Goal: Task Accomplishment & Management: Manage account settings

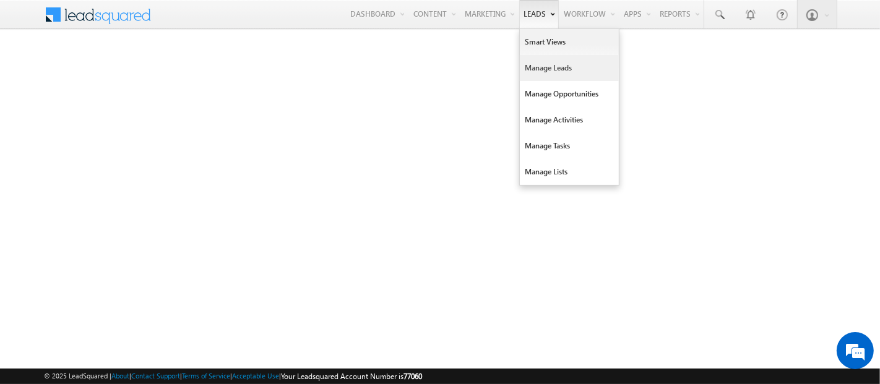
click at [571, 65] on link "Manage Leads" at bounding box center [569, 68] width 99 height 26
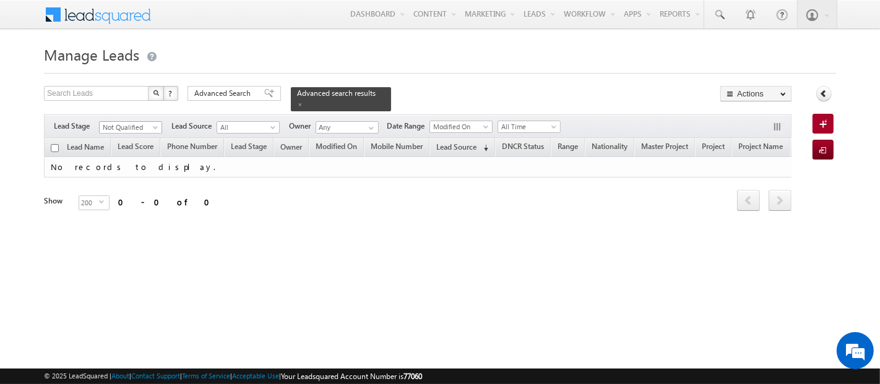
click at [152, 125] on span at bounding box center [157, 130] width 10 height 10
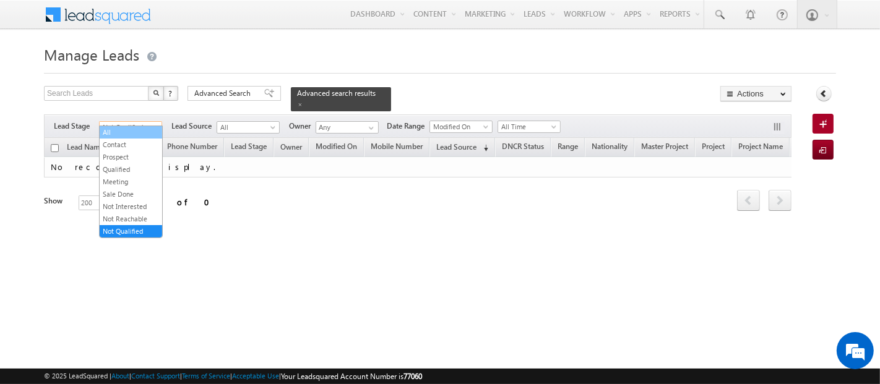
click at [129, 132] on link "All" at bounding box center [131, 132] width 63 height 11
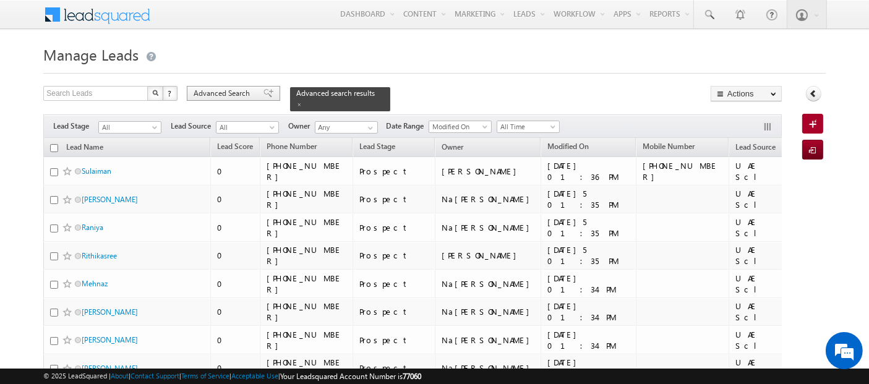
click at [238, 94] on span "Advanced Search" at bounding box center [224, 93] width 60 height 11
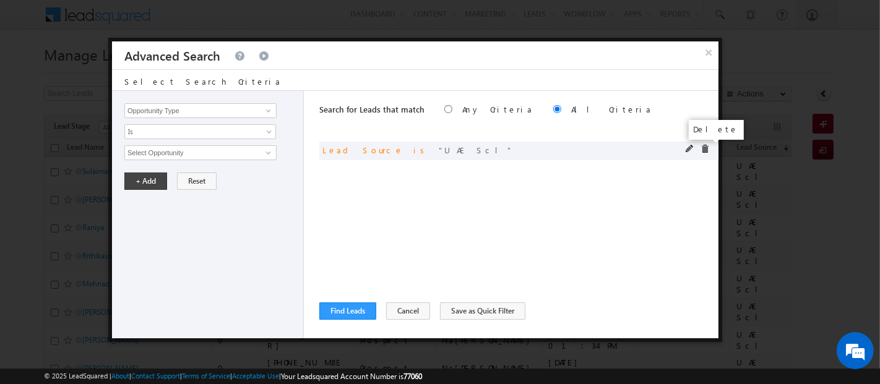
click at [705, 151] on span at bounding box center [705, 149] width 9 height 9
click at [166, 113] on input "Opportunity Type" at bounding box center [200, 110] width 152 height 15
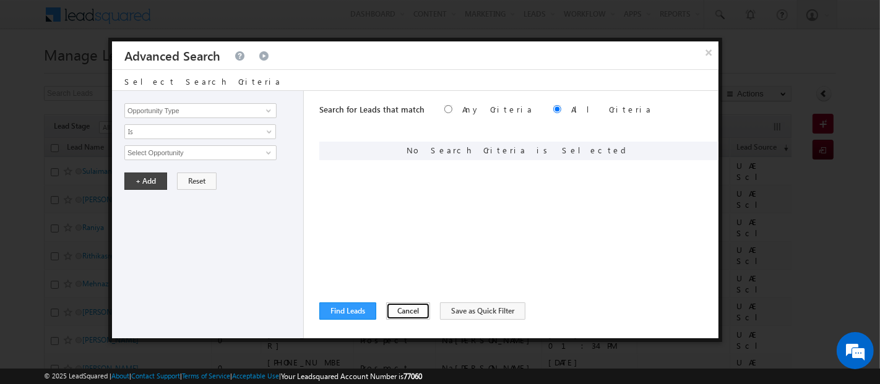
click at [391, 308] on button "Cancel" at bounding box center [408, 311] width 44 height 17
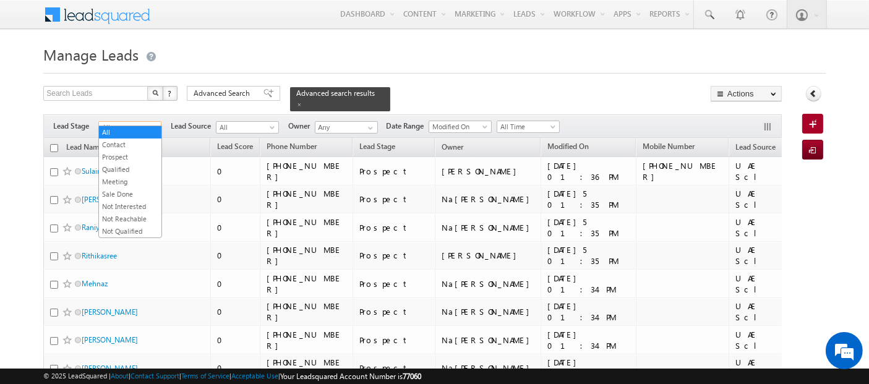
click at [145, 122] on span "All" at bounding box center [128, 127] width 59 height 11
click at [135, 203] on link "Not Interested" at bounding box center [130, 206] width 63 height 11
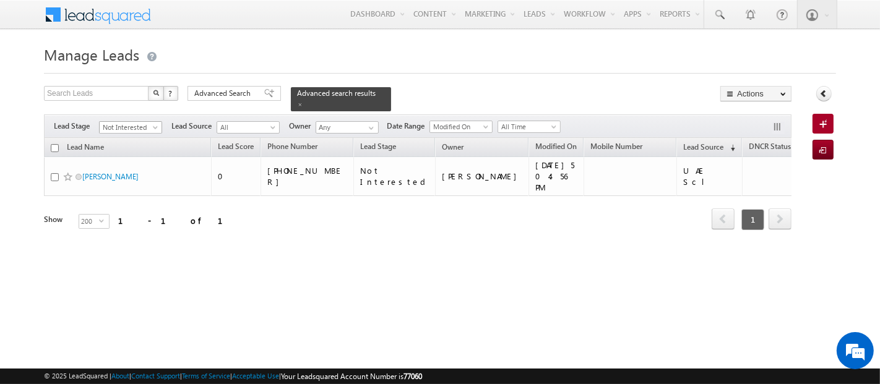
click at [128, 122] on span "Not Interested" at bounding box center [129, 127] width 59 height 11
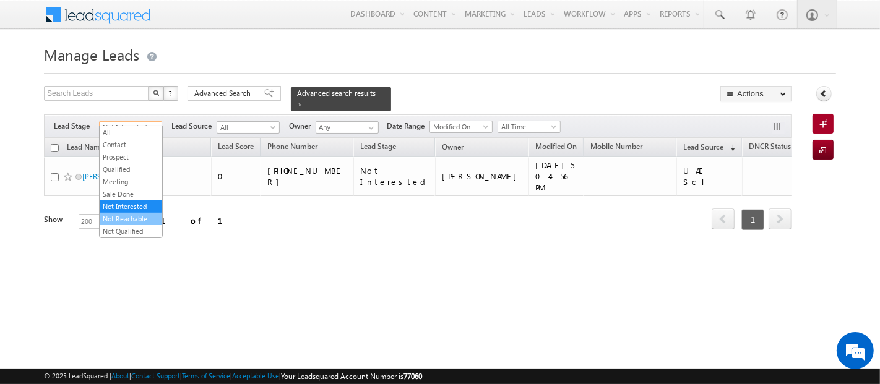
click at [131, 215] on link "Not Reachable" at bounding box center [131, 219] width 63 height 11
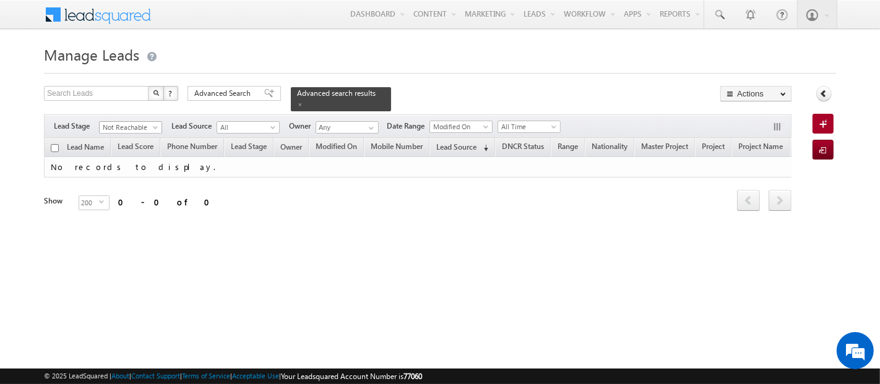
click at [114, 122] on span "Not Reachable" at bounding box center [129, 127] width 59 height 11
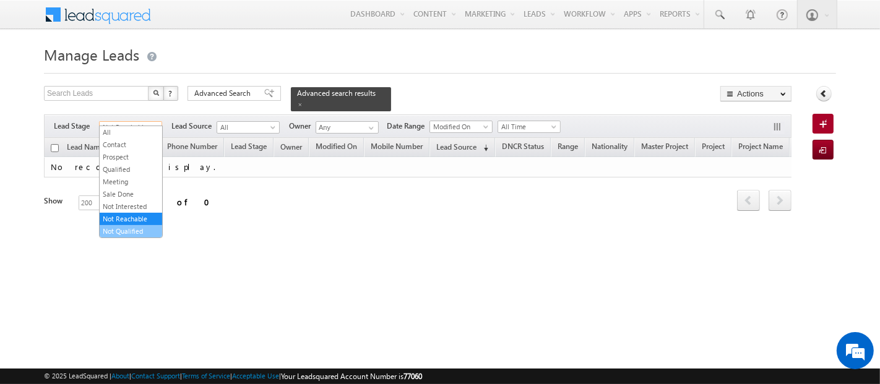
click at [137, 228] on link "Not Qualified" at bounding box center [131, 231] width 63 height 11
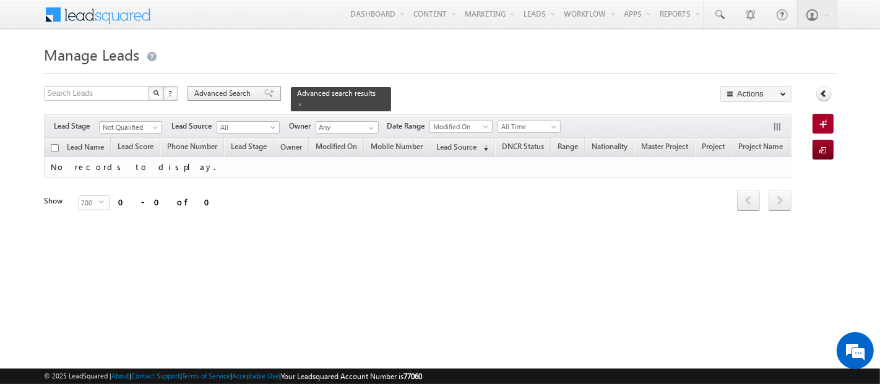
click at [244, 87] on div "Advanced Search" at bounding box center [234, 93] width 93 height 15
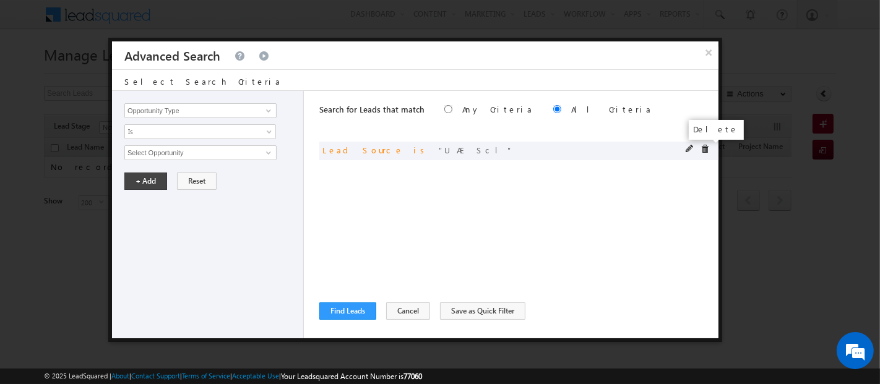
click at [709, 151] on span at bounding box center [705, 149] width 9 height 9
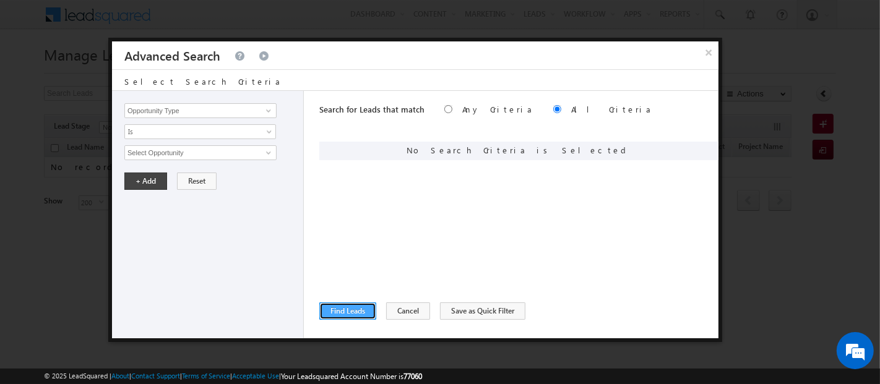
click at [351, 306] on button "Find Leads" at bounding box center [347, 311] width 57 height 17
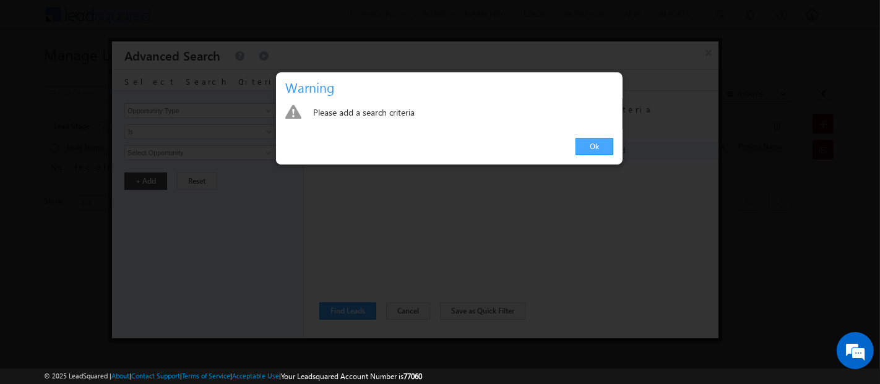
click at [592, 142] on link "Ok" at bounding box center [595, 146] width 38 height 17
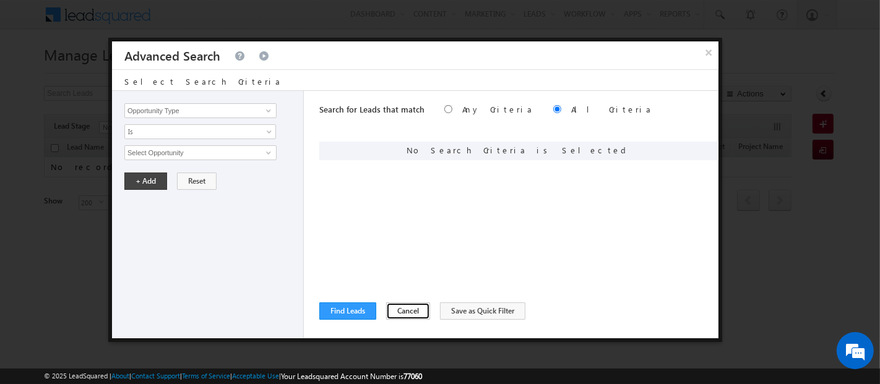
click at [405, 312] on button "Cancel" at bounding box center [408, 311] width 44 height 17
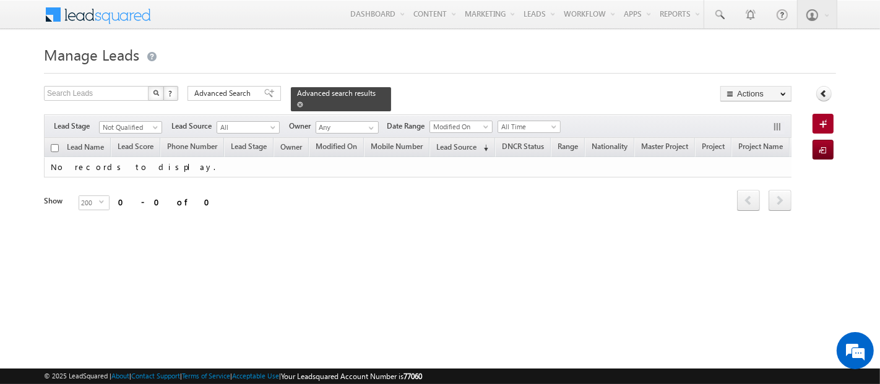
click at [303, 101] on span at bounding box center [300, 104] width 6 height 6
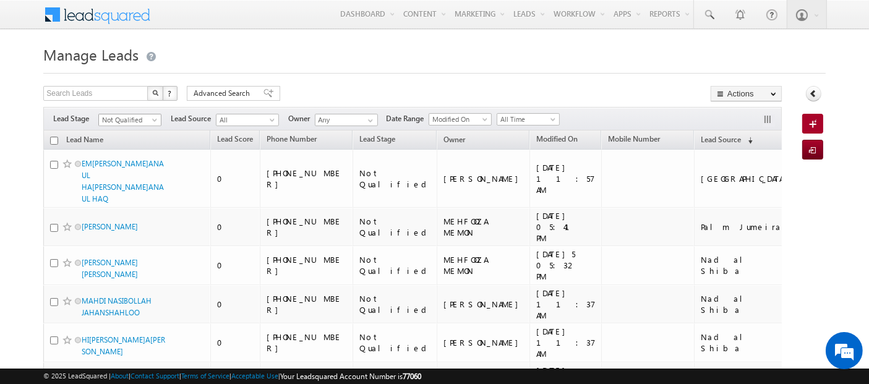
click at [140, 121] on span "Not Qualified" at bounding box center [128, 119] width 59 height 11
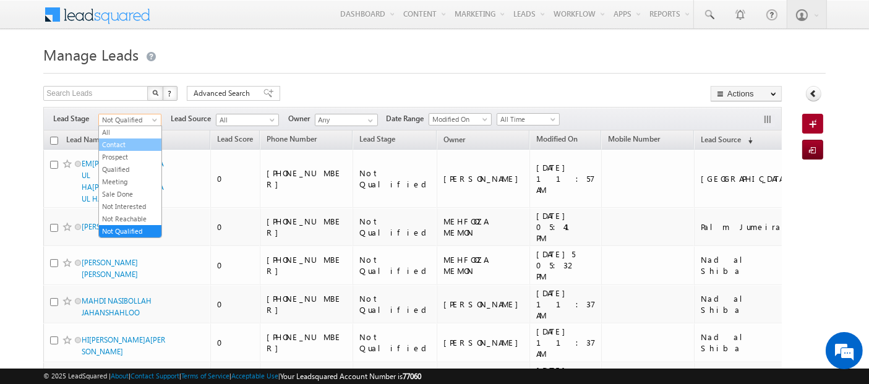
click at [122, 142] on link "Contact" at bounding box center [130, 144] width 63 height 11
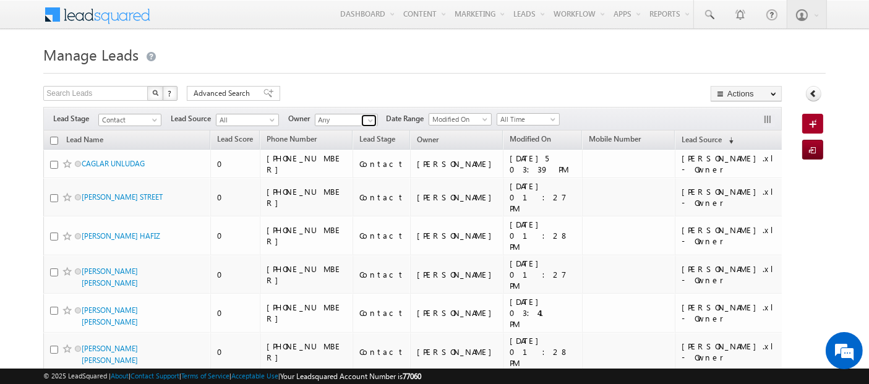
click at [371, 121] on span at bounding box center [371, 121] width 10 height 10
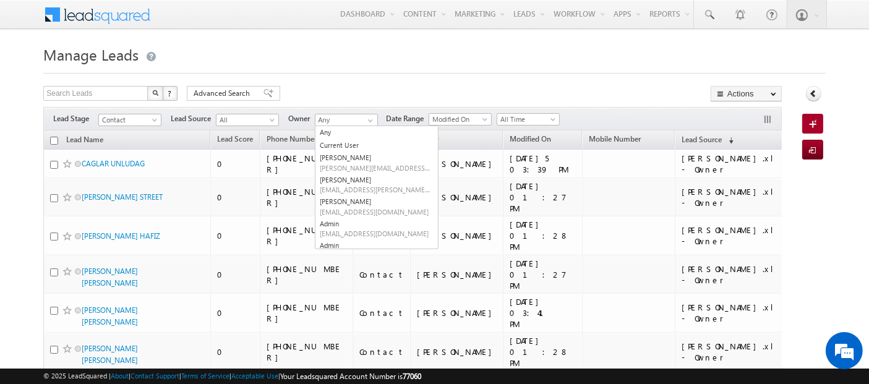
click at [343, 87] on div "Search Leads X ? 212792 results found Advanced Search Advanced Search Advanced …" at bounding box center [412, 95] width 739 height 18
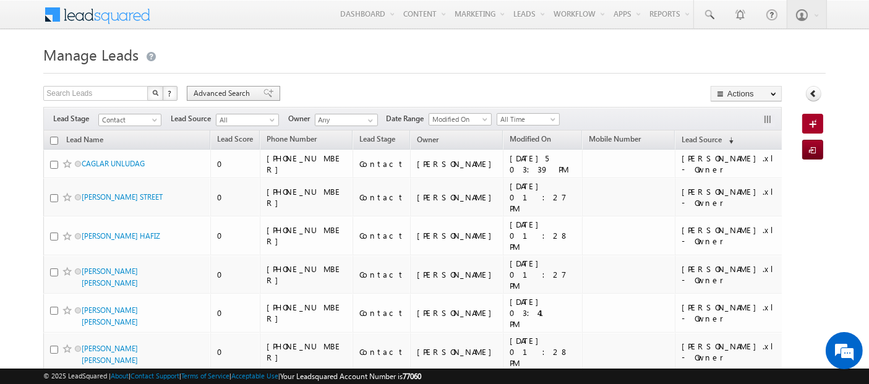
click at [244, 93] on span "Advanced Search" at bounding box center [224, 93] width 60 height 11
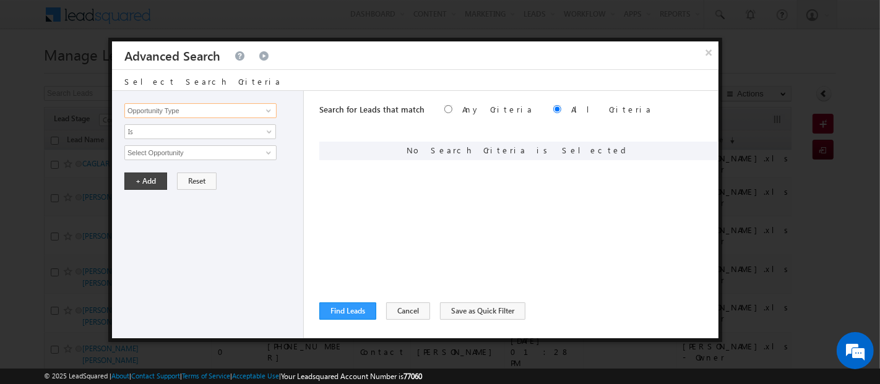
click at [216, 114] on input "Opportunity Type" at bounding box center [200, 110] width 152 height 15
click at [206, 137] on link "Owner" at bounding box center [200, 136] width 152 height 14
type input "Owner"
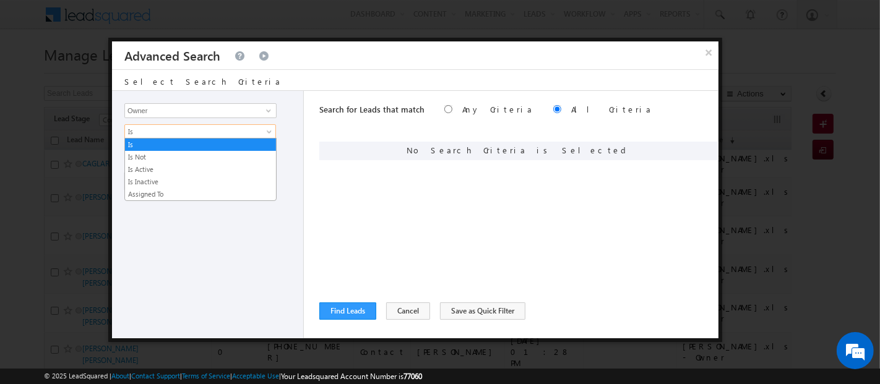
click at [183, 129] on span "Is" at bounding box center [192, 131] width 134 height 11
click at [186, 158] on link "Is Not" at bounding box center [200, 157] width 151 height 11
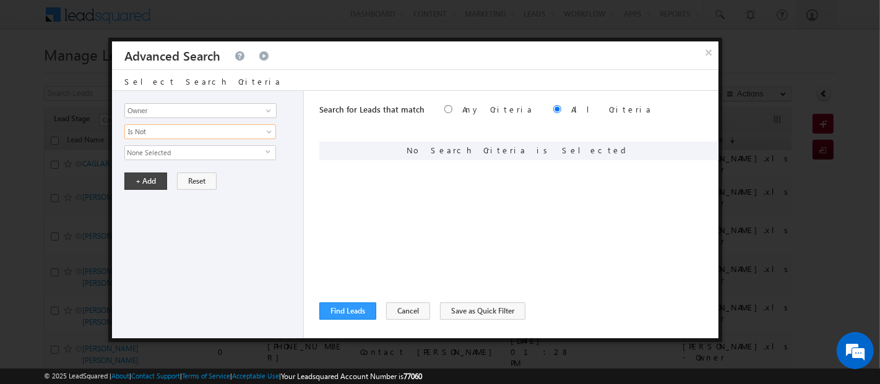
click at [178, 150] on span "None Selected" at bounding box center [195, 153] width 140 height 14
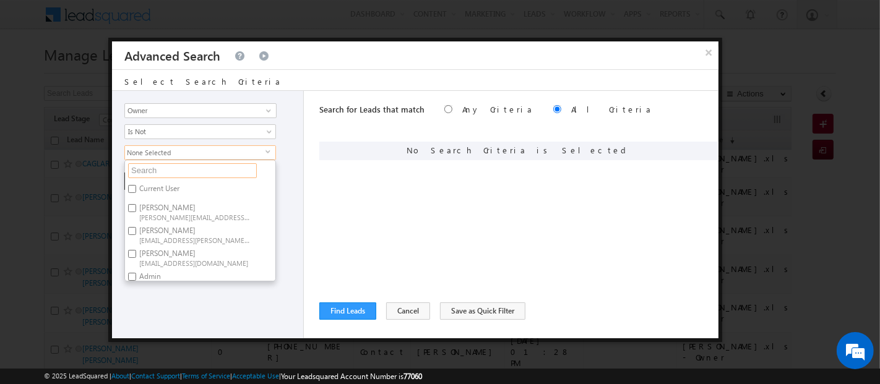
click at [180, 170] on input "text" at bounding box center [192, 170] width 129 height 15
click at [137, 185] on label "Current User" at bounding box center [158, 190] width 67 height 19
click at [136, 185] on input "Current User" at bounding box center [132, 189] width 8 height 8
checkbox input "true"
click at [385, 207] on div "Search for Leads that match Any Criteria All Criteria Note that the current tri…" at bounding box center [518, 215] width 399 height 248
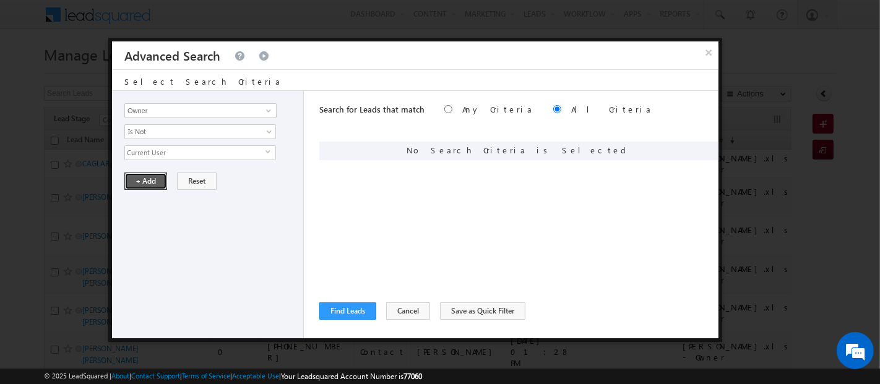
click at [145, 179] on button "+ Add" at bounding box center [145, 181] width 43 height 17
click at [343, 314] on button "Find Leads" at bounding box center [347, 311] width 57 height 17
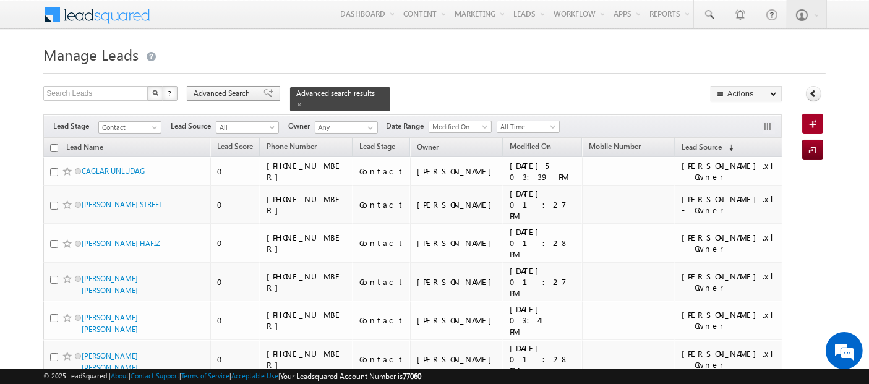
click at [238, 95] on span "Advanced Search" at bounding box center [224, 93] width 60 height 11
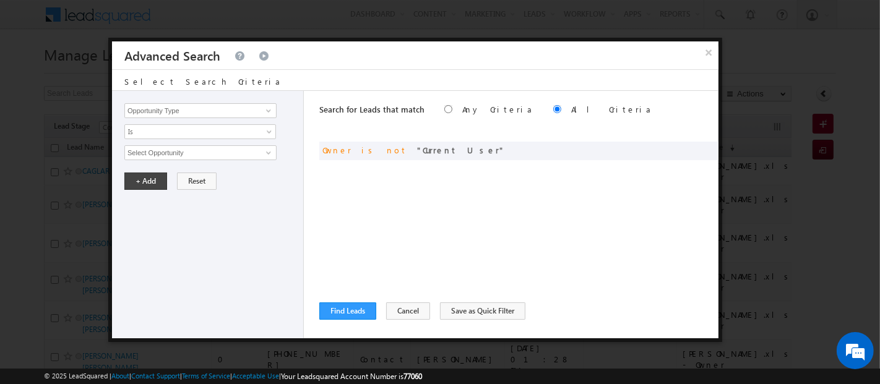
click at [220, 160] on div "Opportunity Type Lead Activity Task Sales Group Prospect Id Address 1 Address 2…" at bounding box center [208, 215] width 192 height 248
click at [219, 151] on input "Select Opportunity" at bounding box center [200, 152] width 152 height 15
click at [689, 149] on span at bounding box center [690, 149] width 9 height 9
click at [251, 150] on span "Current User" at bounding box center [195, 153] width 140 height 14
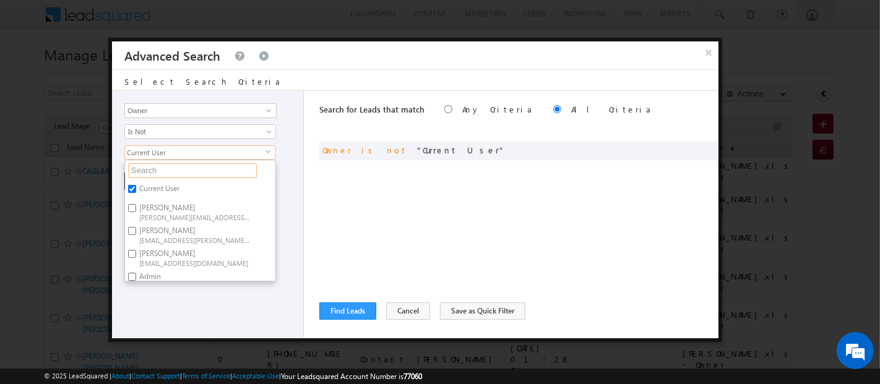
click at [228, 167] on input "text" at bounding box center [192, 170] width 129 height 15
type input "adm"
click at [416, 213] on div "Search for Leads that match Any Criteria All Criteria Note that the current tri…" at bounding box center [518, 215] width 399 height 248
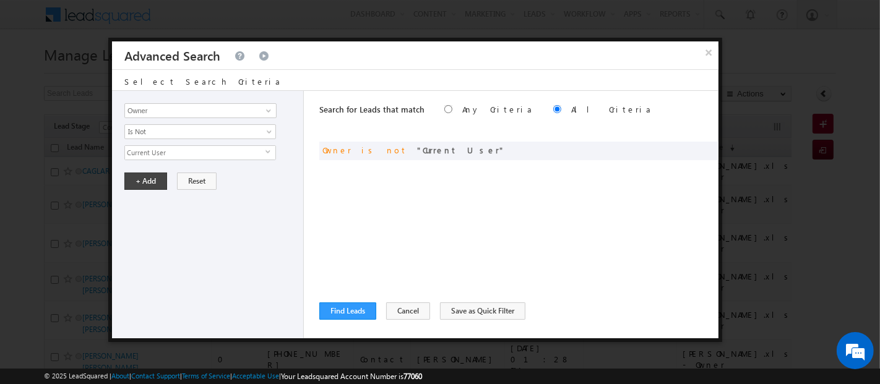
click at [403, 298] on div "Search for Leads that match Any Criteria All Criteria Note that the current tri…" at bounding box center [518, 215] width 399 height 248
drag, startPoint x: 405, startPoint y: 313, endPoint x: 403, endPoint y: 298, distance: 14.9
click at [403, 298] on div "Search for Leads that match Any Criteria All Criteria Note that the current tri…" at bounding box center [518, 215] width 399 height 248
click at [410, 311] on button "Cancel" at bounding box center [408, 311] width 44 height 17
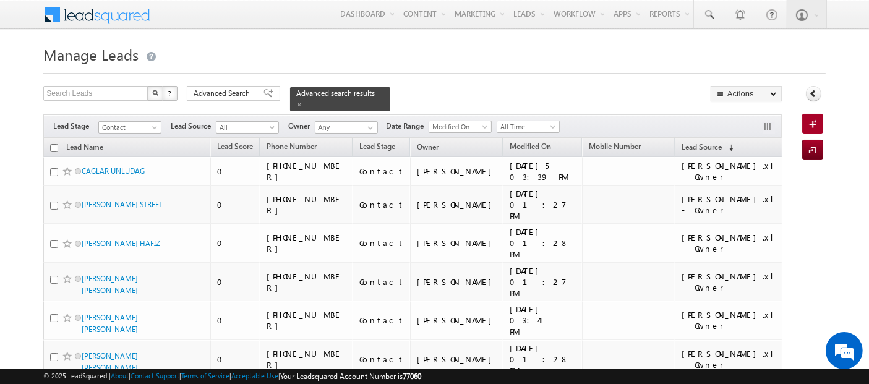
click at [54, 144] on input "checkbox" at bounding box center [54, 148] width 8 height 8
checkbox input "true"
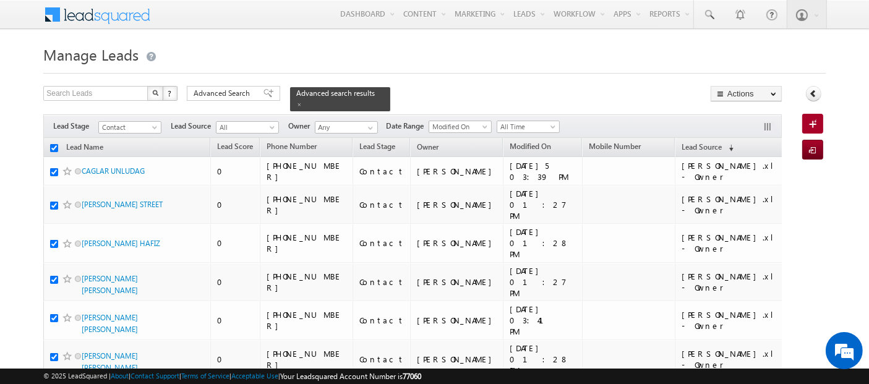
checkbox input "true"
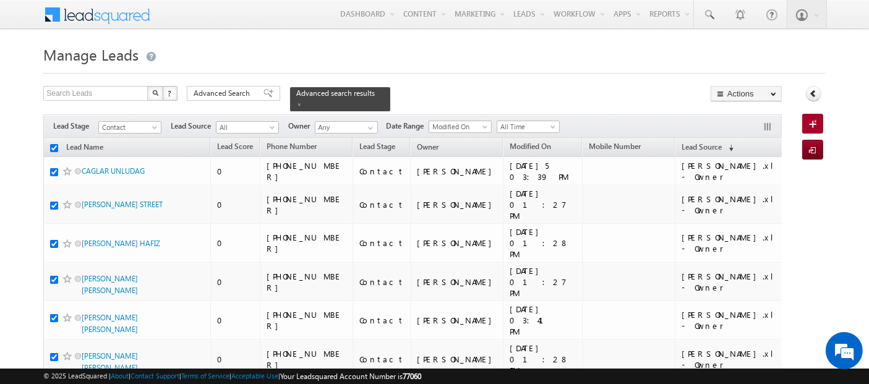
checkbox input "true"
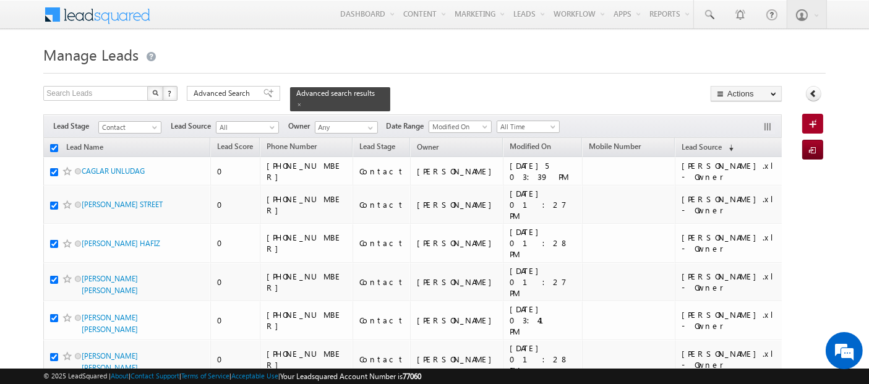
checkbox input "true"
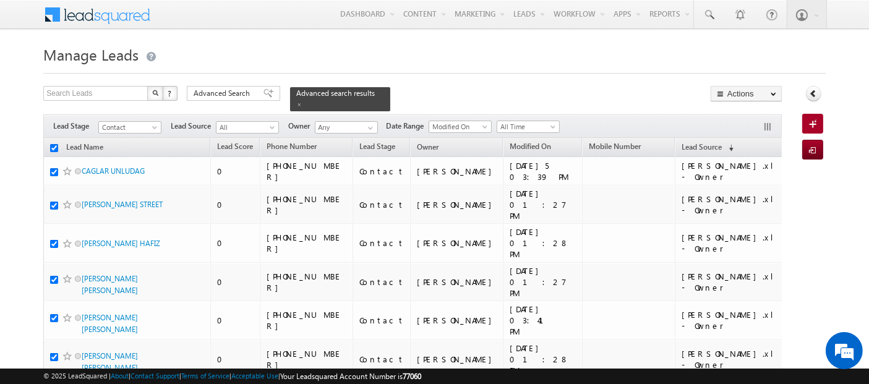
checkbox input "true"
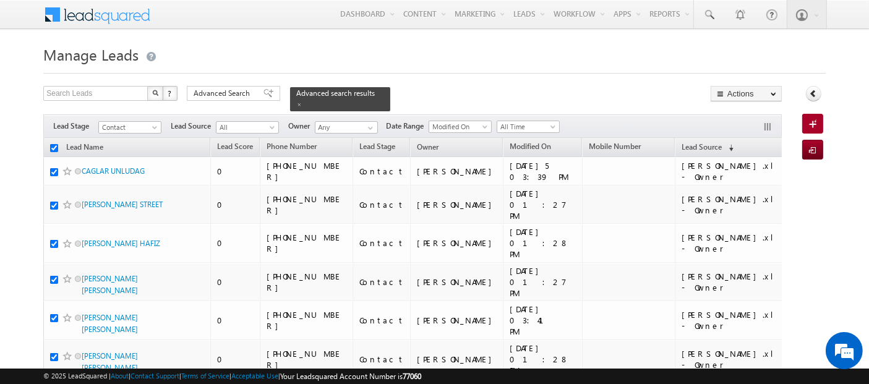
checkbox input "true"
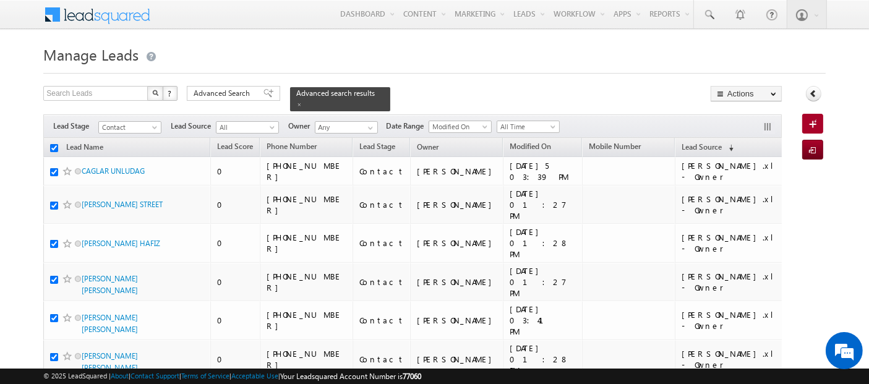
checkbox input "true"
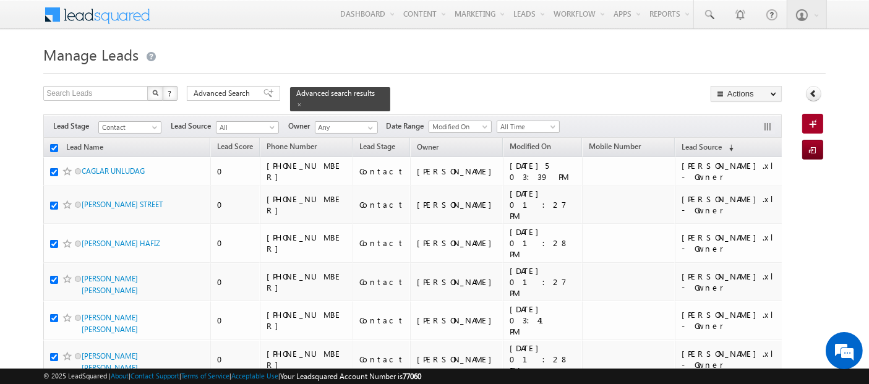
checkbox input "true"
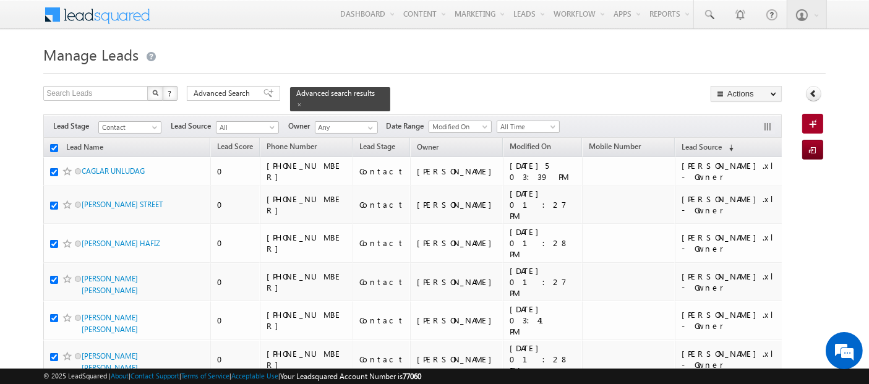
checkbox input "true"
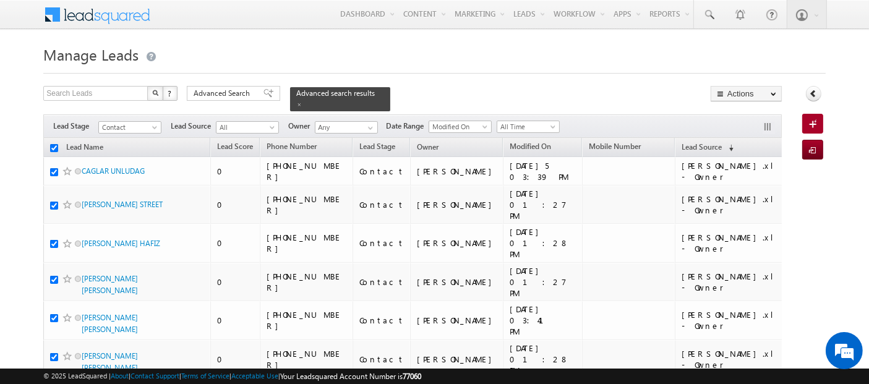
checkbox input "true"
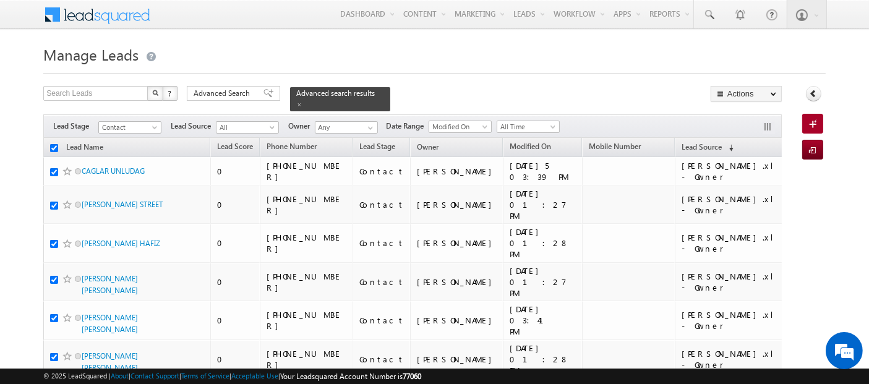
checkbox input "true"
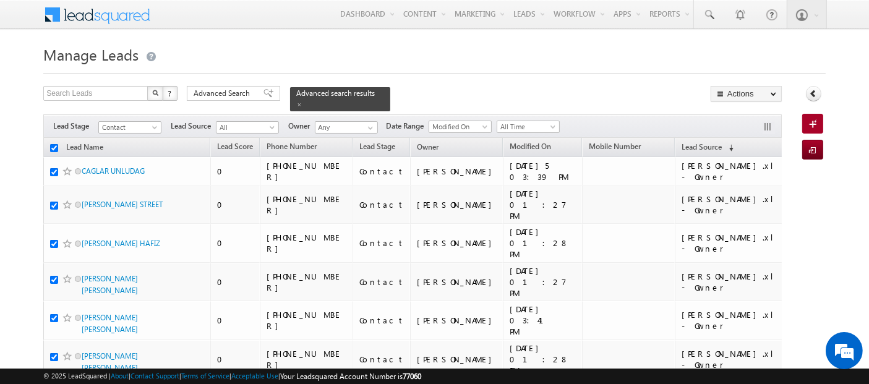
checkbox input "true"
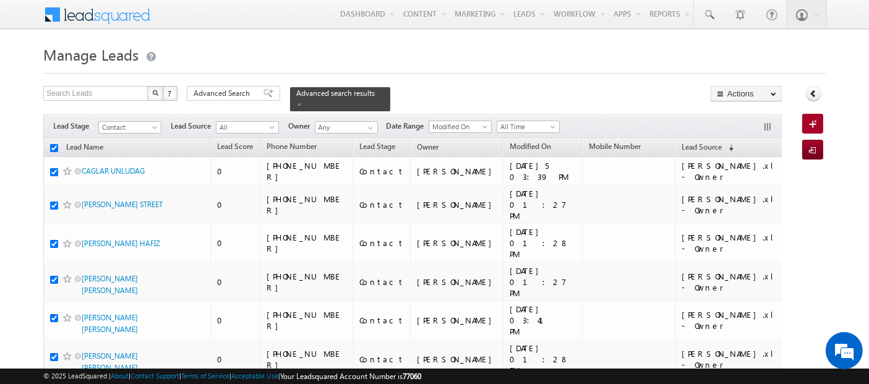
checkbox input "true"
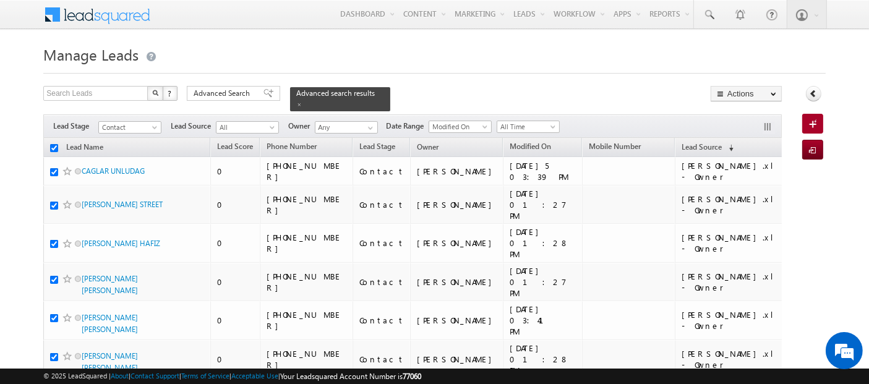
checkbox input "true"
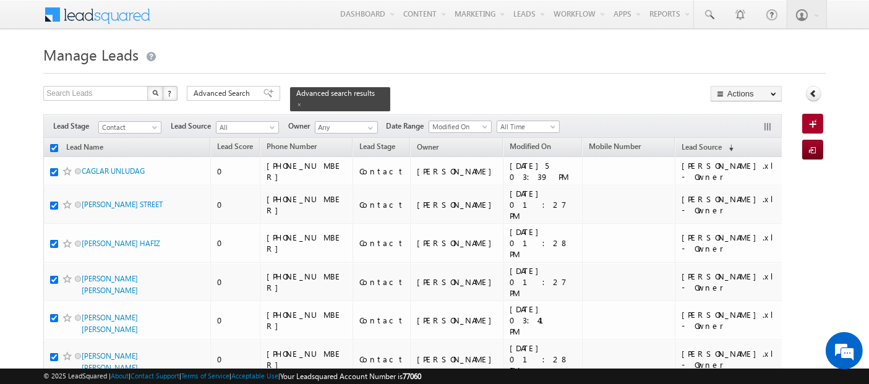
checkbox input "true"
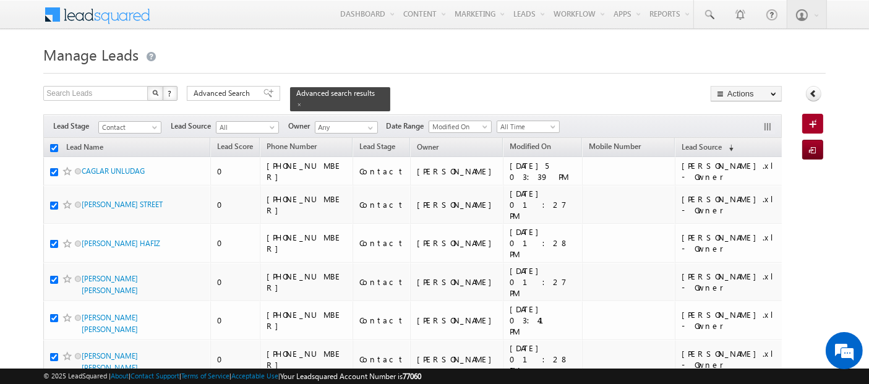
checkbox input "true"
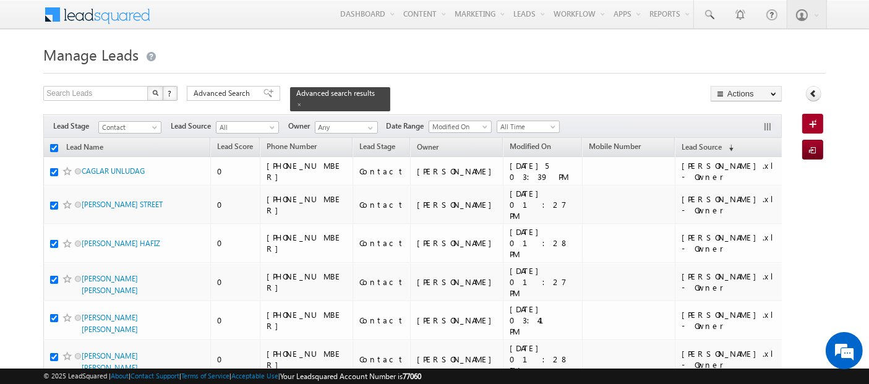
checkbox input "true"
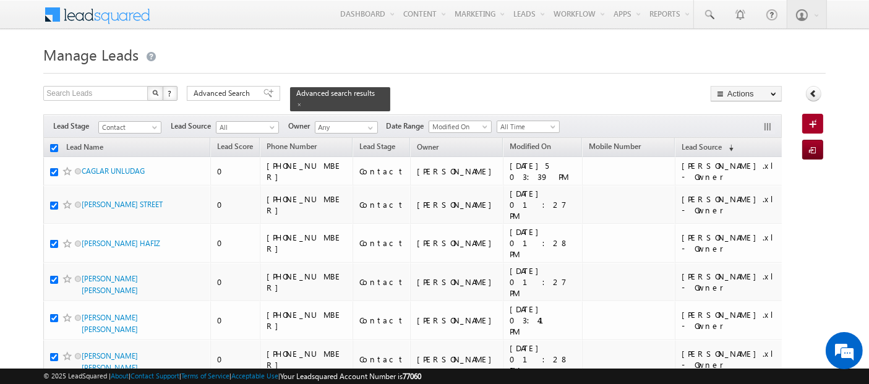
checkbox input "true"
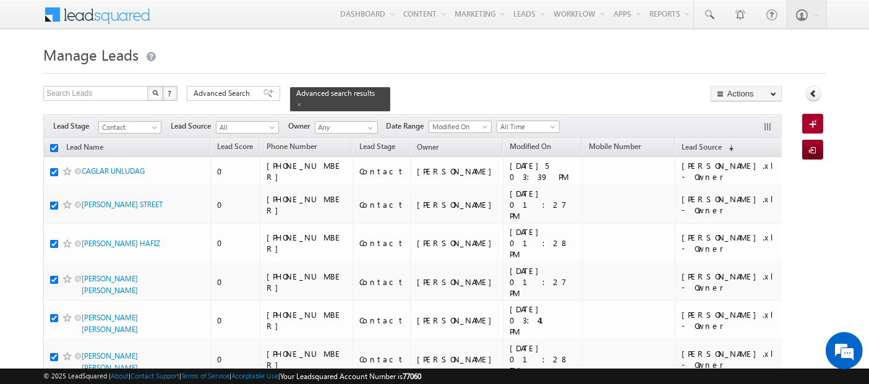
checkbox input "true"
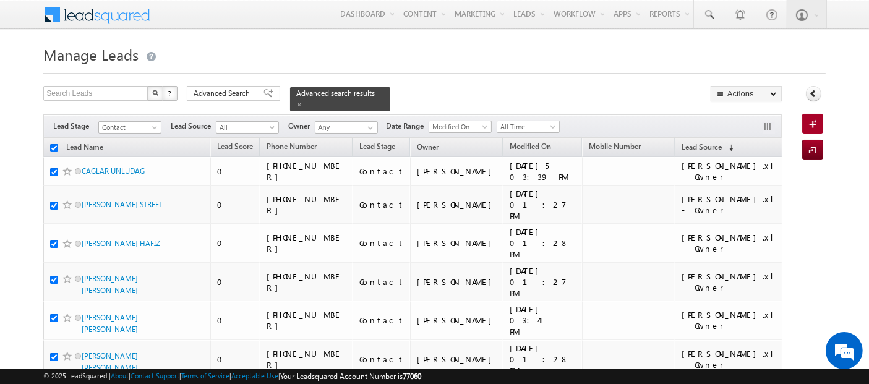
checkbox input "true"
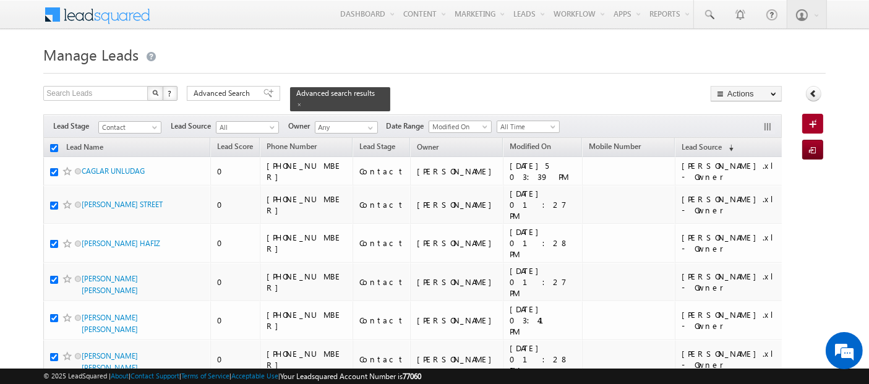
checkbox input "true"
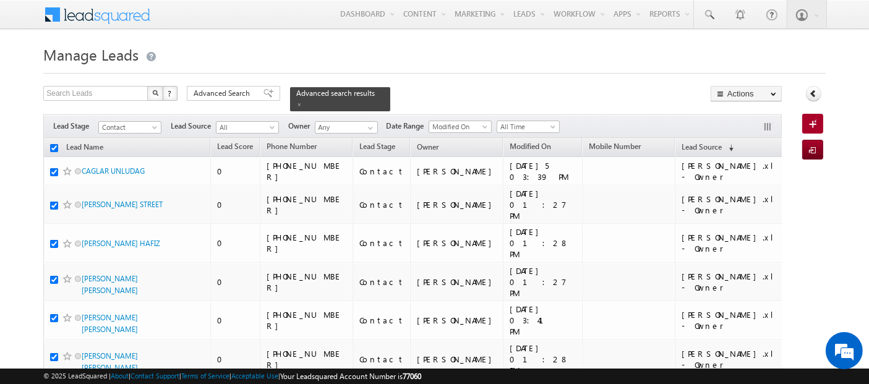
checkbox input "true"
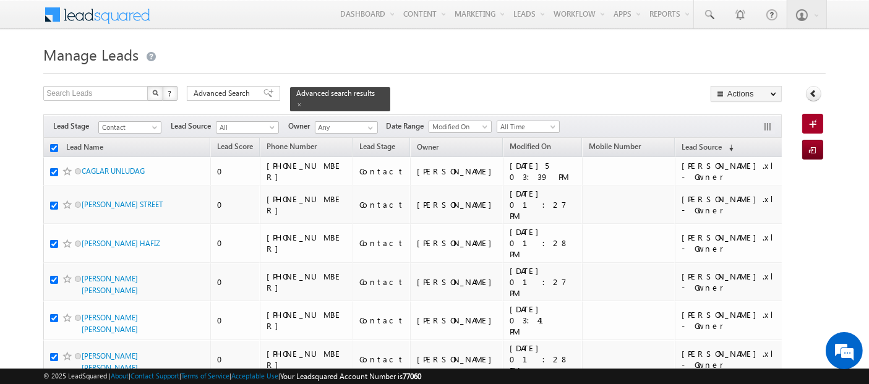
checkbox input "true"
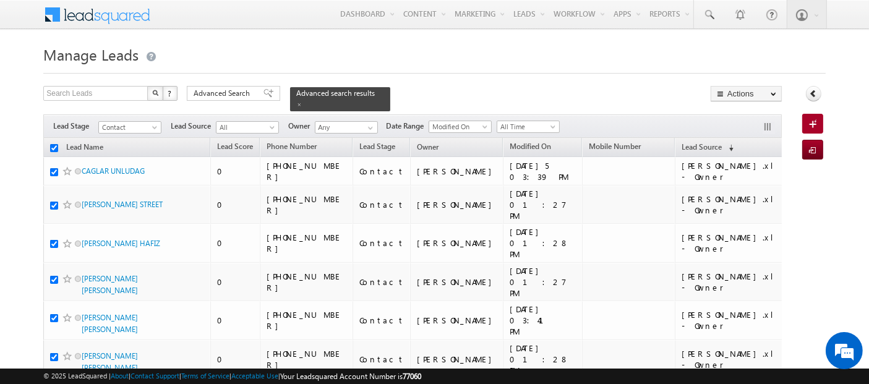
checkbox input "true"
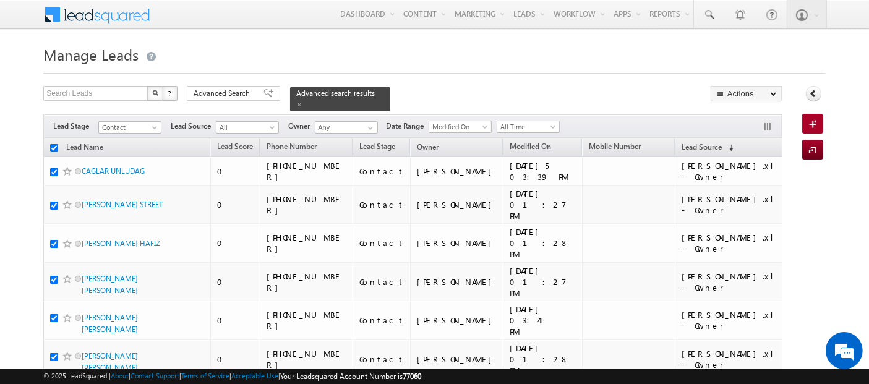
checkbox input "true"
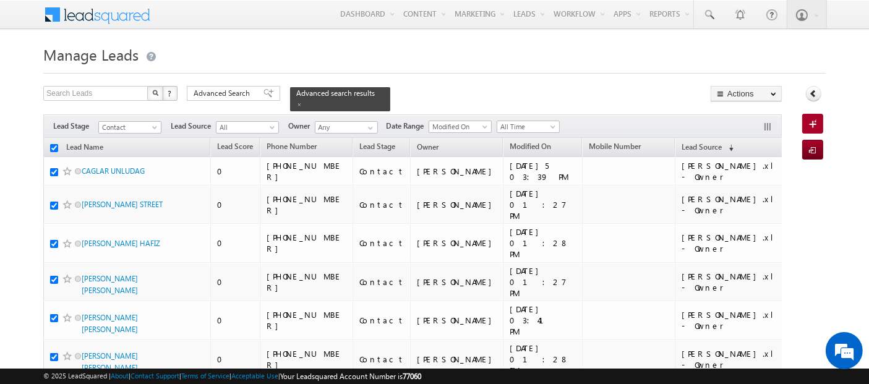
checkbox input "true"
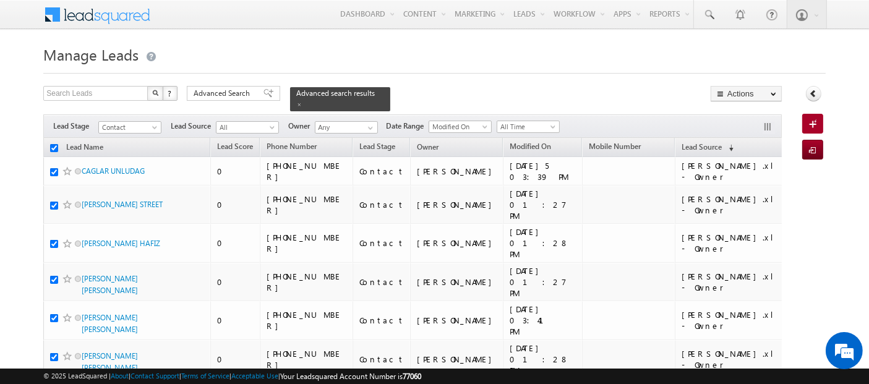
checkbox input "true"
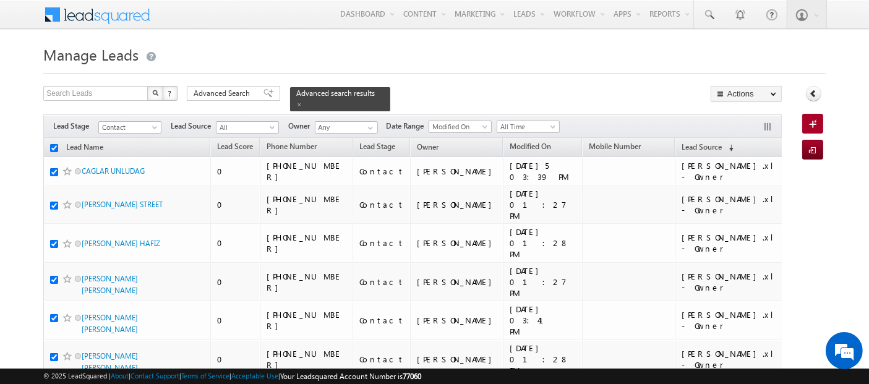
checkbox input "true"
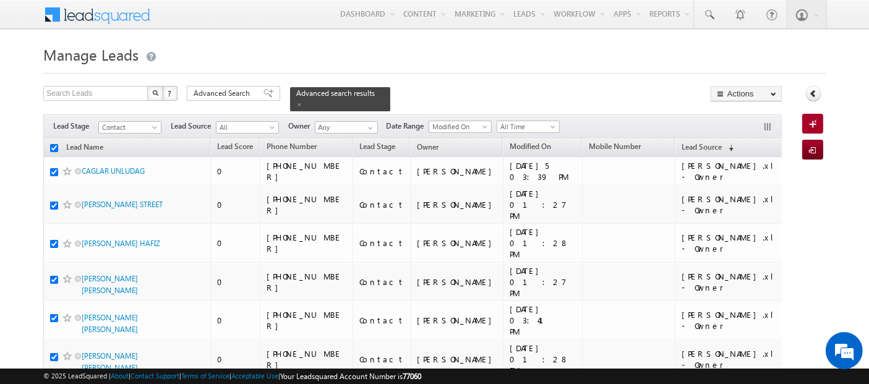
checkbox input "true"
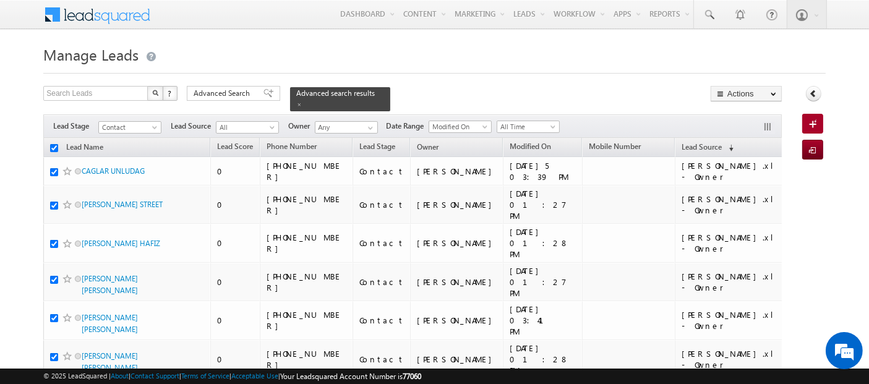
checkbox input "true"
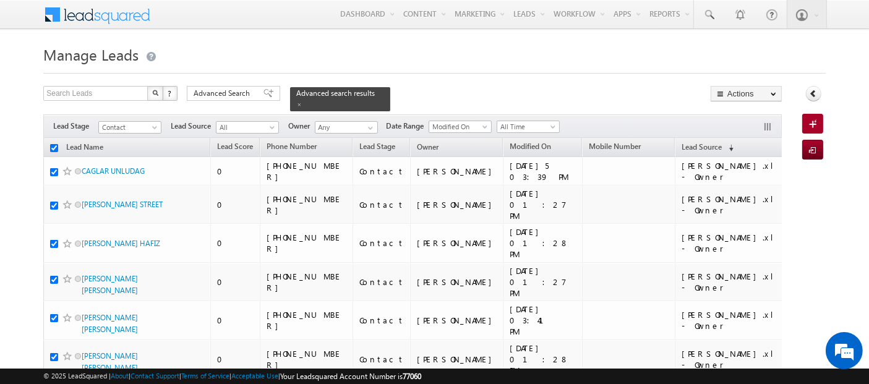
checkbox input "true"
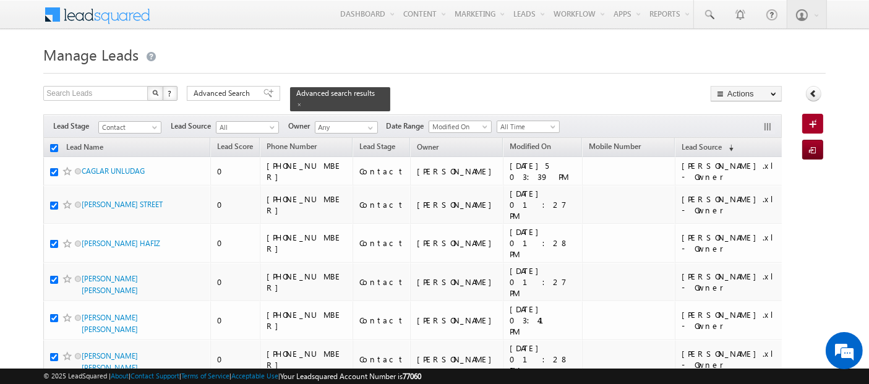
checkbox input "true"
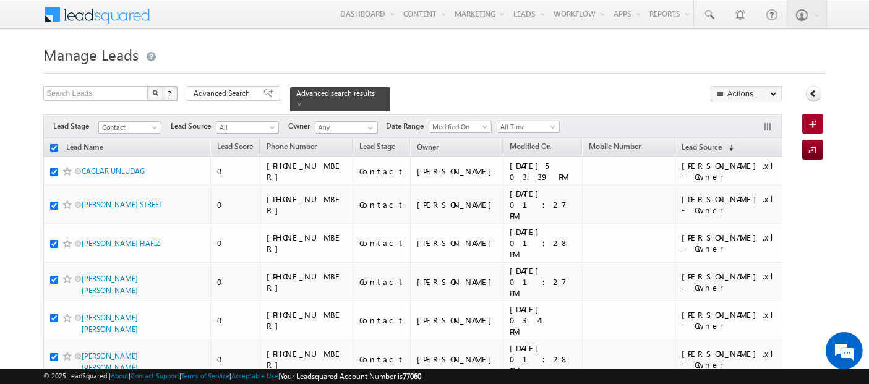
checkbox input "true"
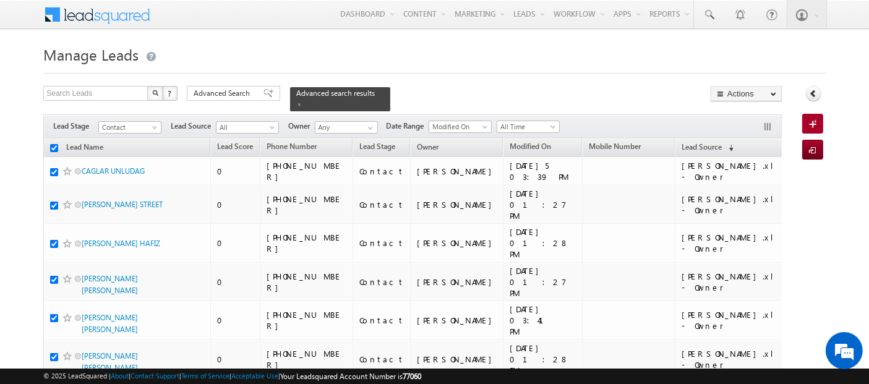
checkbox input "true"
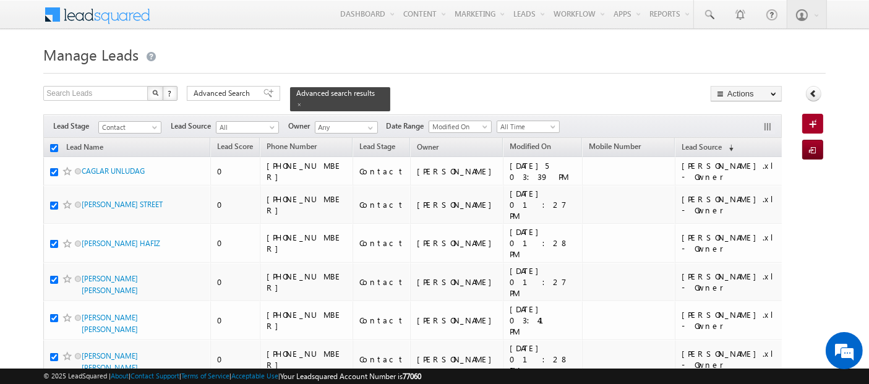
checkbox input "true"
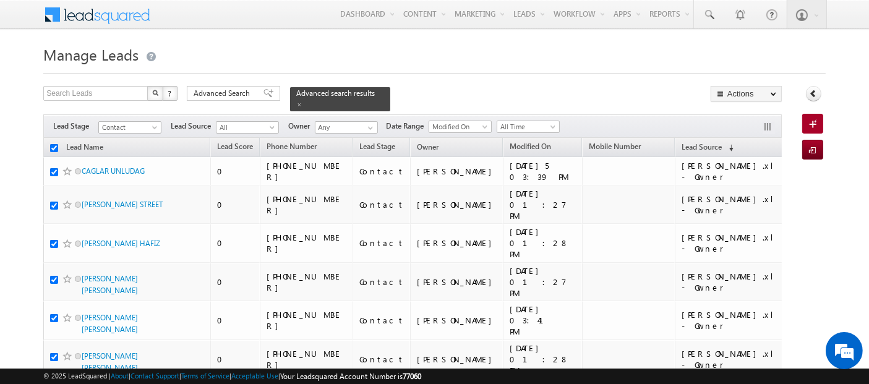
checkbox input "true"
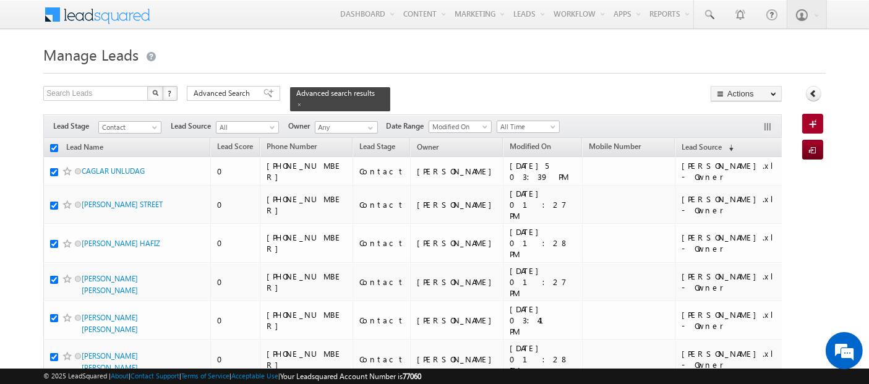
checkbox input "true"
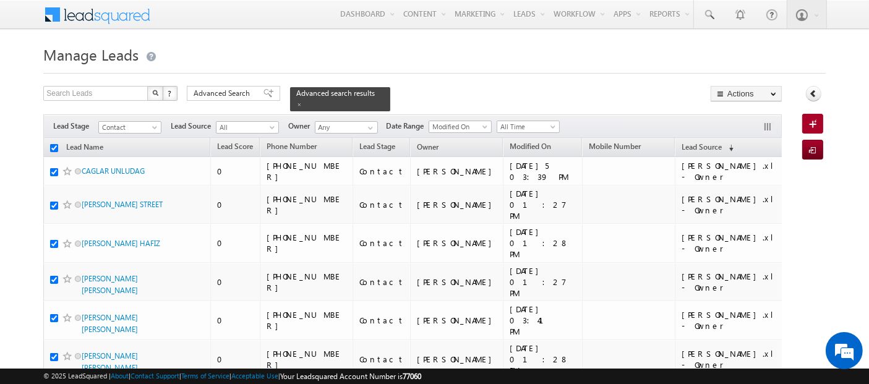
checkbox input "true"
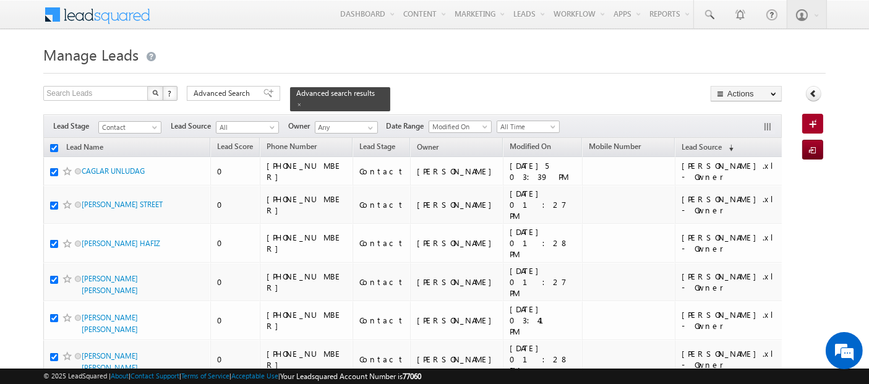
checkbox input "true"
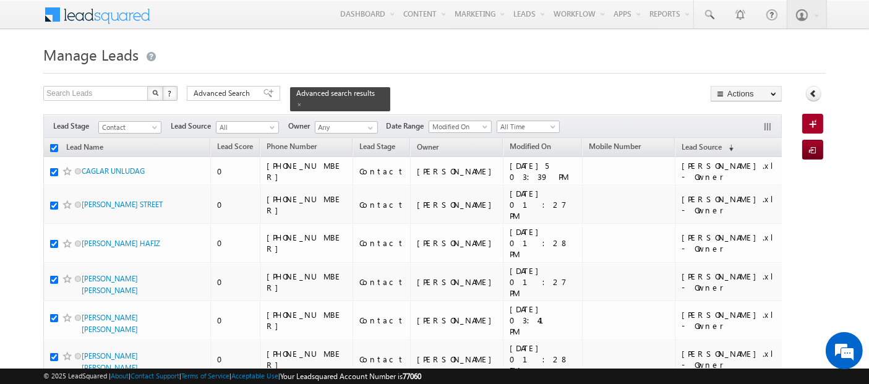
checkbox input "true"
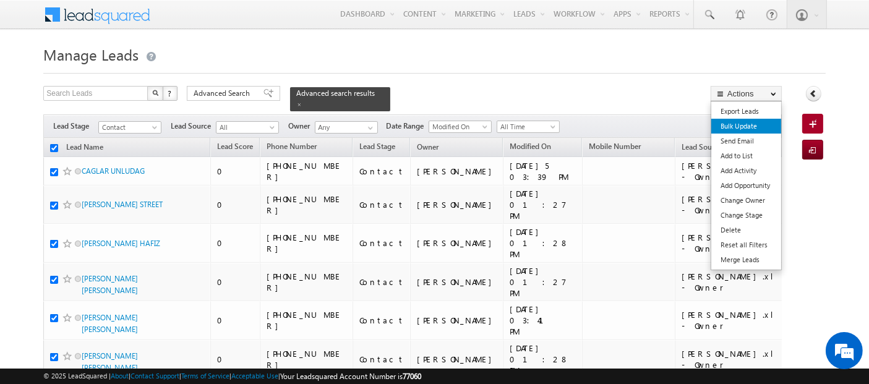
click at [741, 123] on link "Bulk Update" at bounding box center [747, 126] width 70 height 15
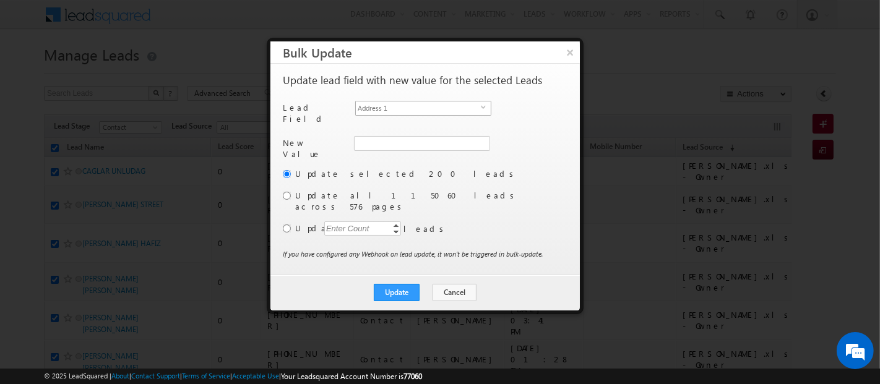
click at [380, 108] on span "Address 1" at bounding box center [418, 108] width 125 height 14
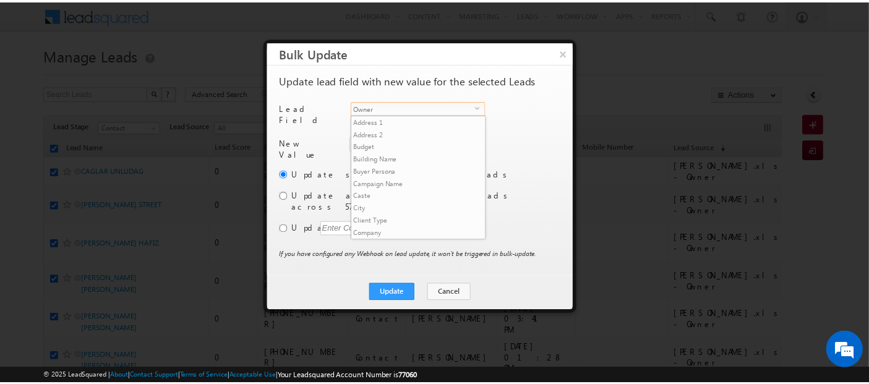
scroll to position [470, 0]
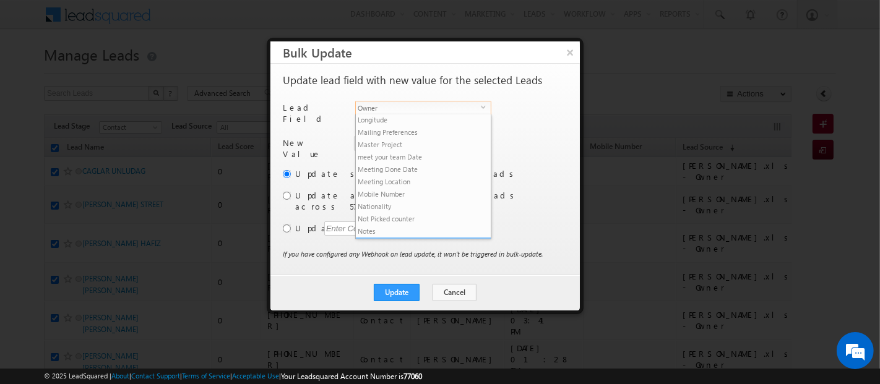
click at [396, 238] on li "Owner" at bounding box center [423, 244] width 135 height 12
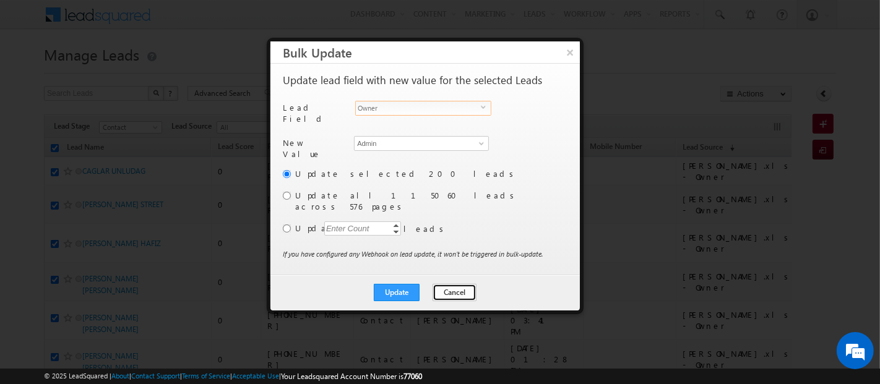
click at [454, 284] on button "Cancel" at bounding box center [455, 292] width 44 height 17
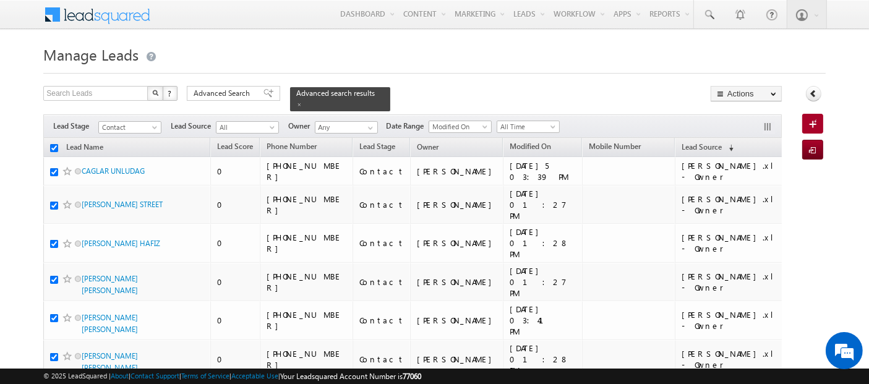
click at [51, 144] on input "checkbox" at bounding box center [54, 148] width 8 height 8
click at [303, 101] on span at bounding box center [299, 104] width 6 height 6
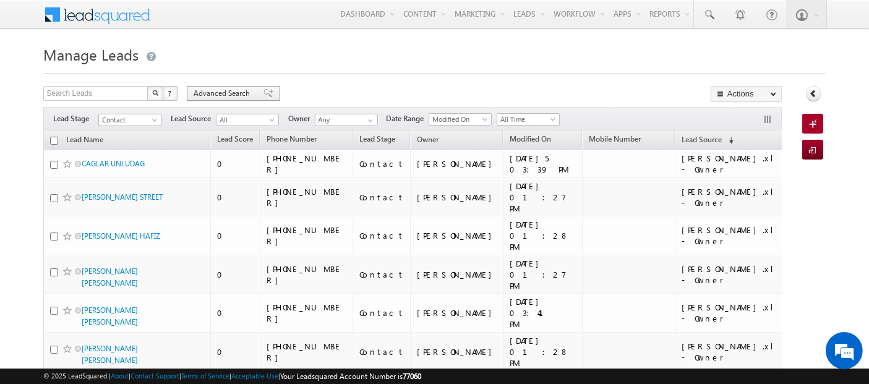
click at [221, 91] on span "Advanced Search" at bounding box center [224, 93] width 60 height 11
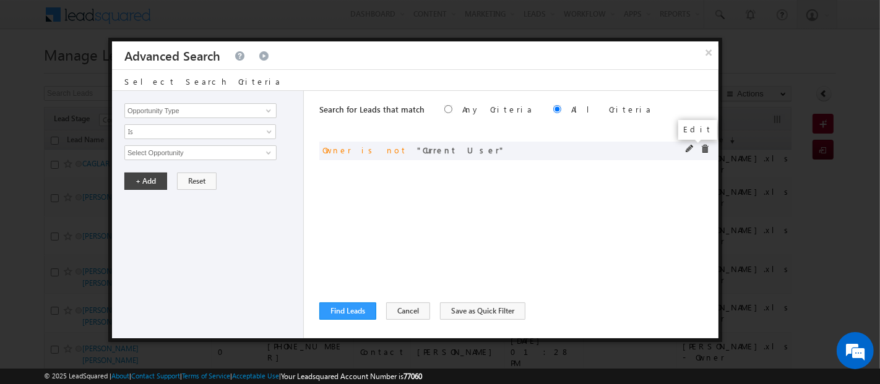
click at [690, 147] on span at bounding box center [690, 149] width 9 height 9
click at [230, 131] on span "Is Not" at bounding box center [192, 131] width 134 height 11
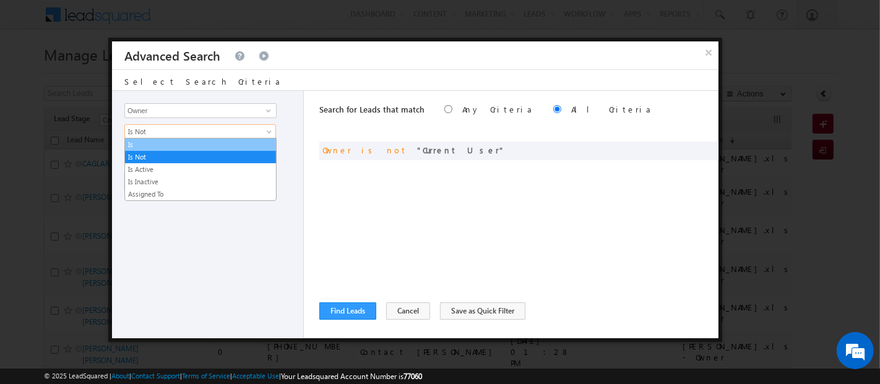
click at [139, 142] on link "Is" at bounding box center [200, 144] width 151 height 11
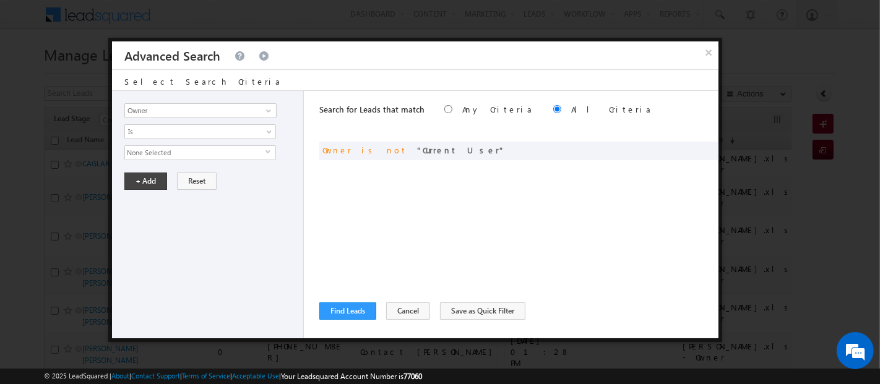
click at [203, 153] on span "None Selected" at bounding box center [195, 153] width 140 height 14
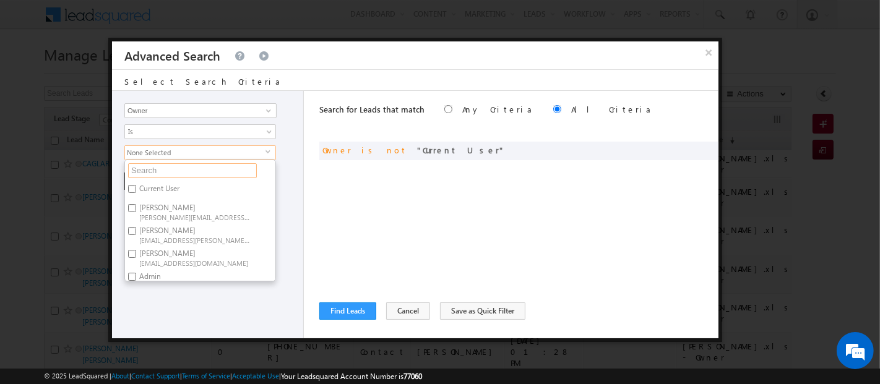
click at [196, 168] on input "text" at bounding box center [192, 170] width 129 height 15
click at [704, 151] on span at bounding box center [705, 149] width 9 height 9
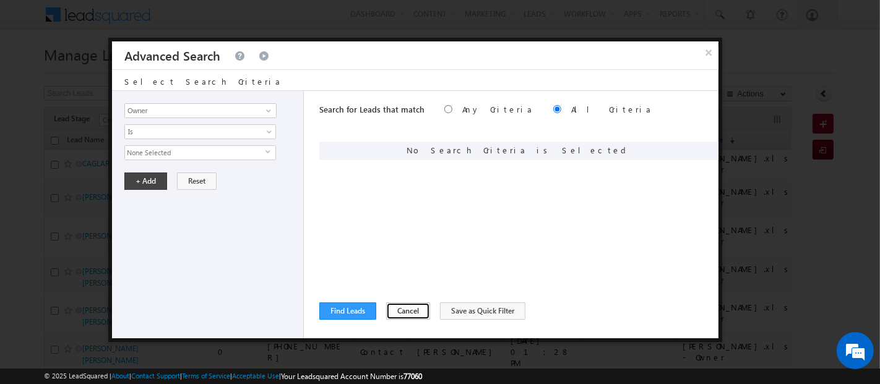
click at [397, 314] on button "Cancel" at bounding box center [408, 311] width 44 height 17
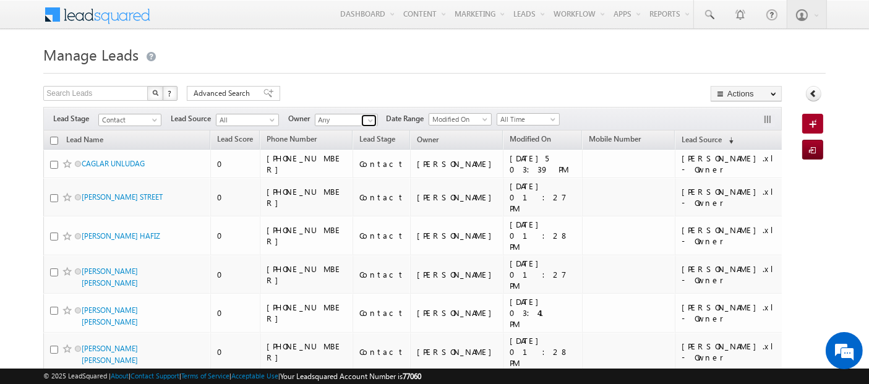
click at [370, 118] on span at bounding box center [371, 121] width 10 height 10
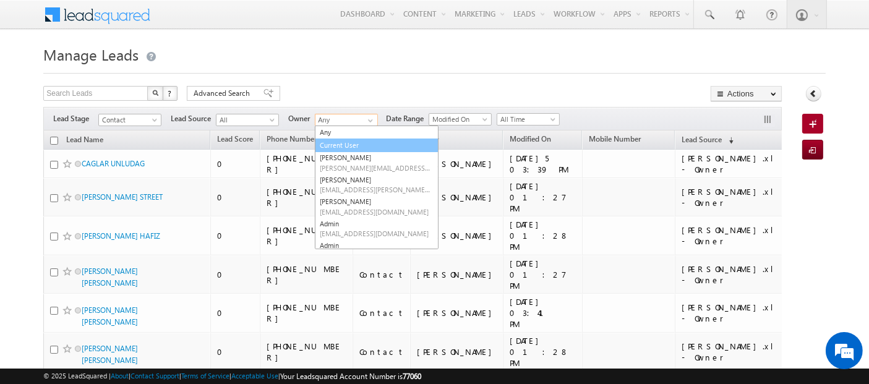
click at [346, 147] on link "Current User" at bounding box center [377, 146] width 124 height 14
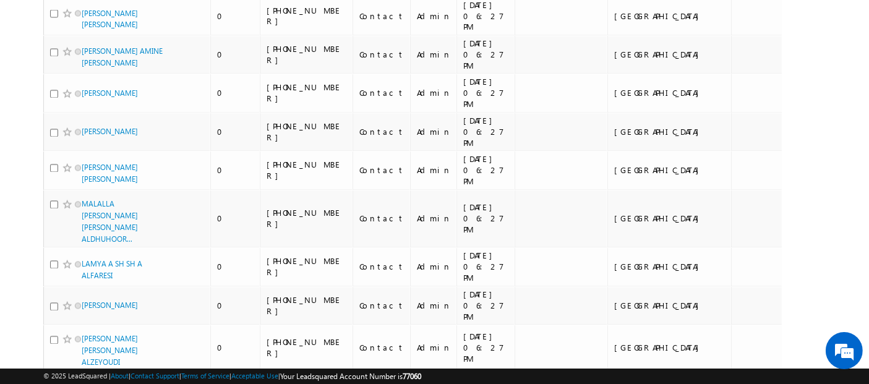
scroll to position [0, 0]
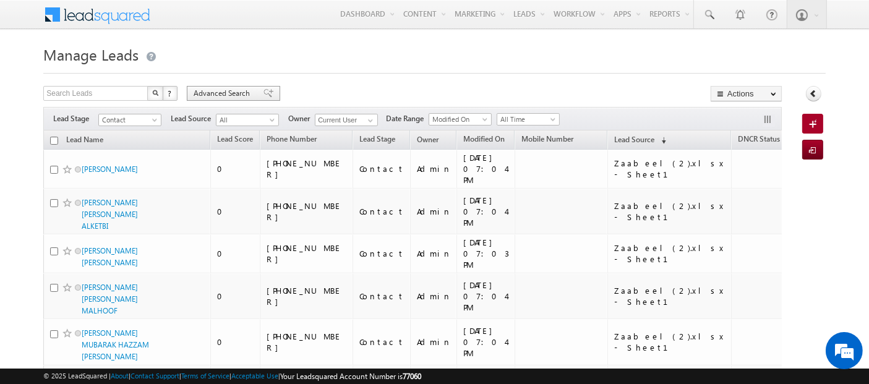
click at [211, 95] on span "Advanced Search" at bounding box center [224, 93] width 60 height 11
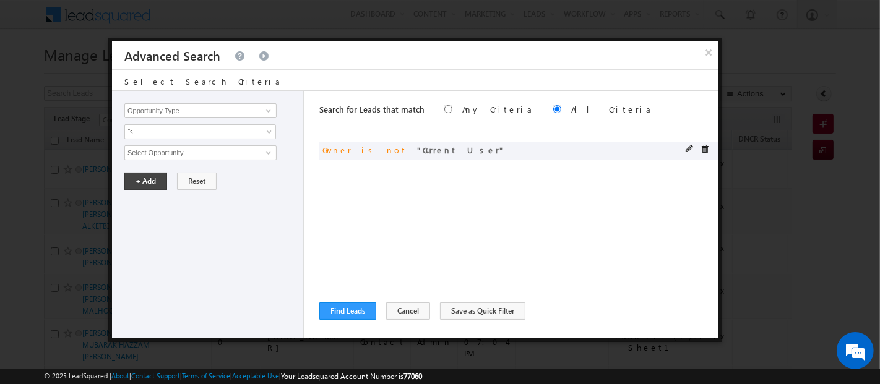
click at [696, 147] on div at bounding box center [701, 150] width 30 height 11
click at [686, 148] on span at bounding box center [690, 149] width 9 height 9
click at [219, 130] on span "Is Not" at bounding box center [192, 131] width 134 height 11
click at [706, 148] on span at bounding box center [705, 149] width 9 height 9
click at [396, 311] on button "Cancel" at bounding box center [408, 311] width 44 height 17
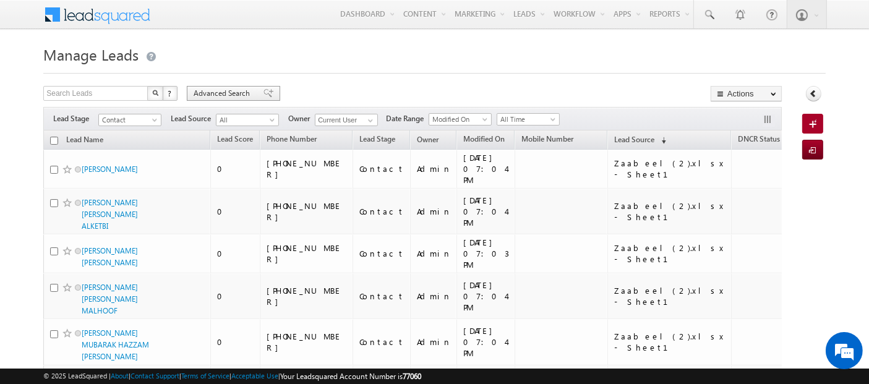
click at [235, 97] on span "Advanced Search" at bounding box center [224, 93] width 60 height 11
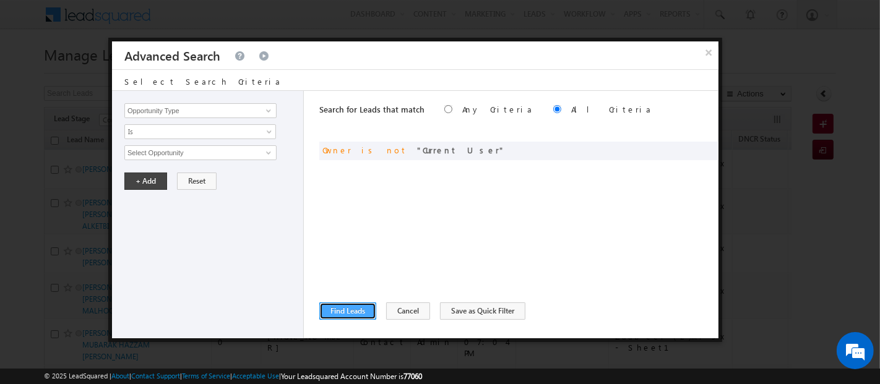
click at [356, 314] on button "Find Leads" at bounding box center [347, 311] width 57 height 17
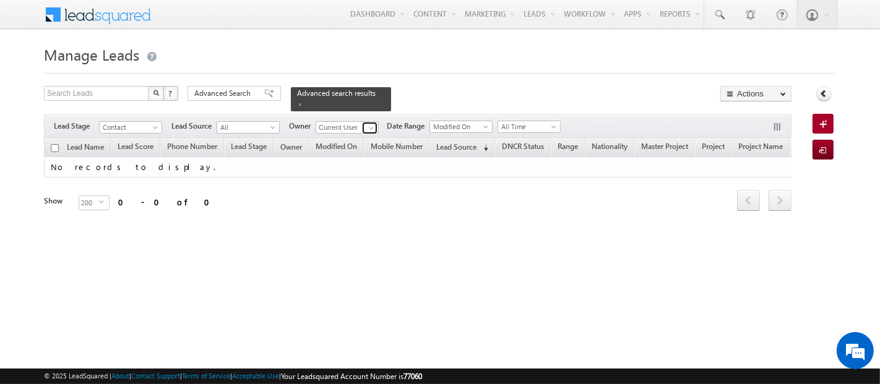
click at [371, 123] on span at bounding box center [371, 128] width 10 height 10
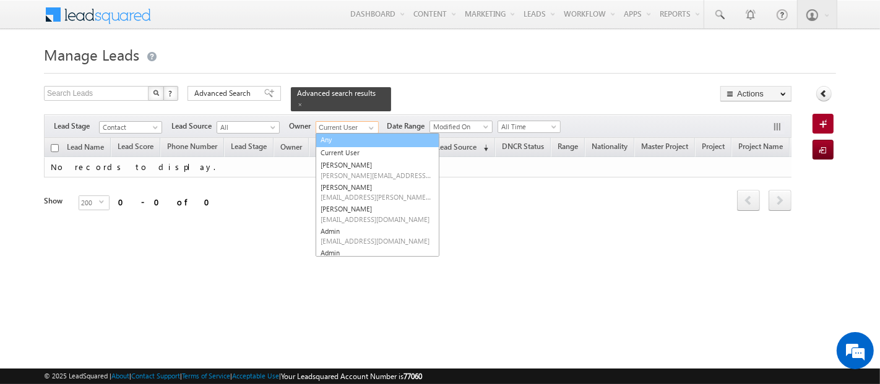
click at [323, 135] on link "Any" at bounding box center [378, 140] width 124 height 14
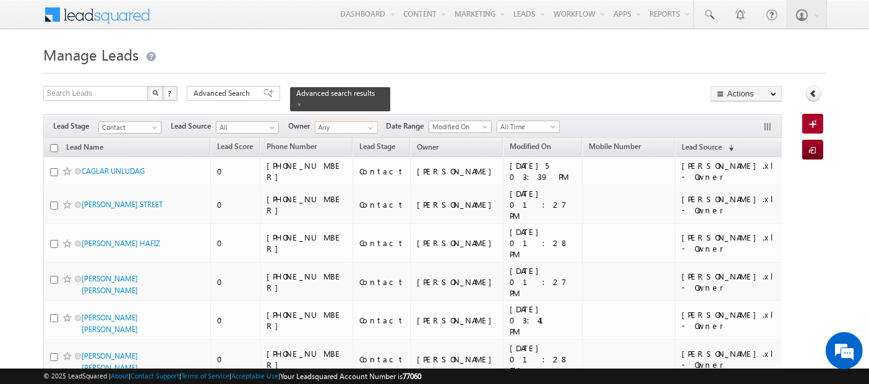
click at [50, 144] on input "checkbox" at bounding box center [54, 148] width 8 height 8
click at [769, 122] on button "button" at bounding box center [769, 128] width 12 height 12
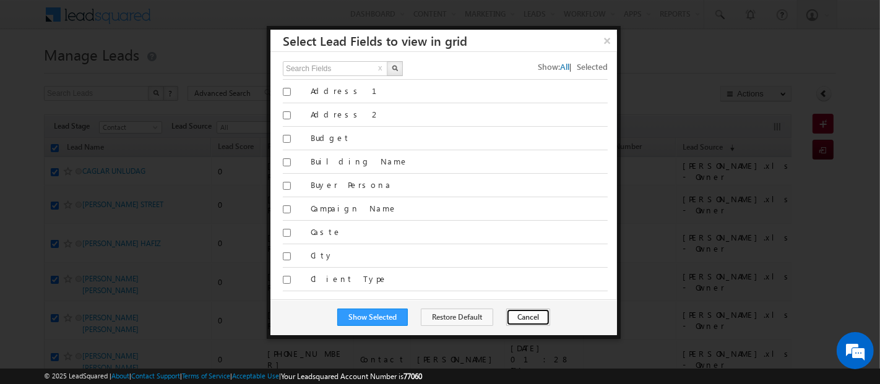
click at [512, 316] on button "Cancel" at bounding box center [528, 317] width 44 height 17
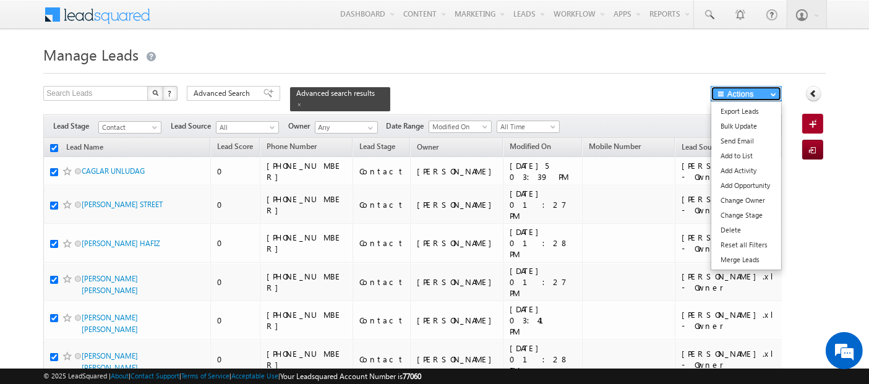
click at [772, 97] on button "Actions" at bounding box center [746, 93] width 71 height 15
click at [727, 129] on link "Bulk Update" at bounding box center [747, 126] width 70 height 15
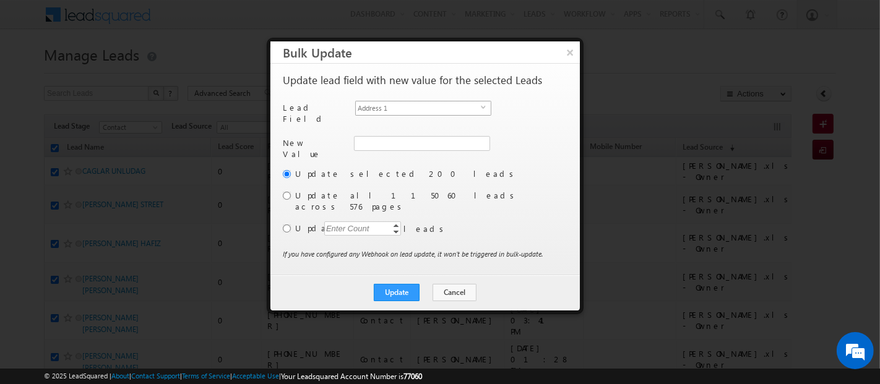
click at [426, 105] on span "Address 1" at bounding box center [418, 108] width 125 height 14
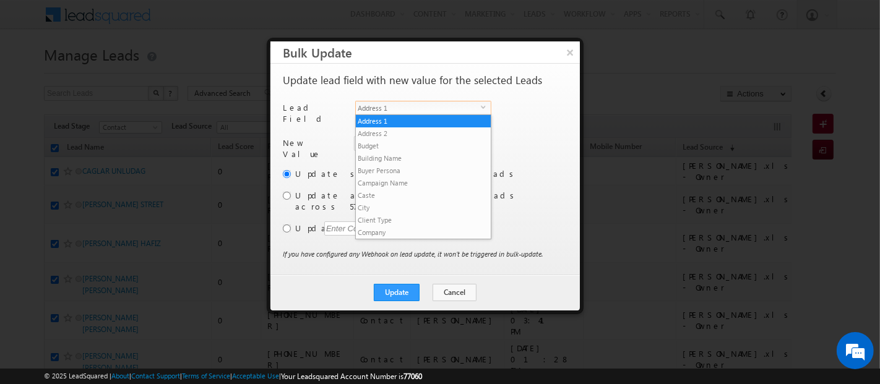
scroll to position [470, 0]
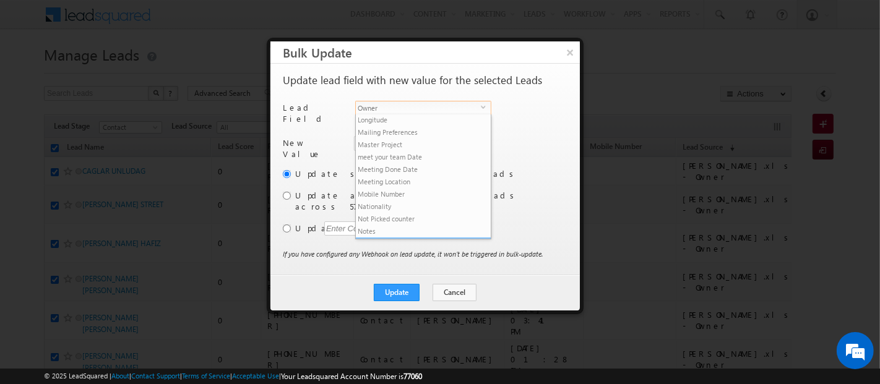
click at [412, 238] on li "Owner" at bounding box center [423, 244] width 135 height 12
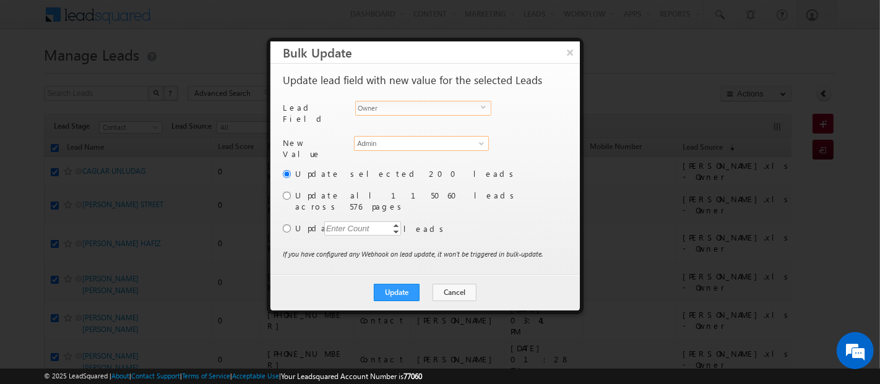
click at [376, 139] on input "Admin" at bounding box center [421, 143] width 135 height 15
click at [282, 189] on div "Another user is the owner of this account. Update lead field with new value for…" at bounding box center [424, 169] width 309 height 211
click at [287, 192] on input "radio" at bounding box center [287, 196] width 8 height 8
click at [399, 136] on input "admin" at bounding box center [421, 143] width 135 height 15
click button "×" at bounding box center [570, 52] width 20 height 22
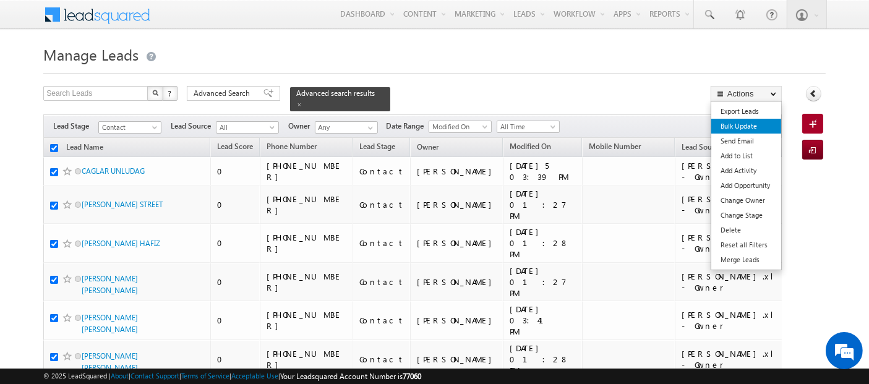
click at [740, 127] on link "Bulk Update" at bounding box center [747, 126] width 70 height 15
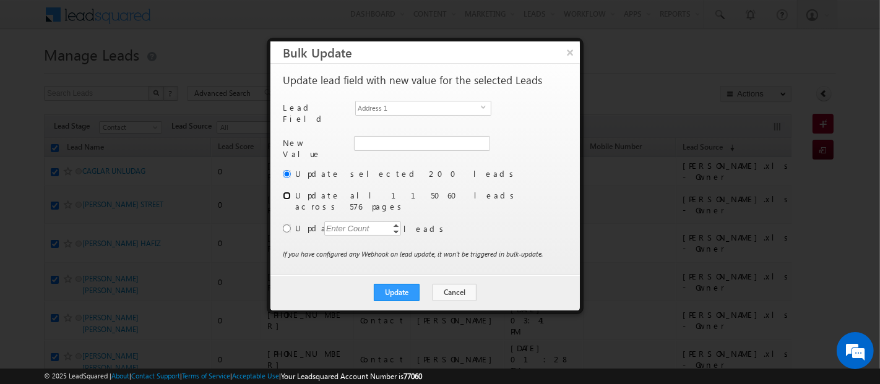
click at [285, 192] on input "radio" at bounding box center [287, 196] width 8 height 8
click at [447, 105] on span "Address 1" at bounding box center [418, 108] width 125 height 14
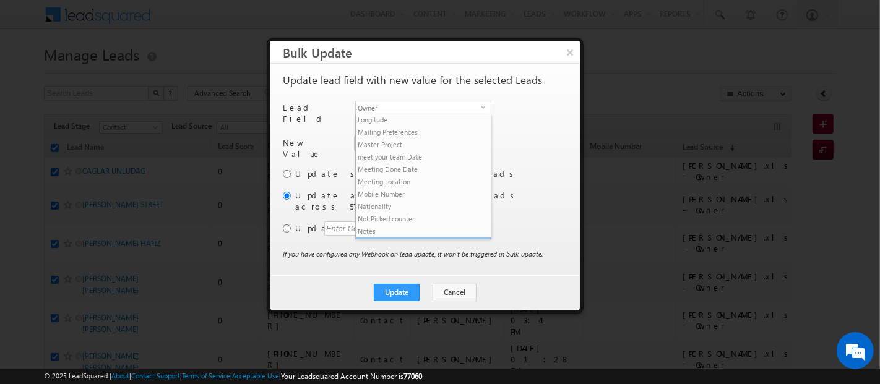
click at [435, 238] on li "Owner" at bounding box center [423, 244] width 135 height 12
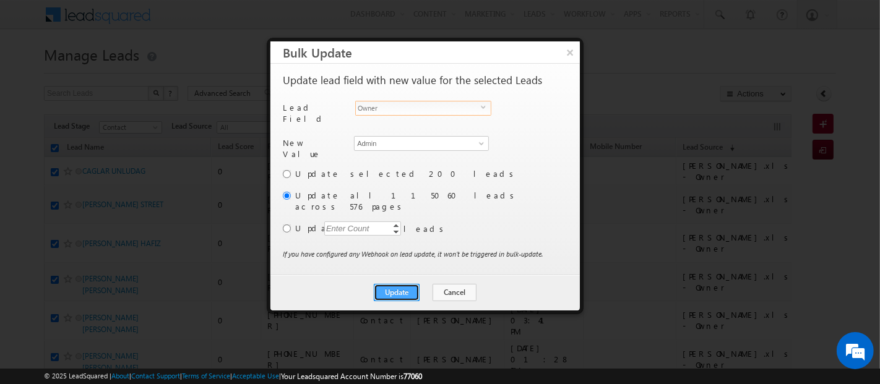
click at [402, 284] on button "Update" at bounding box center [397, 292] width 46 height 17
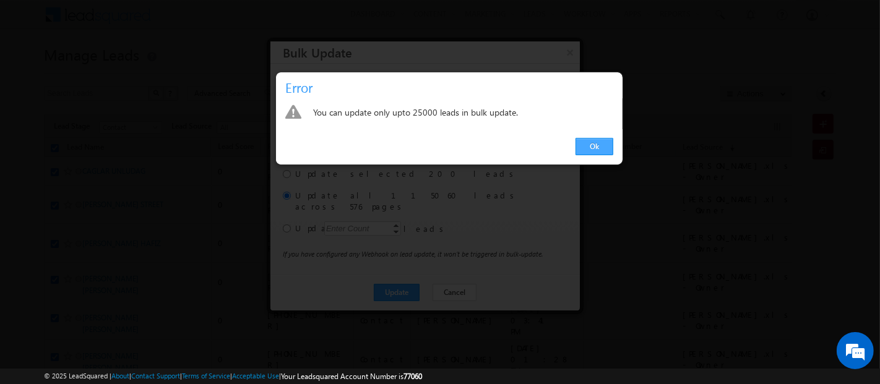
click at [599, 147] on link "Ok" at bounding box center [595, 146] width 38 height 17
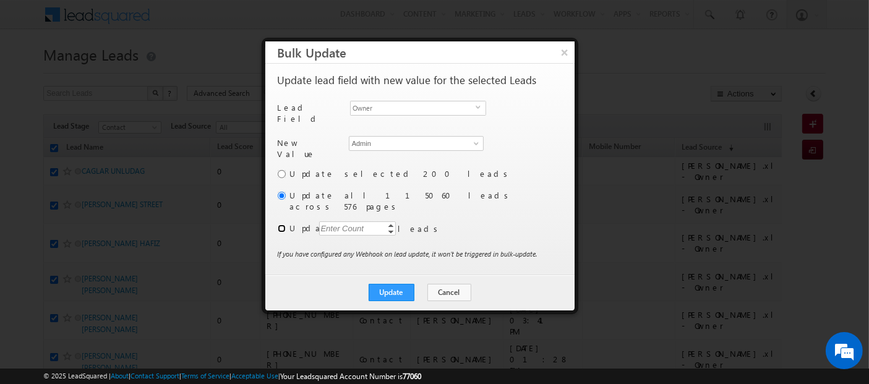
click at [281, 225] on input "radio" at bounding box center [282, 229] width 8 height 8
click at [339, 222] on div "Enter Count" at bounding box center [342, 229] width 47 height 14
click at [407, 284] on button "Update" at bounding box center [392, 292] width 46 height 17
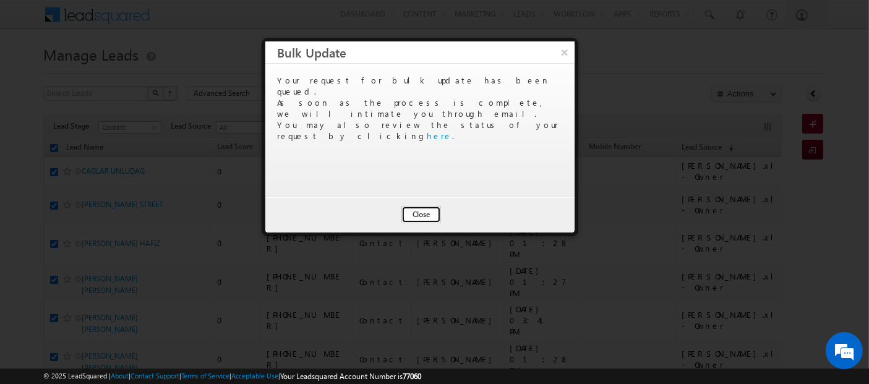
click at [426, 217] on button "Close" at bounding box center [422, 214] width 40 height 17
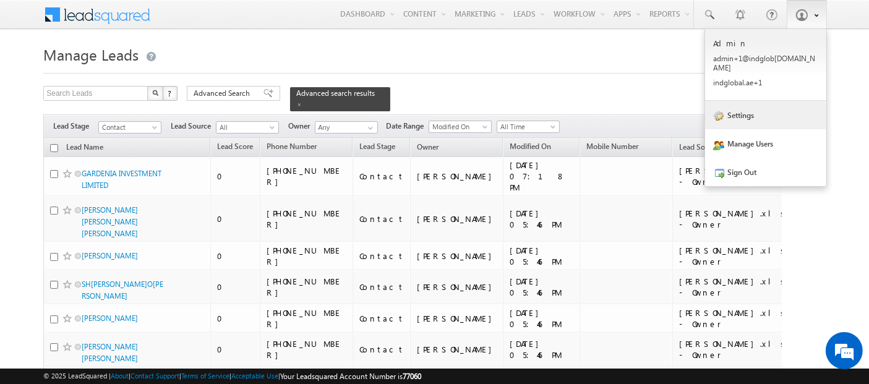
click at [760, 105] on link "Settings" at bounding box center [765, 115] width 121 height 28
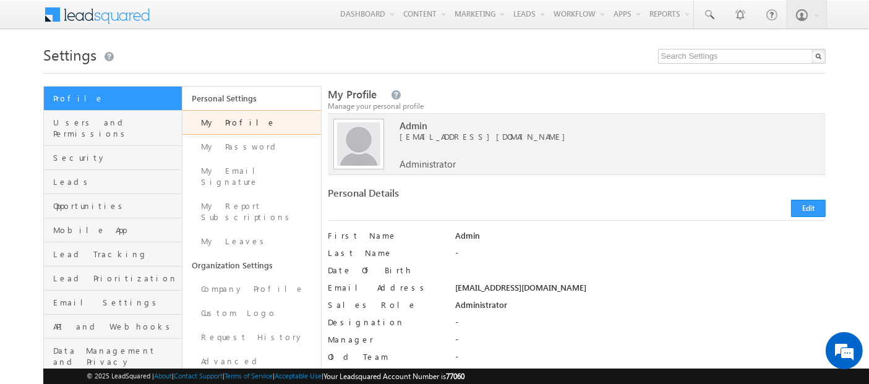
click at [260, 119] on link "My Profile" at bounding box center [252, 122] width 139 height 25
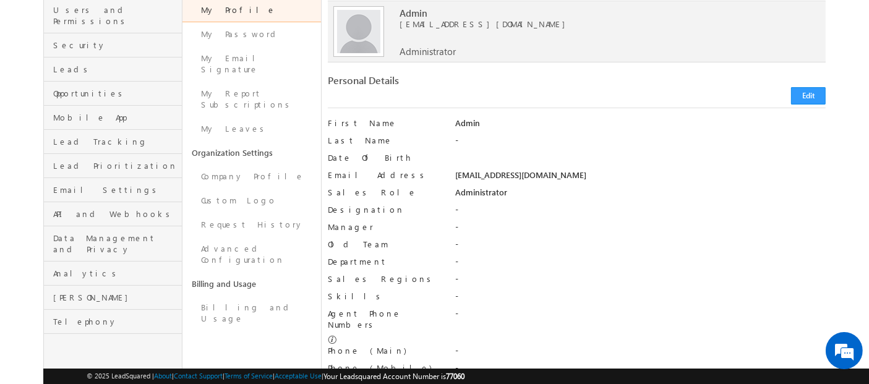
scroll to position [126, 0]
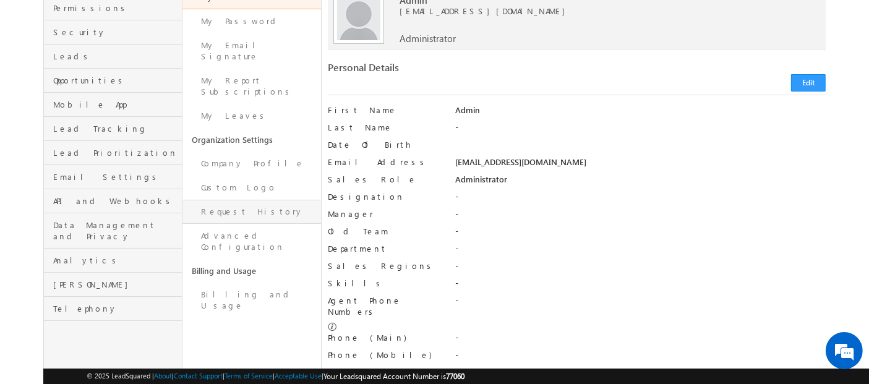
click at [227, 200] on link "Request History" at bounding box center [252, 212] width 139 height 24
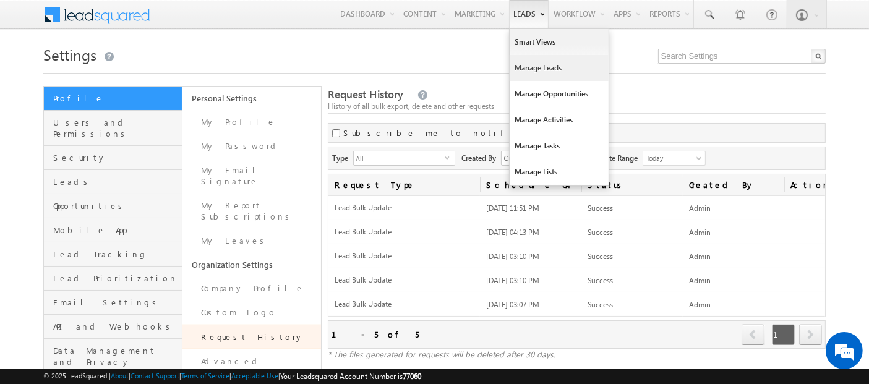
click at [518, 71] on link "Manage Leads" at bounding box center [559, 68] width 99 height 26
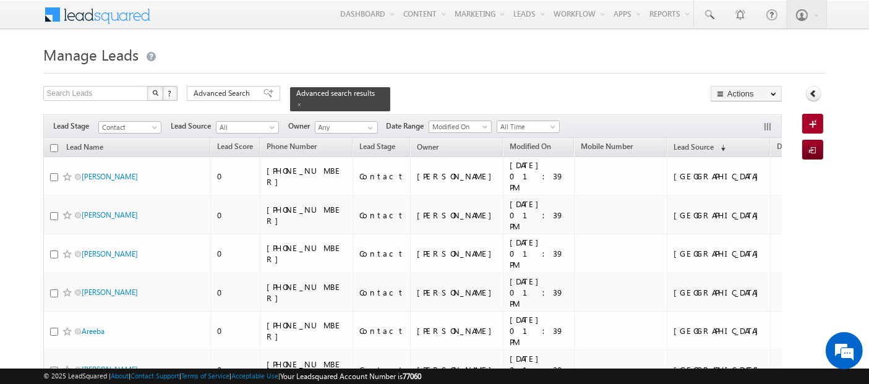
click at [53, 144] on input "checkbox" at bounding box center [54, 148] width 8 height 8
checkbox input "true"
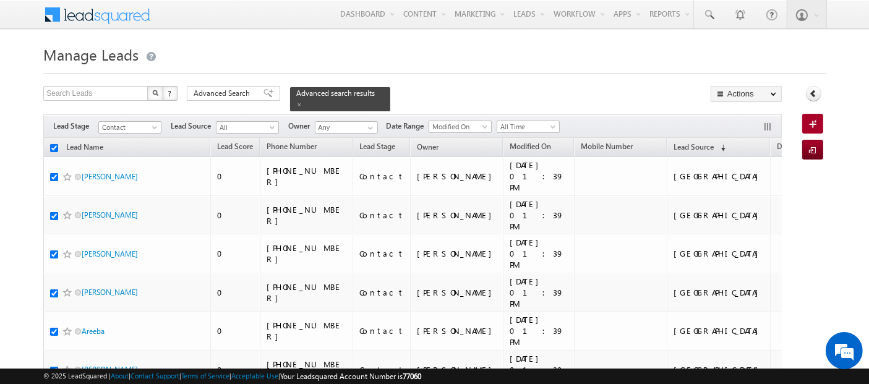
checkbox input "true"
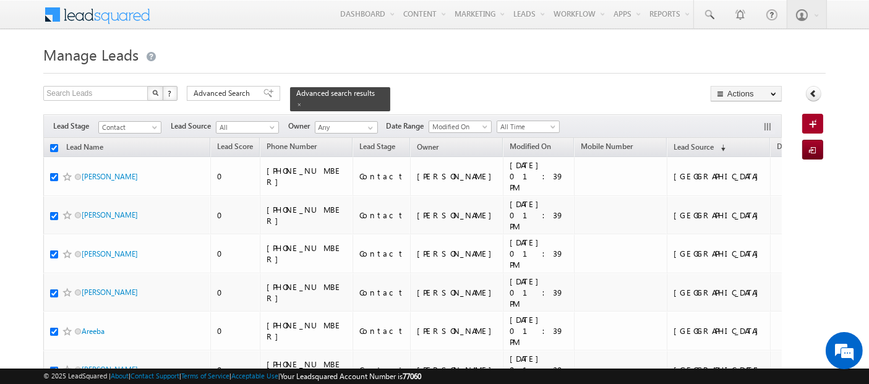
checkbox input "true"
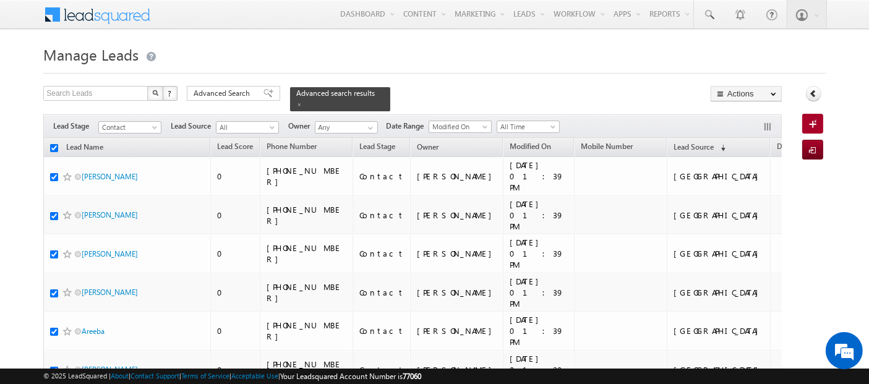
checkbox input "true"
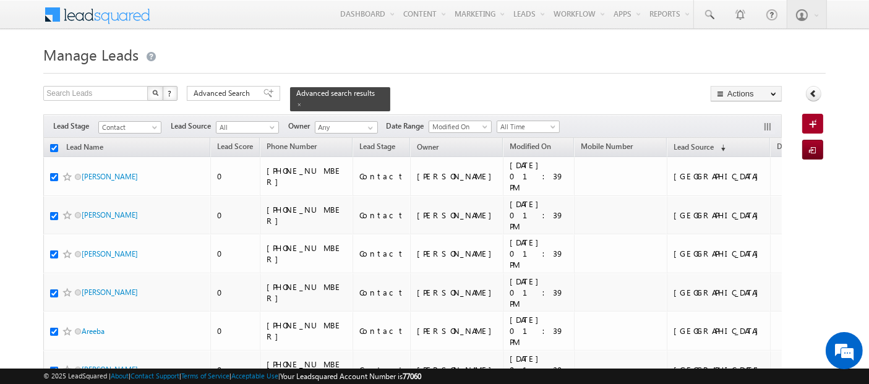
checkbox input "true"
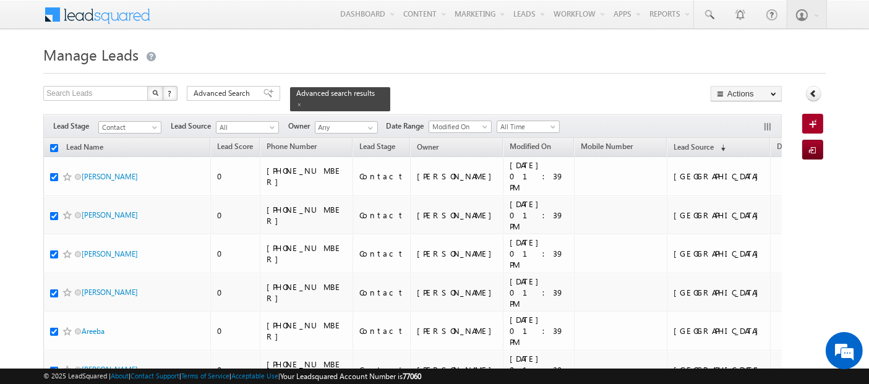
checkbox input "true"
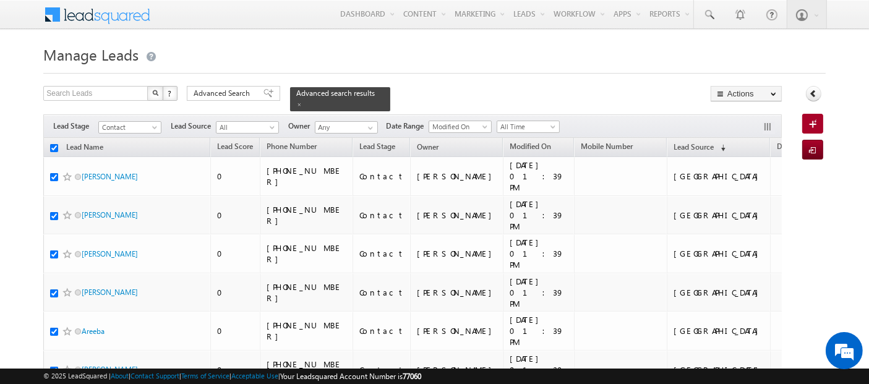
checkbox input "true"
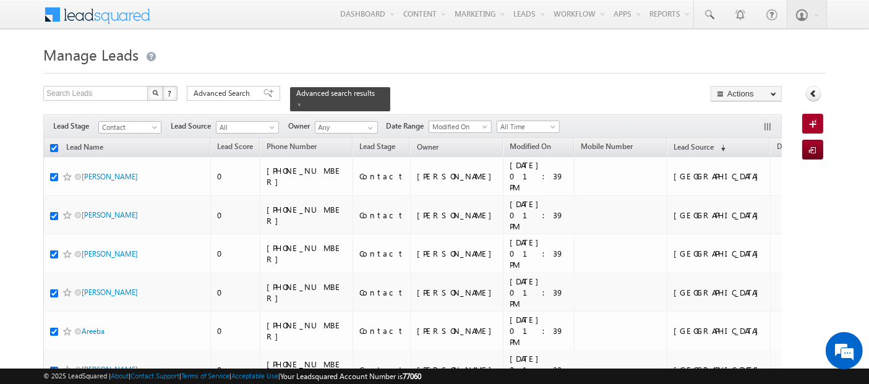
checkbox input "true"
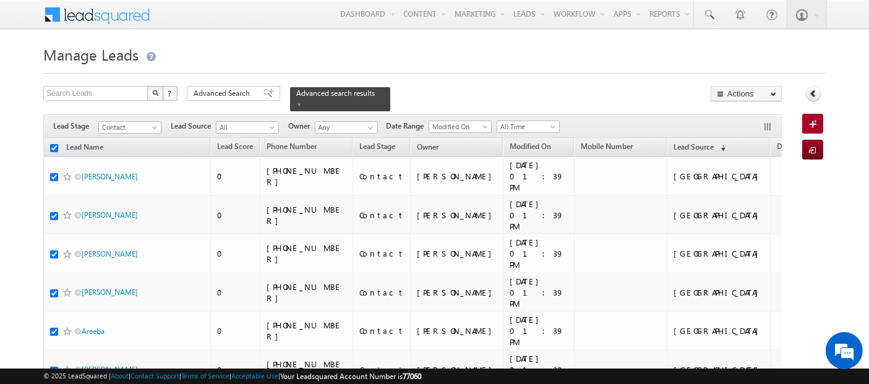
checkbox input "true"
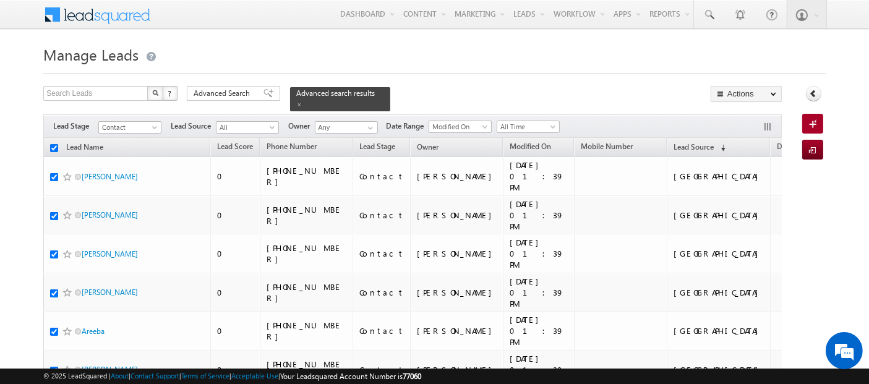
checkbox input "true"
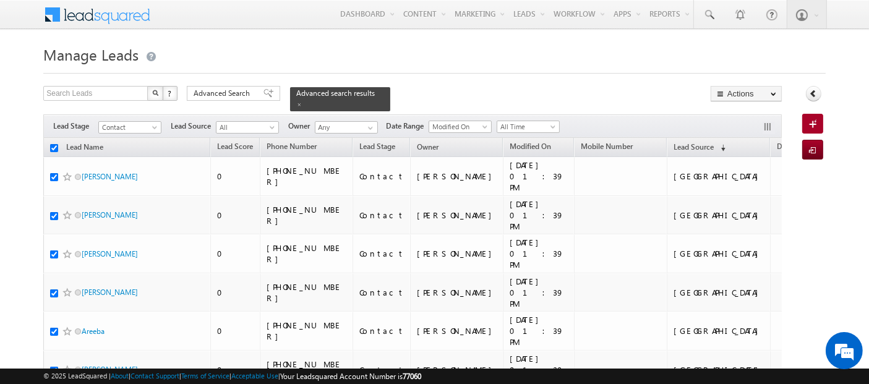
checkbox input "true"
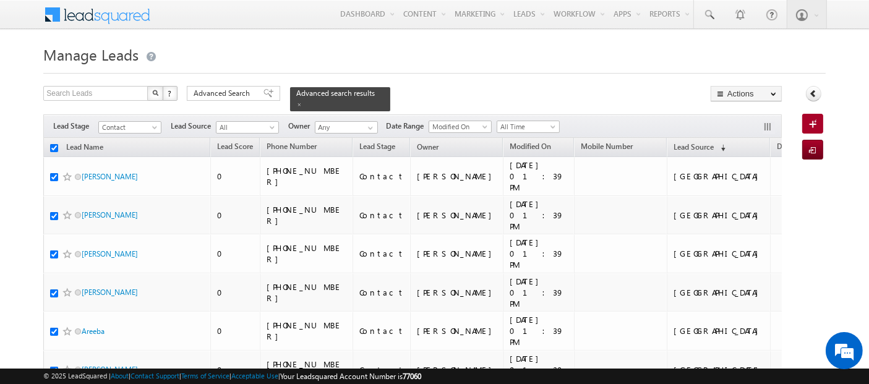
checkbox input "true"
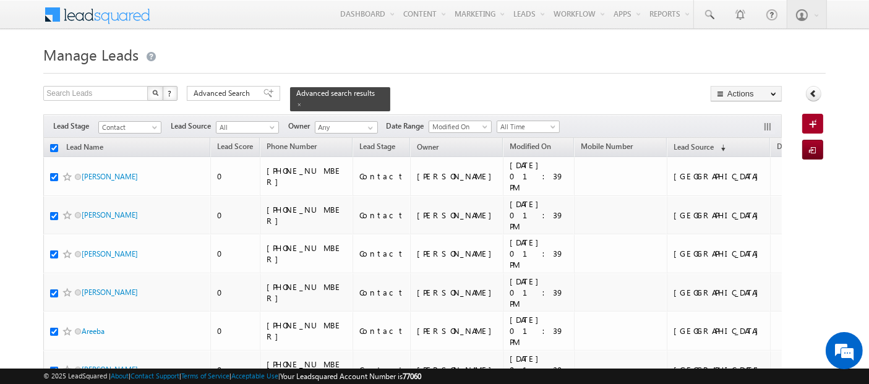
checkbox input "true"
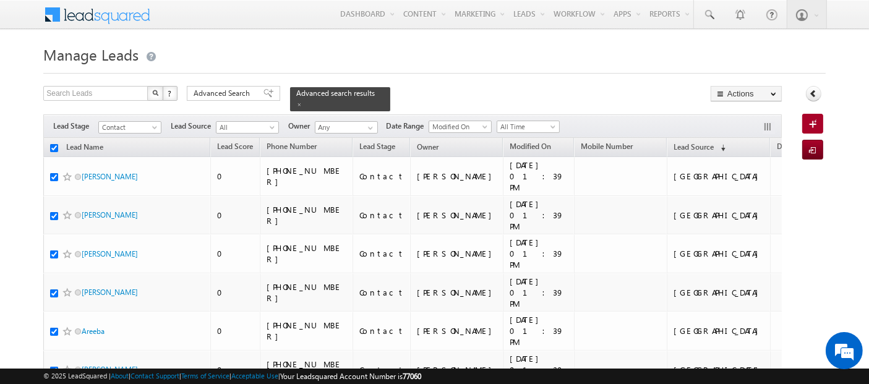
checkbox input "true"
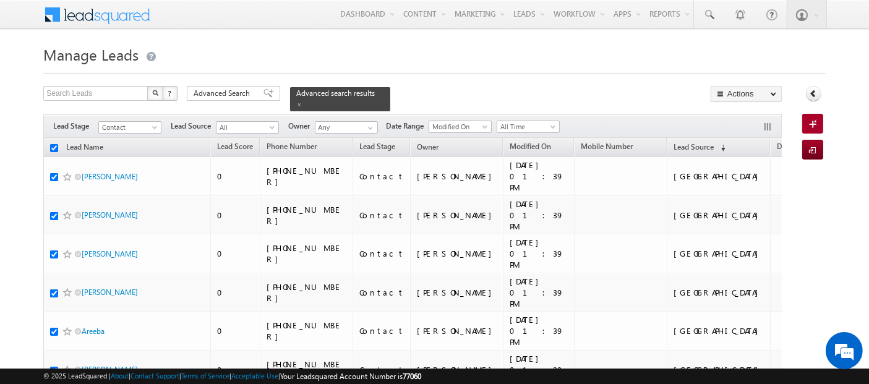
checkbox input "true"
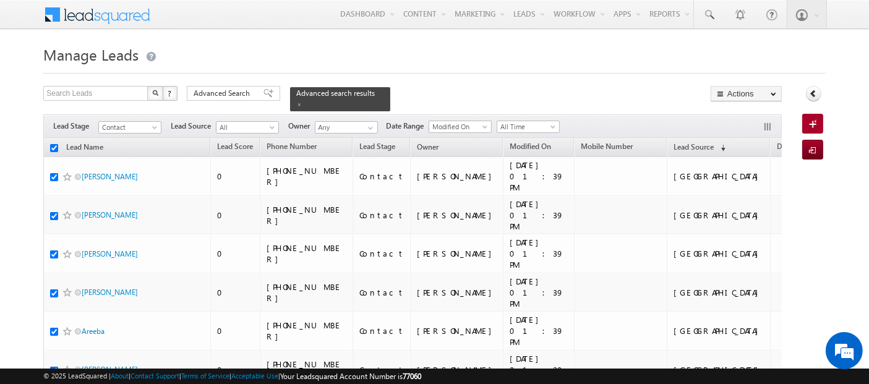
checkbox input "true"
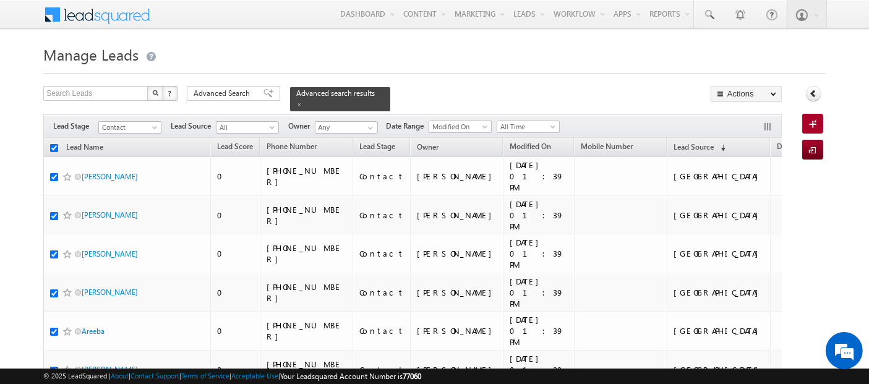
checkbox input "true"
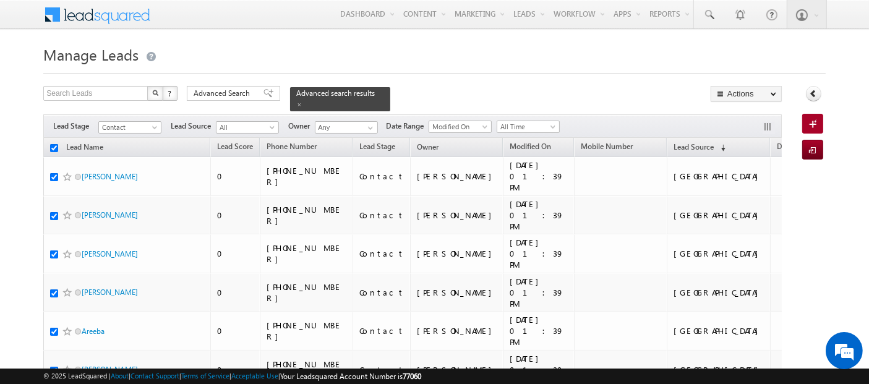
checkbox input "true"
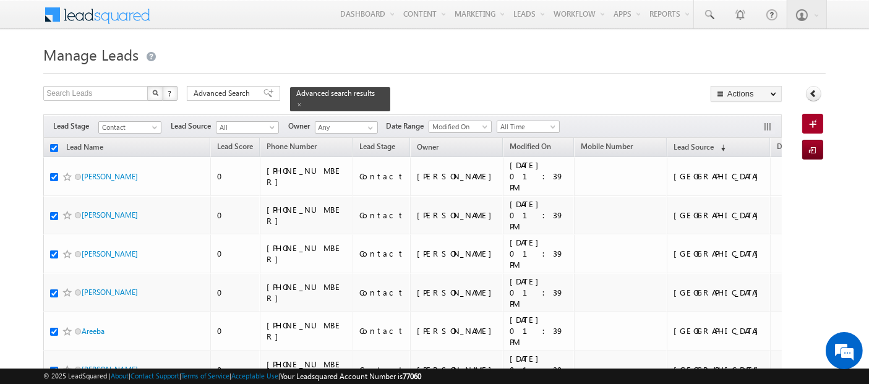
checkbox input "true"
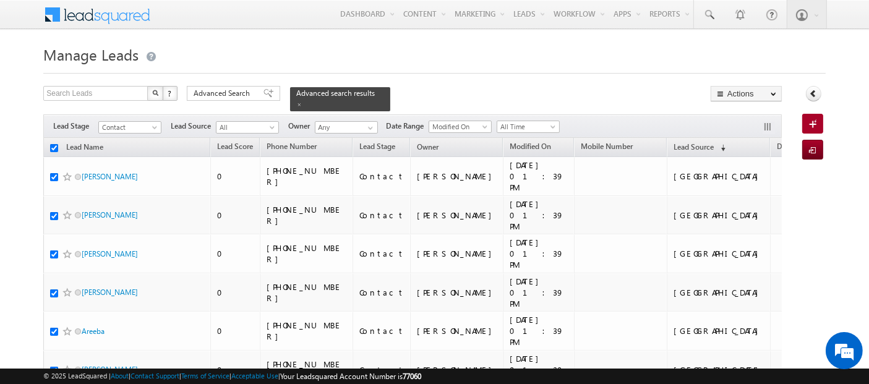
checkbox input "true"
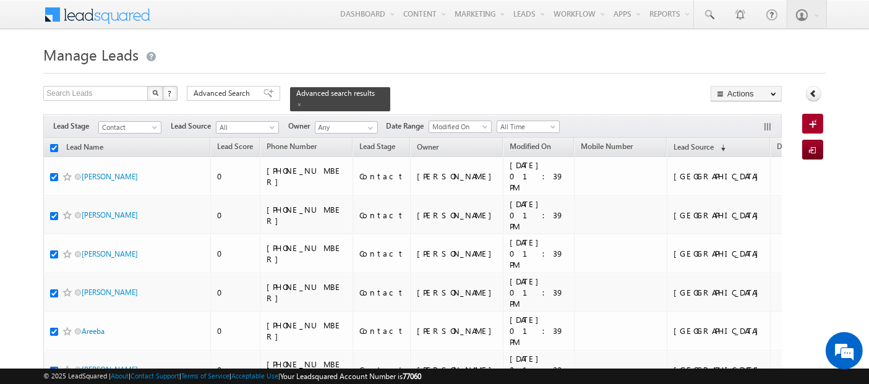
checkbox input "true"
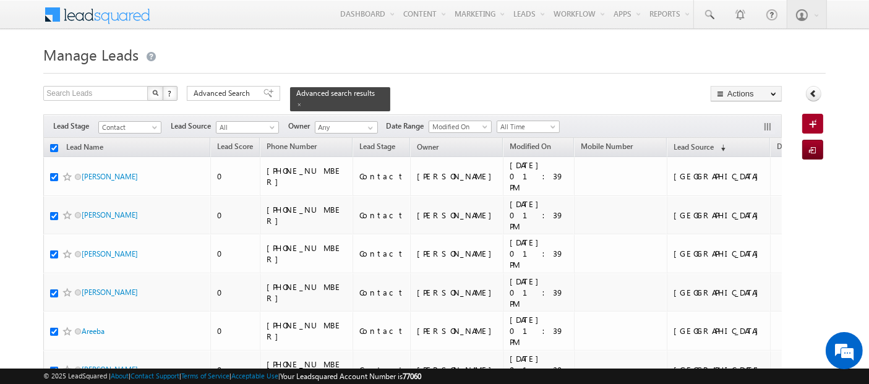
checkbox input "true"
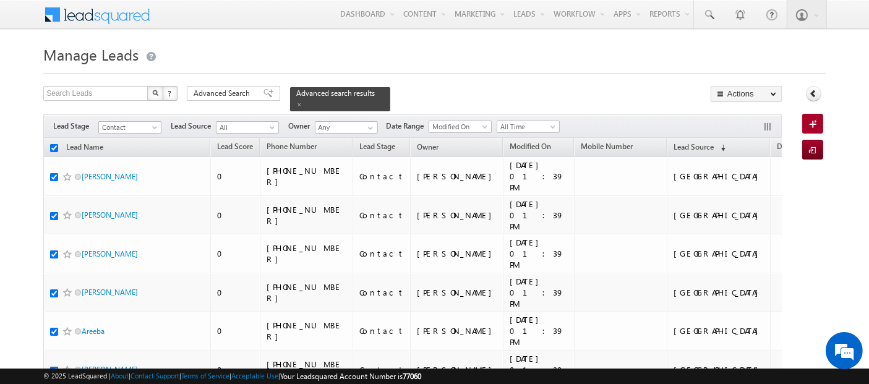
checkbox input "true"
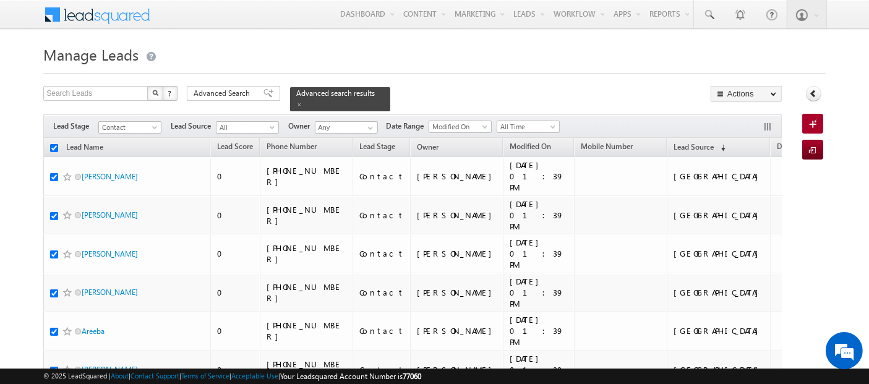
checkbox input "true"
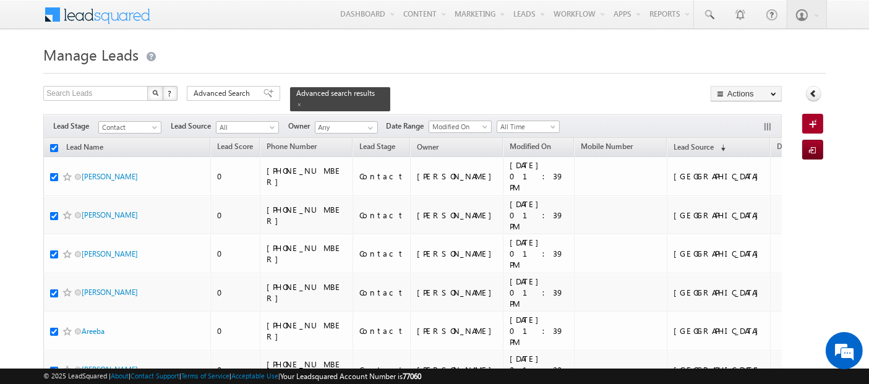
checkbox input "true"
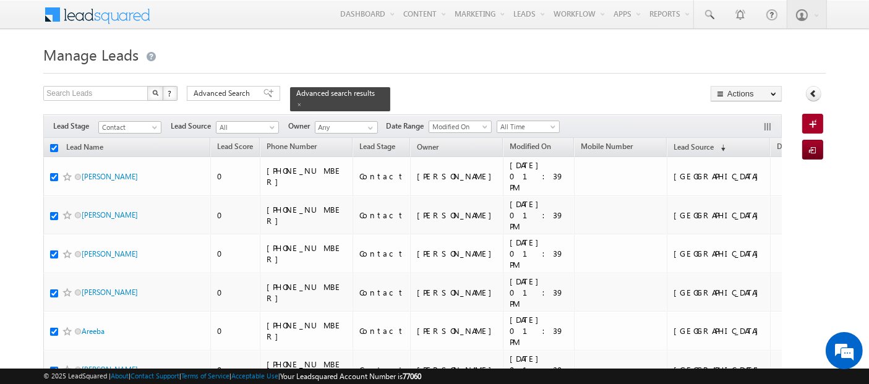
checkbox input "true"
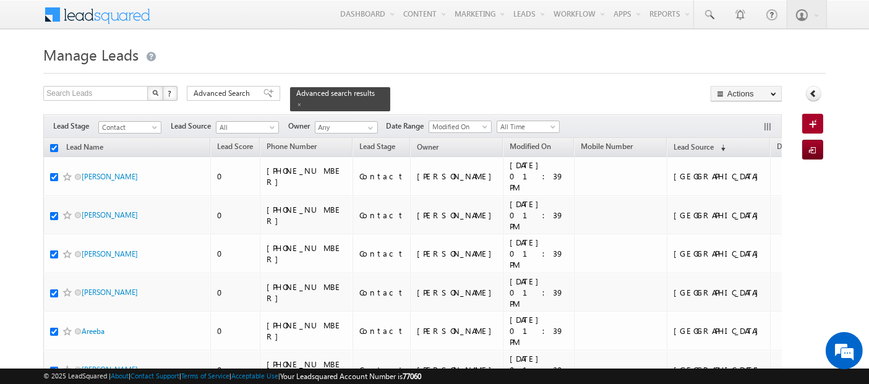
checkbox input "true"
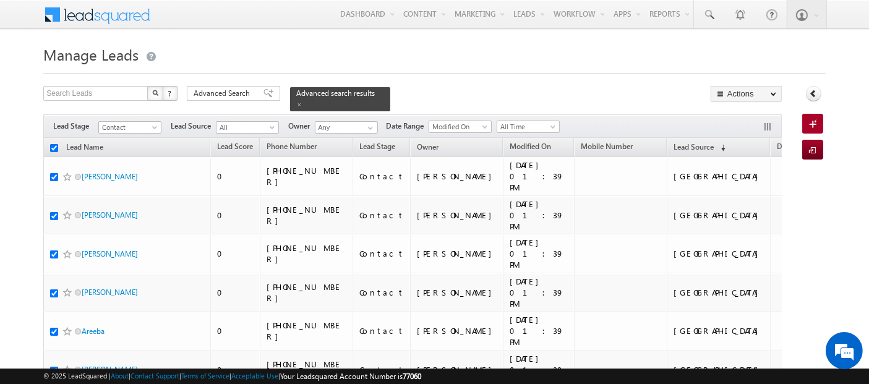
checkbox input "true"
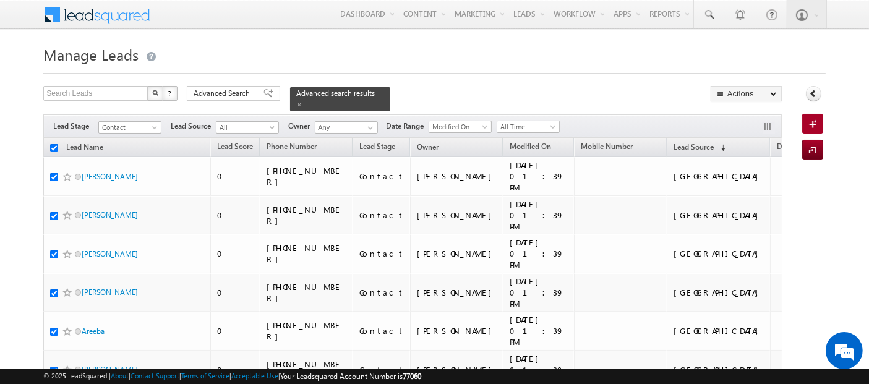
checkbox input "true"
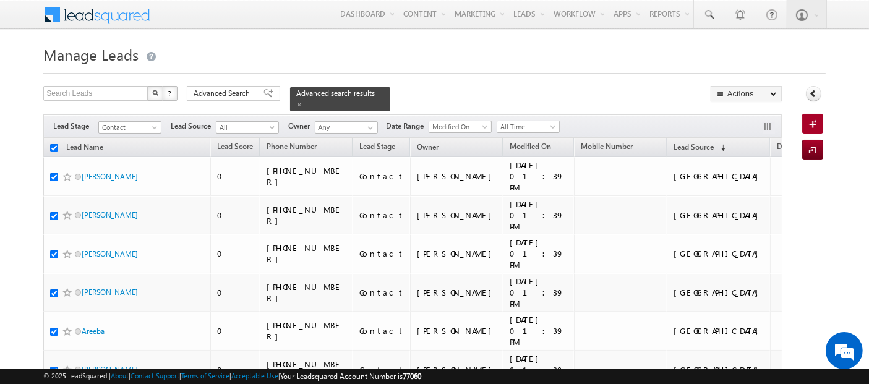
checkbox input "true"
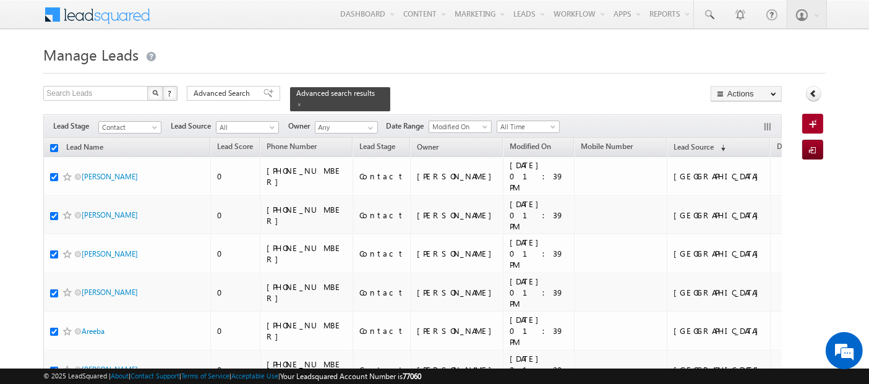
checkbox input "true"
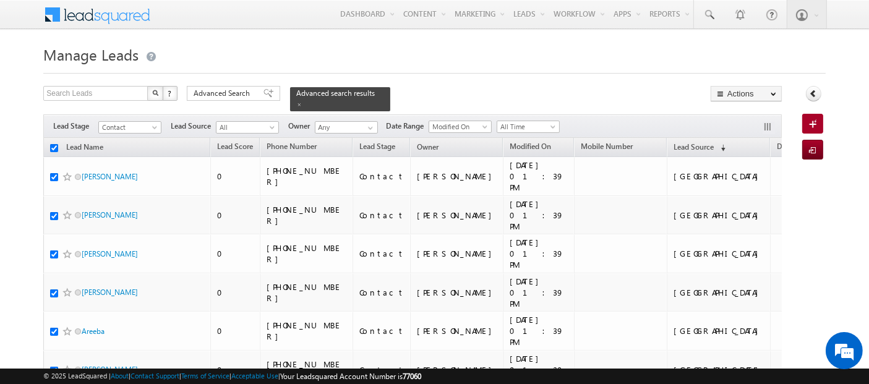
checkbox input "true"
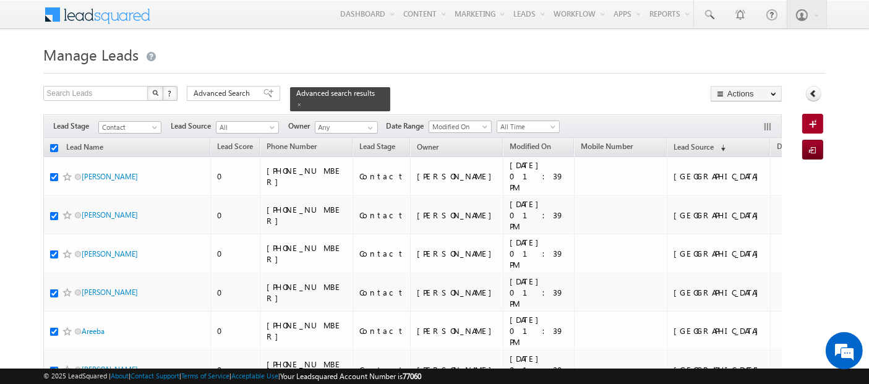
checkbox input "true"
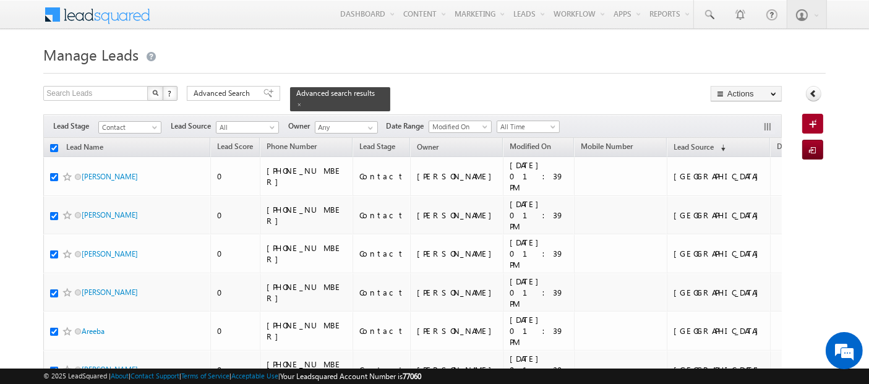
checkbox input "true"
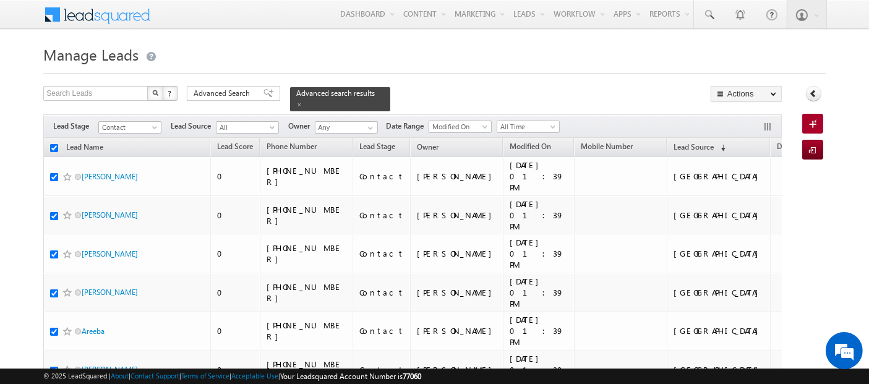
checkbox input "true"
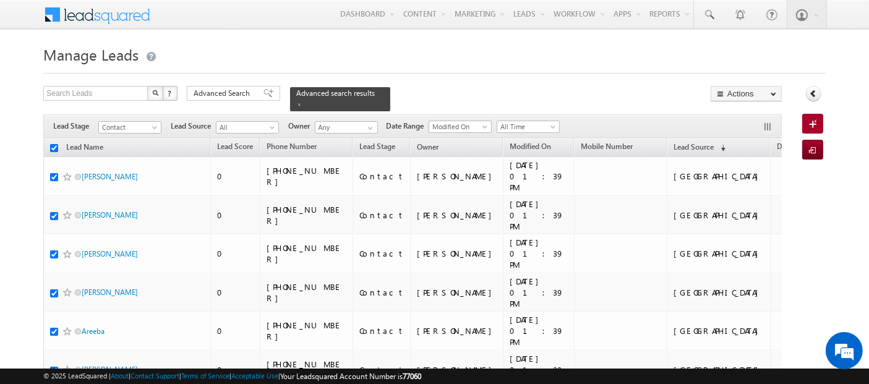
checkbox input "true"
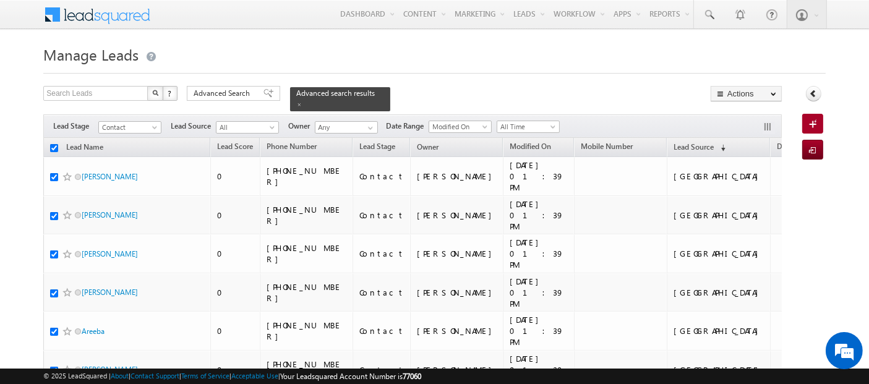
checkbox input "true"
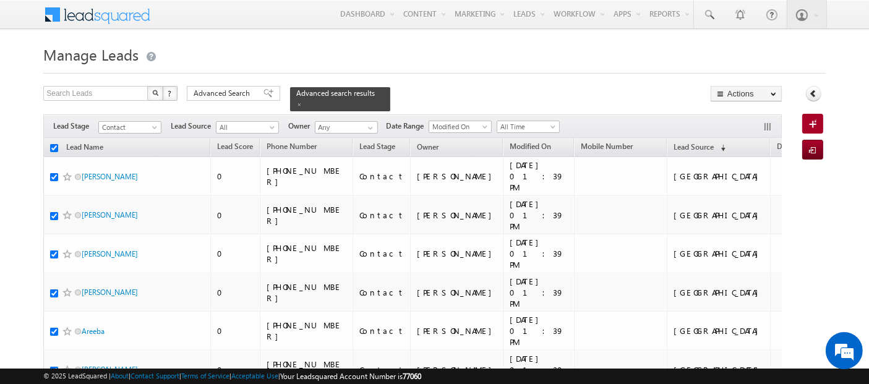
checkbox input "true"
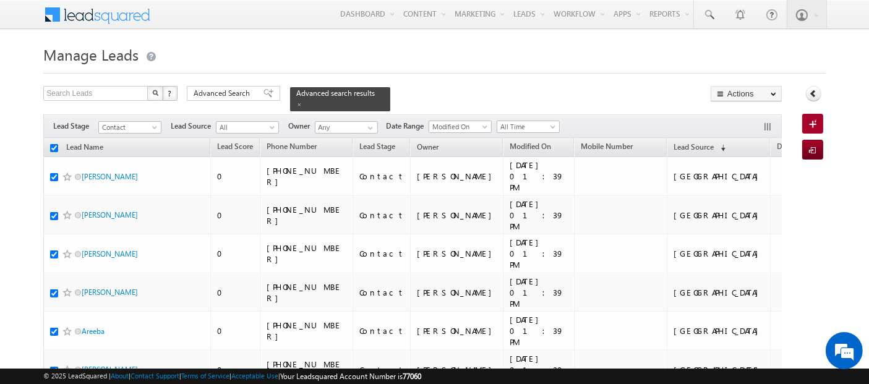
checkbox input "true"
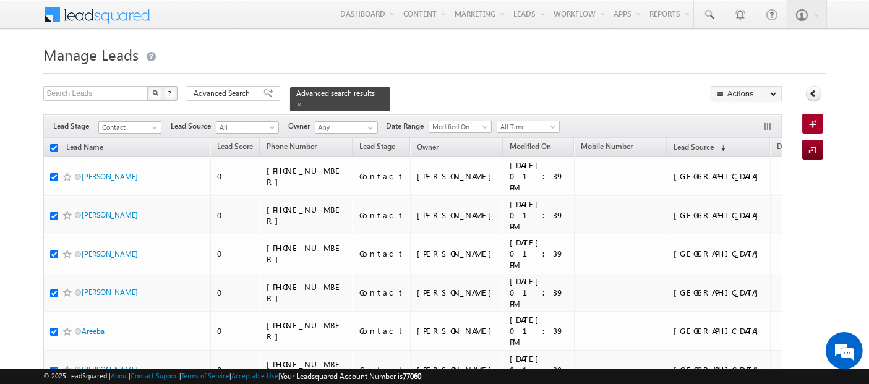
checkbox input "true"
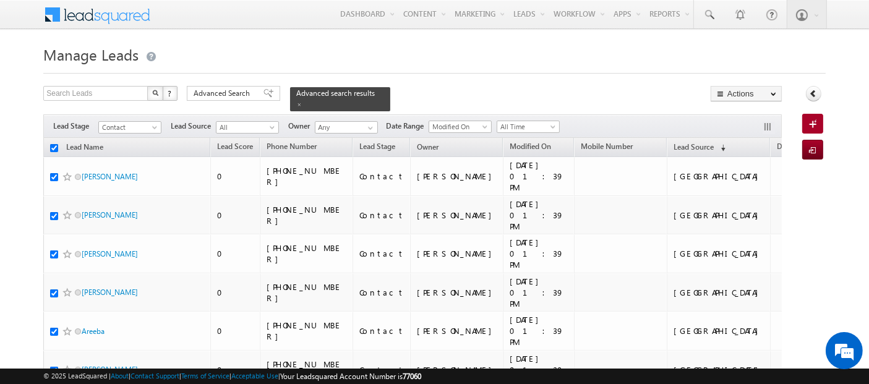
checkbox input "true"
click at [229, 89] on span "Advanced Search" at bounding box center [224, 93] width 60 height 11
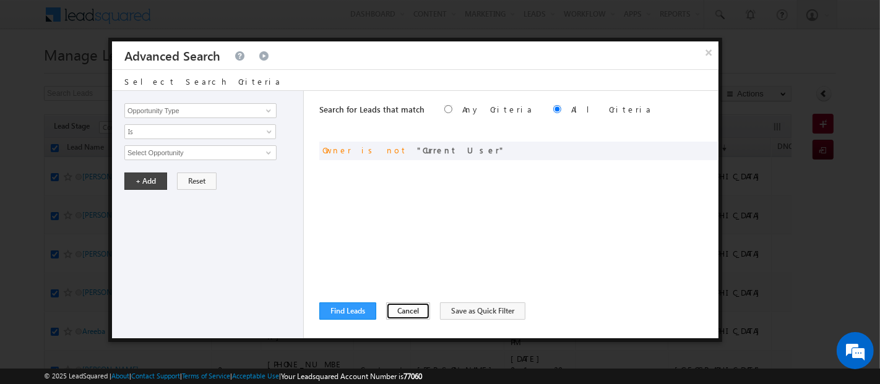
click at [403, 310] on button "Cancel" at bounding box center [408, 311] width 44 height 17
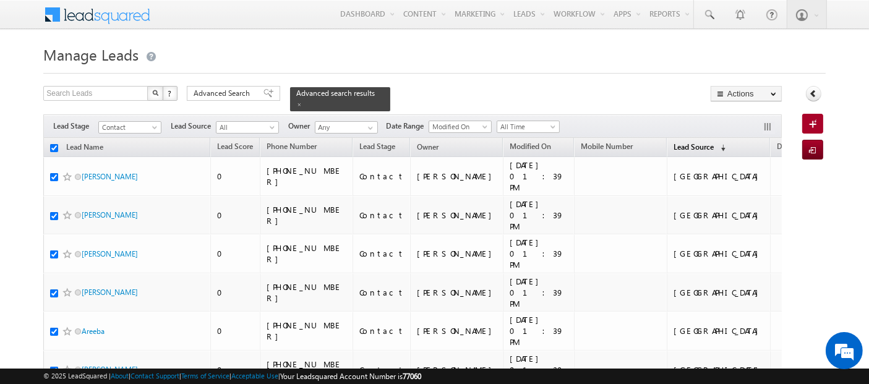
click at [668, 140] on link "Lead Source (sorted descending)" at bounding box center [700, 148] width 64 height 16
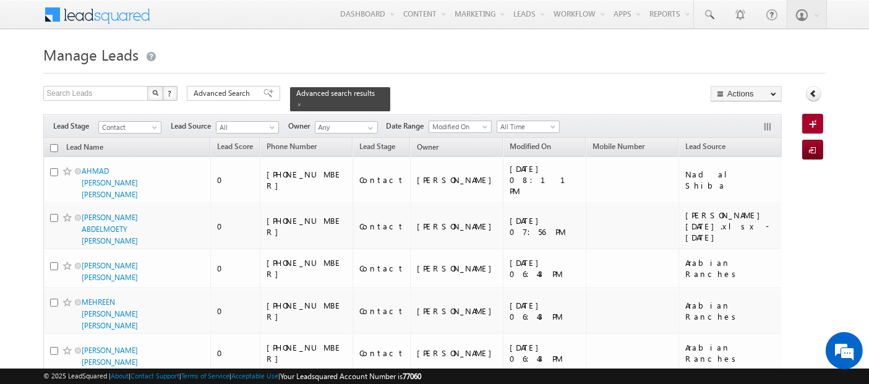
click at [51, 144] on input "checkbox" at bounding box center [54, 148] width 8 height 8
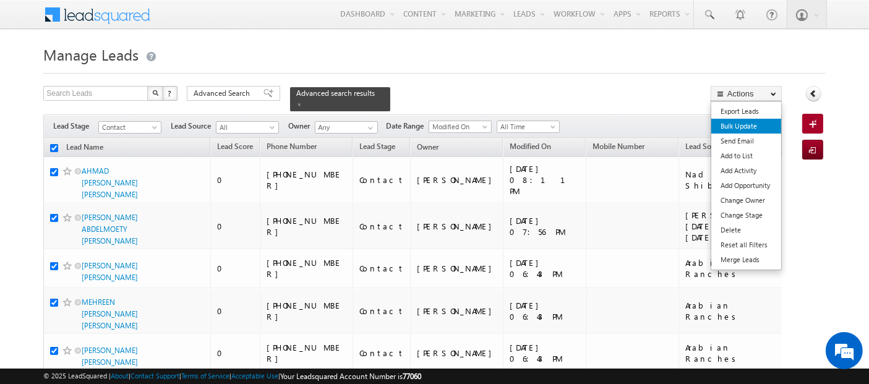
click at [754, 124] on link "Bulk Update" at bounding box center [747, 126] width 70 height 15
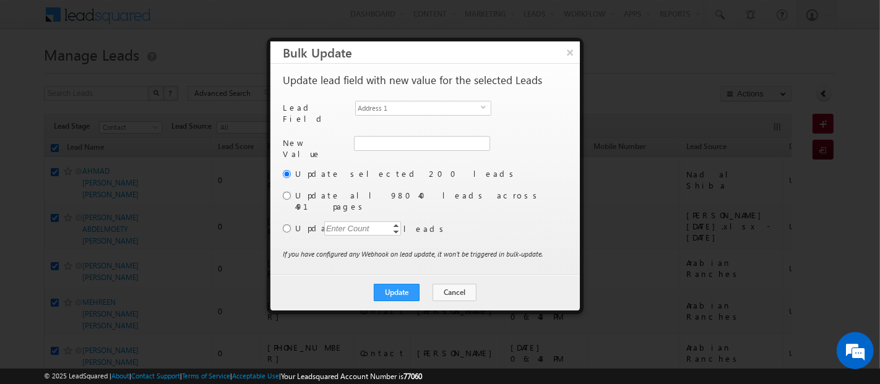
click at [347, 222] on div "Enter Count" at bounding box center [347, 229] width 47 height 14
click at [288, 225] on input "radio" at bounding box center [287, 229] width 8 height 8
click at [382, 107] on span "Address 1" at bounding box center [418, 108] width 125 height 14
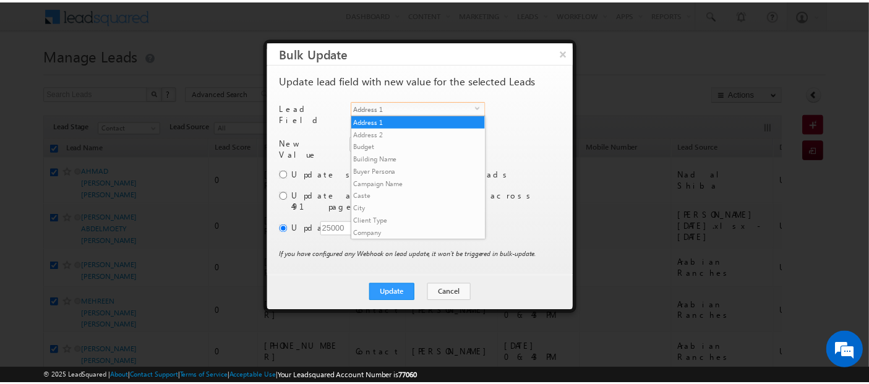
scroll to position [470, 0]
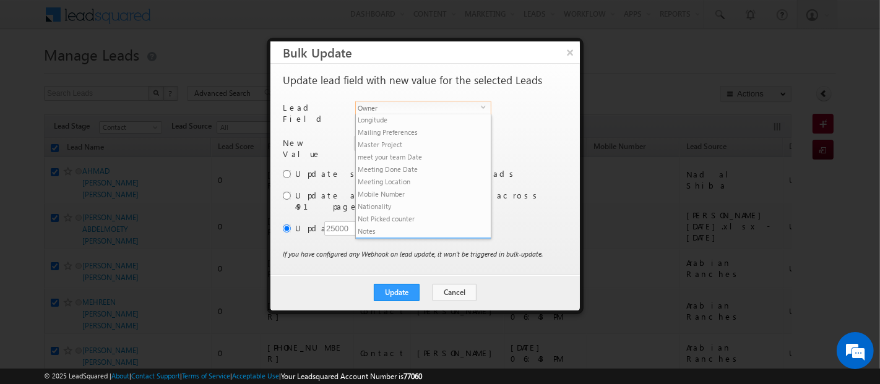
click at [402, 238] on li "Owner" at bounding box center [423, 244] width 135 height 12
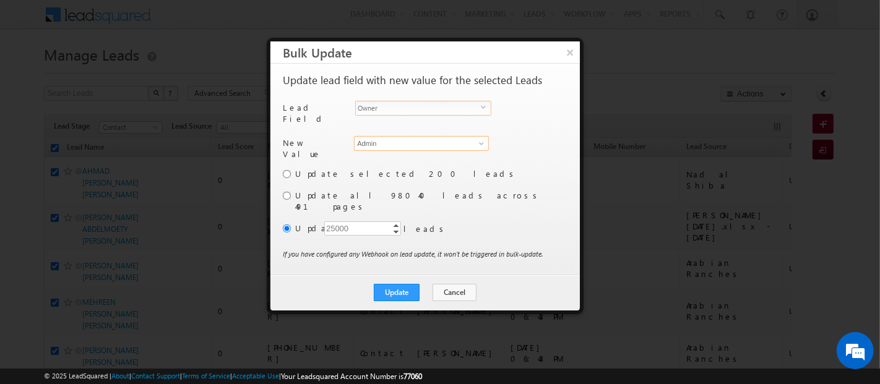
click at [372, 137] on input "Admin" at bounding box center [421, 143] width 135 height 15
click at [487, 160] on div "New Value Owner * Admin Admin Admin" at bounding box center [424, 152] width 282 height 32
click at [391, 284] on button "Update" at bounding box center [397, 292] width 46 height 17
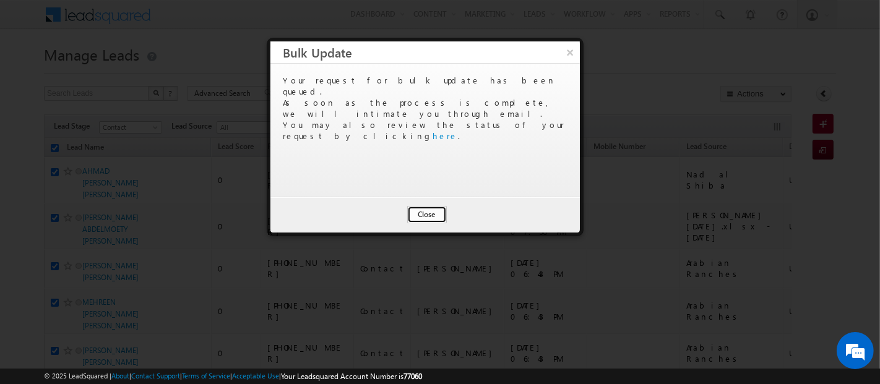
click at [425, 212] on button "Close" at bounding box center [427, 214] width 40 height 17
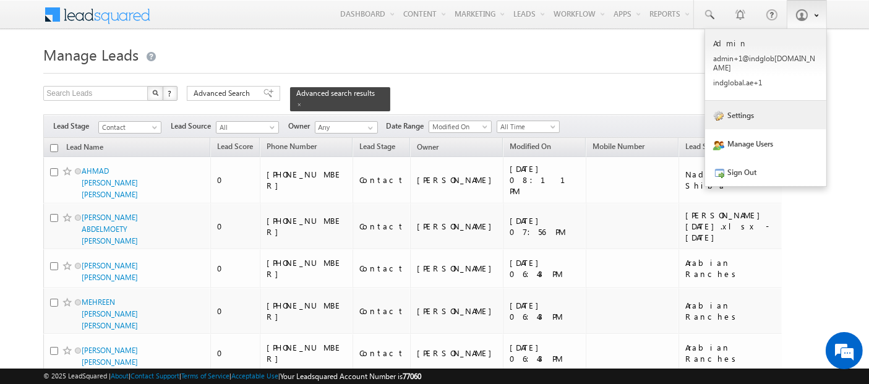
click at [762, 101] on link "Settings" at bounding box center [765, 115] width 121 height 28
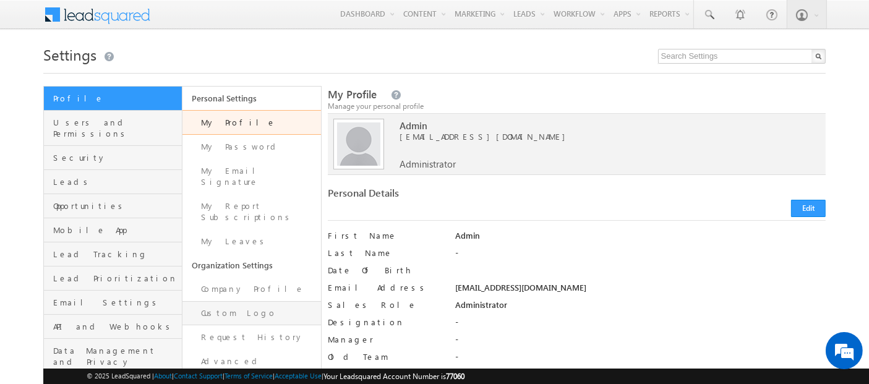
scroll to position [77, 0]
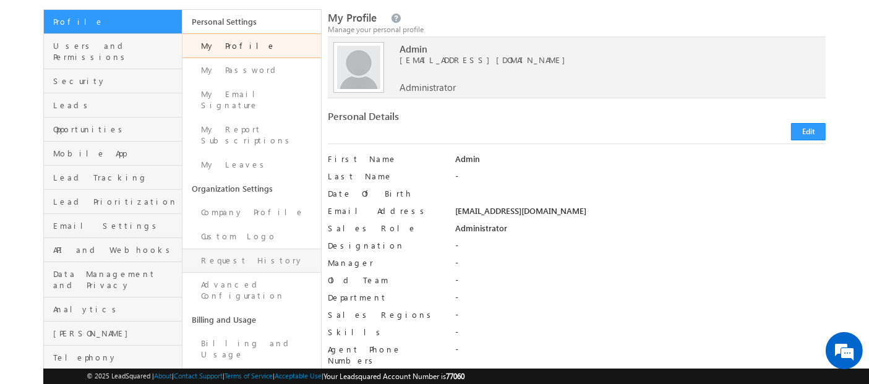
click at [236, 249] on link "Request History" at bounding box center [252, 261] width 139 height 24
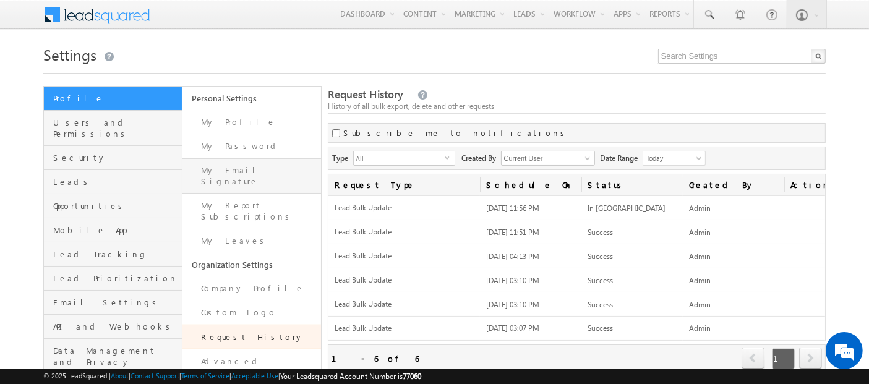
click at [257, 167] on link "My Email Signature" at bounding box center [252, 175] width 139 height 35
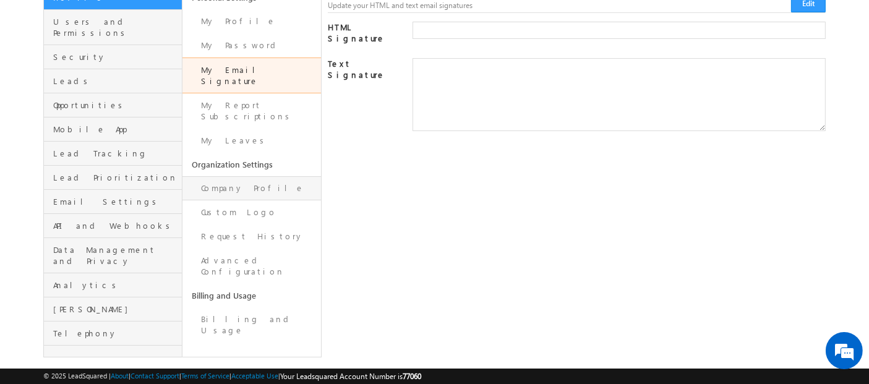
scroll to position [101, 0]
click at [232, 224] on link "Request History" at bounding box center [252, 236] width 139 height 24
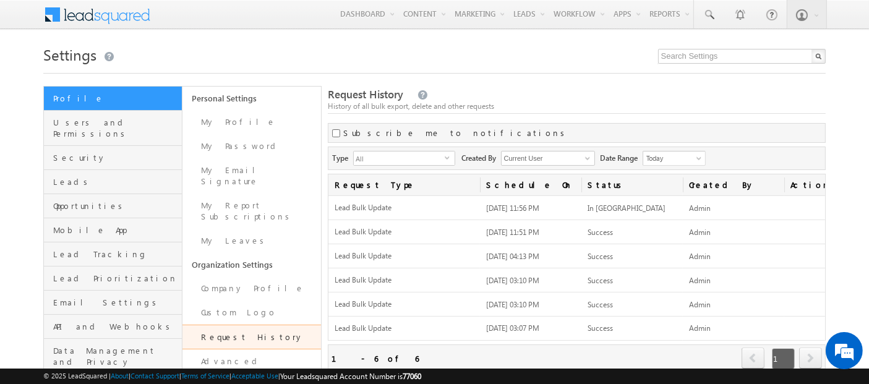
click at [235, 325] on link "Request History" at bounding box center [252, 337] width 139 height 25
click at [244, 325] on link "Request History" at bounding box center [252, 337] width 139 height 25
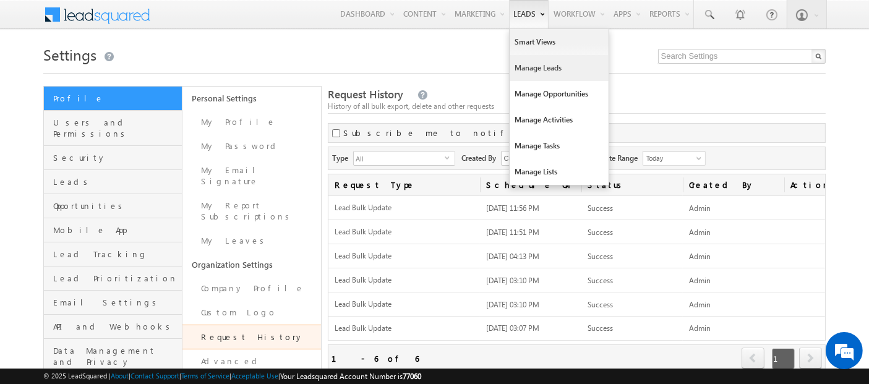
click at [530, 66] on link "Manage Leads" at bounding box center [559, 68] width 99 height 26
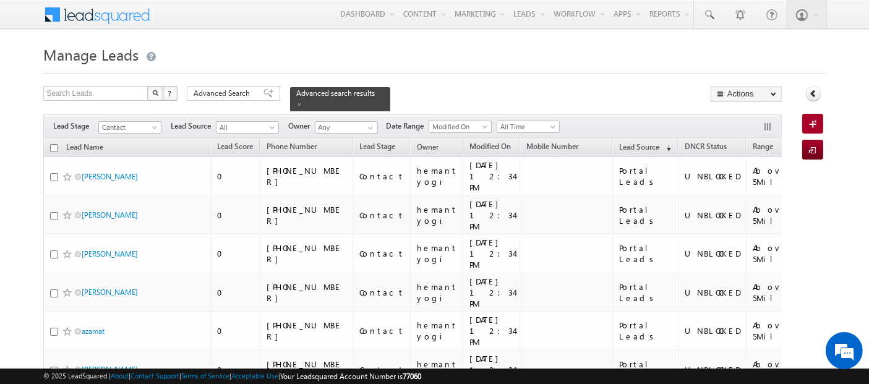
click at [53, 144] on input "checkbox" at bounding box center [54, 148] width 8 height 8
checkbox input "true"
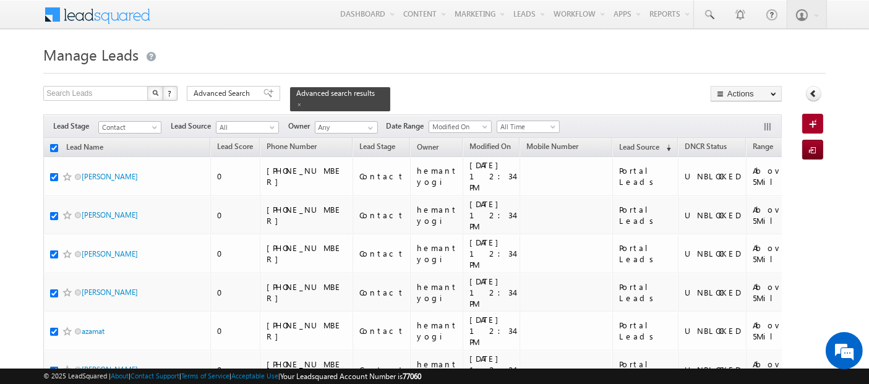
checkbox input "true"
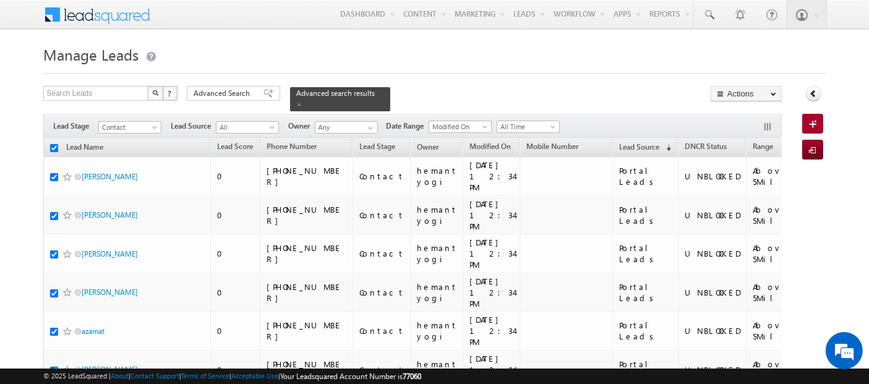
checkbox input "true"
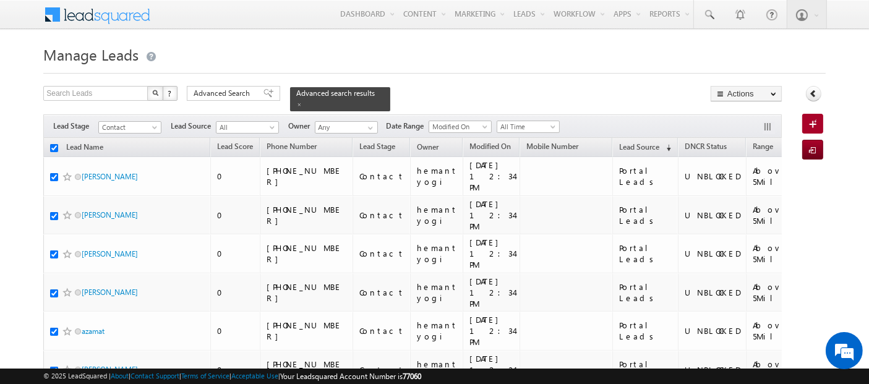
checkbox input "true"
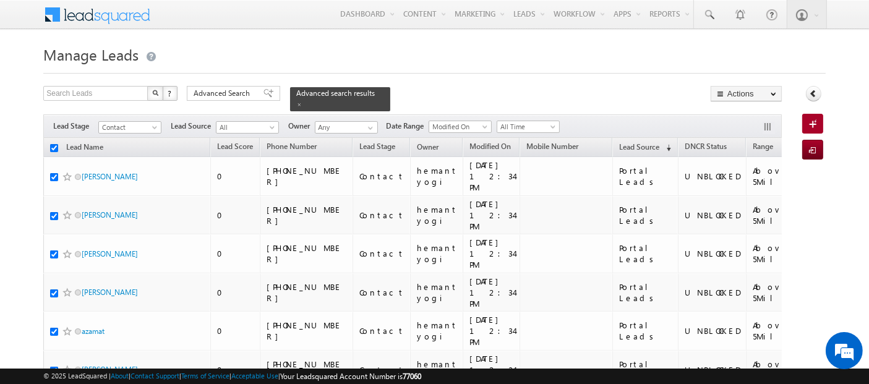
checkbox input "true"
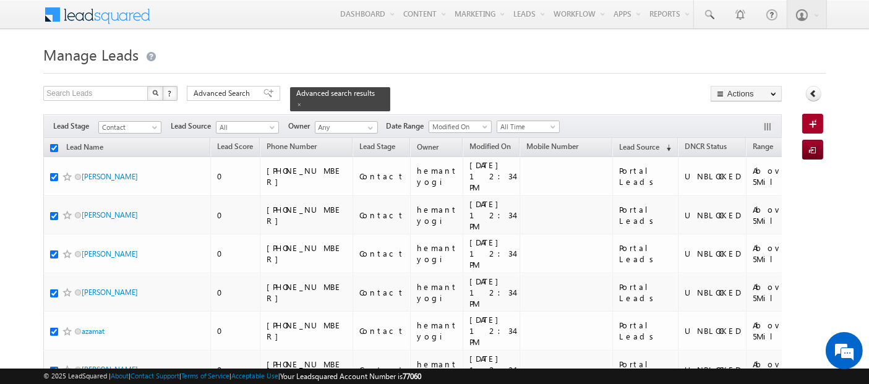
checkbox input "true"
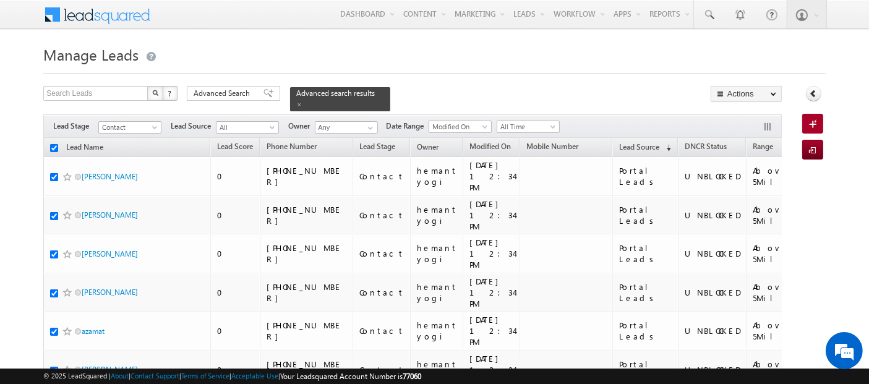
checkbox input "true"
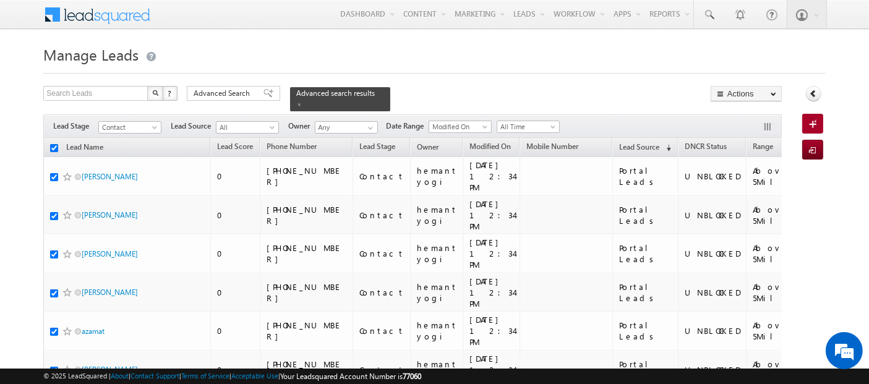
checkbox input "true"
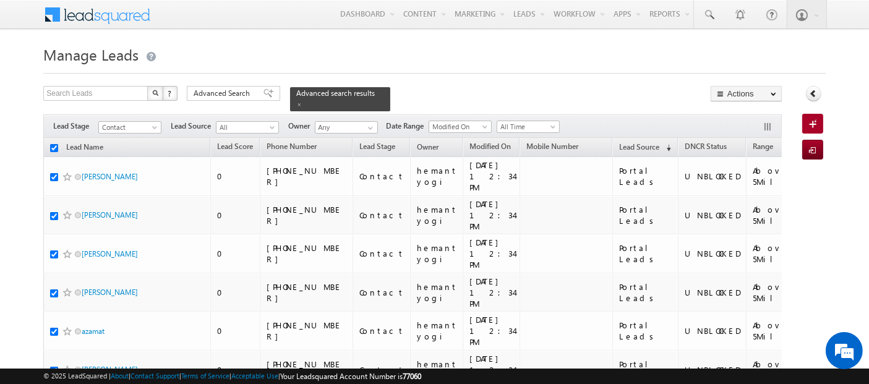
checkbox input "true"
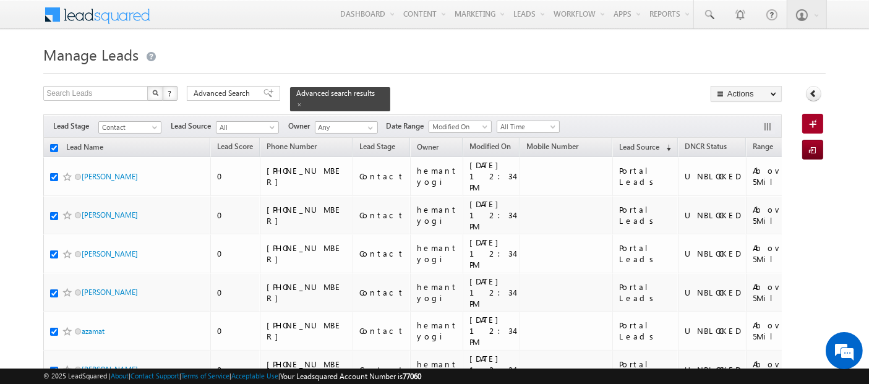
checkbox input "true"
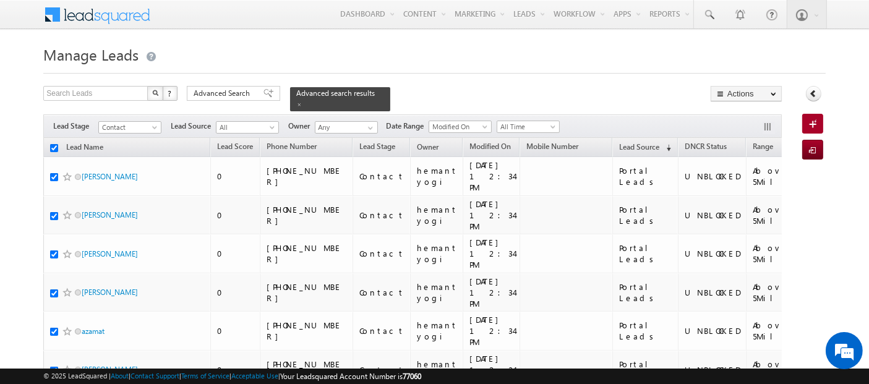
checkbox input "true"
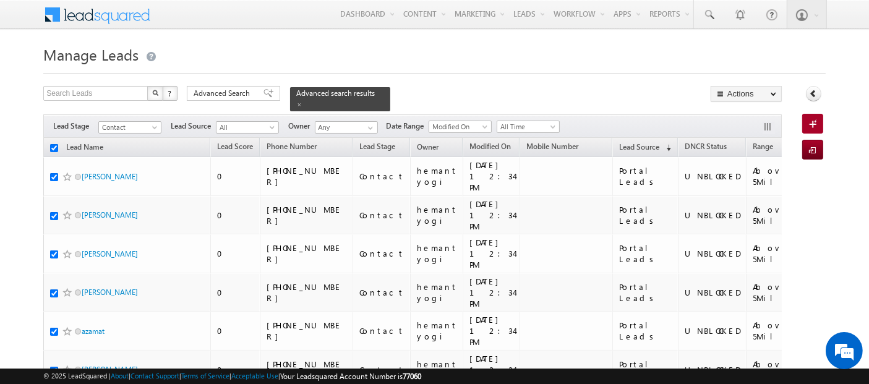
checkbox input "true"
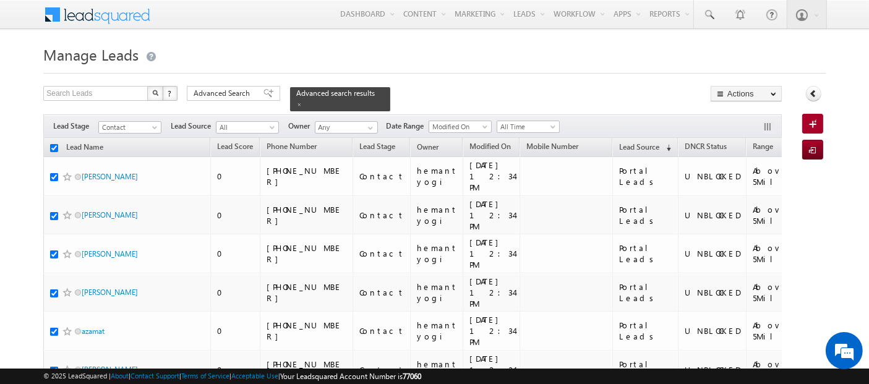
checkbox input "true"
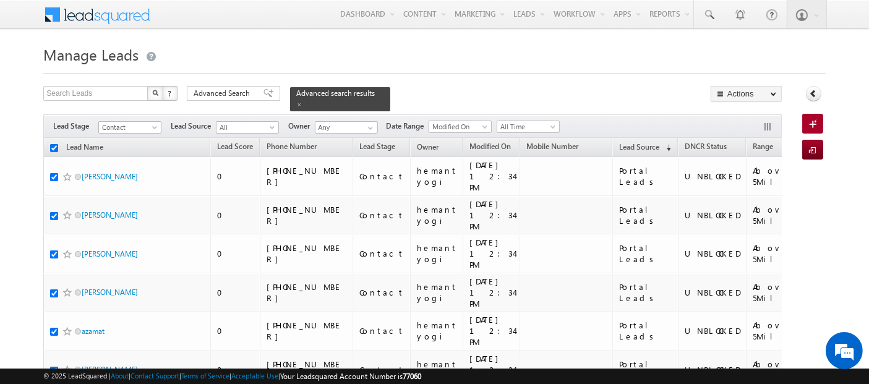
checkbox input "true"
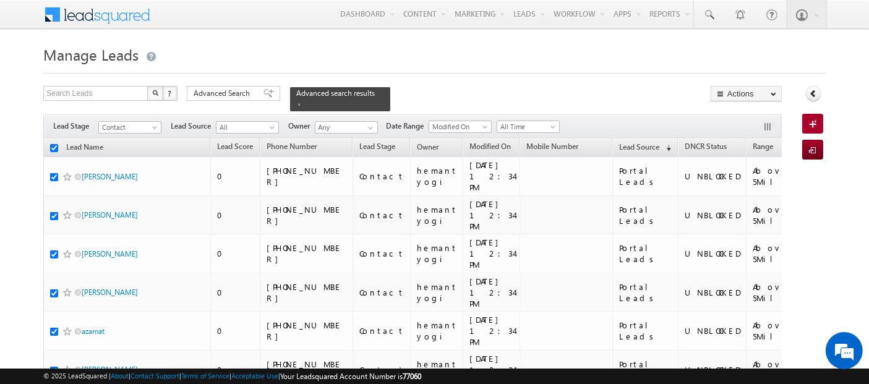
checkbox input "true"
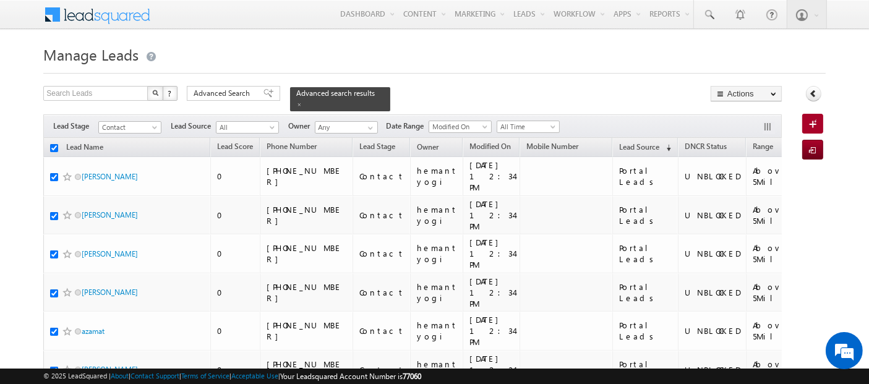
checkbox input "true"
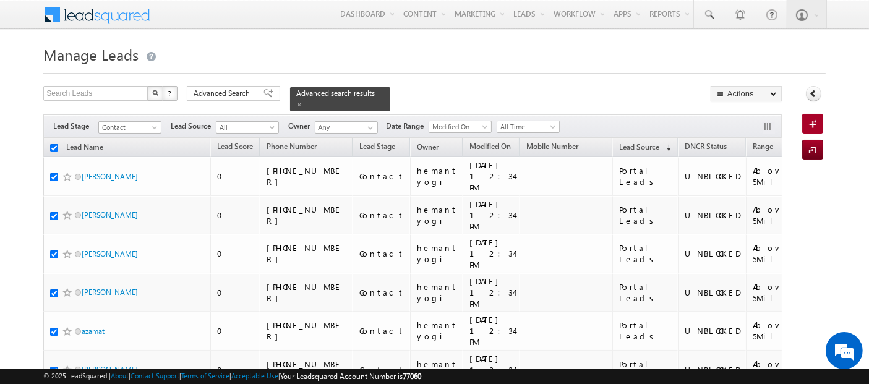
checkbox input "true"
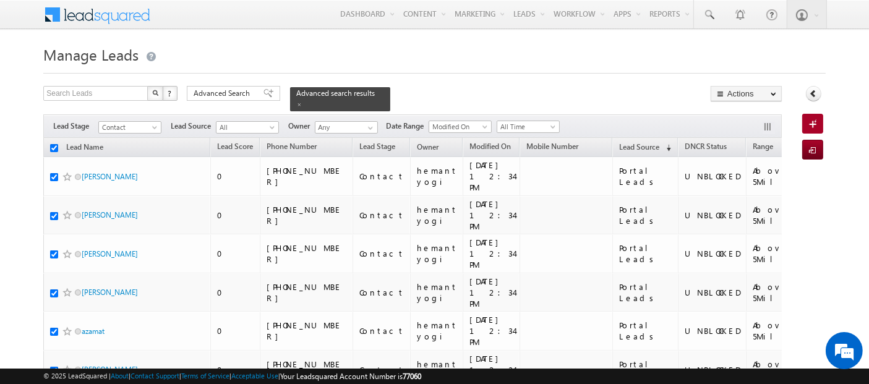
checkbox input "true"
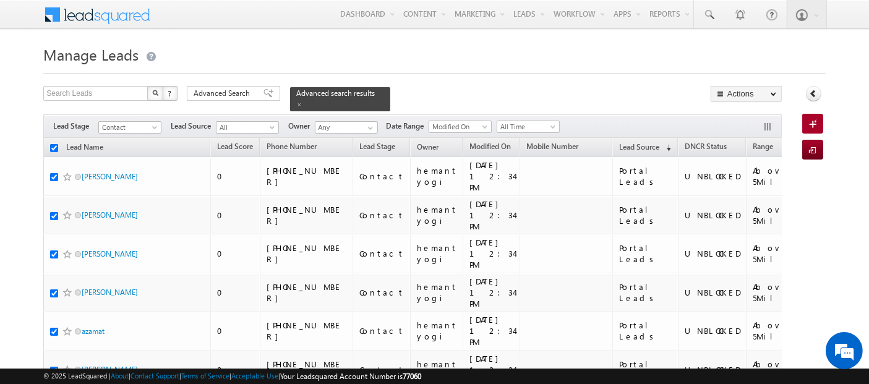
checkbox input "true"
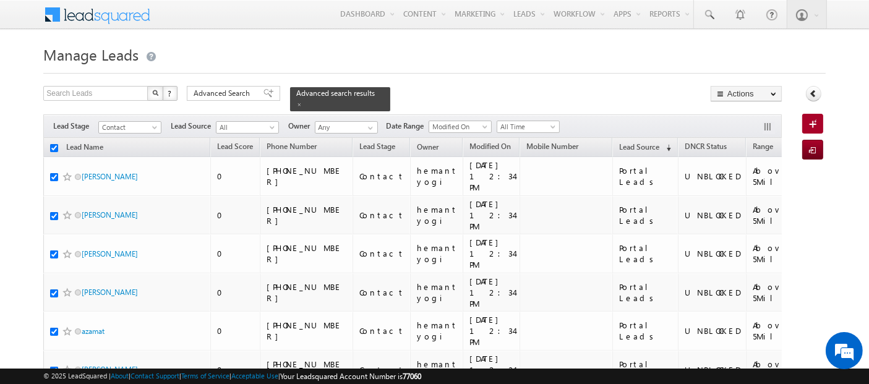
checkbox input "true"
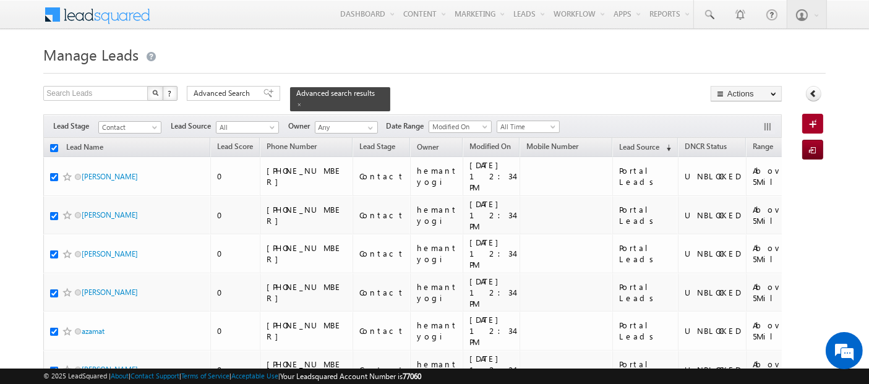
checkbox input "true"
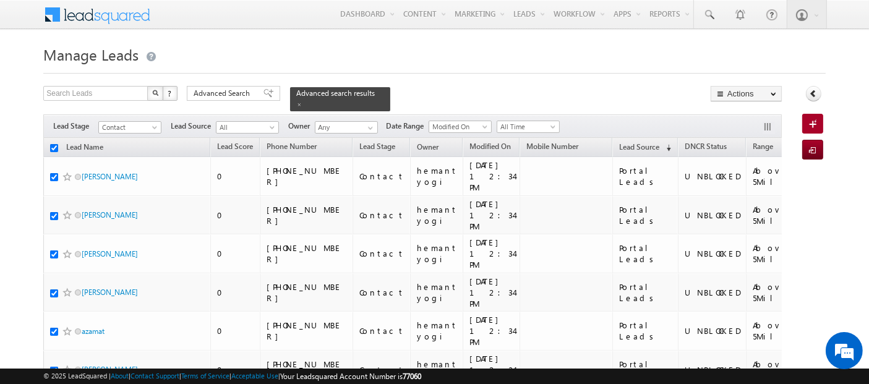
checkbox input "true"
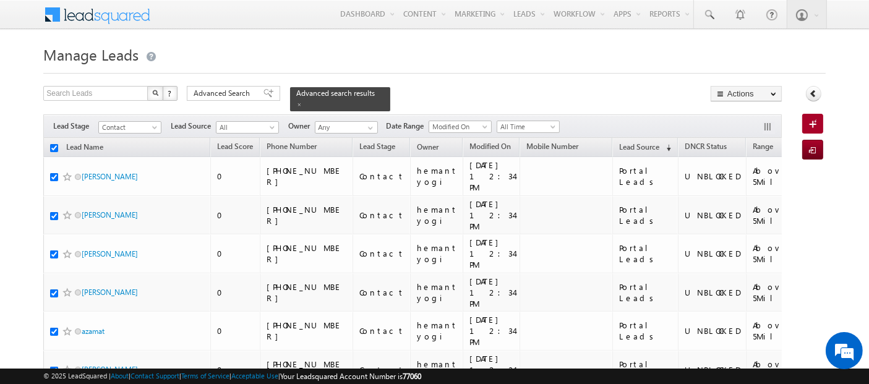
checkbox input "true"
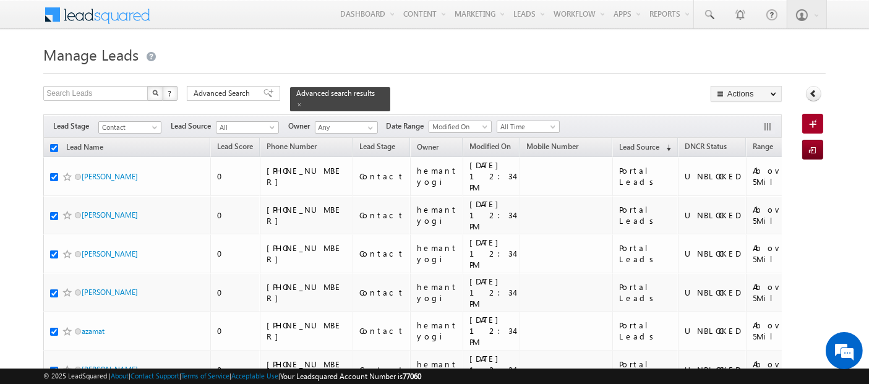
checkbox input "true"
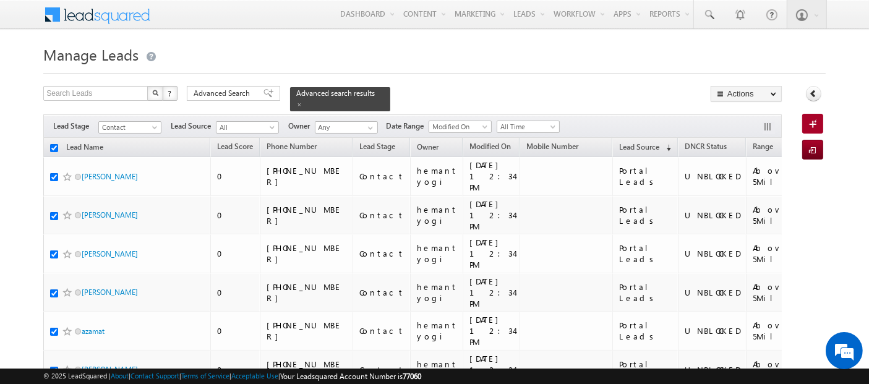
checkbox input "true"
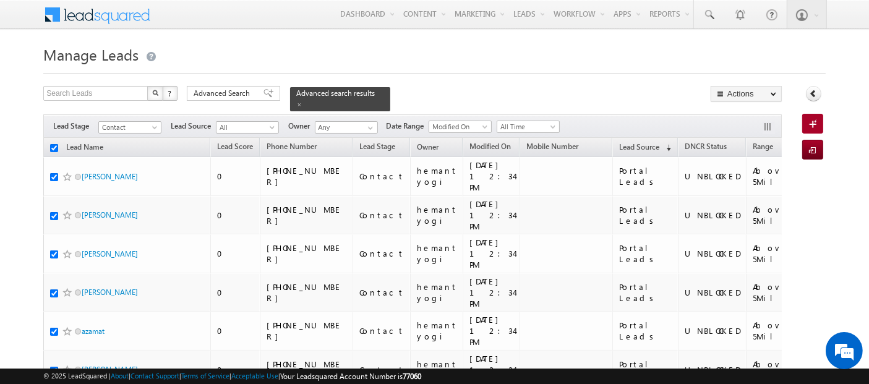
checkbox input "true"
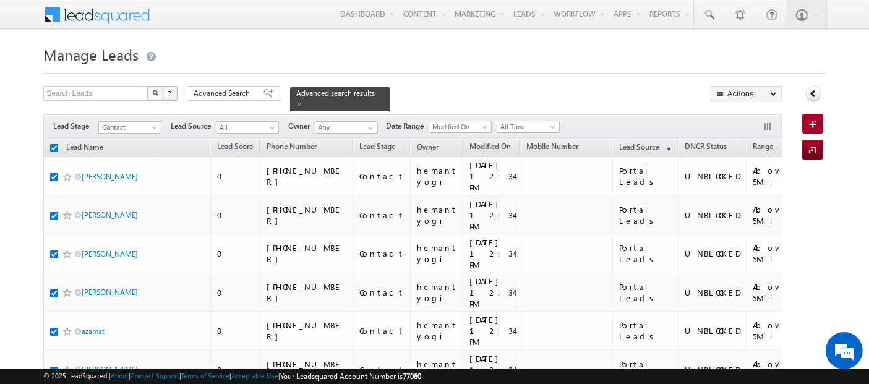
checkbox input "true"
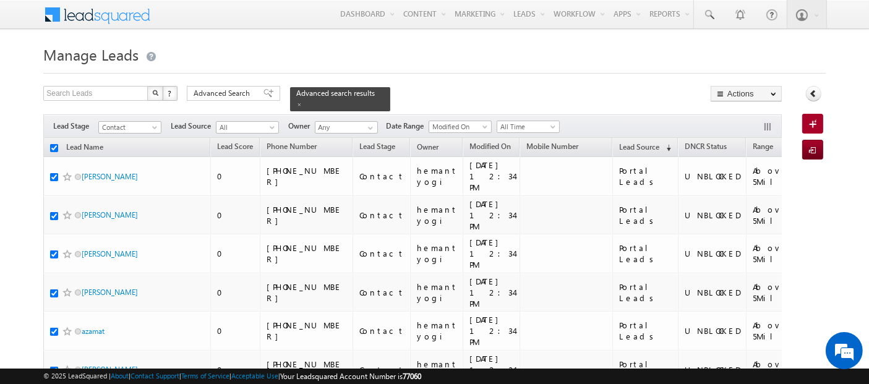
checkbox input "true"
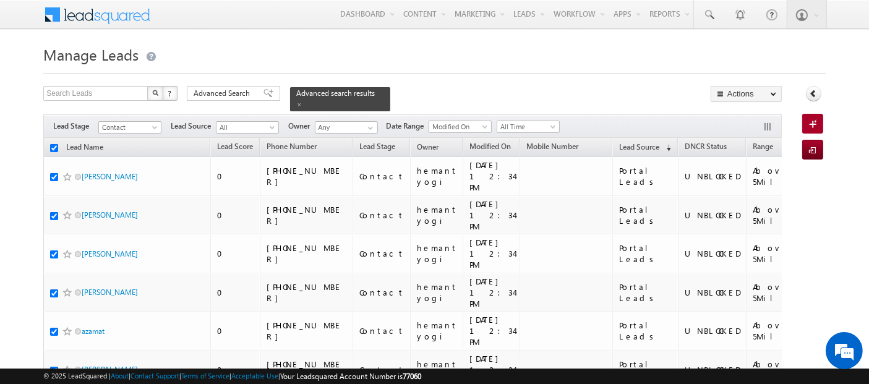
checkbox input "true"
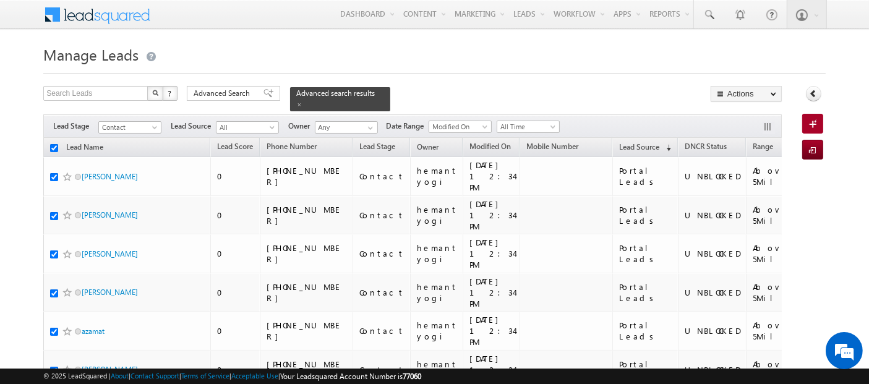
checkbox input "true"
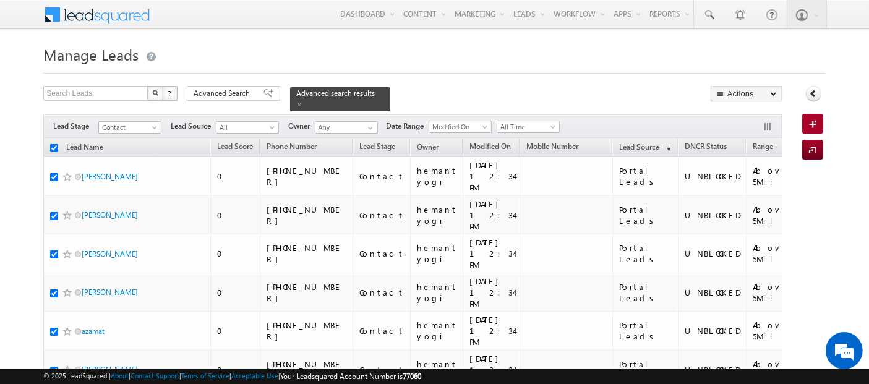
checkbox input "true"
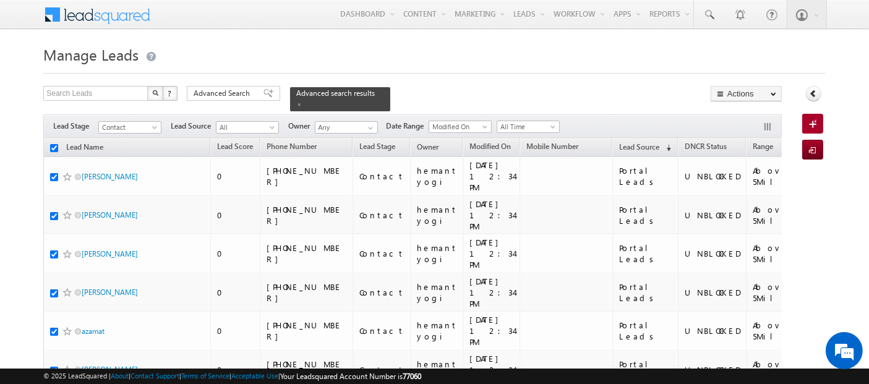
checkbox input "true"
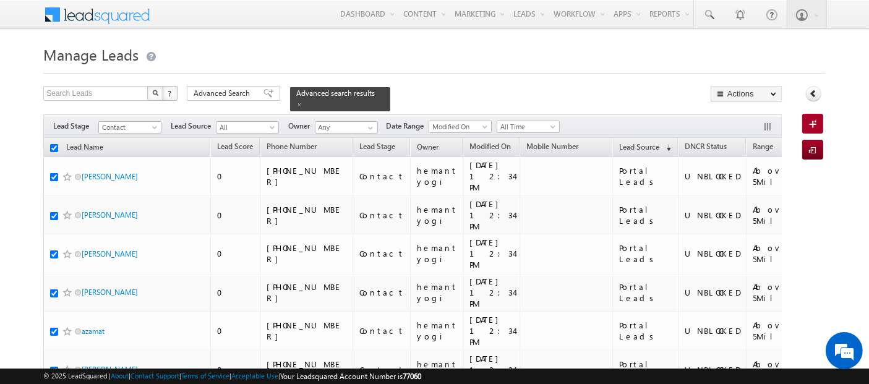
checkbox input "true"
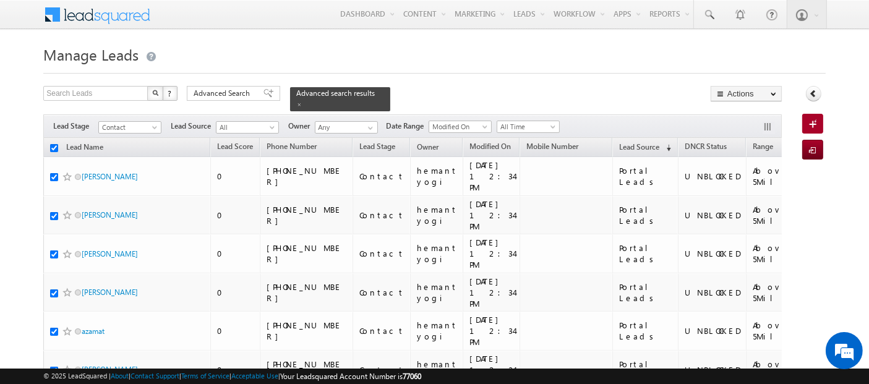
checkbox input "true"
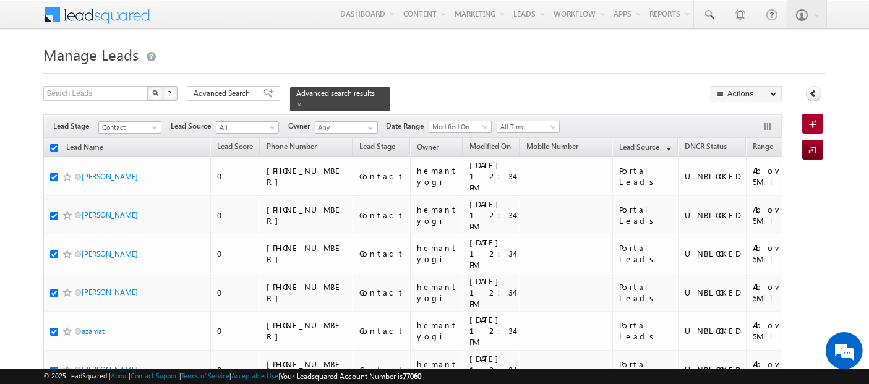
checkbox input "true"
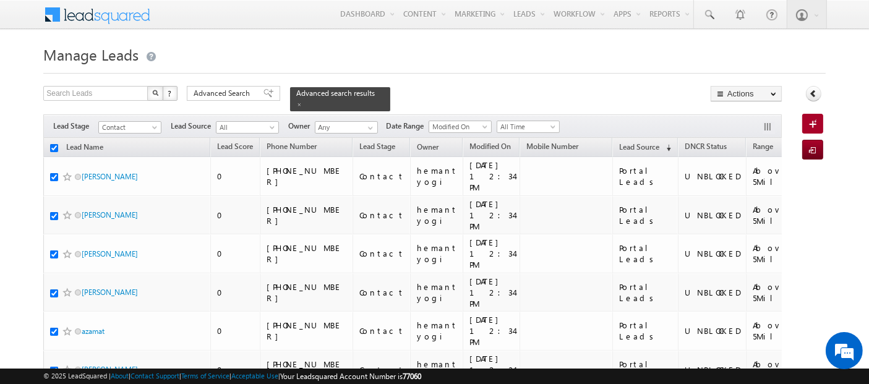
checkbox input "true"
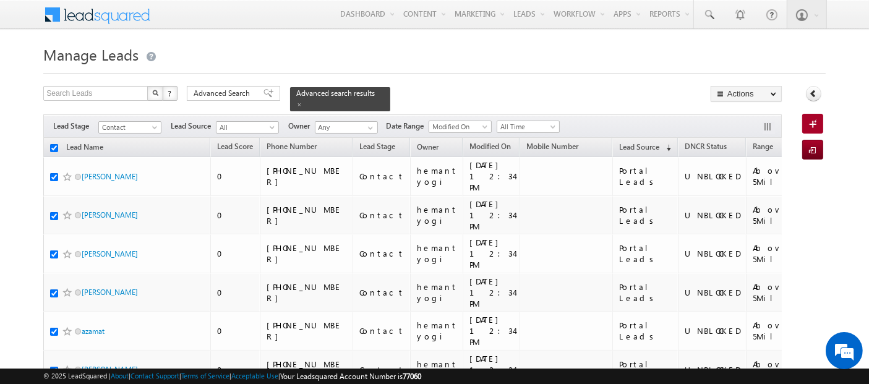
checkbox input "true"
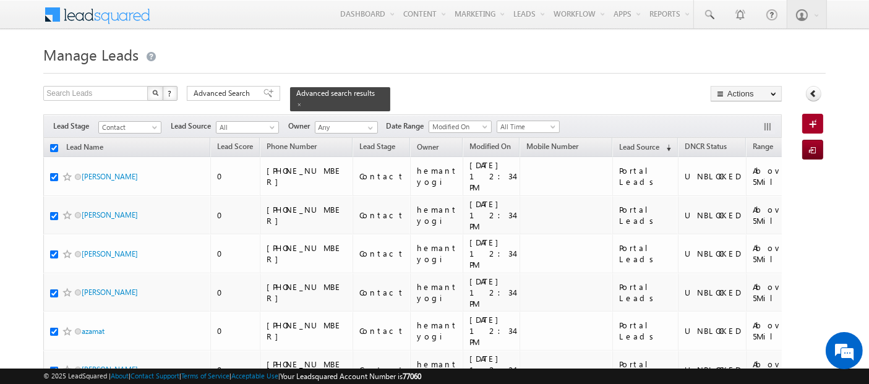
checkbox input "true"
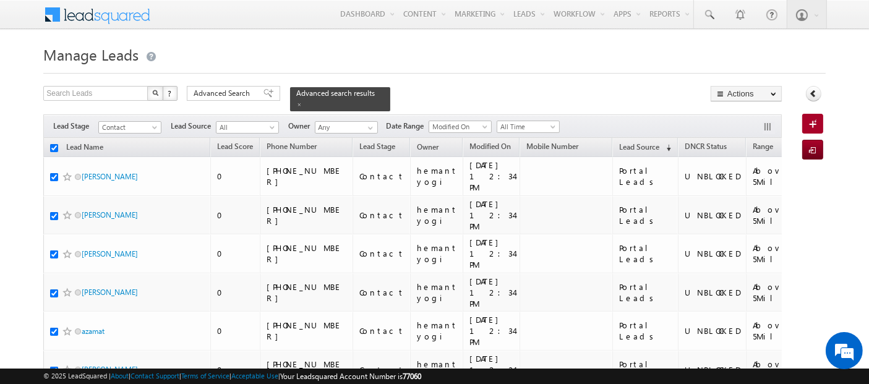
checkbox input "true"
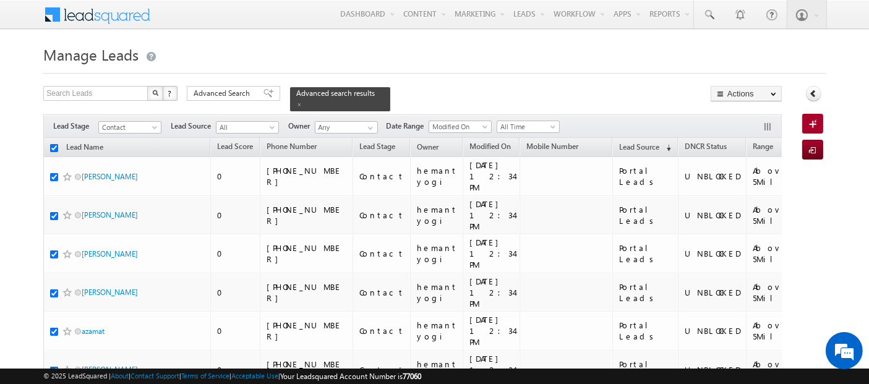
checkbox input "true"
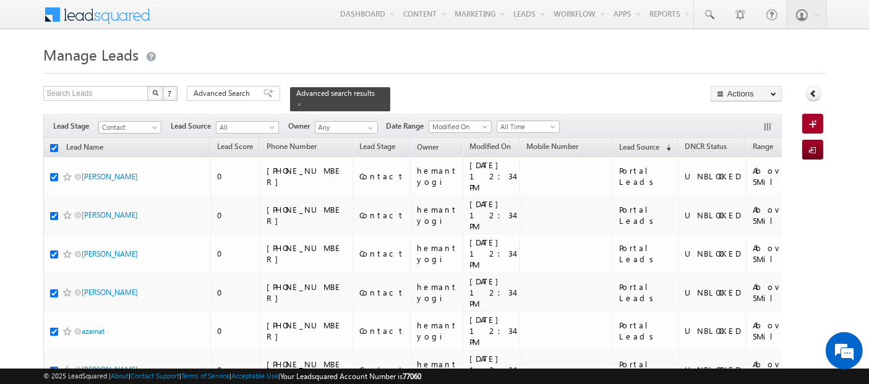
checkbox input "true"
click at [240, 94] on span "Advanced Search" at bounding box center [224, 93] width 60 height 11
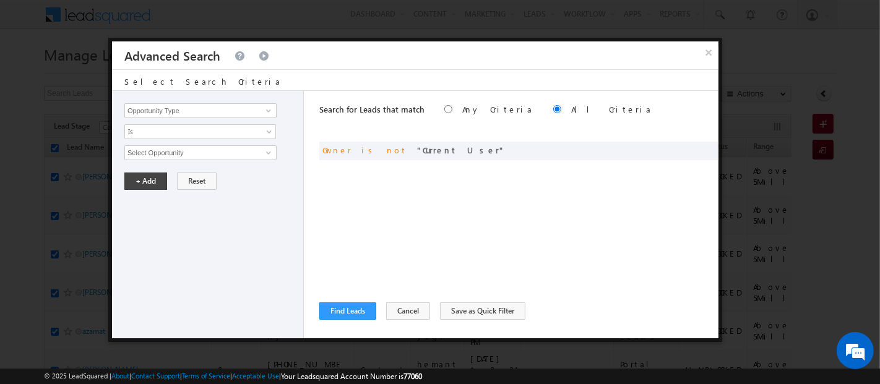
click at [709, 55] on button "×" at bounding box center [709, 52] width 20 height 22
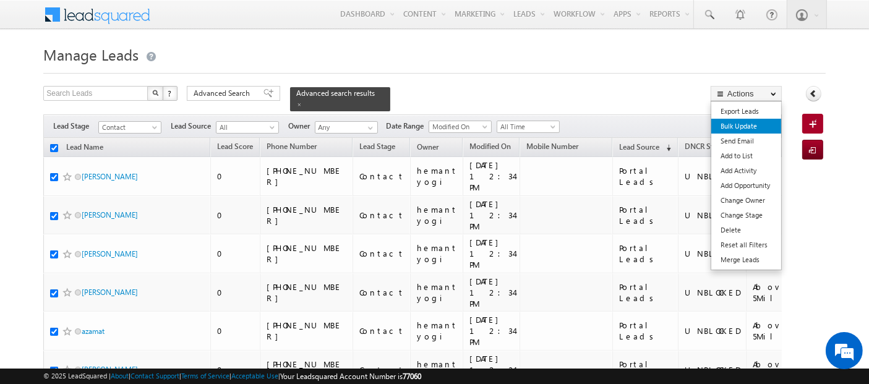
click at [751, 124] on link "Bulk Update" at bounding box center [747, 126] width 70 height 15
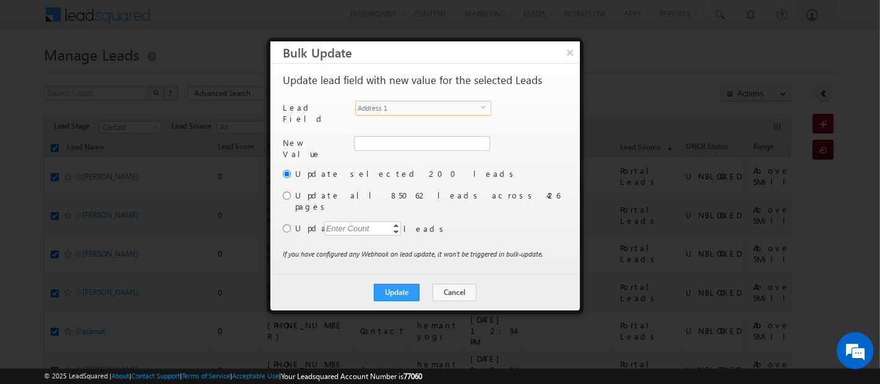
click at [425, 105] on span "Address 1" at bounding box center [418, 108] width 125 height 14
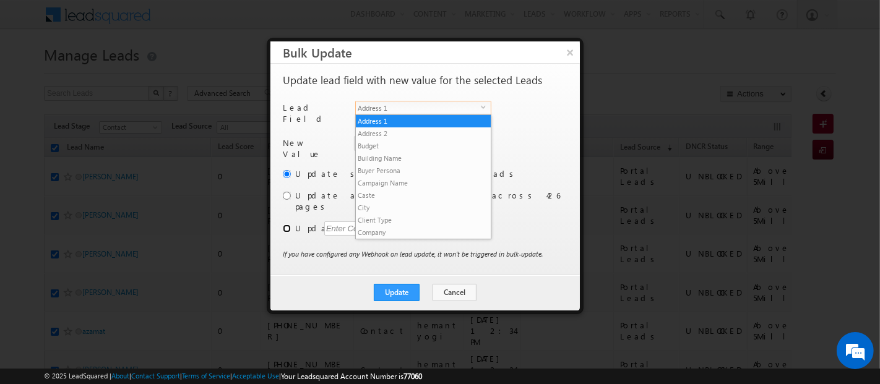
click at [285, 225] on input "radio" at bounding box center [287, 229] width 8 height 8
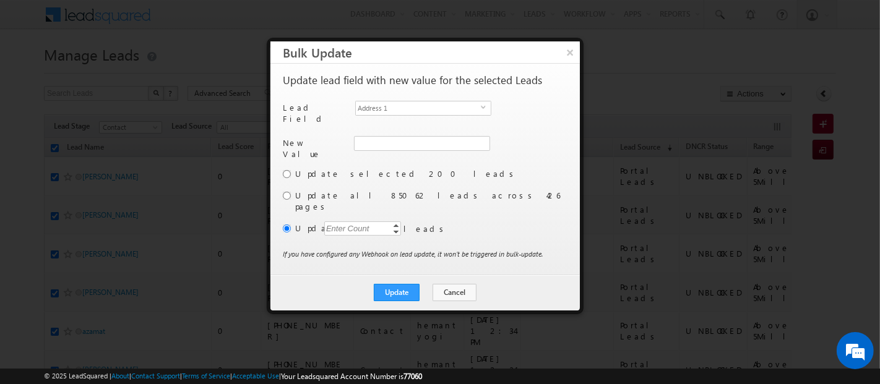
click at [335, 222] on div "Enter Count" at bounding box center [347, 229] width 47 height 14
click at [468, 172] on label "Update selected 200 leads" at bounding box center [430, 173] width 270 height 11
click at [411, 105] on span "Address 1" at bounding box center [418, 108] width 125 height 14
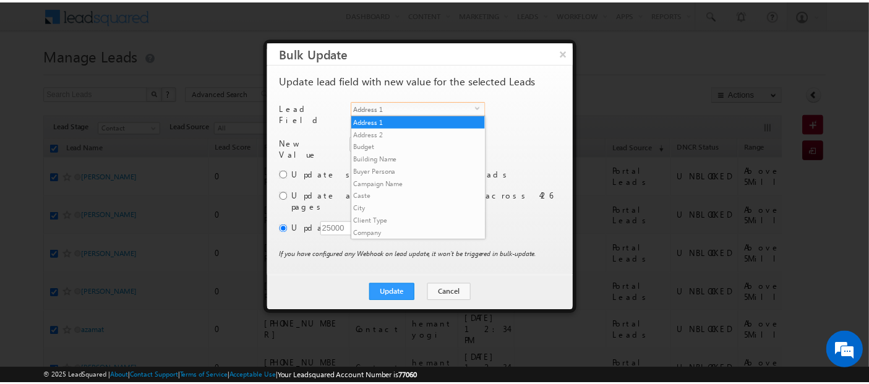
scroll to position [470, 0]
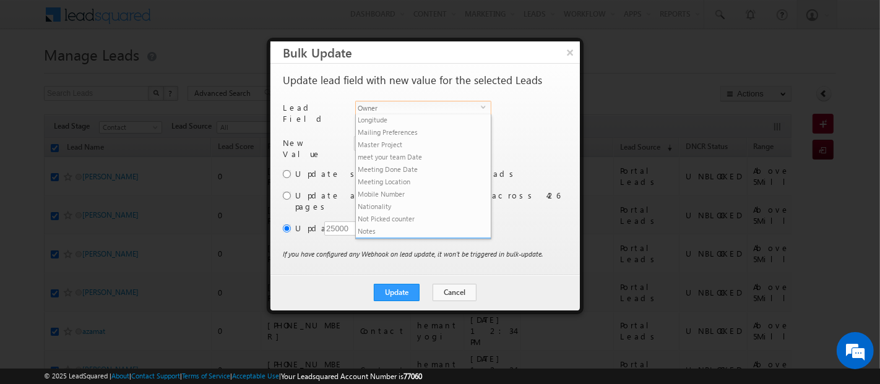
click at [408, 238] on li "Owner" at bounding box center [423, 244] width 135 height 12
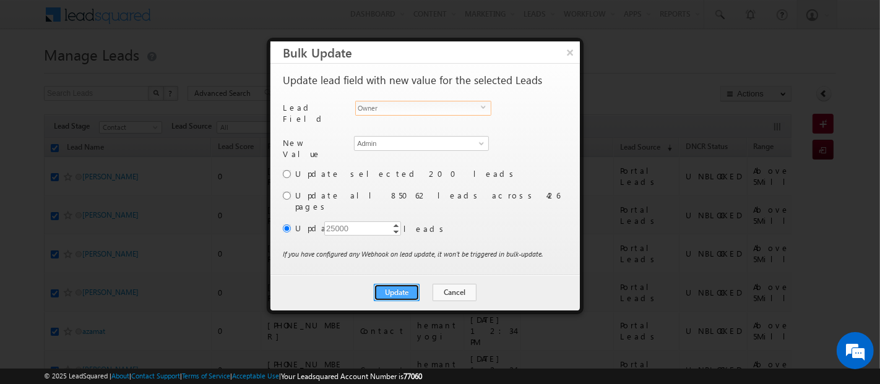
click at [403, 284] on button "Update" at bounding box center [397, 292] width 46 height 17
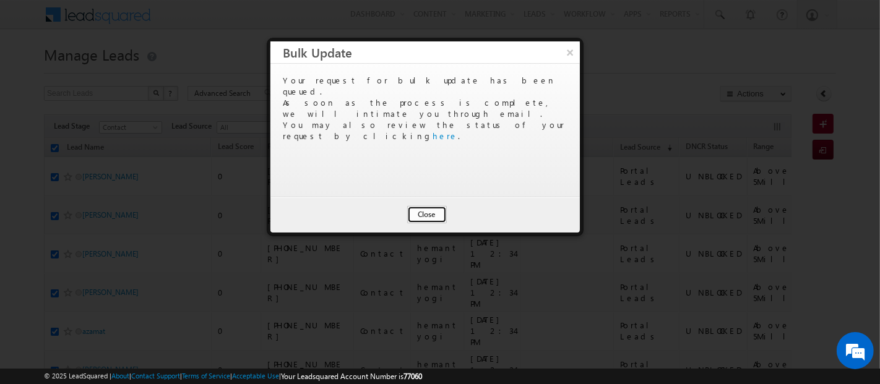
click at [431, 212] on button "Close" at bounding box center [427, 214] width 40 height 17
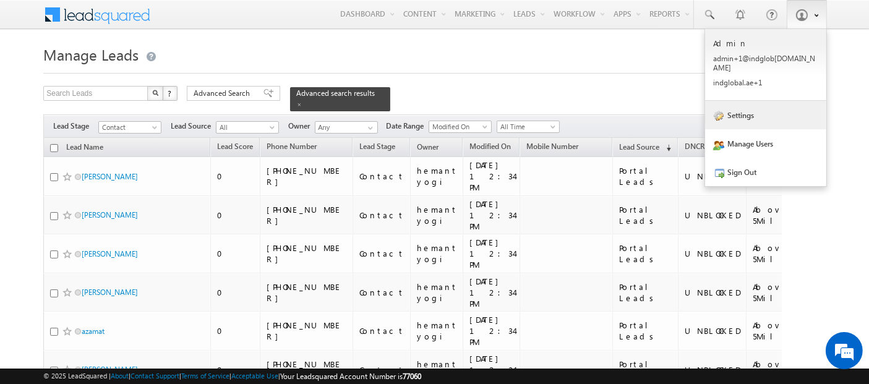
click at [748, 110] on link "Settings" at bounding box center [765, 115] width 121 height 28
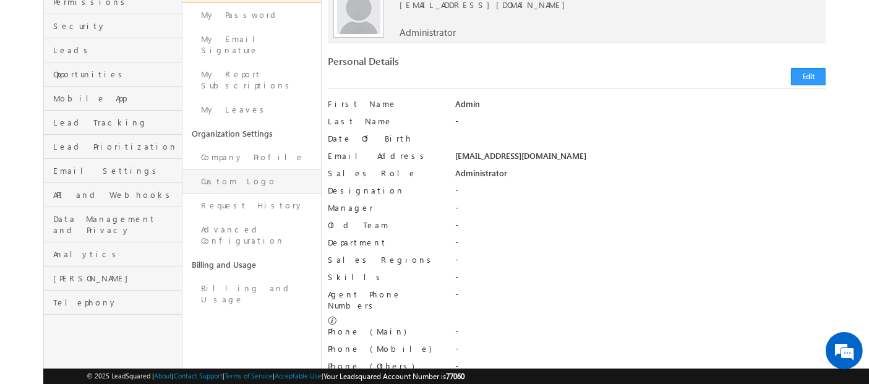
scroll to position [133, 0]
click at [232, 192] on link "Request History" at bounding box center [252, 204] width 139 height 24
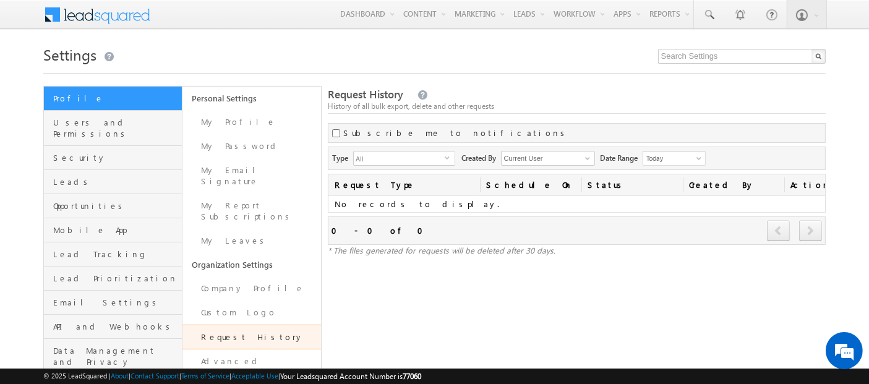
click at [223, 325] on link "Request History" at bounding box center [252, 337] width 139 height 25
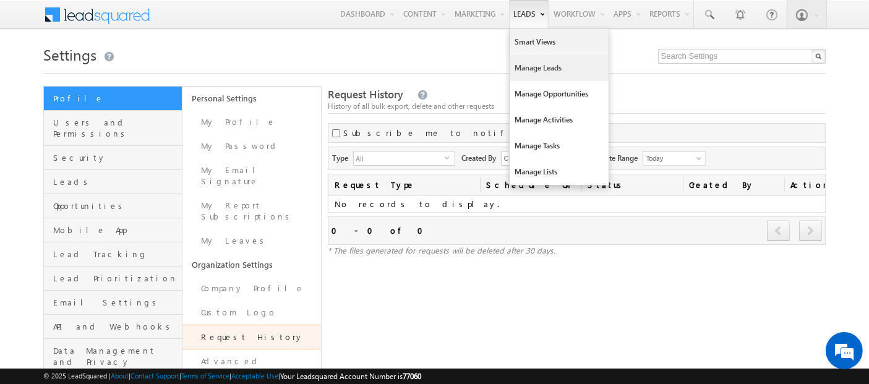
click at [529, 66] on link "Manage Leads" at bounding box center [559, 68] width 99 height 26
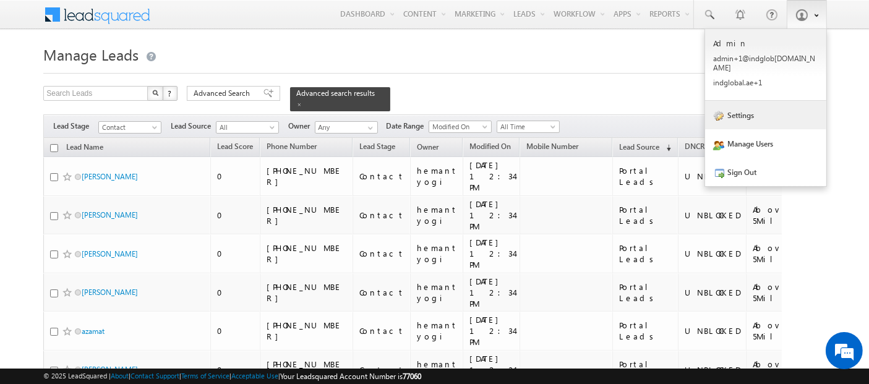
click at [774, 107] on link "Settings" at bounding box center [765, 115] width 121 height 28
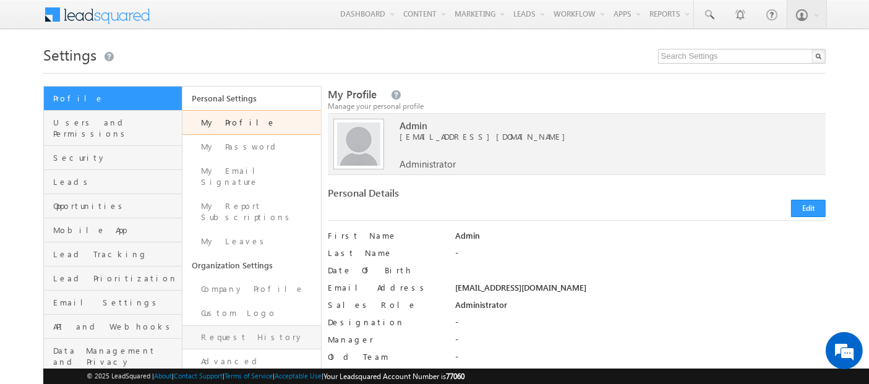
click at [261, 326] on link "Request History" at bounding box center [252, 338] width 139 height 24
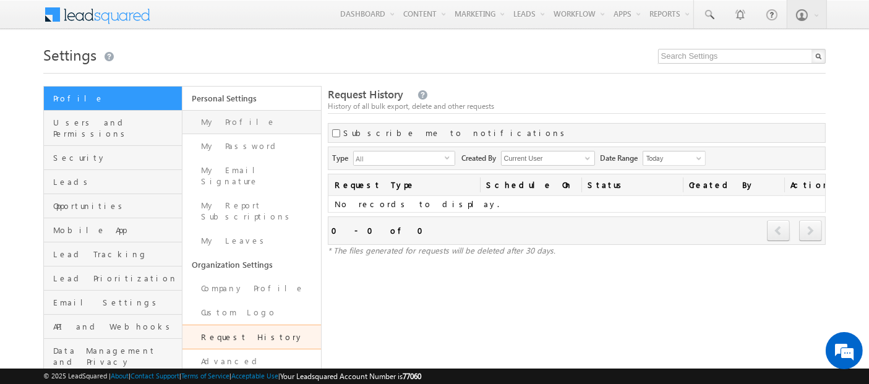
click at [261, 116] on link "My Profile" at bounding box center [252, 122] width 139 height 24
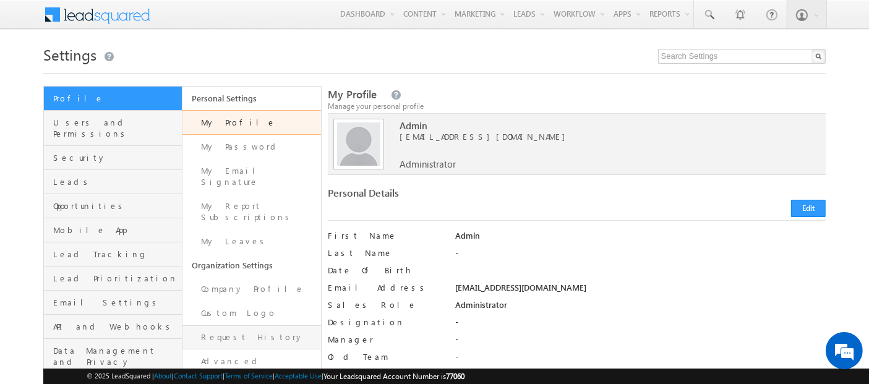
click at [246, 326] on link "Request History" at bounding box center [252, 338] width 139 height 24
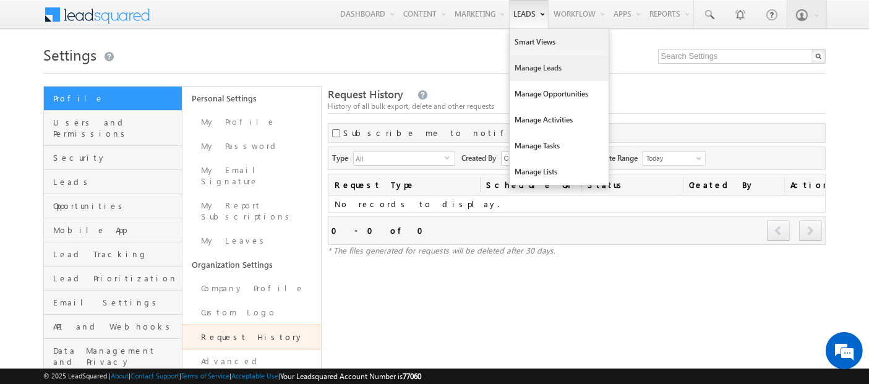
click at [538, 71] on link "Manage Leads" at bounding box center [559, 68] width 99 height 26
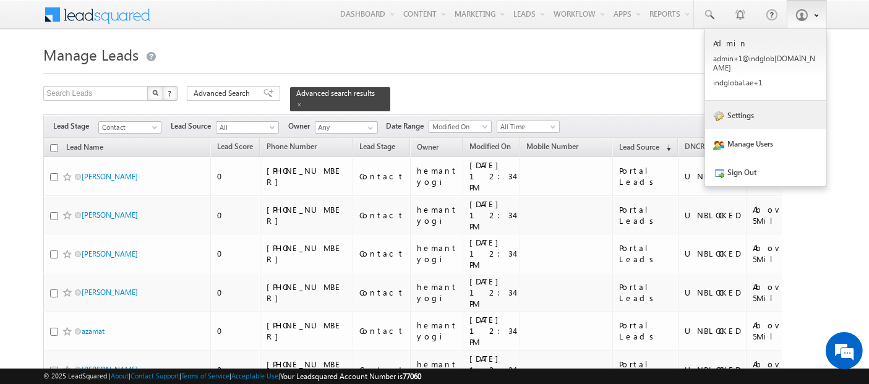
click at [761, 101] on link "Settings" at bounding box center [765, 115] width 121 height 28
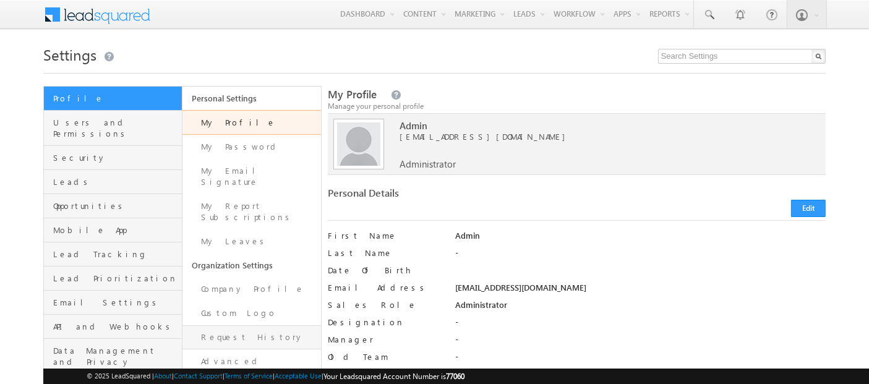
click at [215, 326] on link "Request History" at bounding box center [252, 338] width 139 height 24
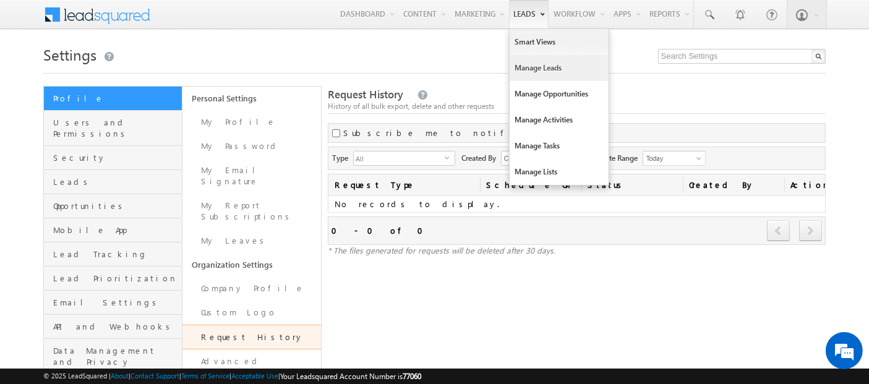
click at [528, 69] on link "Manage Leads" at bounding box center [559, 68] width 99 height 26
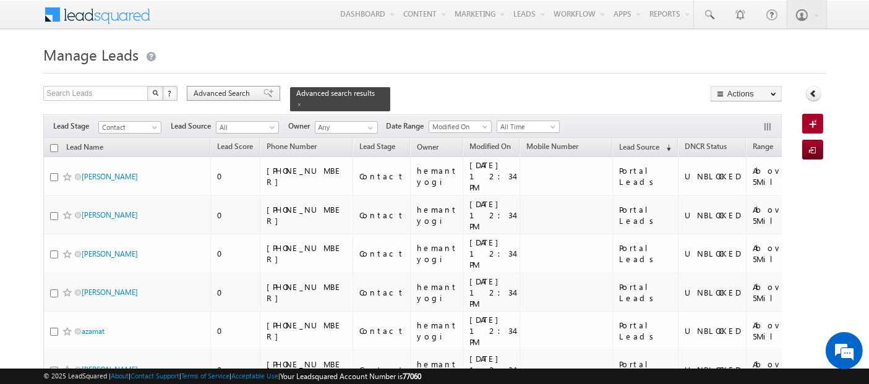
click at [231, 94] on span "Advanced Search" at bounding box center [224, 93] width 60 height 11
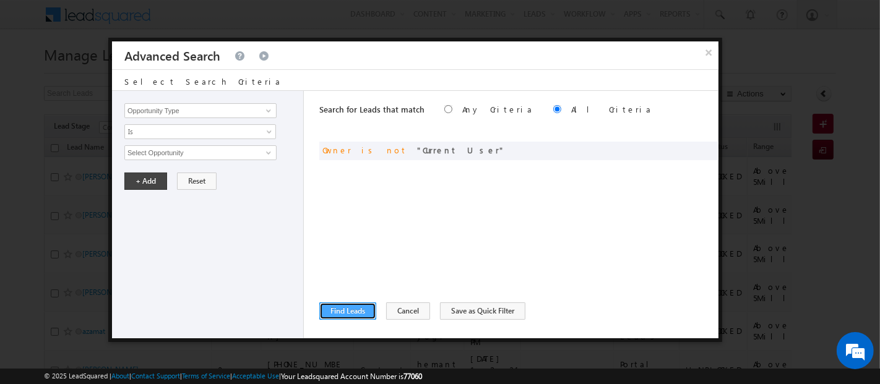
click at [345, 315] on button "Find Leads" at bounding box center [347, 311] width 57 height 17
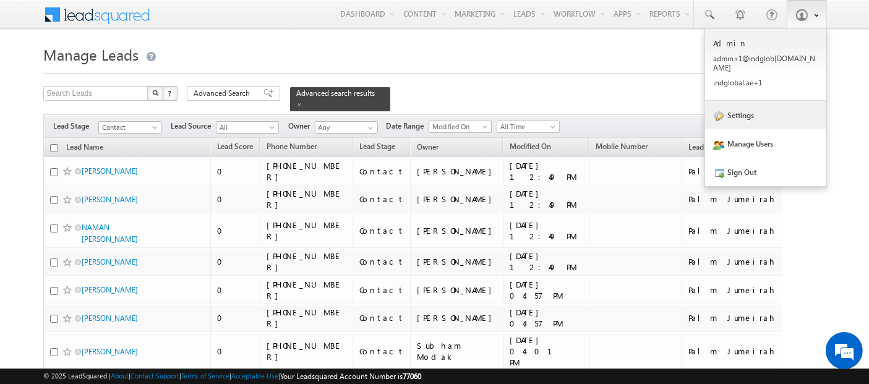
click at [743, 107] on link "Settings" at bounding box center [765, 115] width 121 height 28
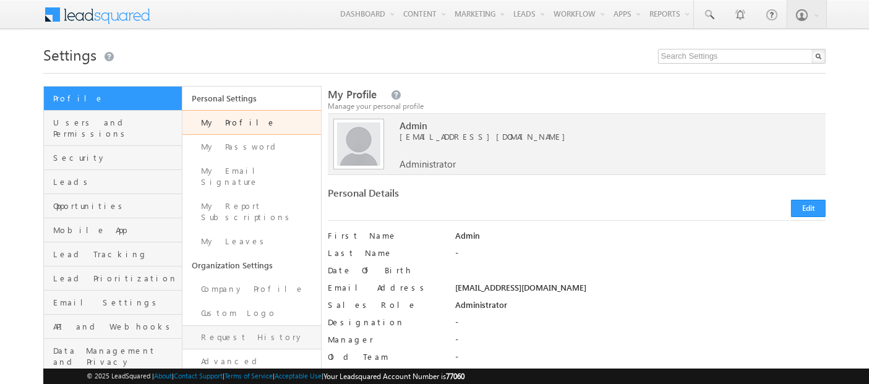
click at [246, 326] on link "Request History" at bounding box center [252, 338] width 139 height 24
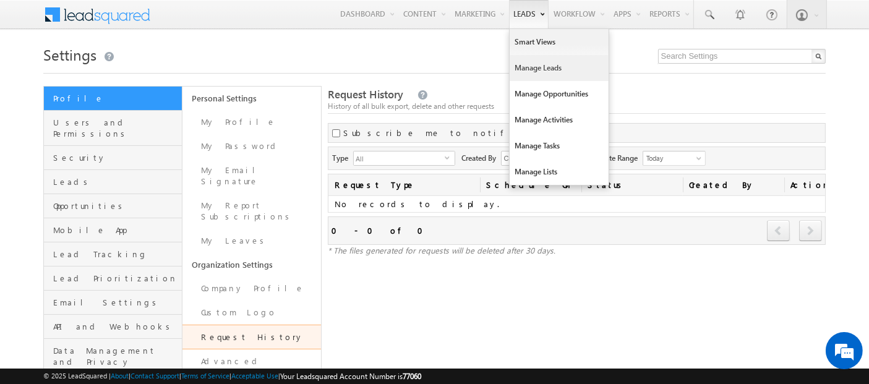
click at [528, 70] on link "Manage Leads" at bounding box center [559, 68] width 99 height 26
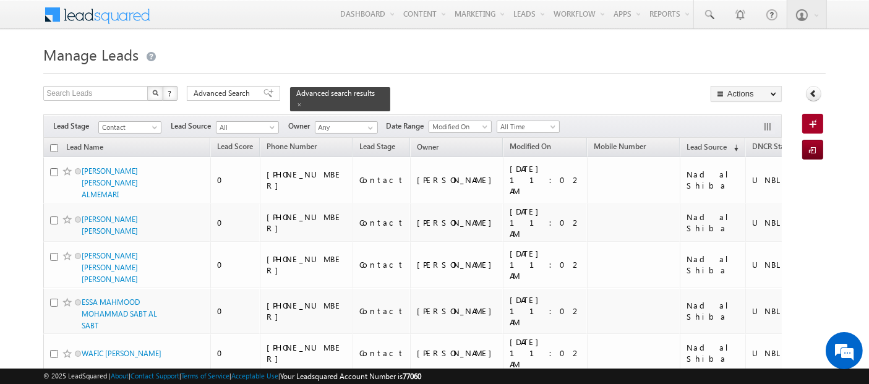
click at [51, 144] on input "checkbox" at bounding box center [54, 148] width 8 height 8
checkbox input "true"
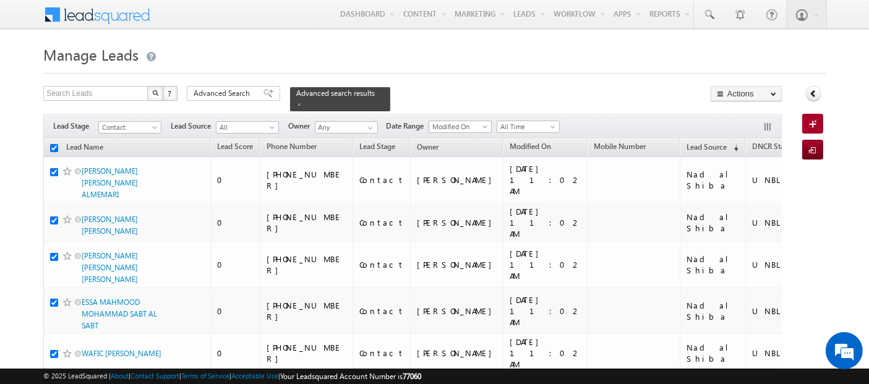
checkbox input "true"
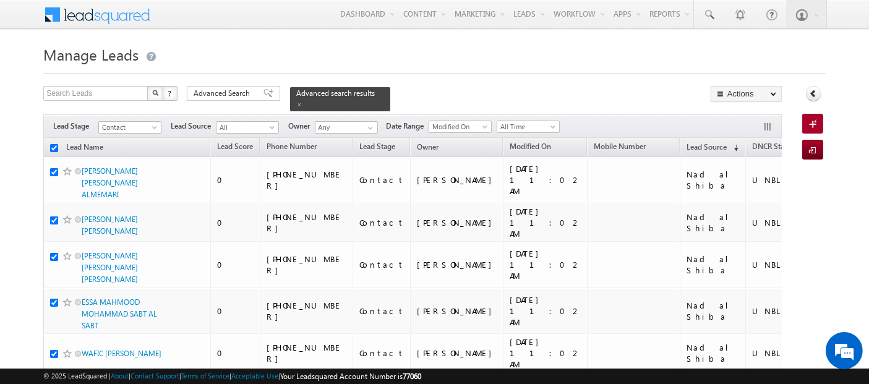
checkbox input "true"
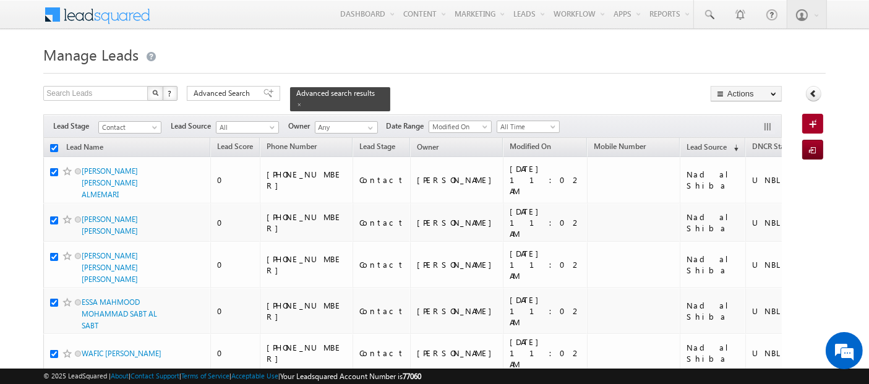
checkbox input "true"
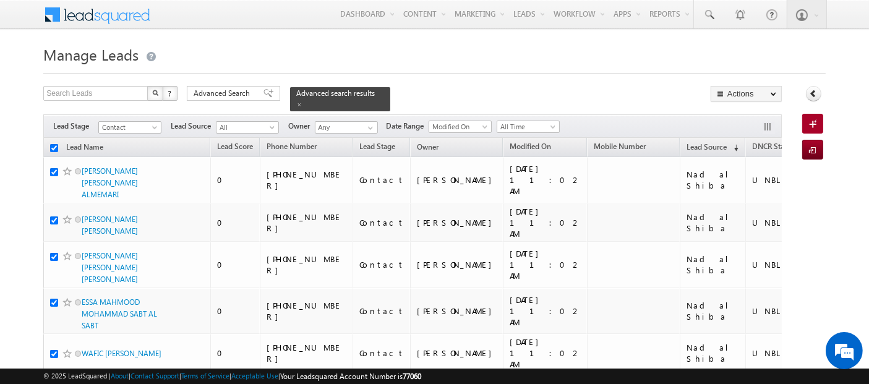
checkbox input "true"
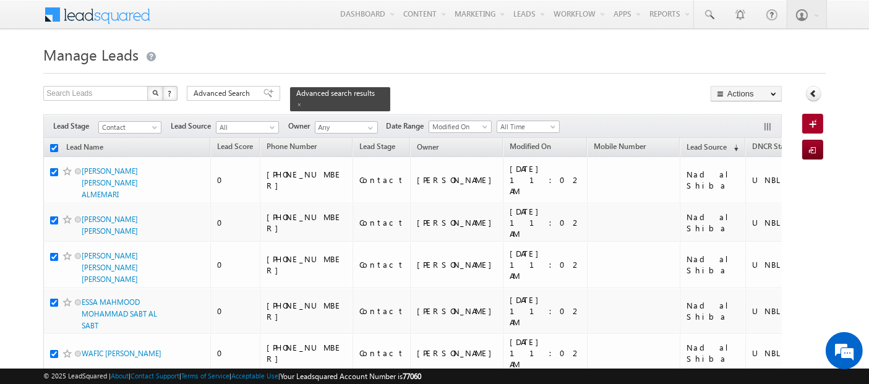
checkbox input "true"
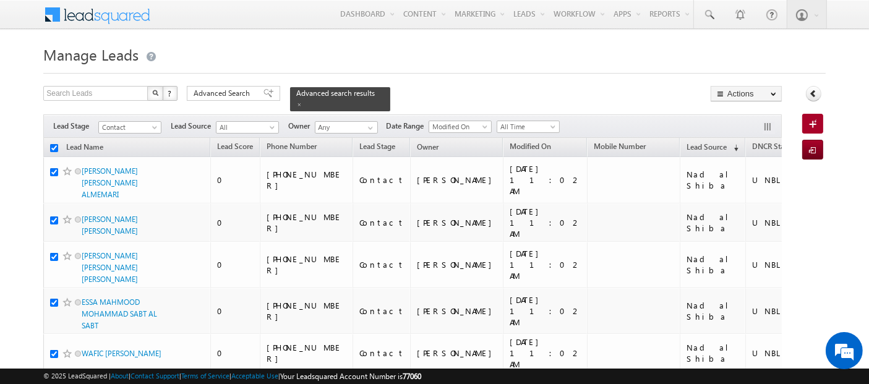
checkbox input "true"
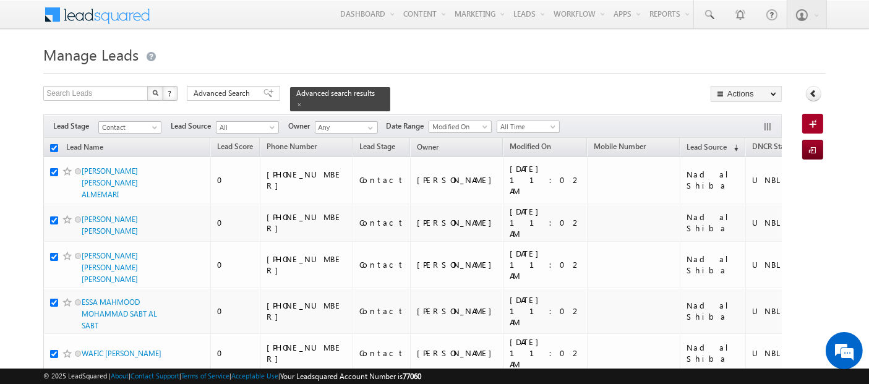
checkbox input "true"
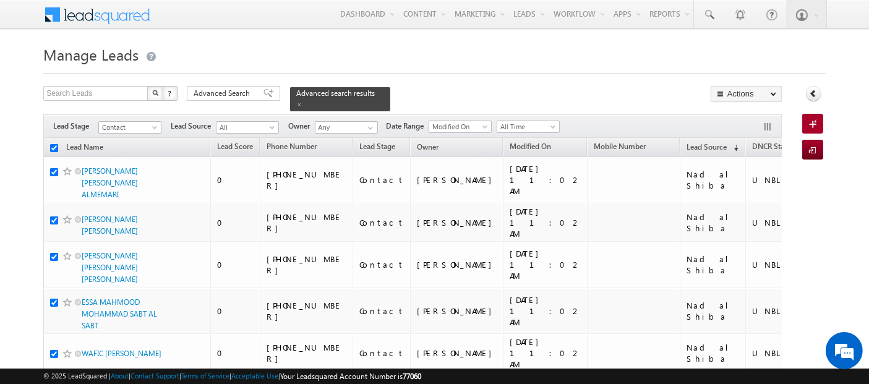
checkbox input "true"
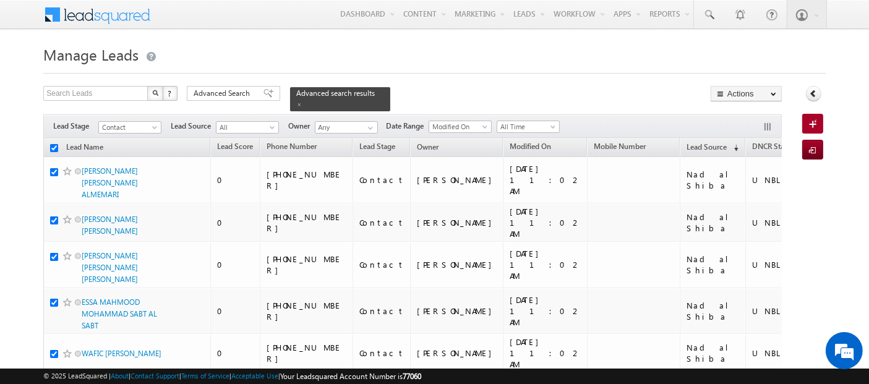
checkbox input "true"
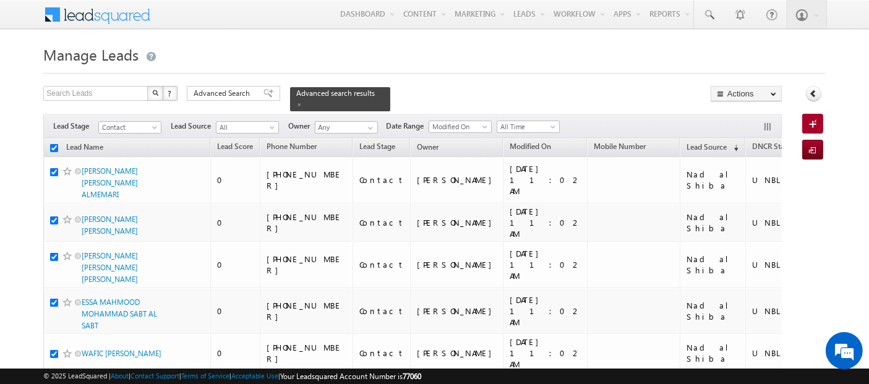
checkbox input "true"
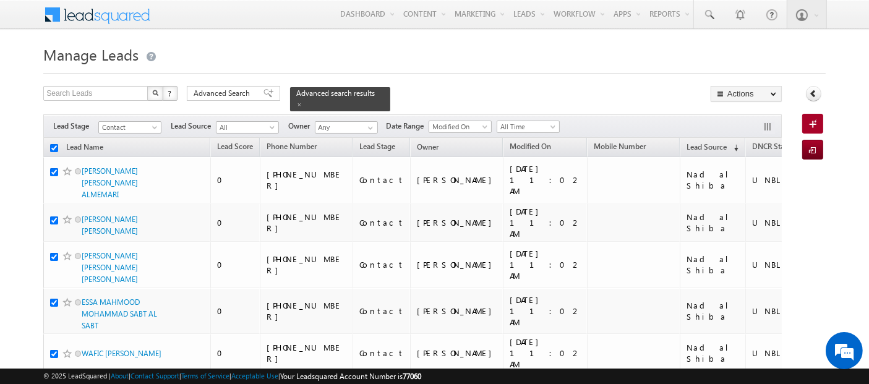
checkbox input "true"
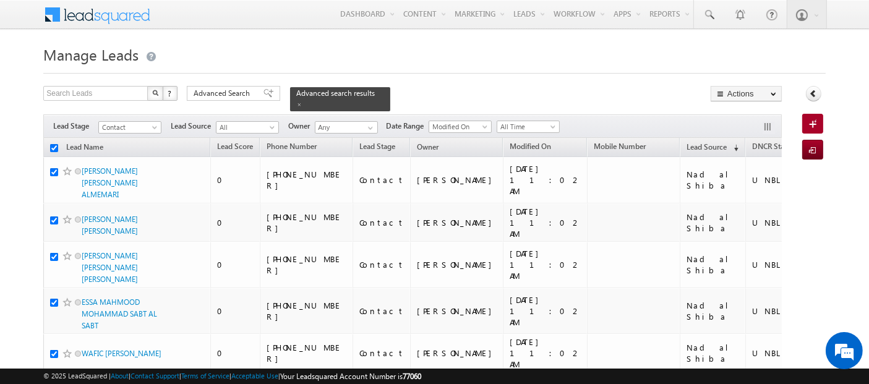
checkbox input "true"
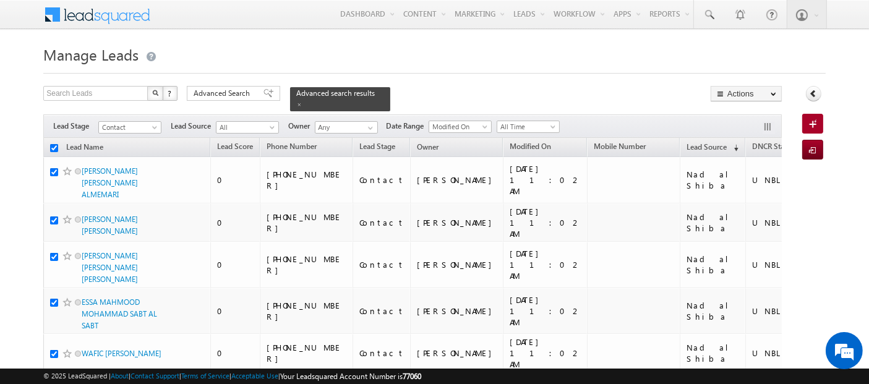
checkbox input "true"
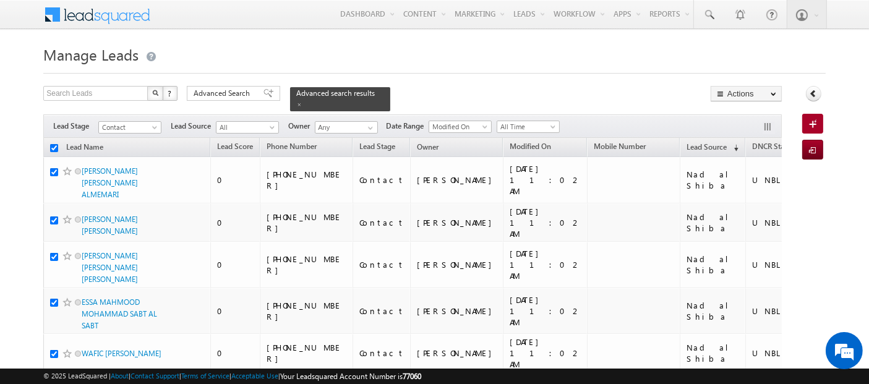
checkbox input "true"
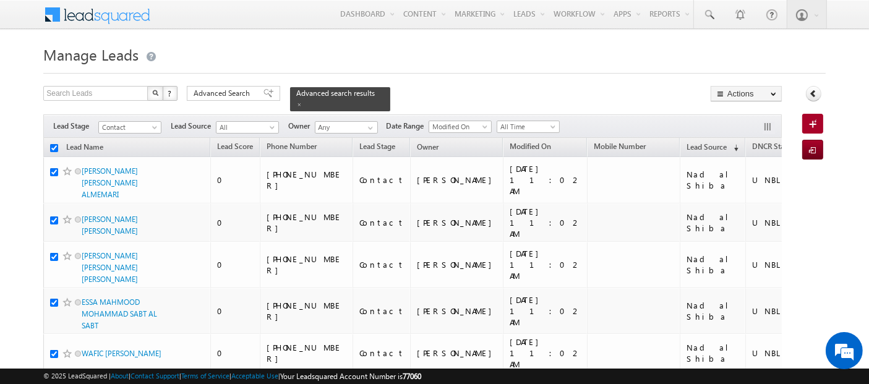
checkbox input "true"
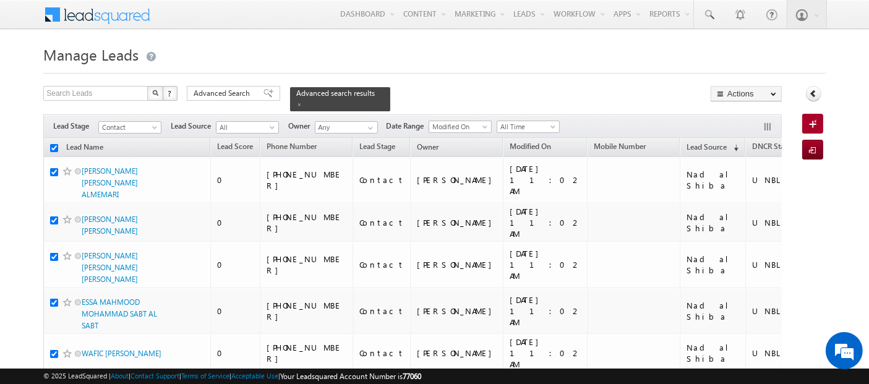
checkbox input "true"
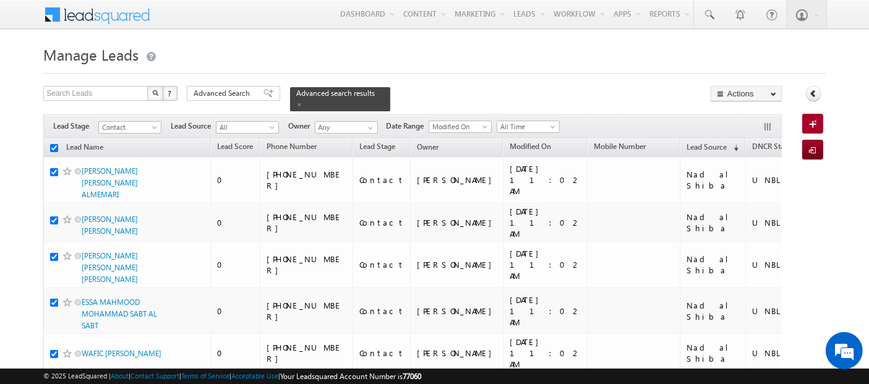
checkbox input "true"
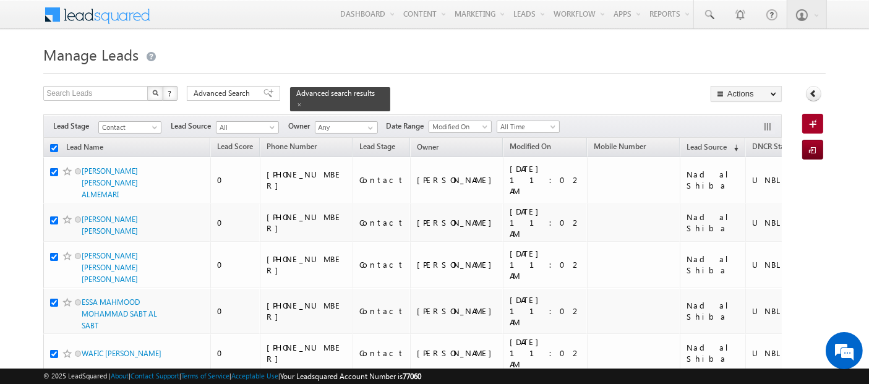
checkbox input "true"
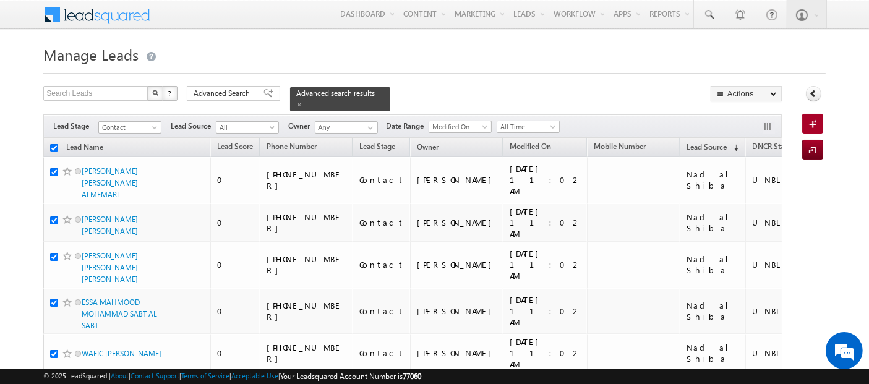
checkbox input "true"
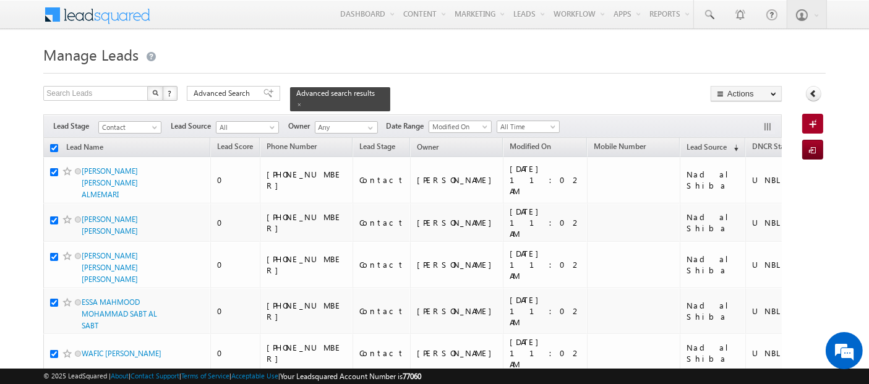
checkbox input "true"
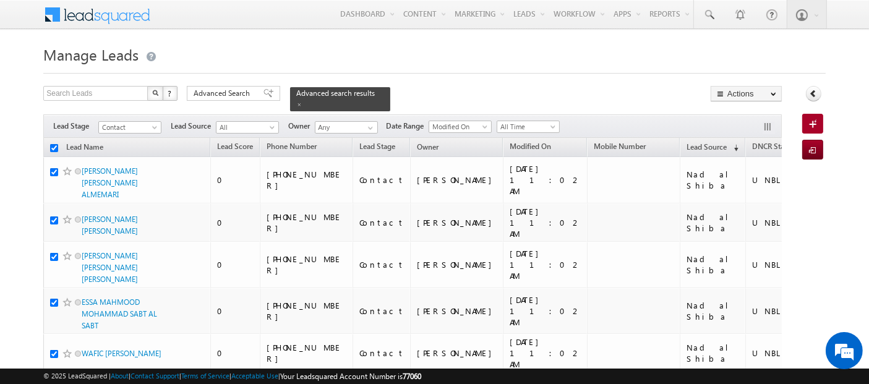
checkbox input "true"
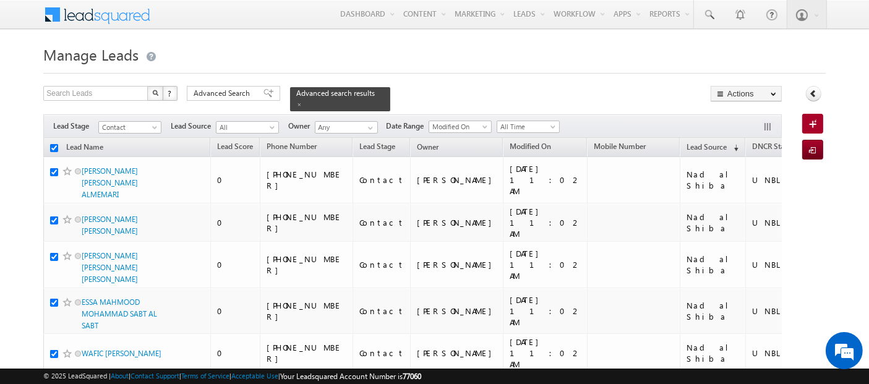
checkbox input "true"
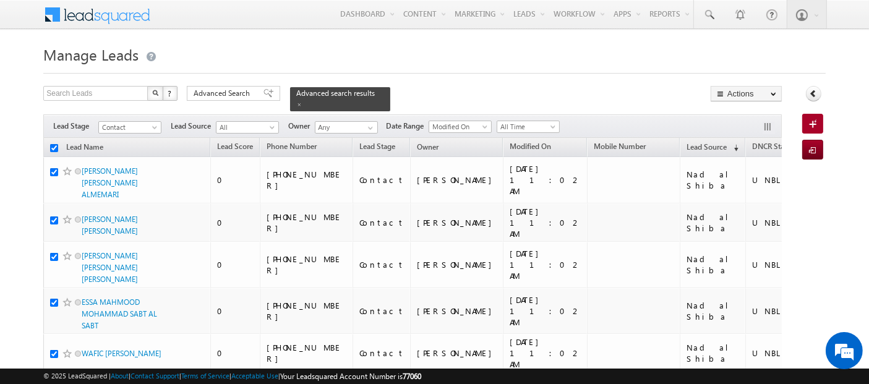
checkbox input "true"
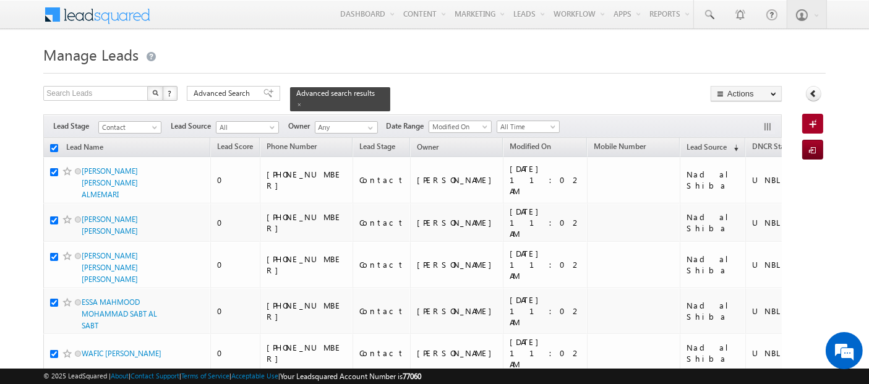
checkbox input "true"
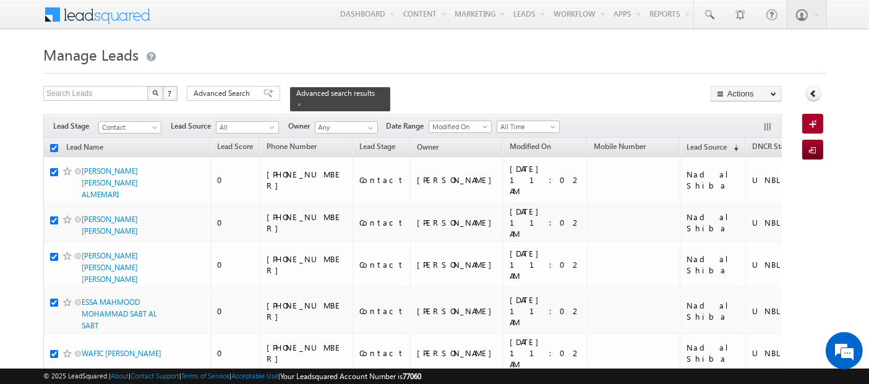
checkbox input "true"
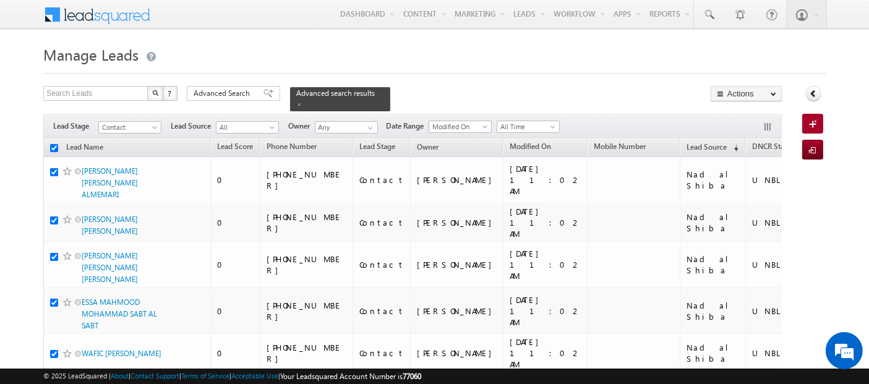
checkbox input "true"
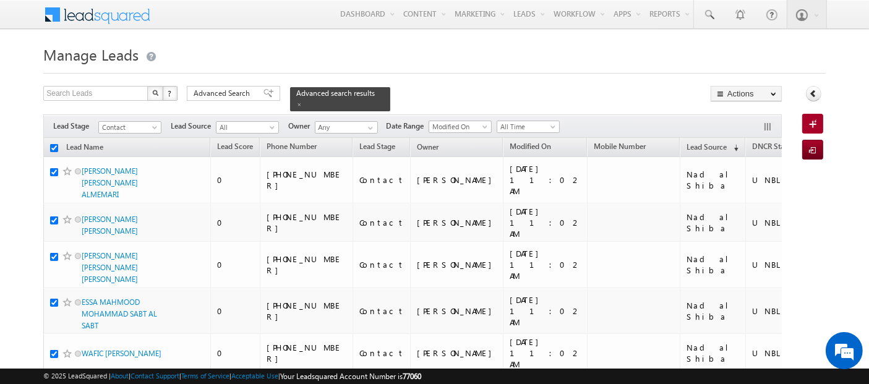
checkbox input "true"
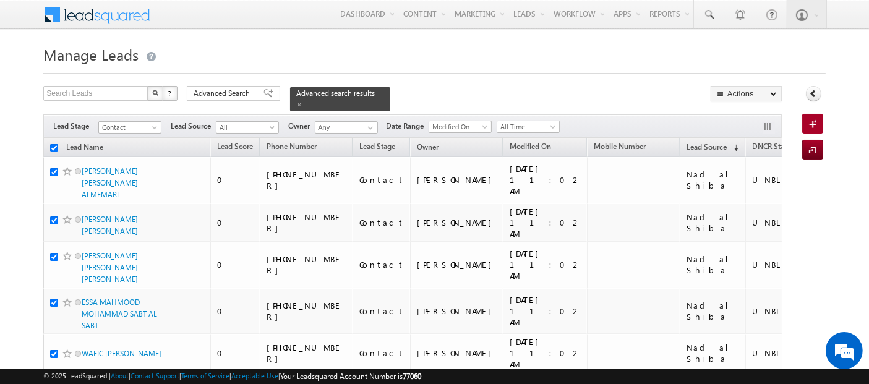
checkbox input "true"
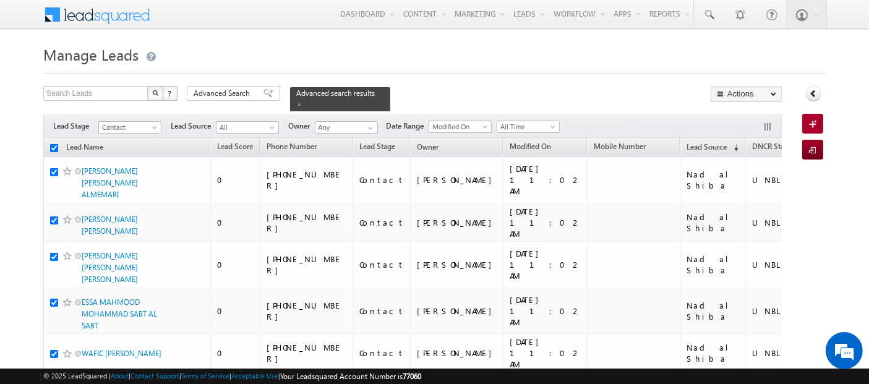
checkbox input "true"
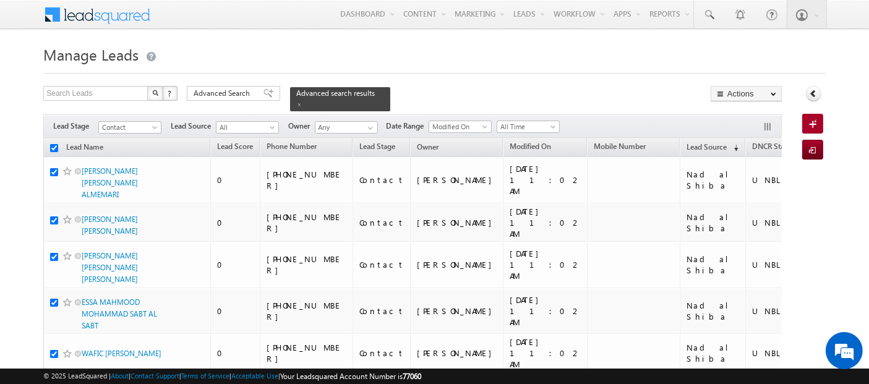
checkbox input "true"
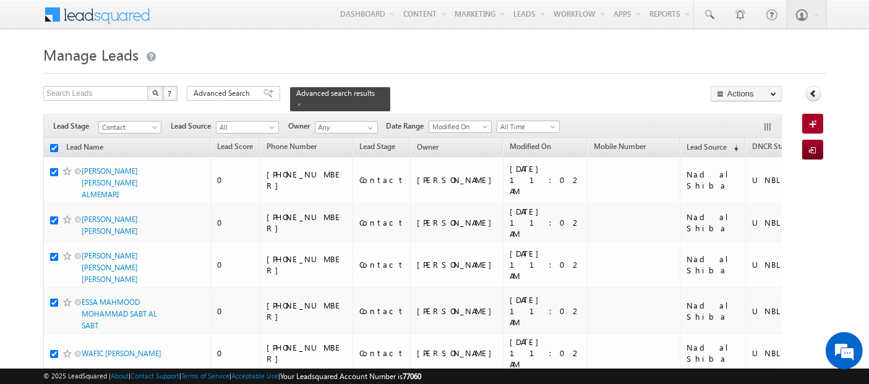
checkbox input "true"
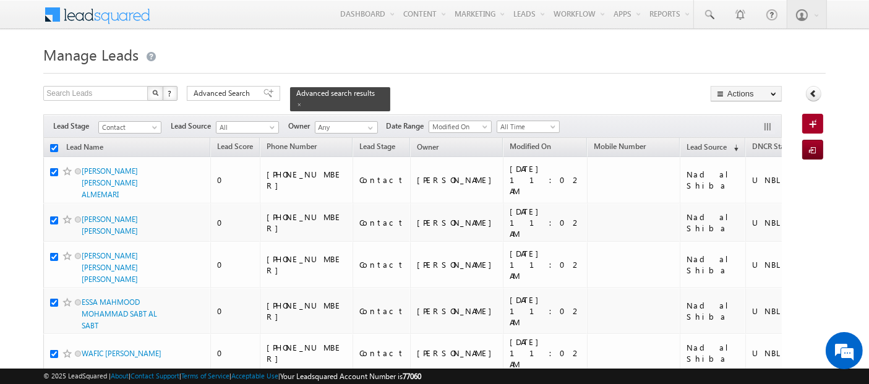
checkbox input "true"
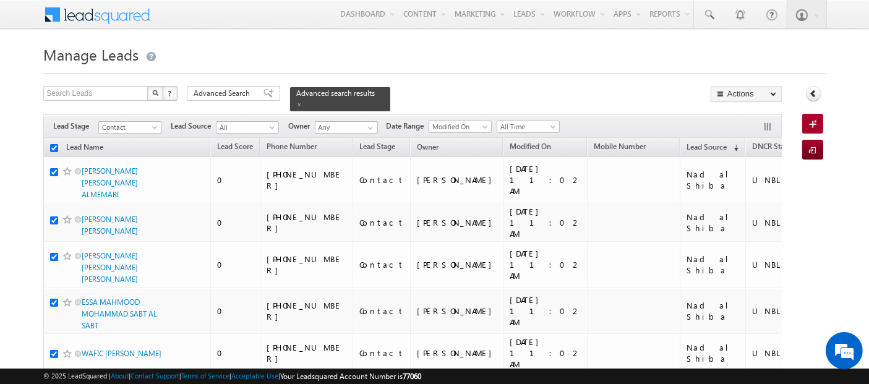
checkbox input "true"
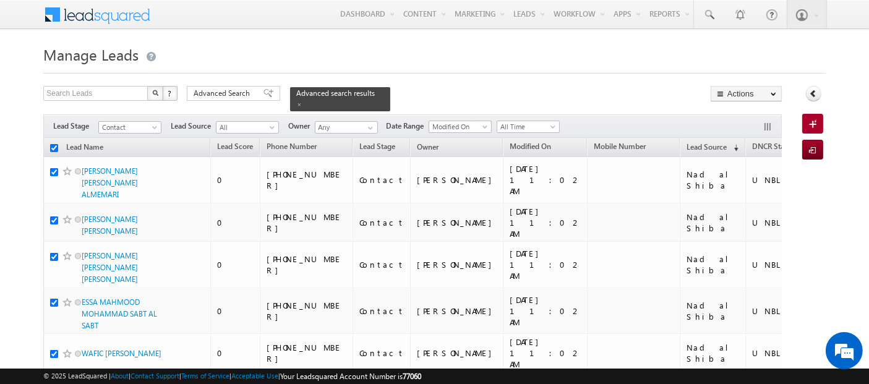
checkbox input "true"
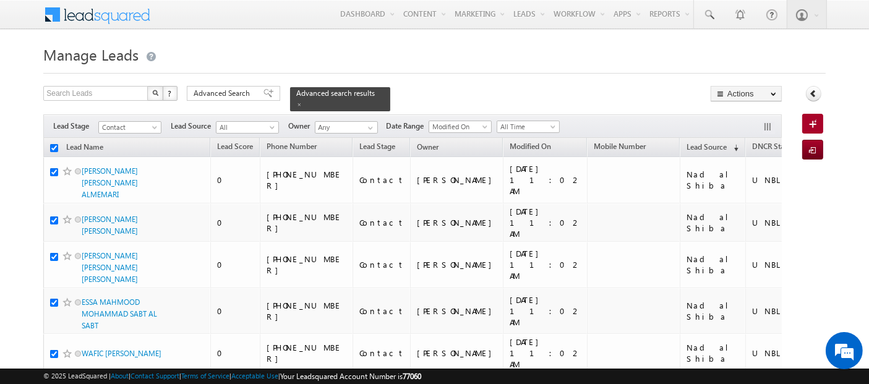
checkbox input "true"
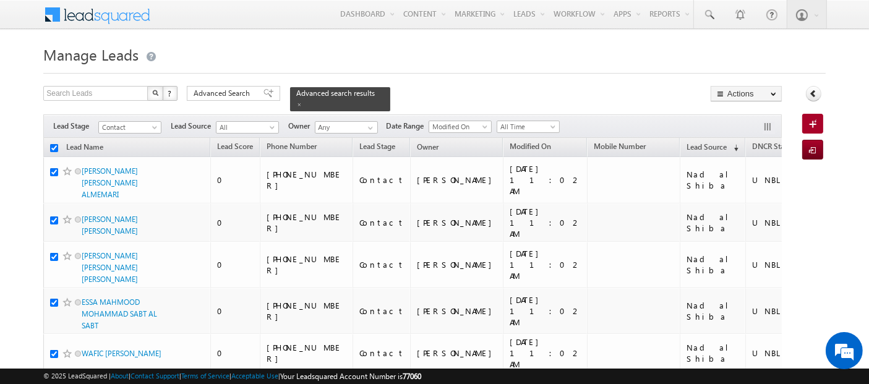
checkbox input "true"
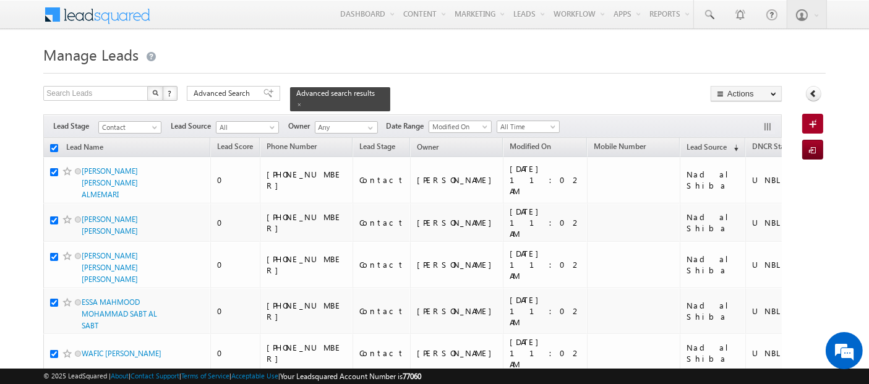
checkbox input "true"
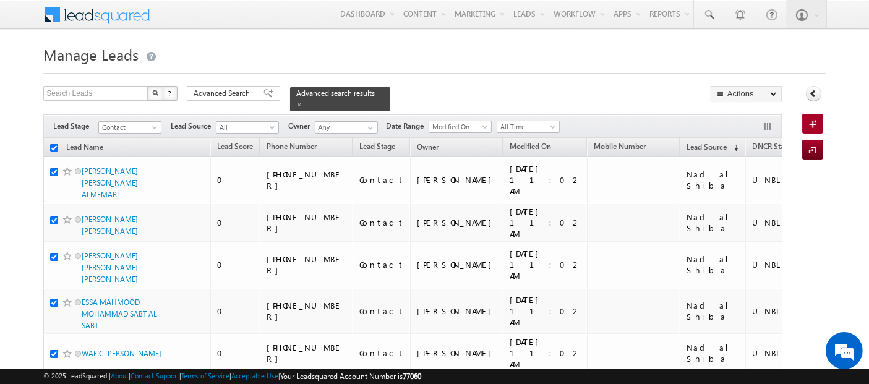
checkbox input "true"
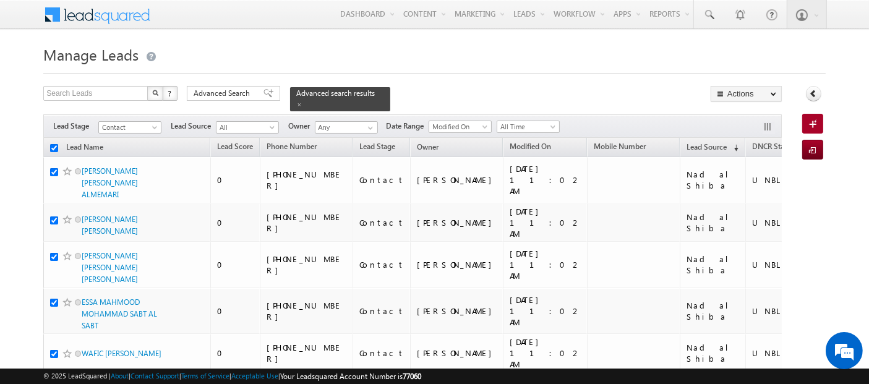
checkbox input "true"
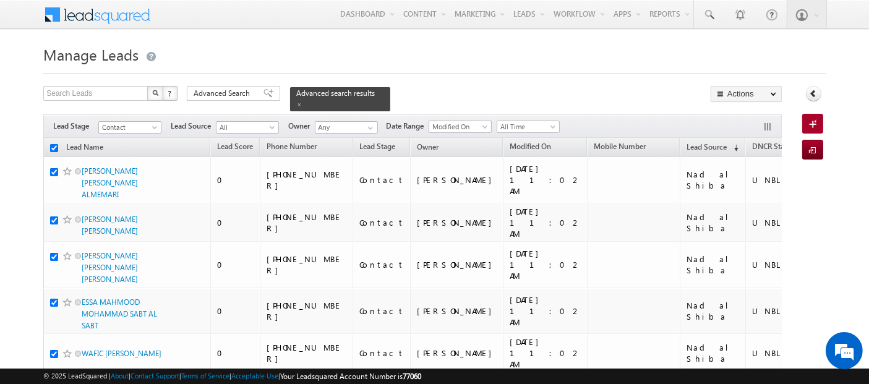
checkbox input "true"
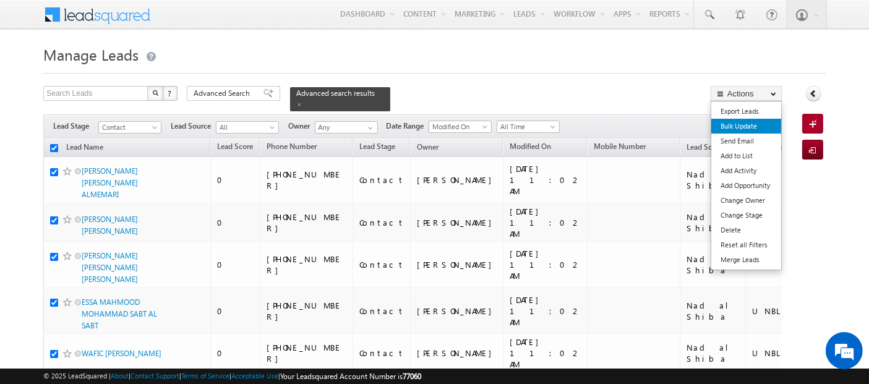
click at [766, 127] on link "Bulk Update" at bounding box center [747, 126] width 70 height 15
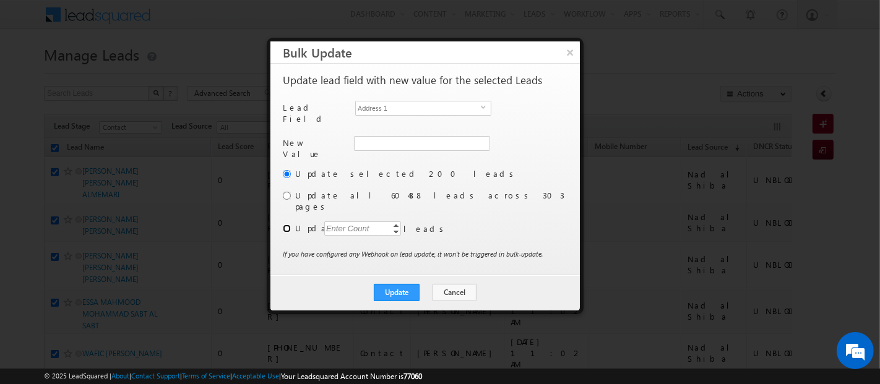
click at [287, 225] on input "radio" at bounding box center [287, 229] width 8 height 8
click at [366, 222] on div "Enter Count" at bounding box center [347, 229] width 47 height 14
click at [425, 103] on span "Address 1" at bounding box center [418, 108] width 125 height 14
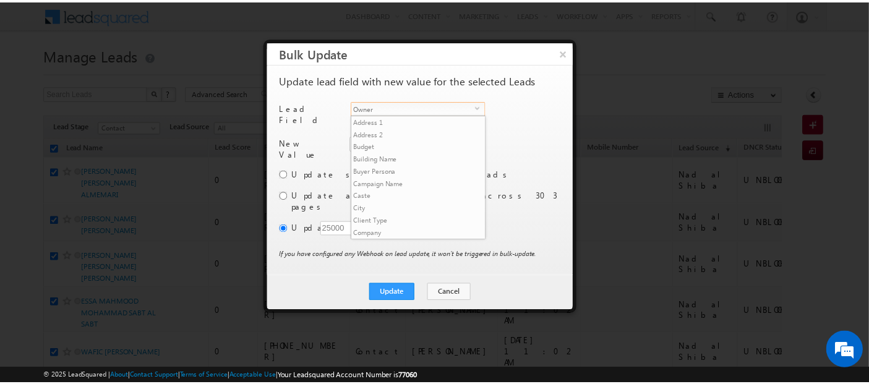
scroll to position [470, 0]
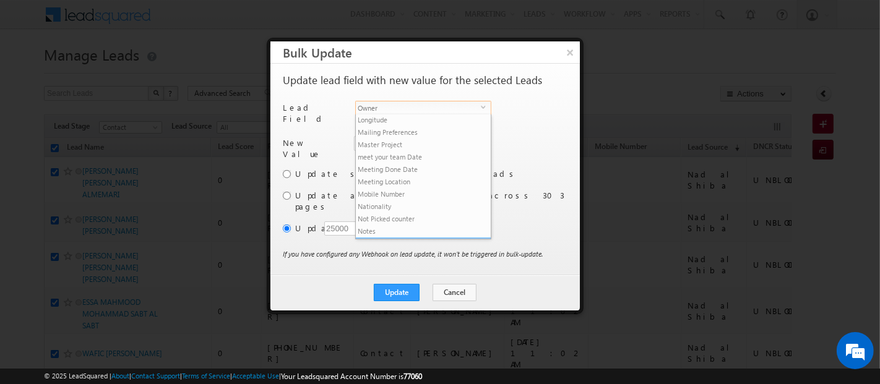
click at [427, 238] on li "Owner" at bounding box center [423, 244] width 135 height 12
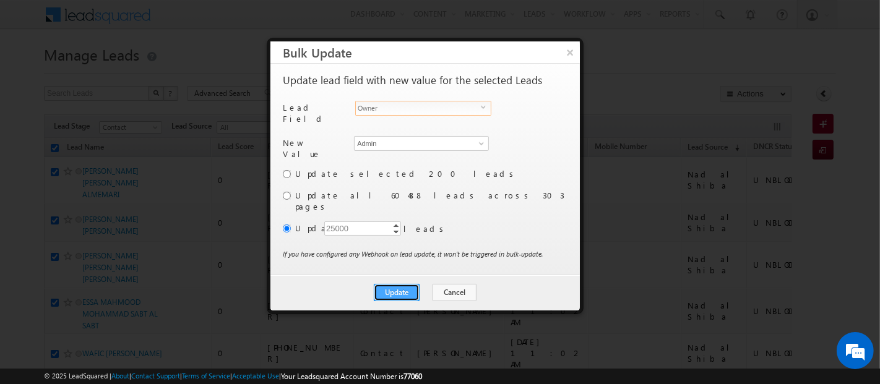
click at [392, 284] on button "Update" at bounding box center [397, 292] width 46 height 17
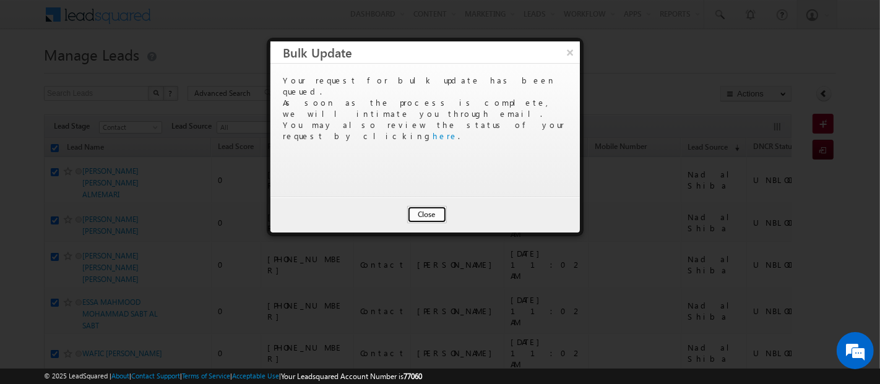
click at [417, 215] on button "Close" at bounding box center [427, 214] width 40 height 17
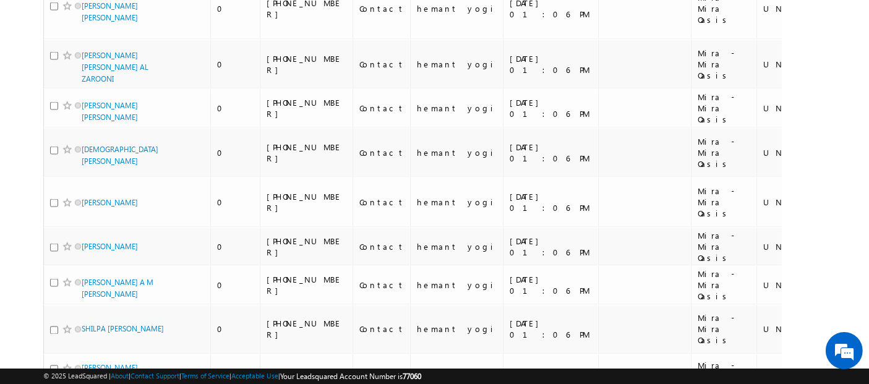
scroll to position [0, 0]
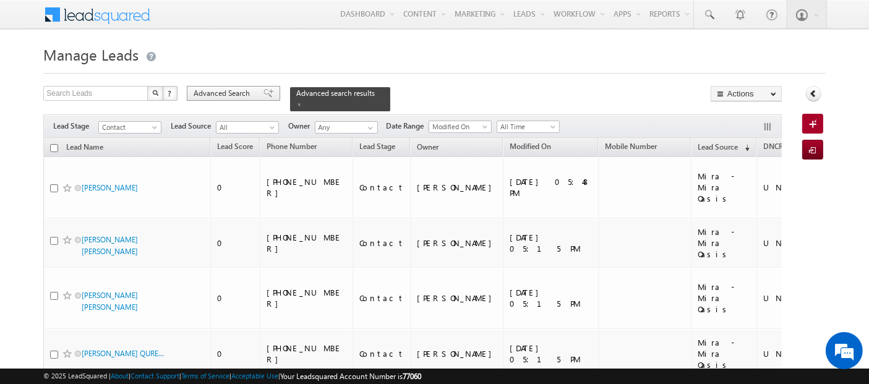
click at [230, 93] on span "Advanced Search" at bounding box center [224, 93] width 60 height 11
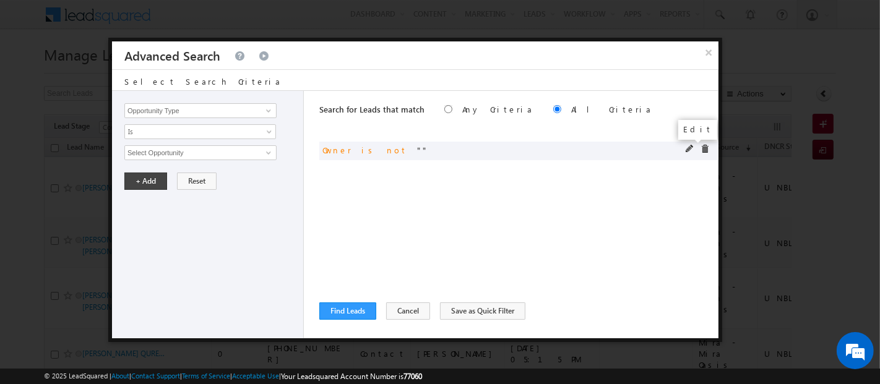
click at [688, 147] on span at bounding box center [690, 149] width 9 height 9
click at [186, 152] on span "Current User" at bounding box center [195, 153] width 140 height 14
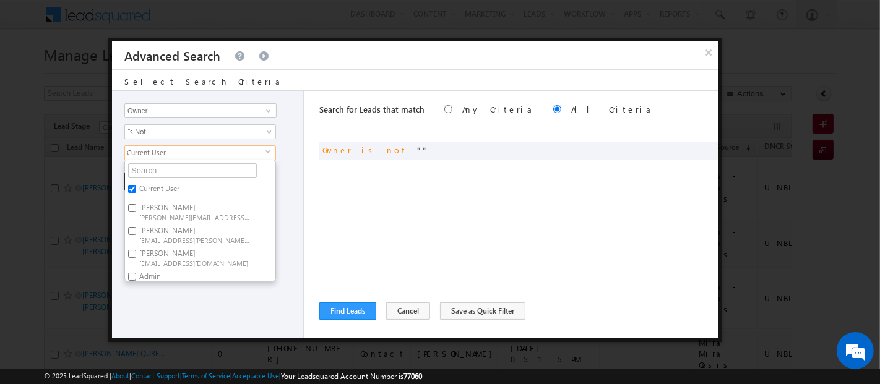
click at [337, 219] on div "Search for Leads that match Any Criteria All Criteria Note that the current tri…" at bounding box center [518, 215] width 399 height 248
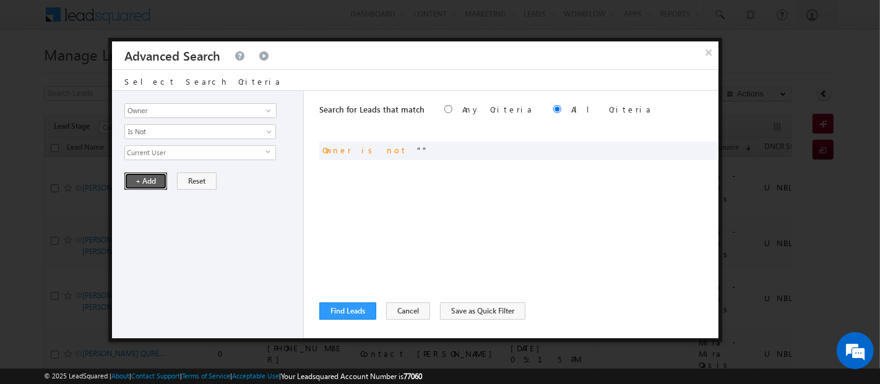
click at [145, 180] on button "+ Add" at bounding box center [145, 181] width 43 height 17
click at [359, 312] on button "Find Leads" at bounding box center [347, 311] width 57 height 17
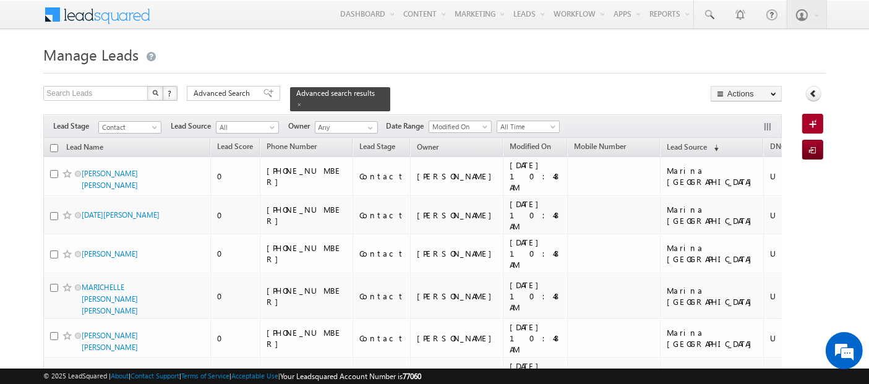
click at [56, 144] on input "checkbox" at bounding box center [54, 148] width 8 height 8
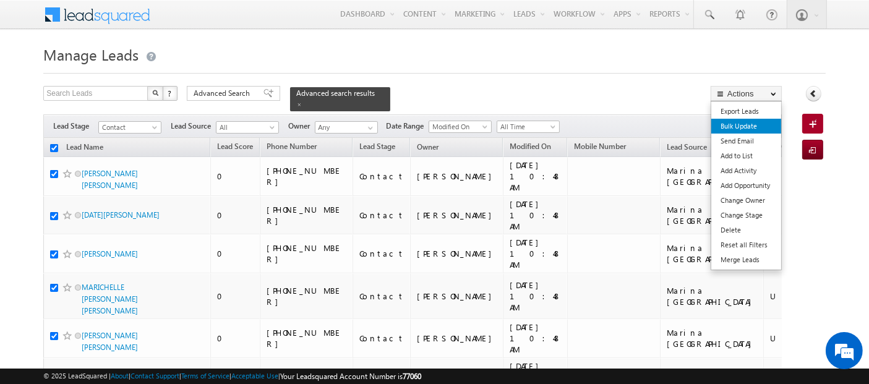
click at [744, 126] on link "Bulk Update" at bounding box center [747, 126] width 70 height 15
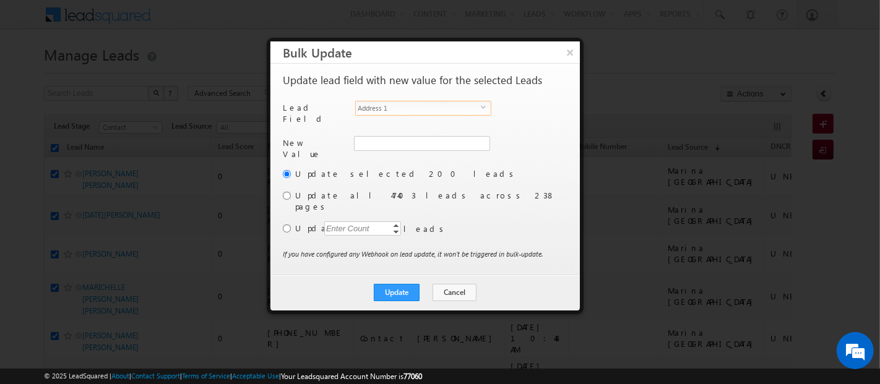
click at [382, 108] on span "Address 1" at bounding box center [418, 108] width 125 height 14
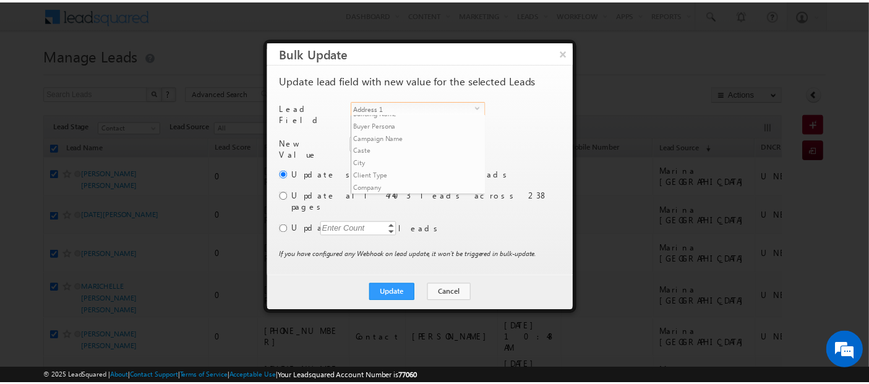
scroll to position [470, 0]
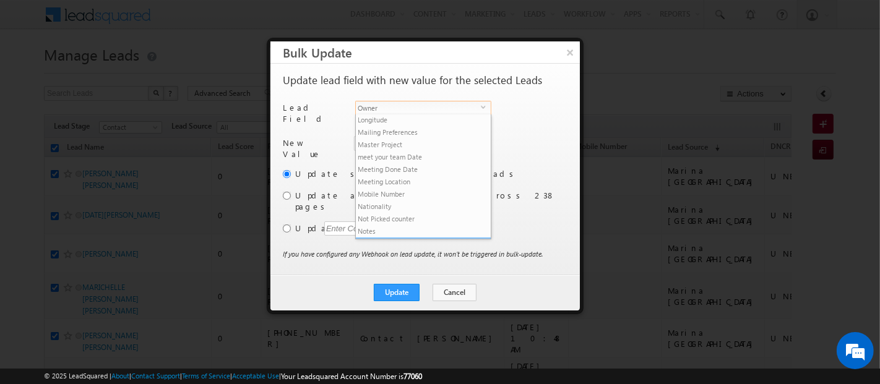
click at [401, 238] on li "Owner" at bounding box center [423, 244] width 135 height 12
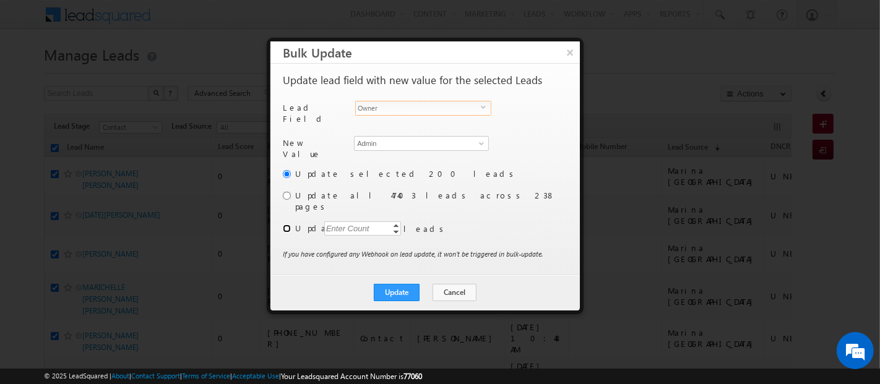
click at [286, 225] on input "radio" at bounding box center [287, 229] width 8 height 8
click at [353, 222] on div "Enter Count" at bounding box center [347, 229] width 47 height 14
click at [404, 284] on button "Update" at bounding box center [397, 292] width 46 height 17
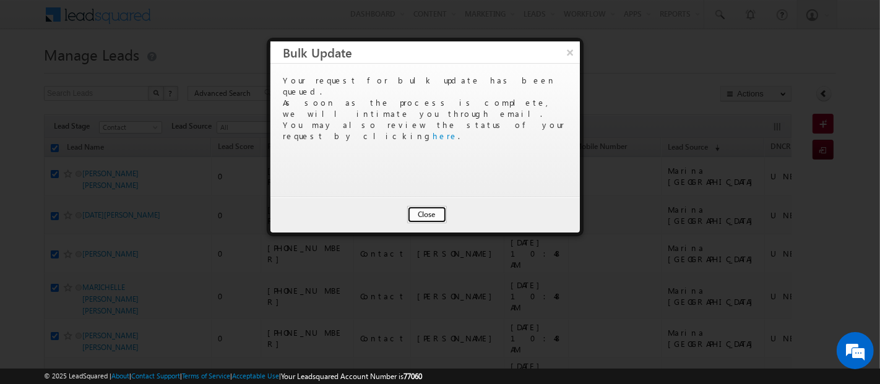
click at [433, 216] on button "Close" at bounding box center [427, 214] width 40 height 17
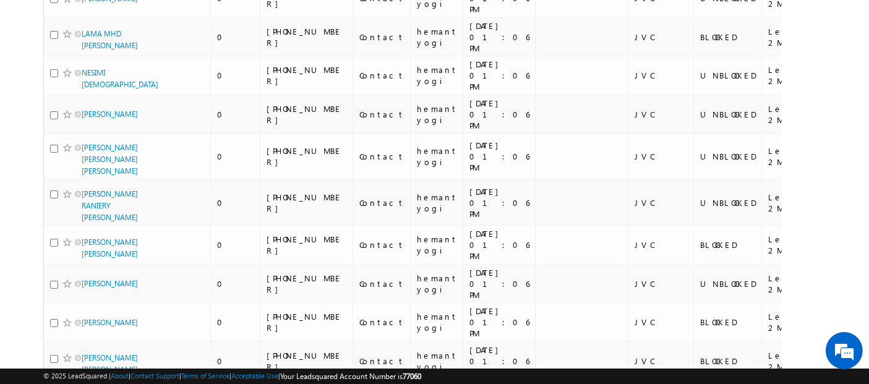
scroll to position [0, 0]
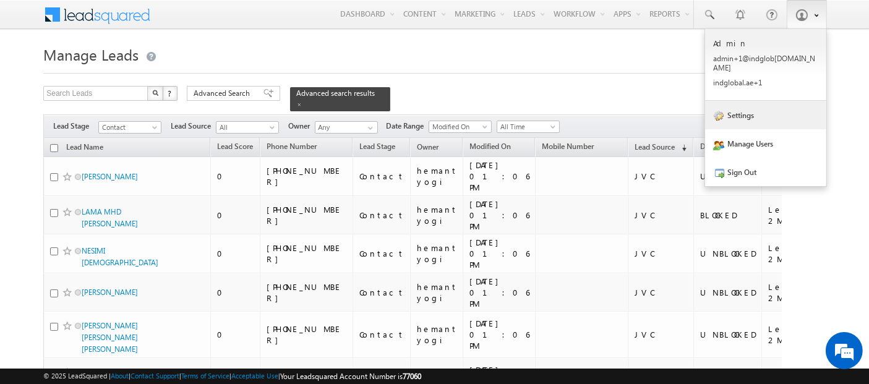
click at [756, 105] on link "Settings" at bounding box center [765, 115] width 121 height 28
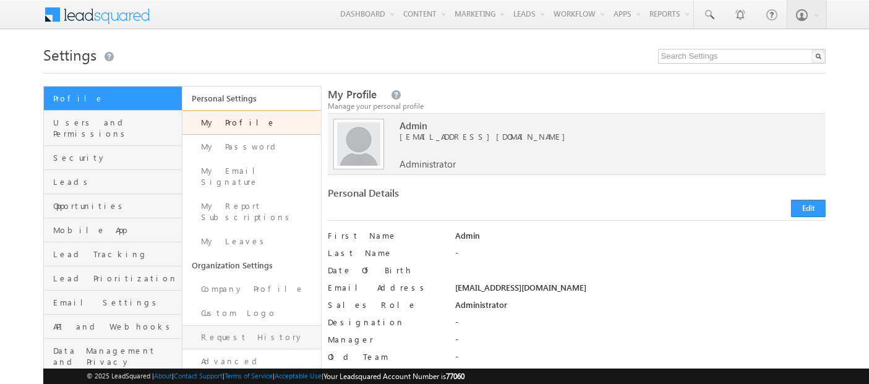
click at [233, 326] on link "Request History" at bounding box center [252, 338] width 139 height 24
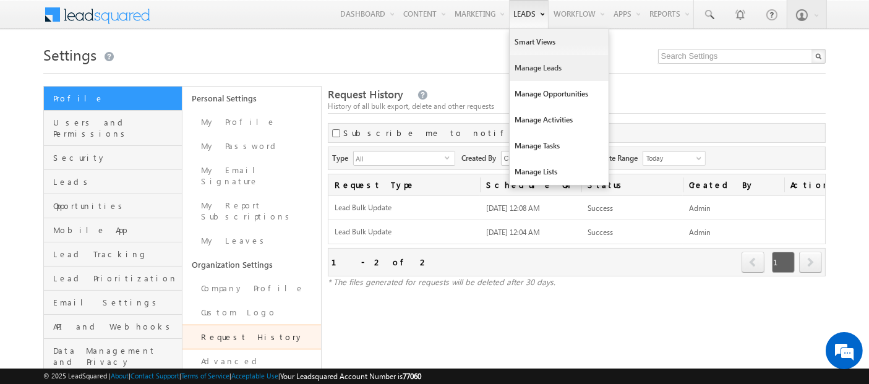
click at [519, 75] on link "Manage Leads" at bounding box center [559, 68] width 99 height 26
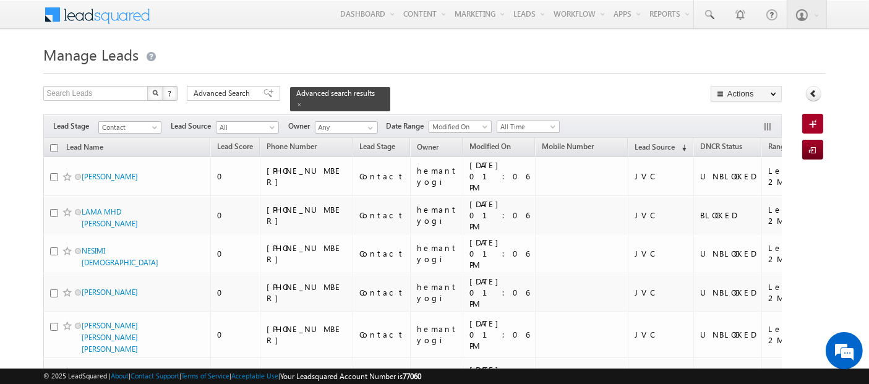
click at [52, 144] on input "checkbox" at bounding box center [54, 148] width 8 height 8
checkbox input "true"
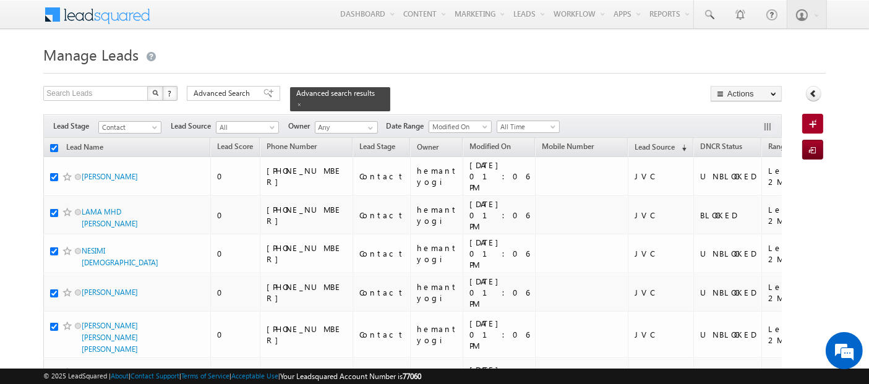
checkbox input "true"
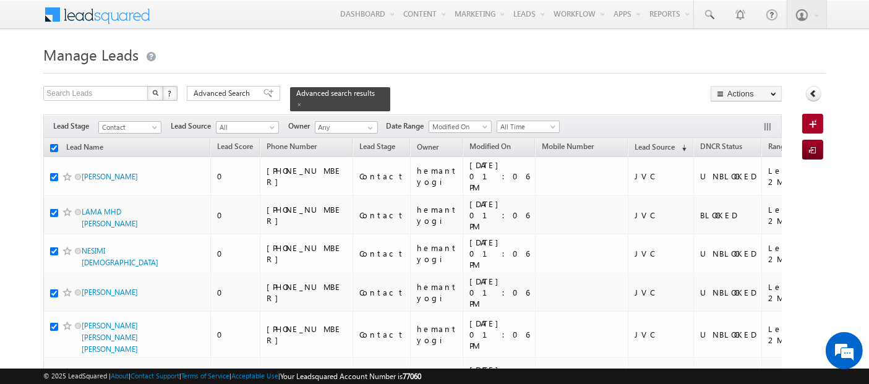
checkbox input "true"
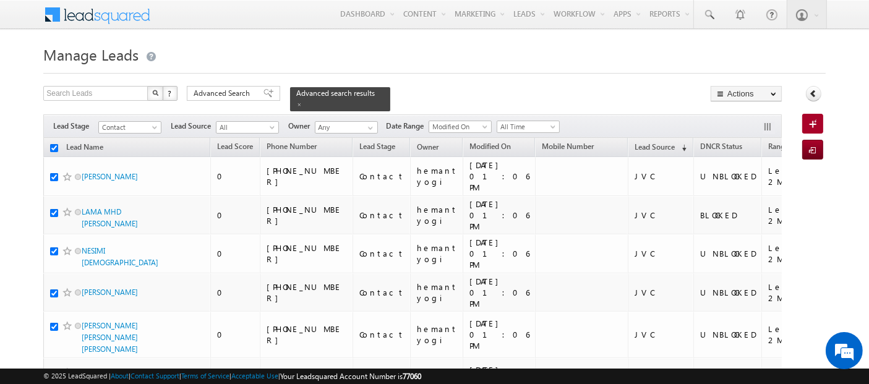
checkbox input "true"
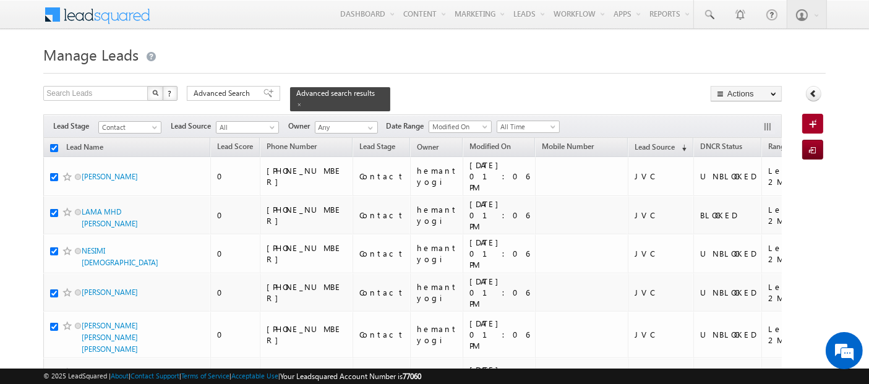
checkbox input "true"
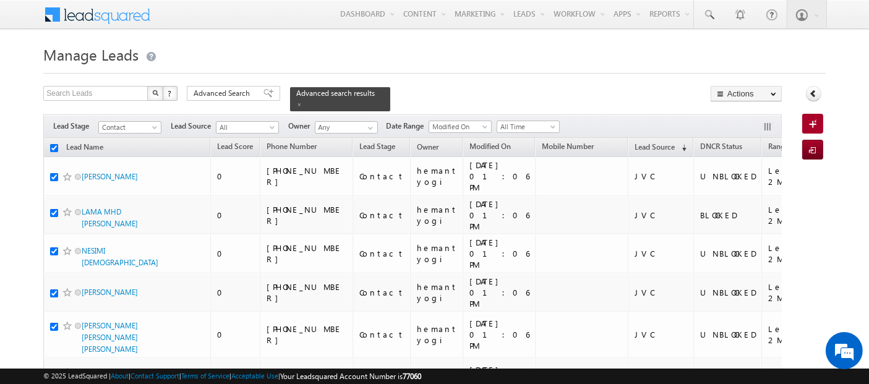
checkbox input "true"
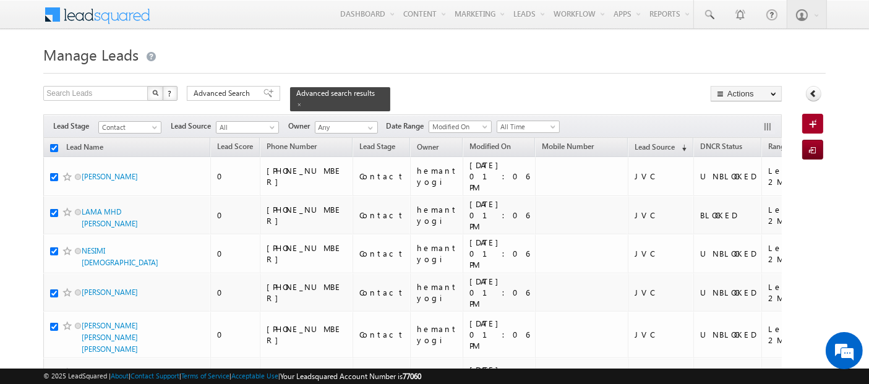
checkbox input "true"
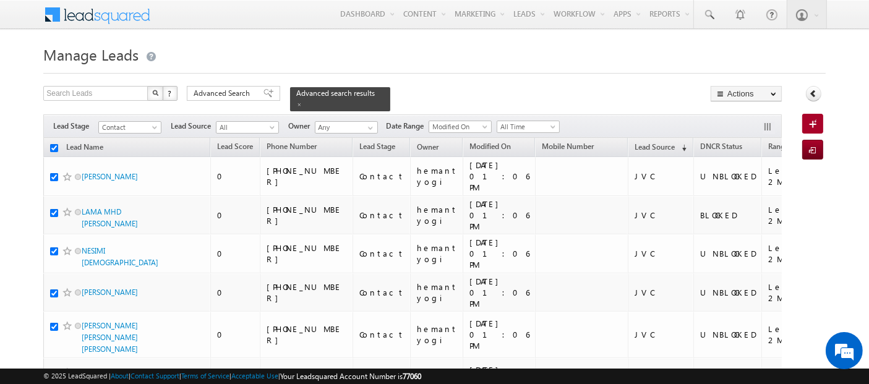
checkbox input "true"
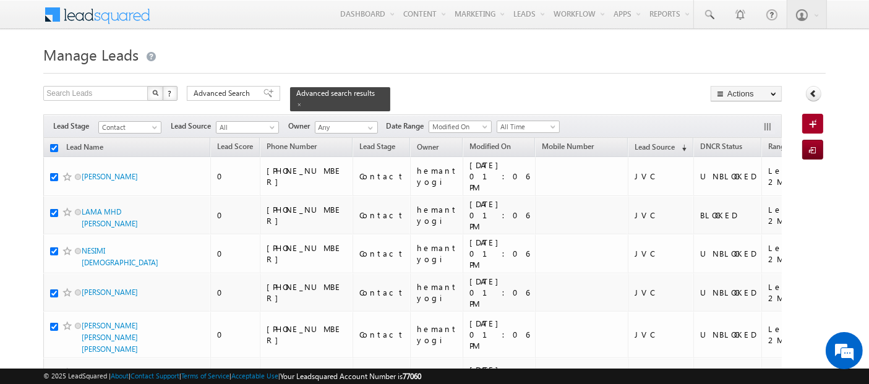
checkbox input "true"
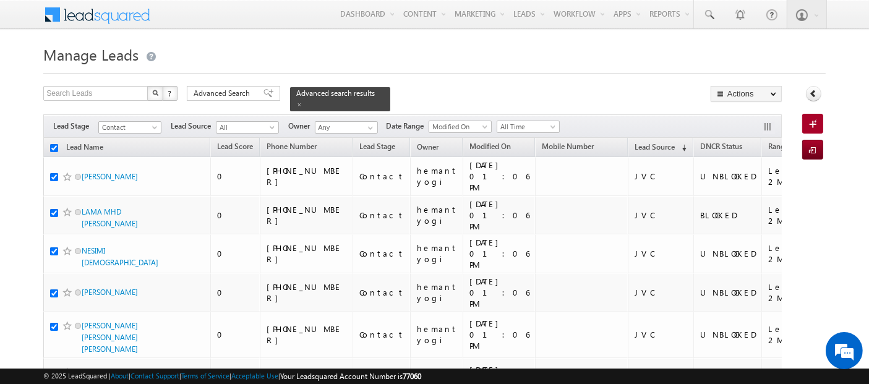
checkbox input "true"
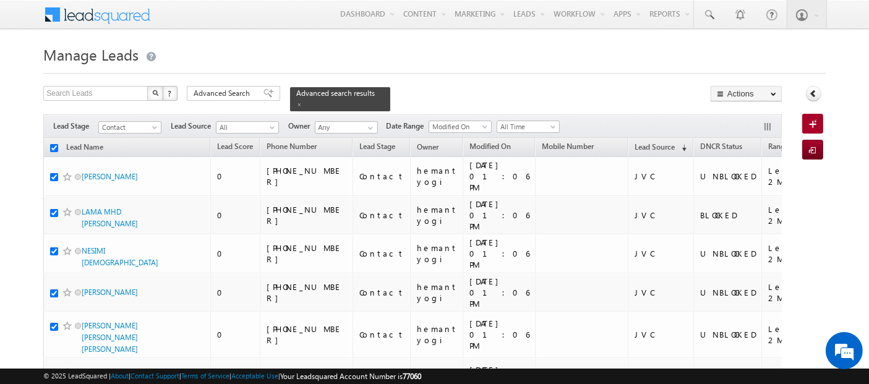
checkbox input "true"
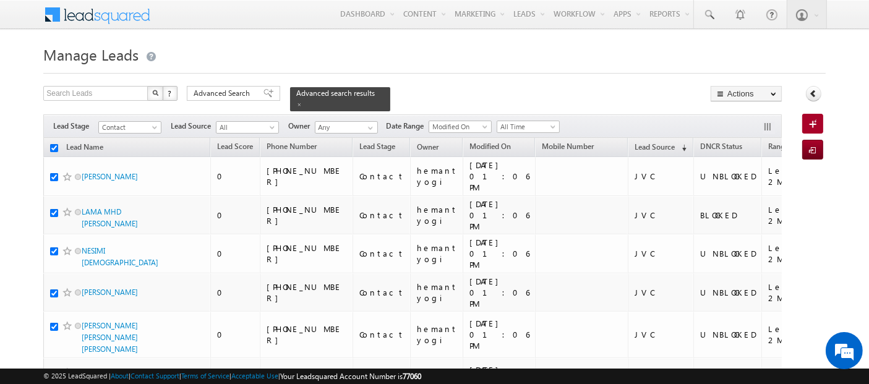
checkbox input "true"
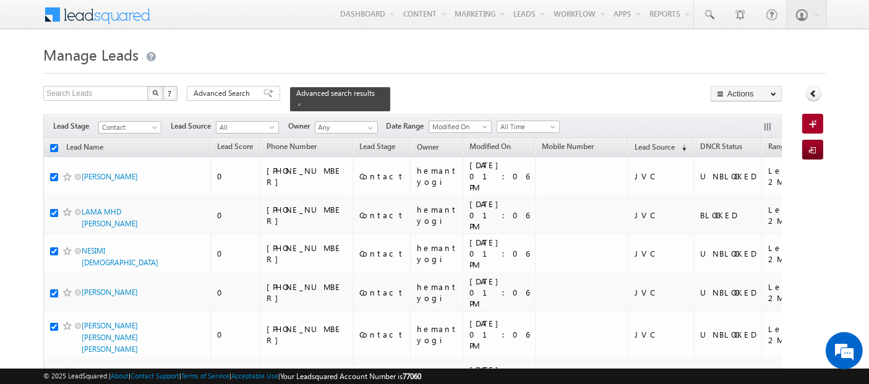
checkbox input "true"
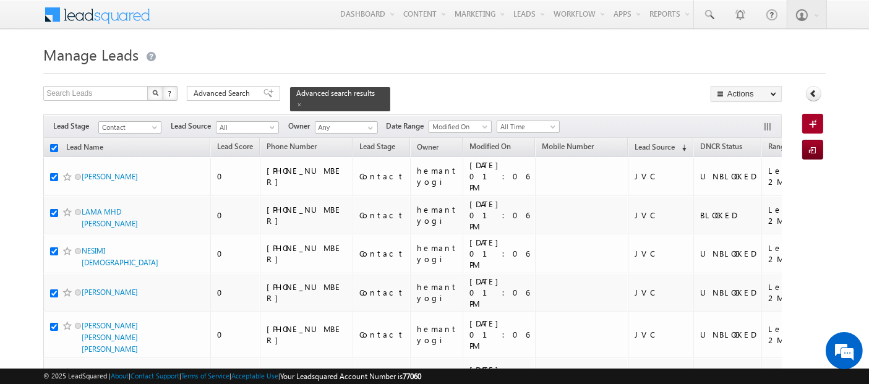
checkbox input "true"
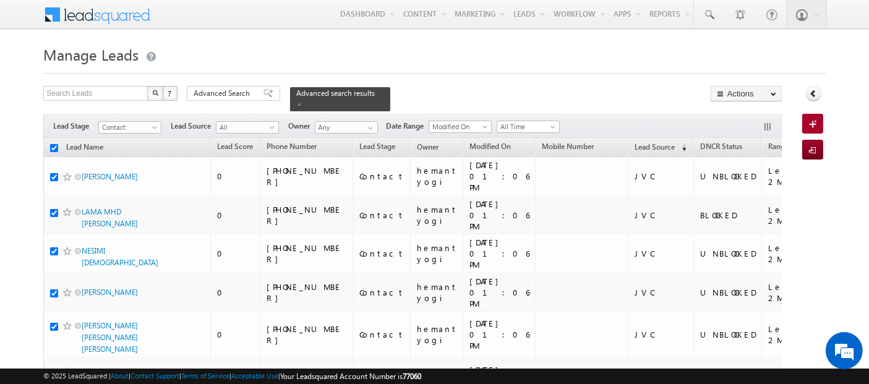
checkbox input "true"
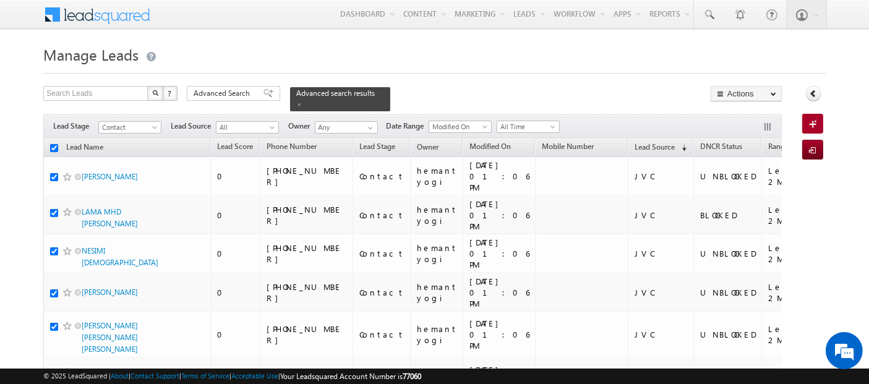
checkbox input "true"
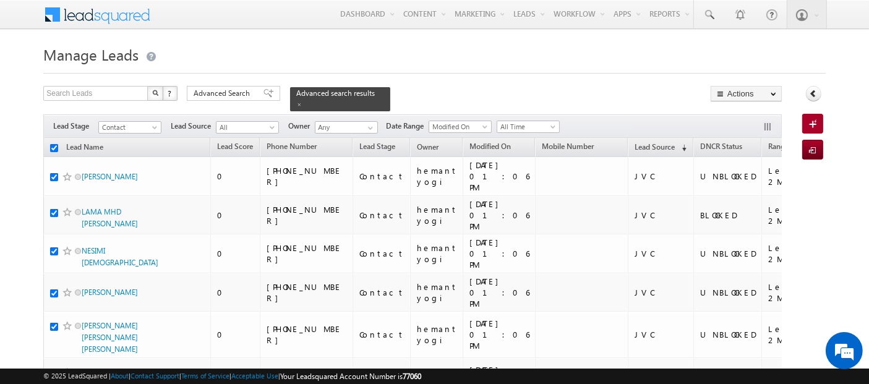
checkbox input "true"
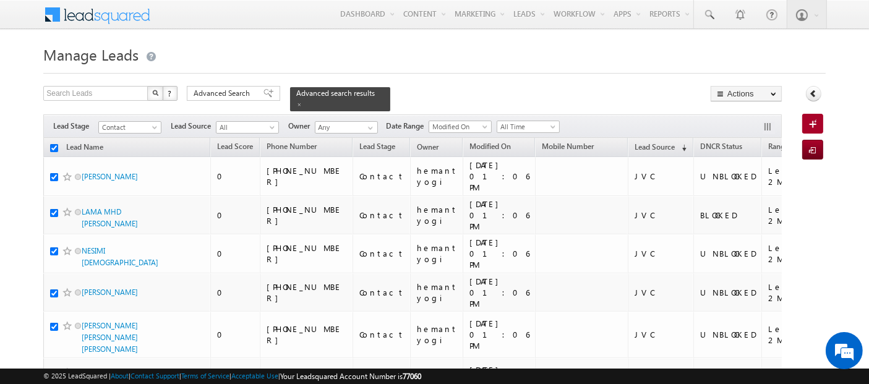
checkbox input "true"
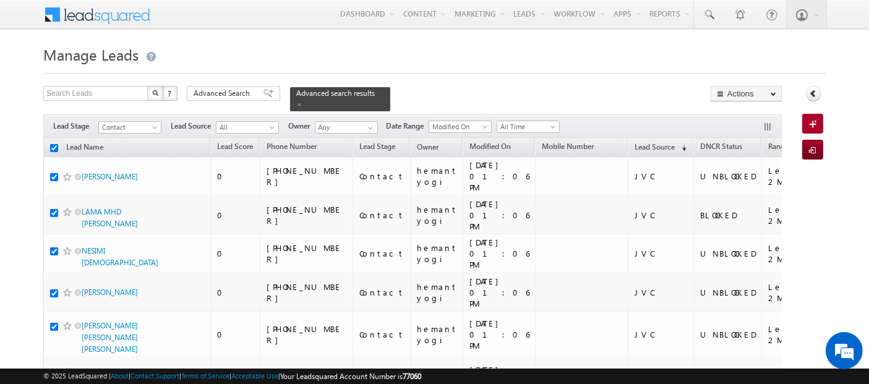
checkbox input "true"
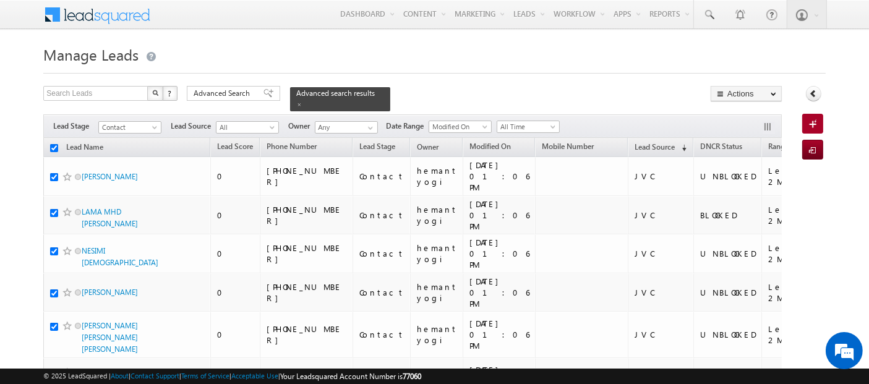
checkbox input "true"
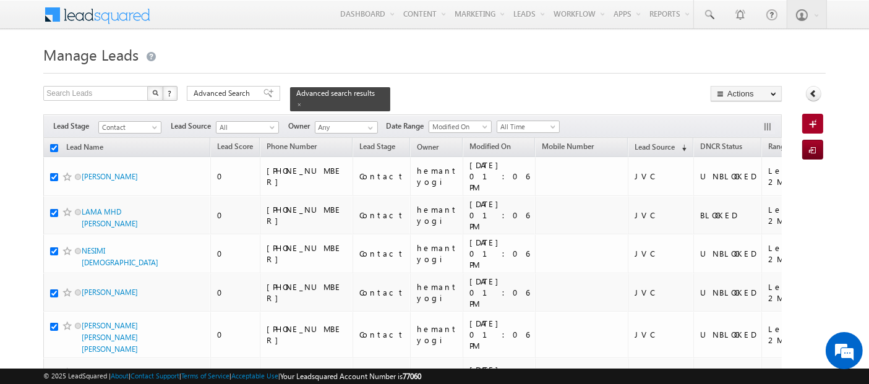
checkbox input "true"
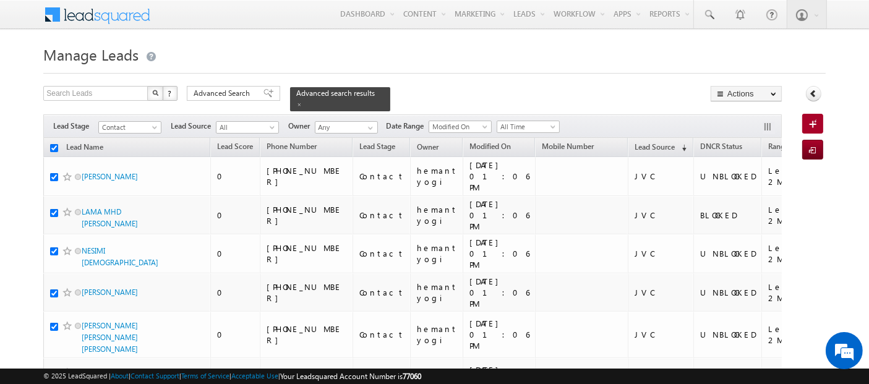
checkbox input "true"
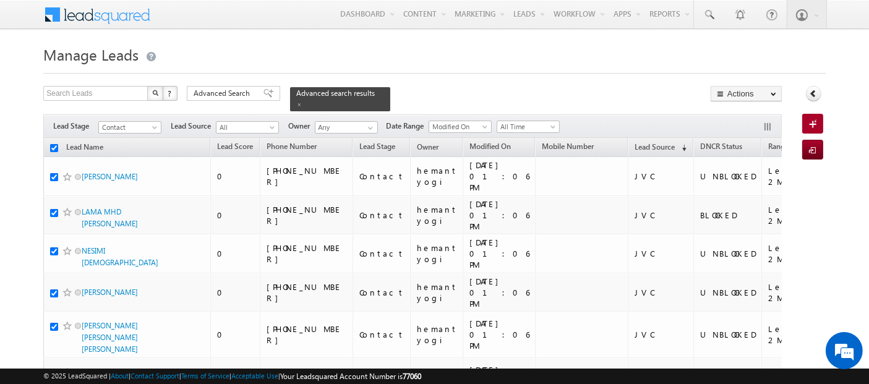
checkbox input "true"
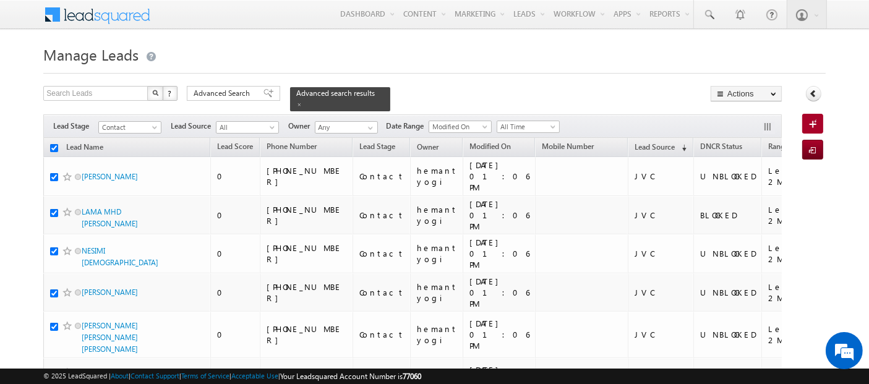
checkbox input "true"
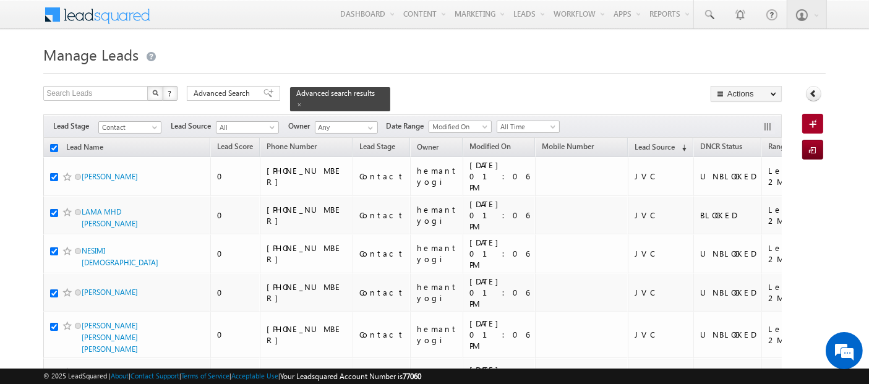
checkbox input "true"
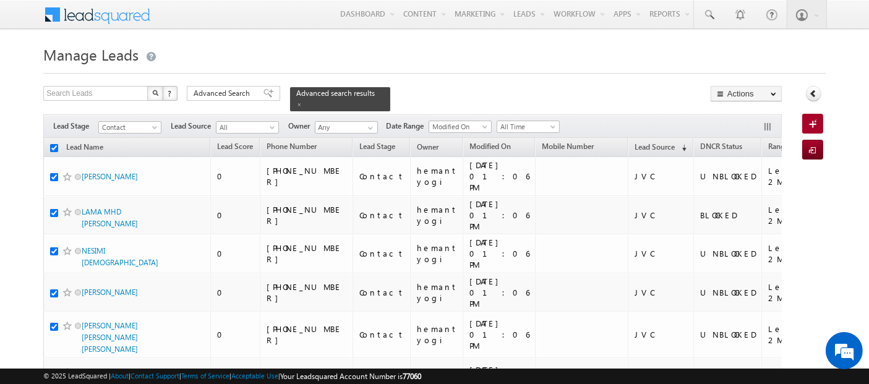
checkbox input "true"
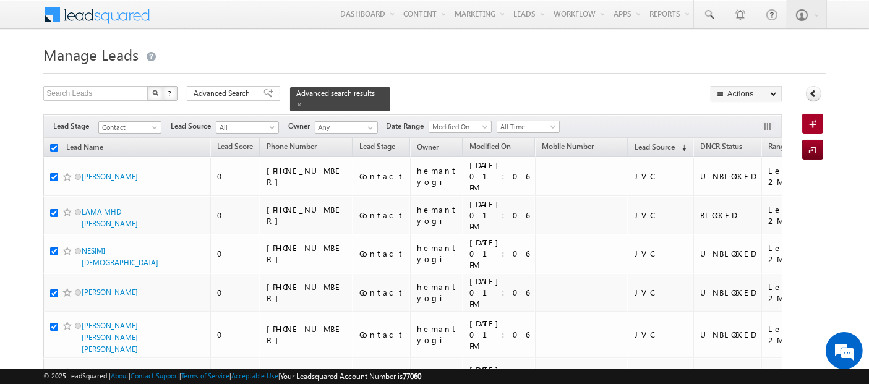
checkbox input "true"
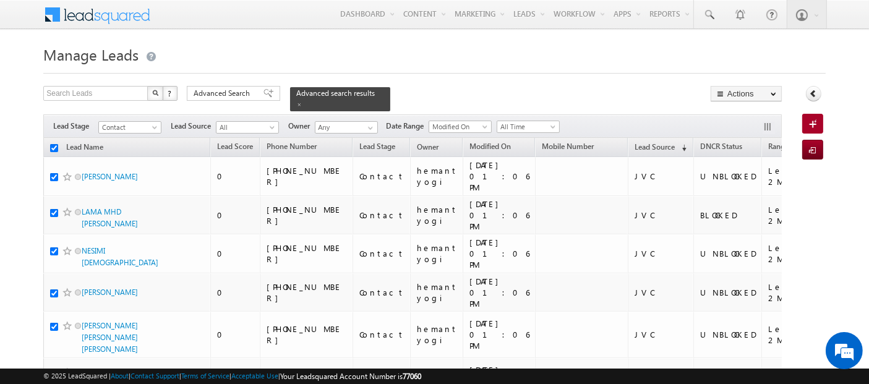
checkbox input "true"
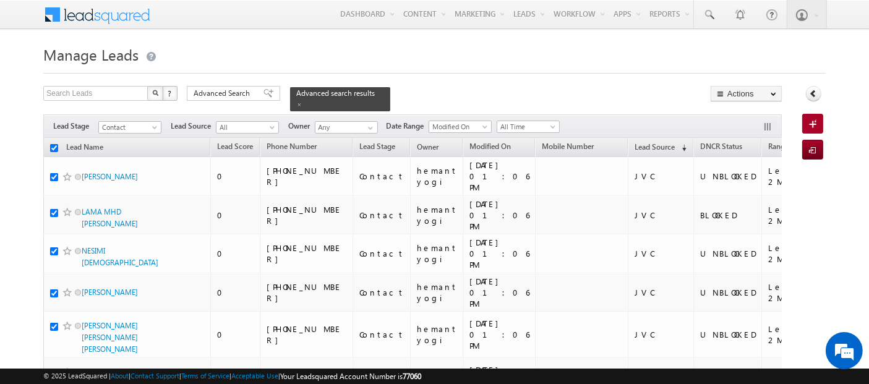
checkbox input "true"
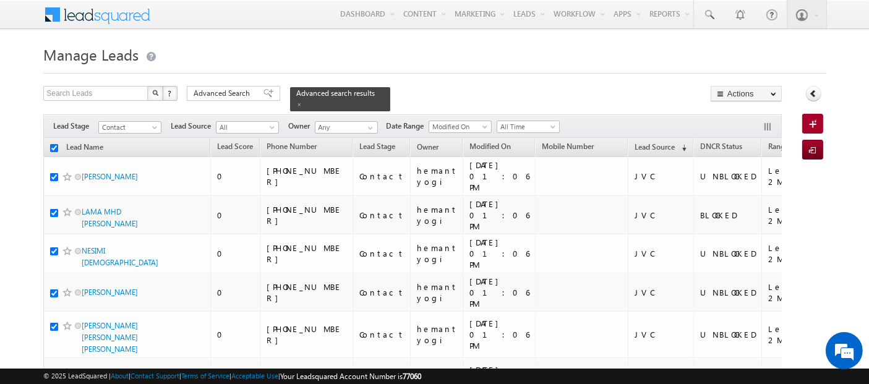
checkbox input "true"
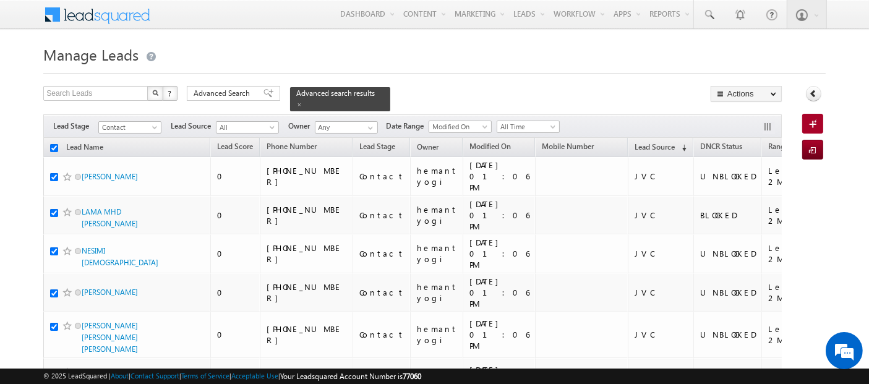
checkbox input "true"
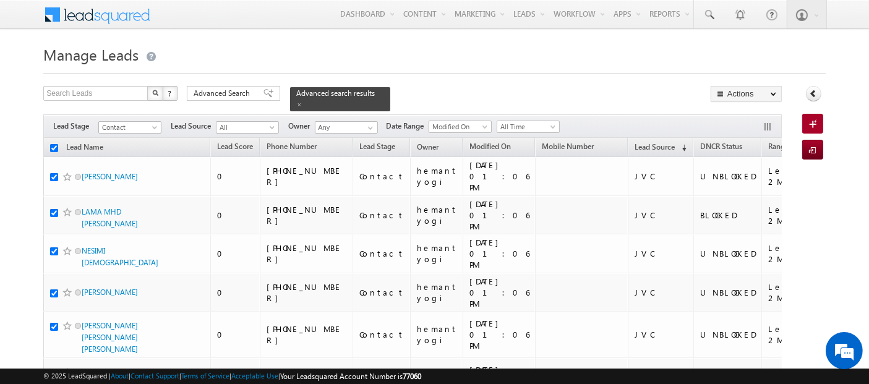
checkbox input "true"
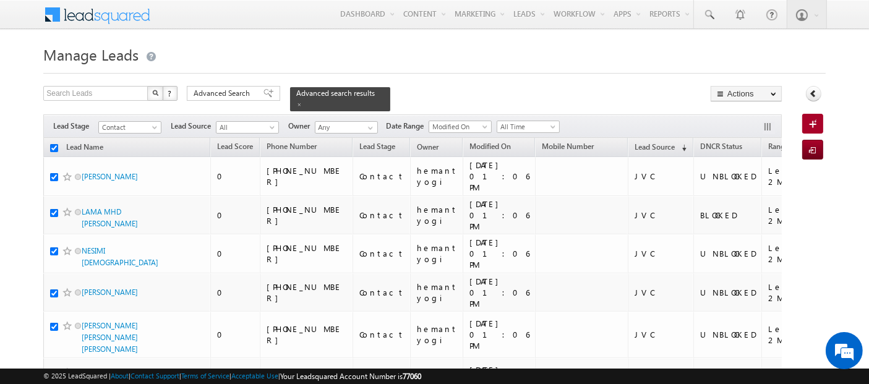
checkbox input "true"
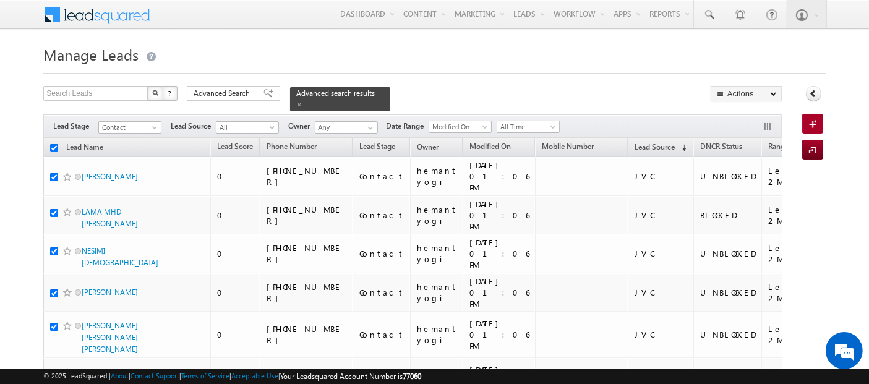
checkbox input "true"
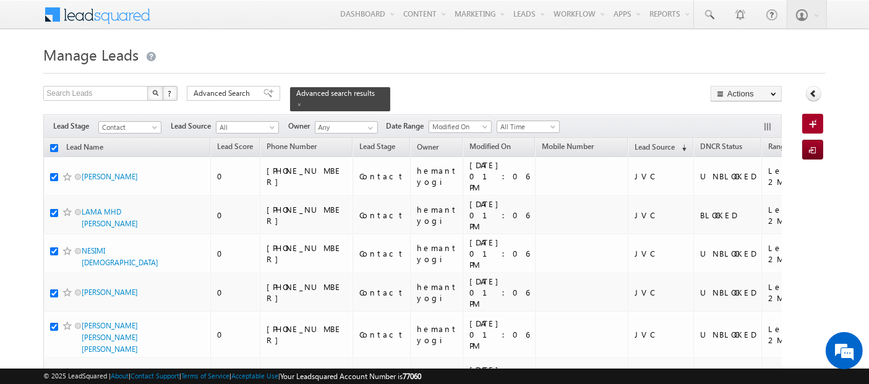
checkbox input "true"
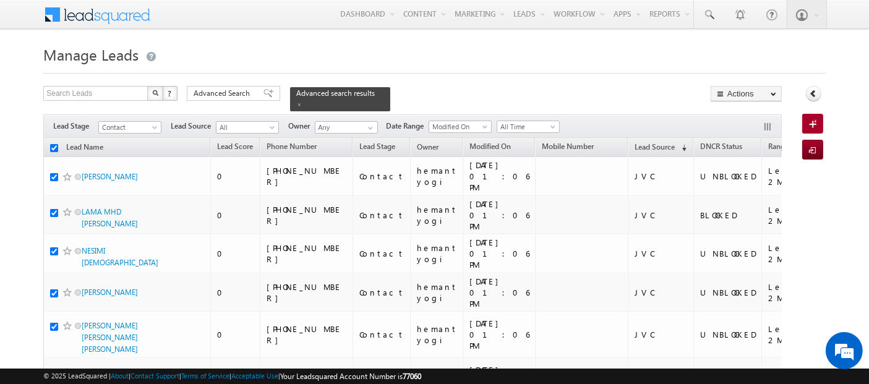
checkbox input "true"
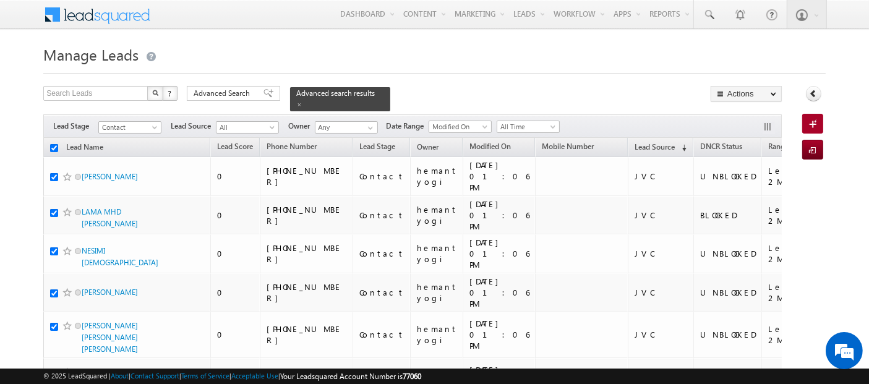
checkbox input "true"
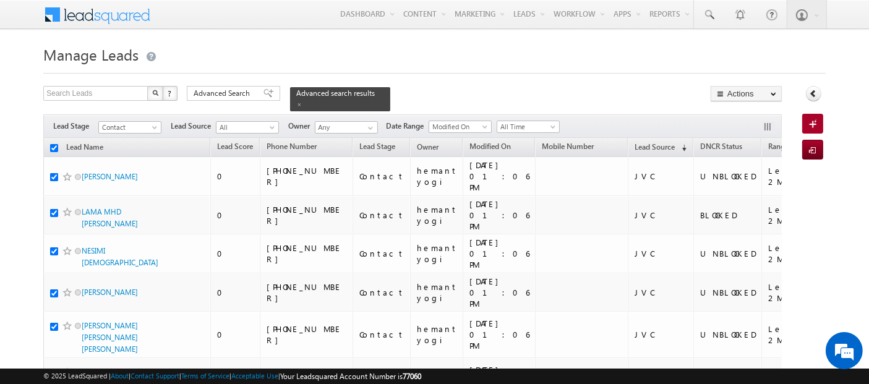
checkbox input "true"
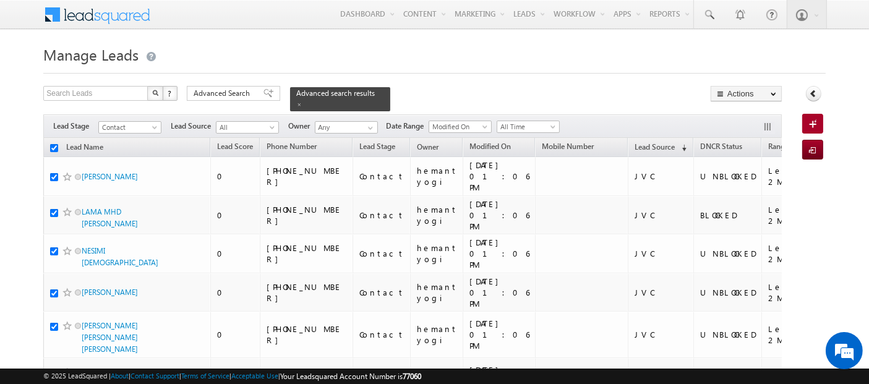
checkbox input "true"
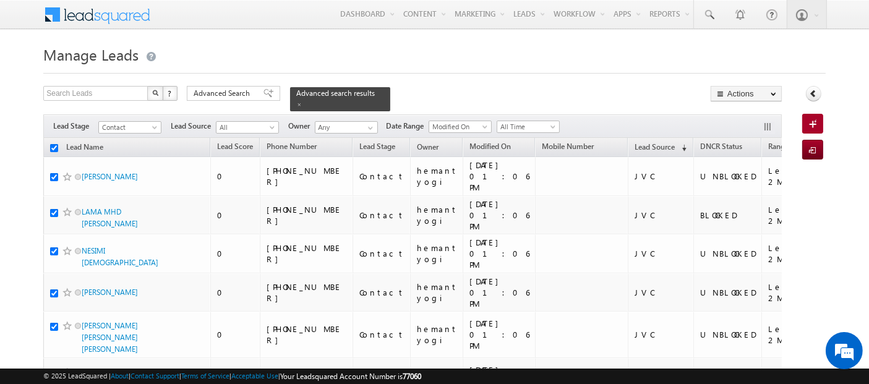
checkbox input "true"
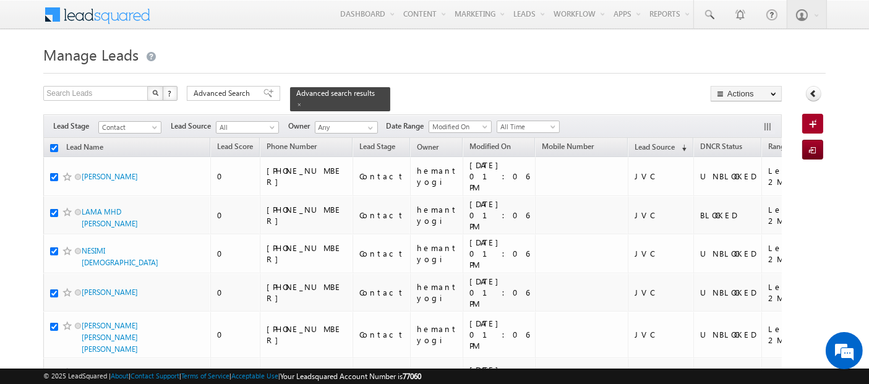
checkbox input "true"
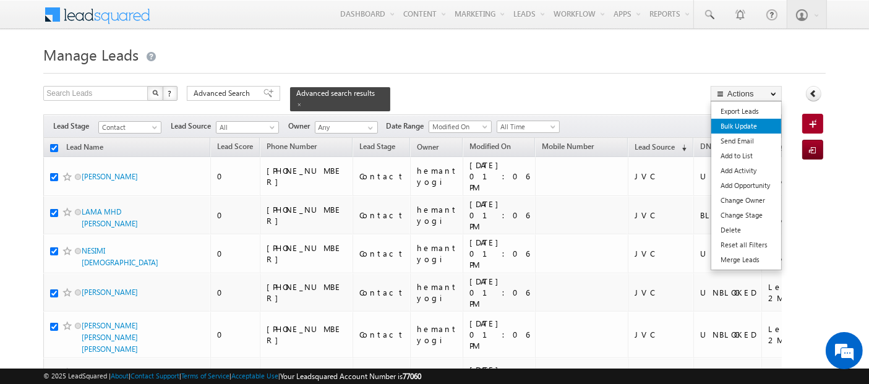
click at [739, 127] on link "Bulk Update" at bounding box center [747, 126] width 70 height 15
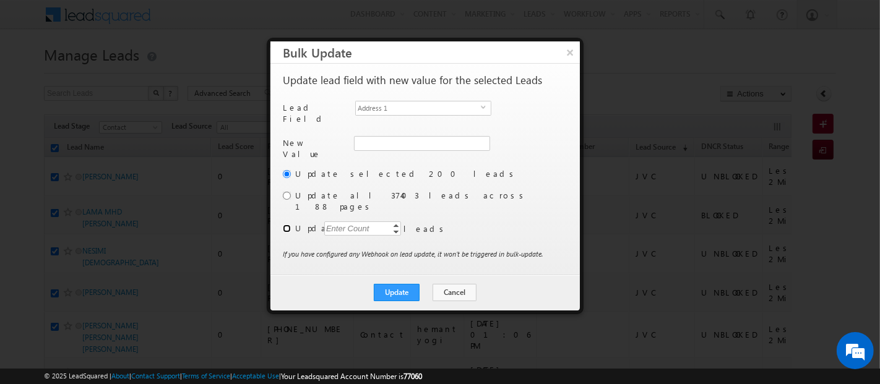
click at [286, 225] on input "radio" at bounding box center [287, 229] width 8 height 8
click at [366, 222] on div "Enter Count" at bounding box center [347, 229] width 47 height 14
click at [439, 101] on span "Address 1" at bounding box center [418, 108] width 125 height 14
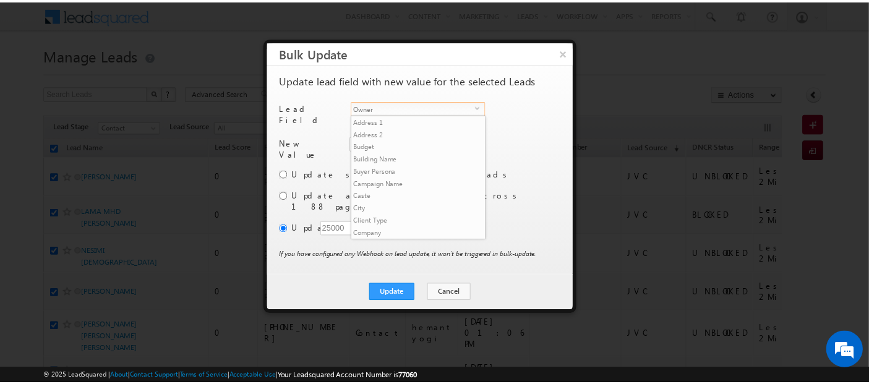
scroll to position [470, 0]
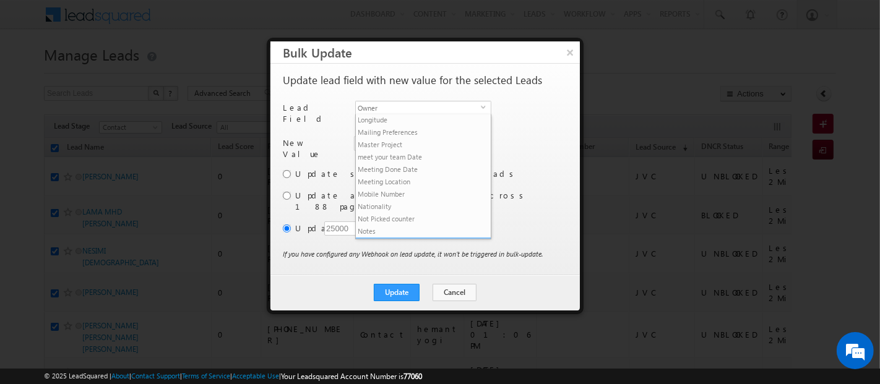
click at [425, 238] on li "Owner" at bounding box center [423, 244] width 135 height 12
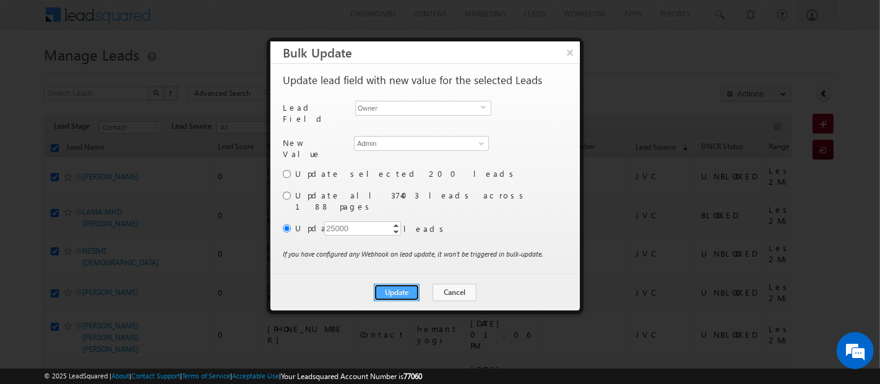
click at [405, 284] on button "Update" at bounding box center [397, 292] width 46 height 17
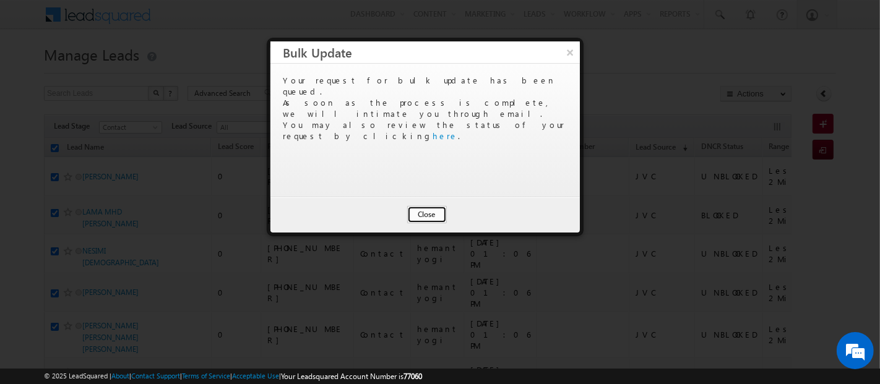
click at [430, 211] on button "Close" at bounding box center [427, 214] width 40 height 17
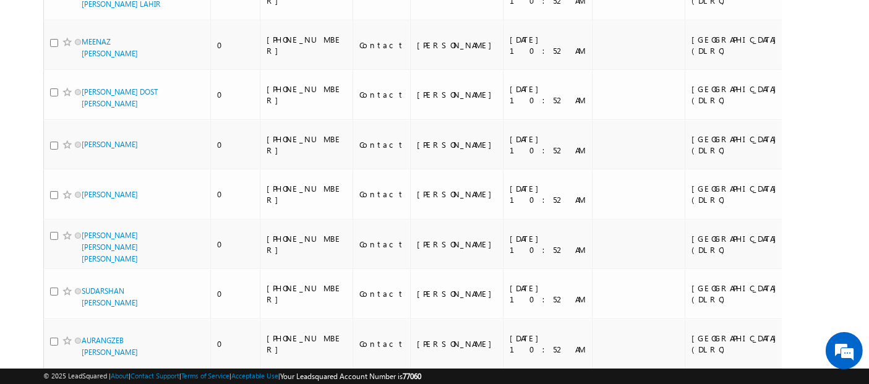
scroll to position [0, 0]
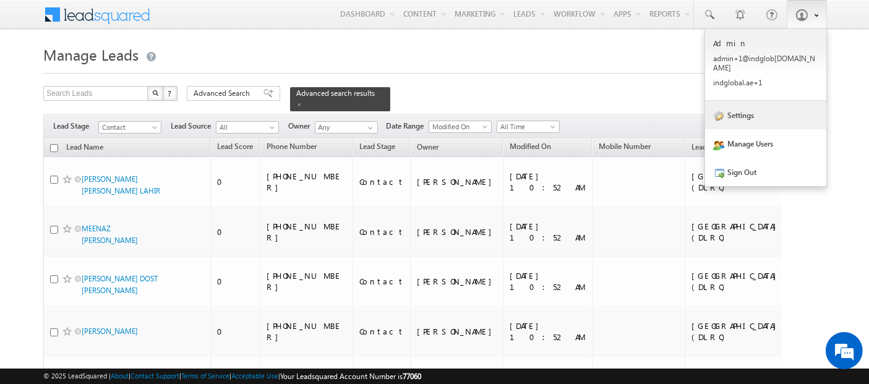
click at [758, 101] on link "Settings" at bounding box center [765, 115] width 121 height 28
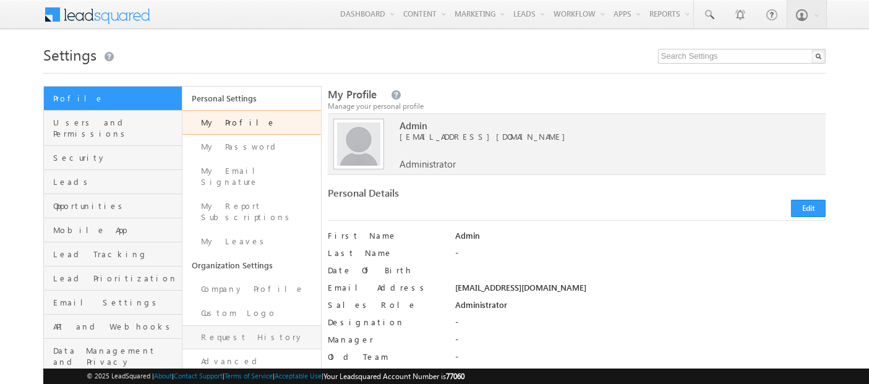
click at [244, 326] on link "Request History" at bounding box center [252, 338] width 139 height 24
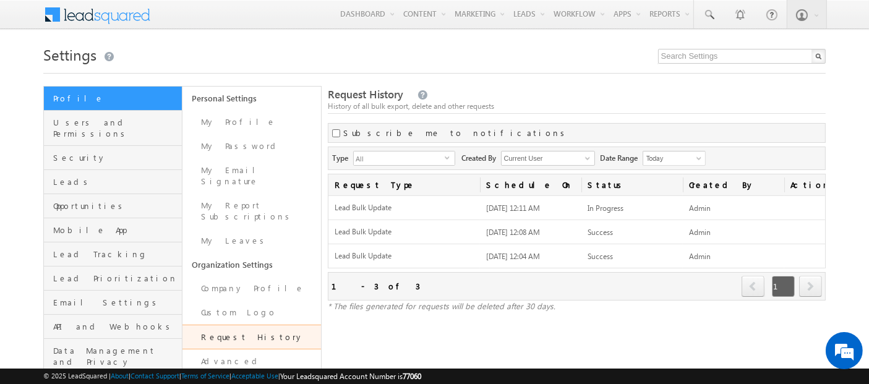
click at [223, 325] on link "Request History" at bounding box center [252, 337] width 139 height 25
click at [244, 325] on link "Request History" at bounding box center [252, 337] width 139 height 25
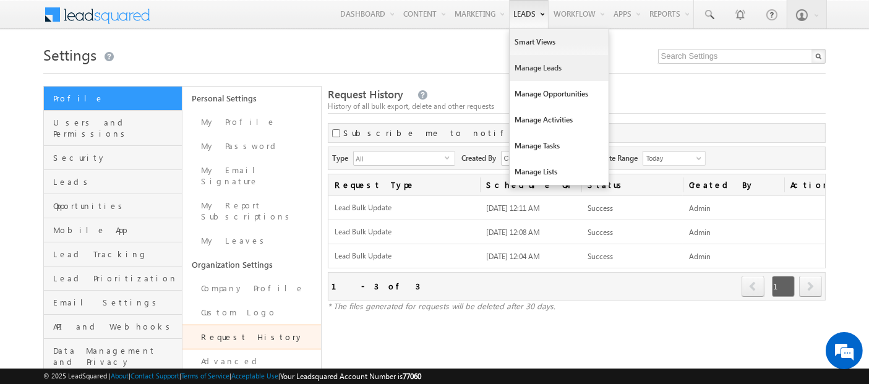
click at [522, 75] on link "Manage Leads" at bounding box center [559, 68] width 99 height 26
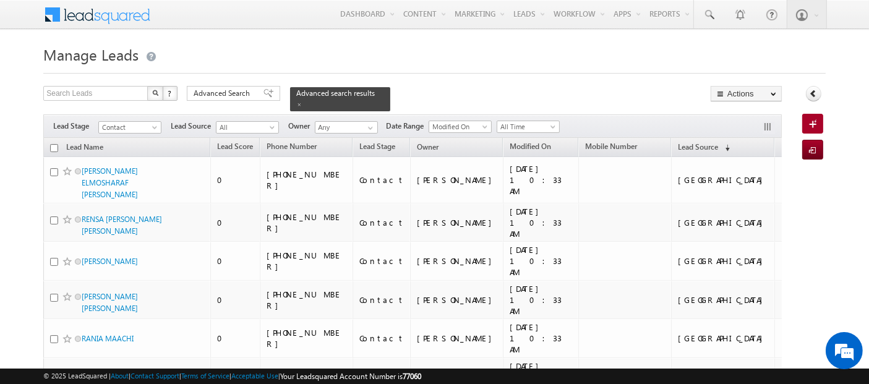
click at [57, 144] on input "checkbox" at bounding box center [54, 148] width 8 height 8
checkbox input "true"
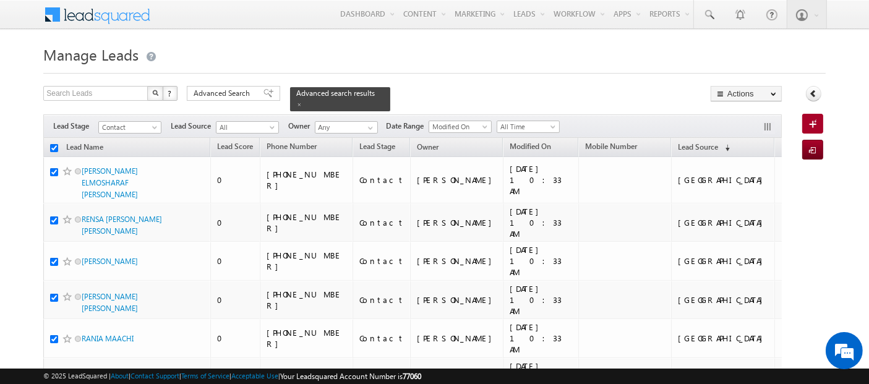
checkbox input "true"
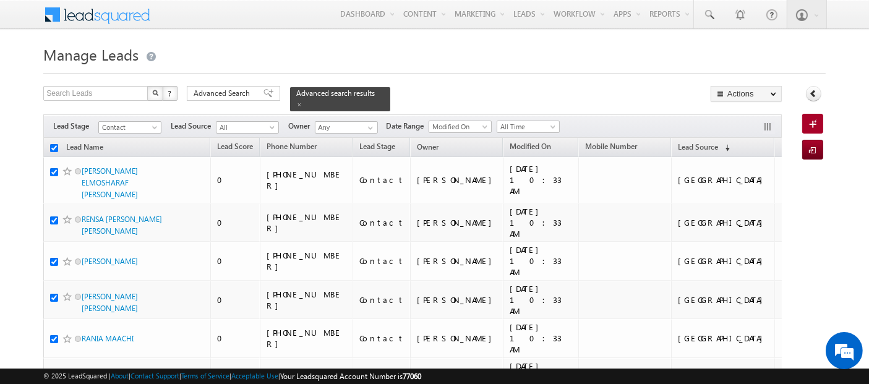
checkbox input "true"
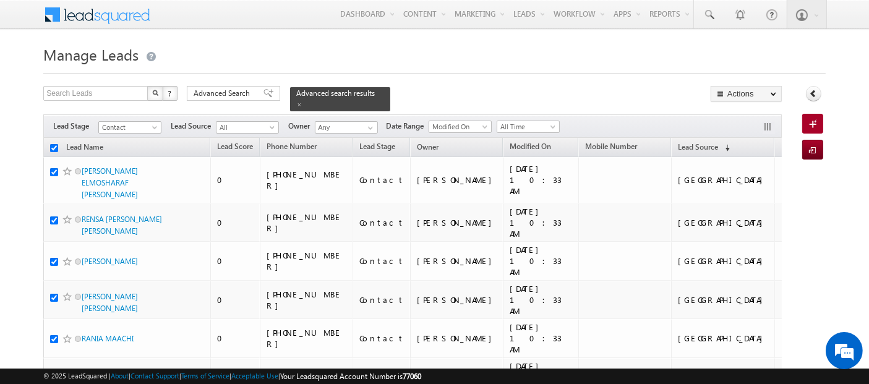
checkbox input "true"
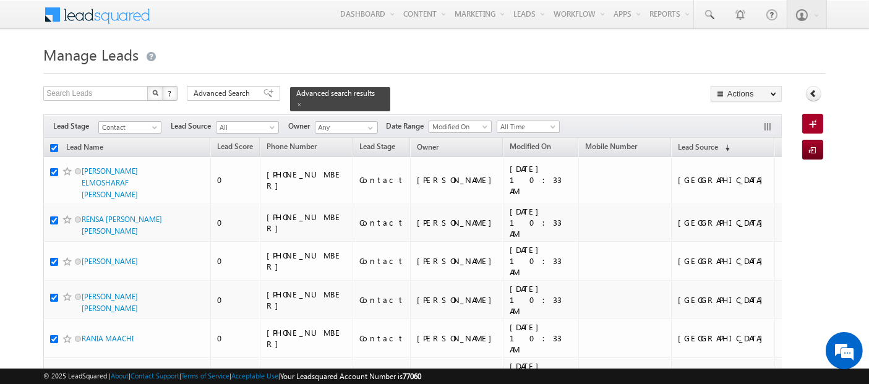
checkbox input "true"
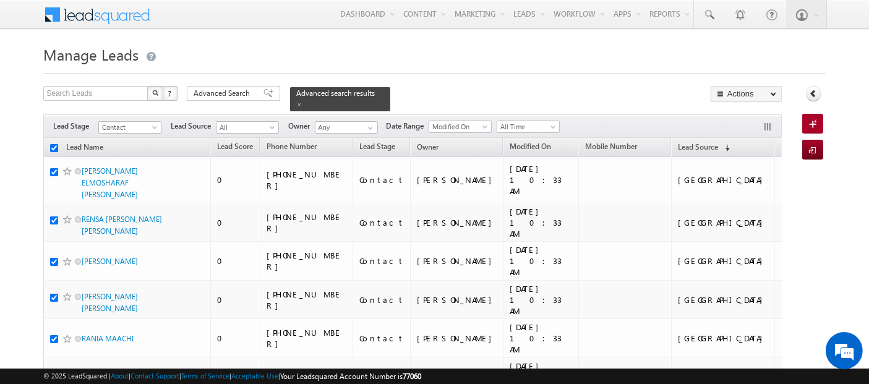
checkbox input "true"
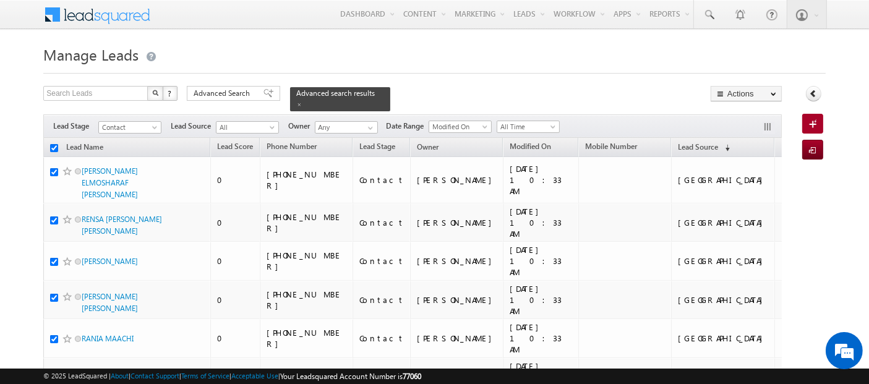
checkbox input "true"
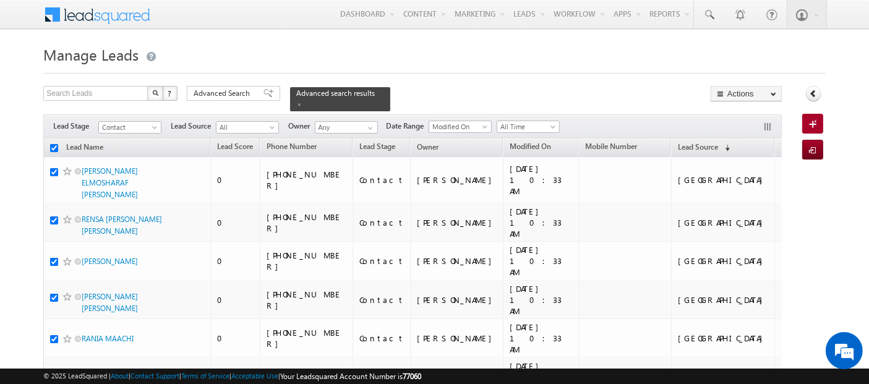
checkbox input "true"
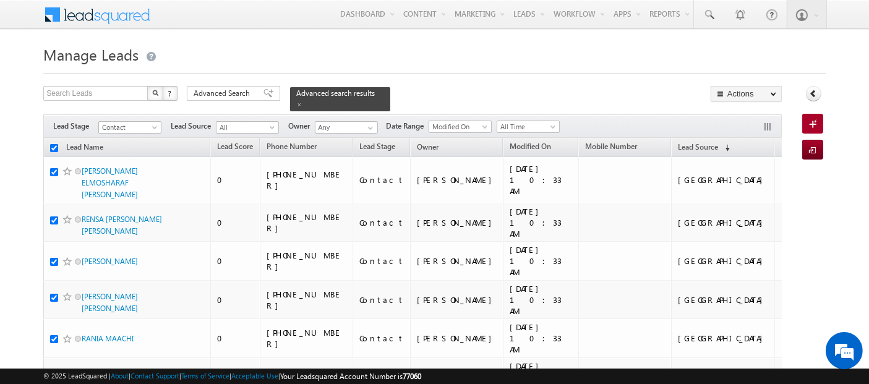
checkbox input "true"
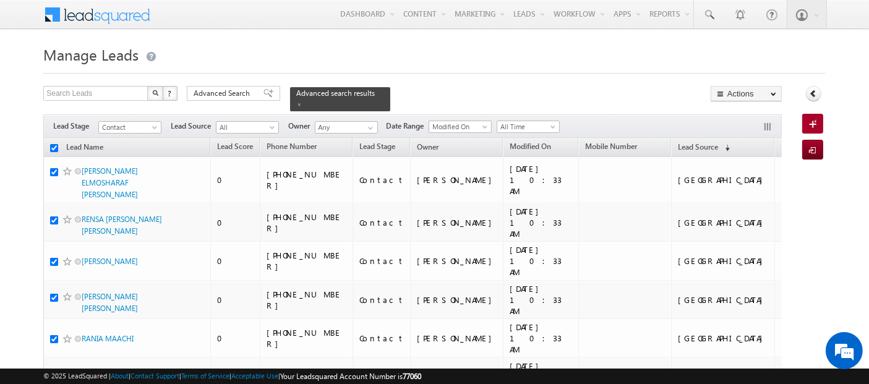
checkbox input "true"
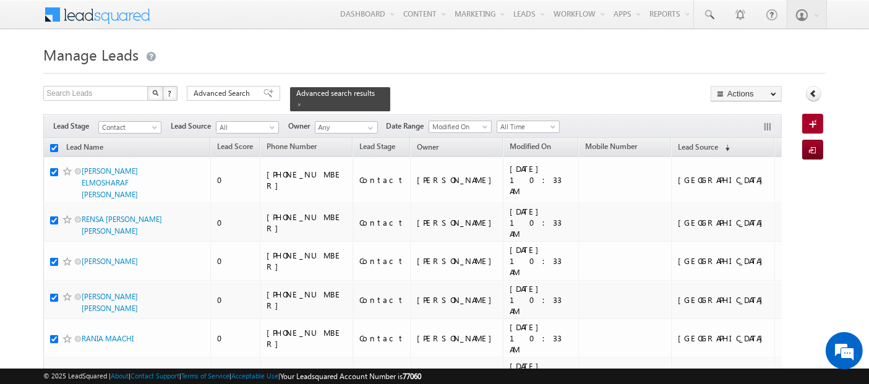
checkbox input "true"
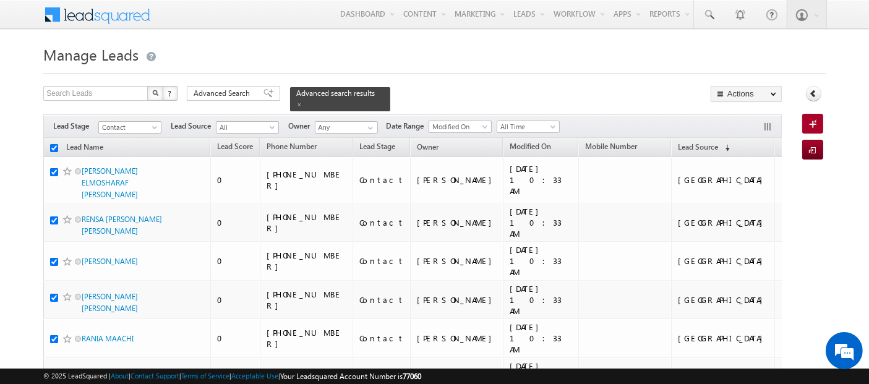
checkbox input "true"
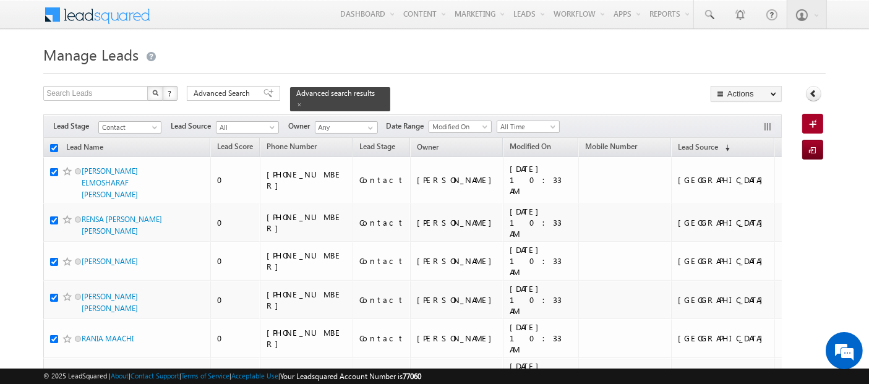
checkbox input "true"
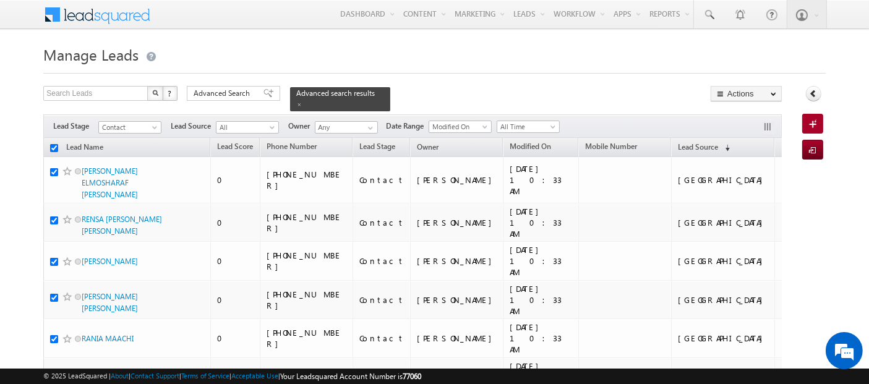
checkbox input "true"
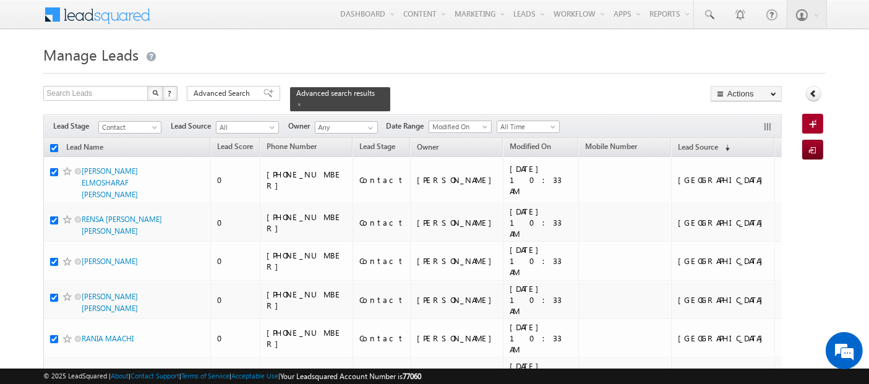
checkbox input "true"
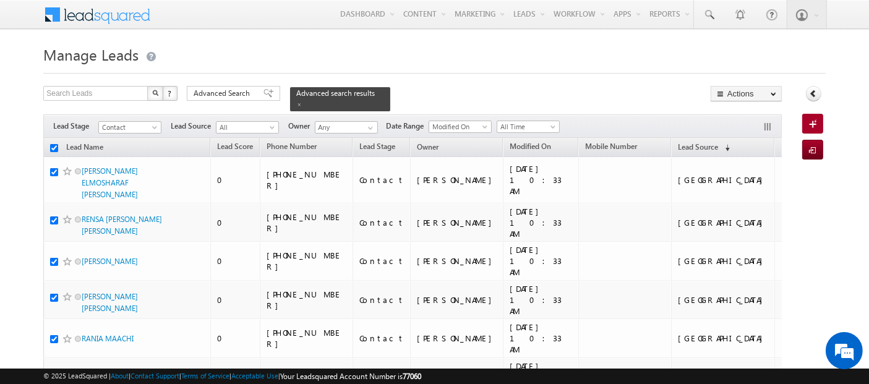
checkbox input "true"
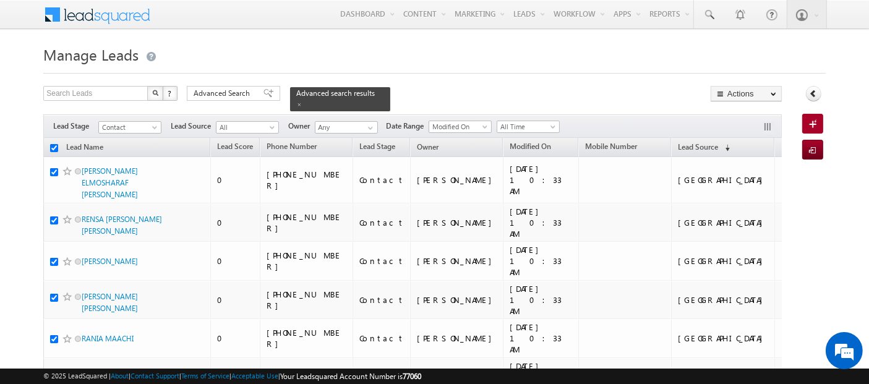
checkbox input "true"
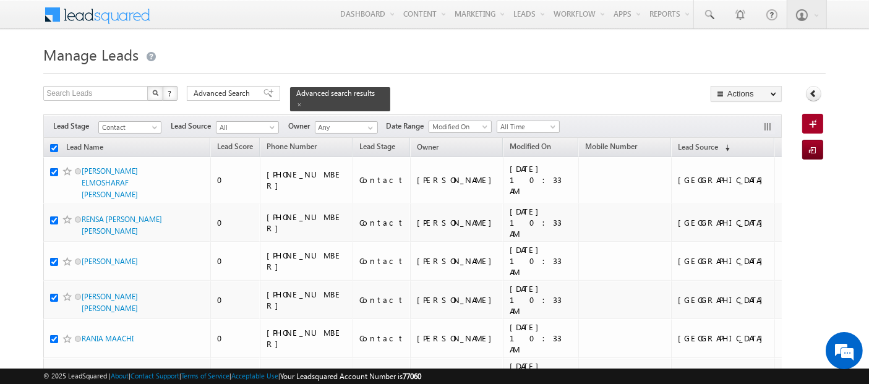
checkbox input "true"
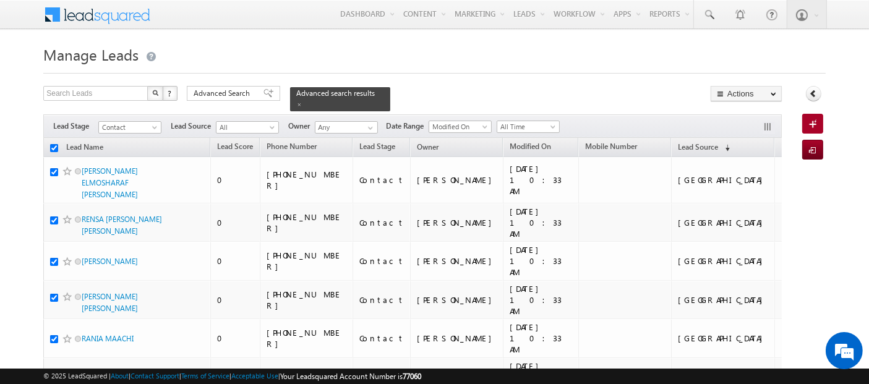
checkbox input "true"
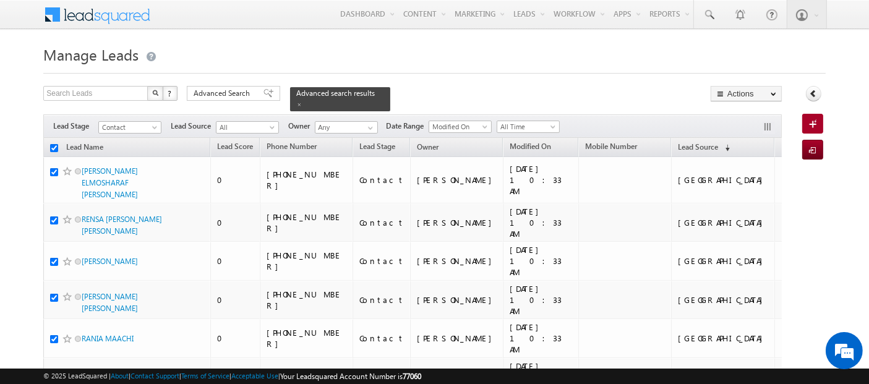
checkbox input "true"
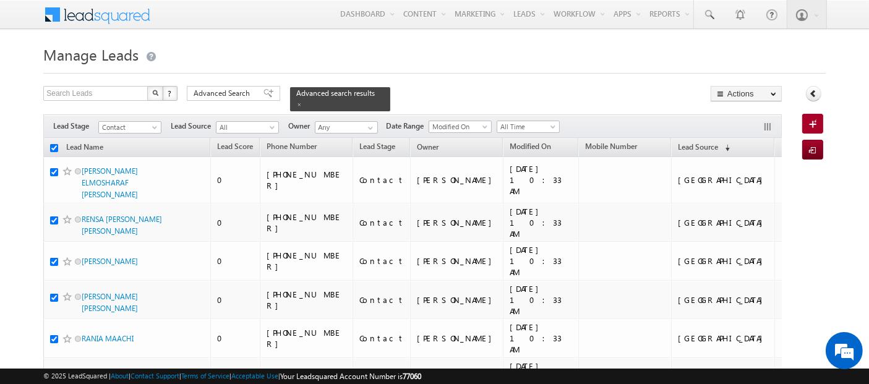
checkbox input "true"
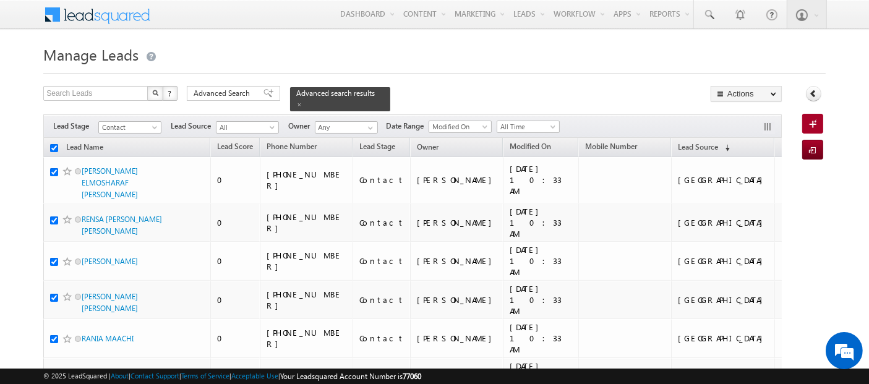
checkbox input "true"
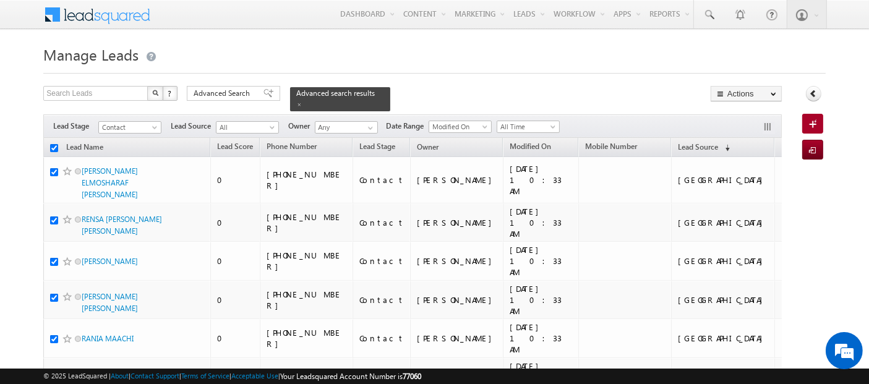
checkbox input "true"
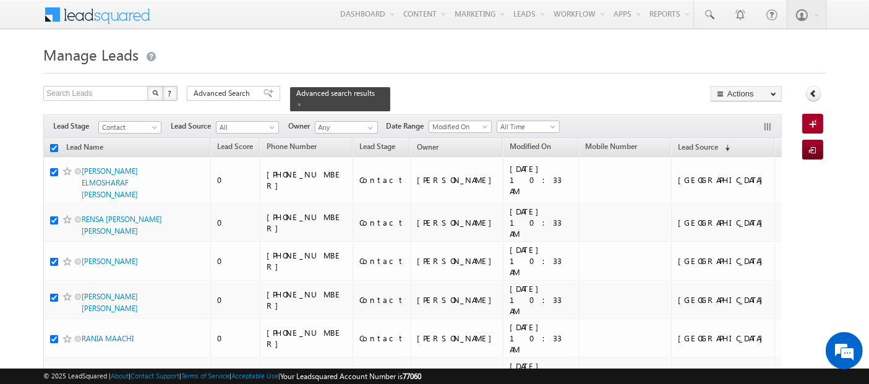
checkbox input "true"
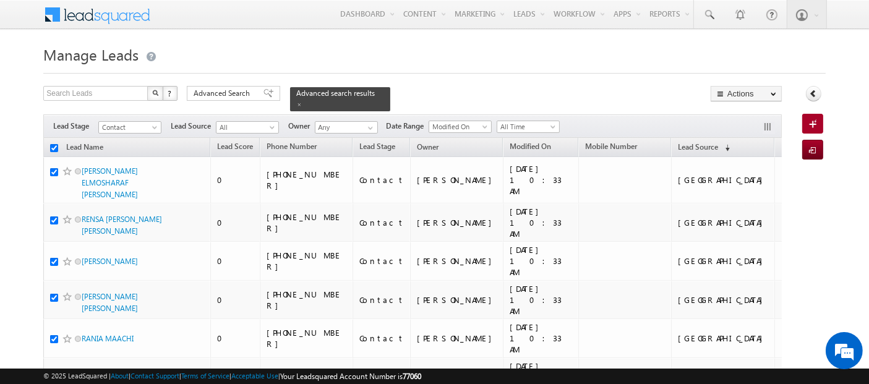
checkbox input "true"
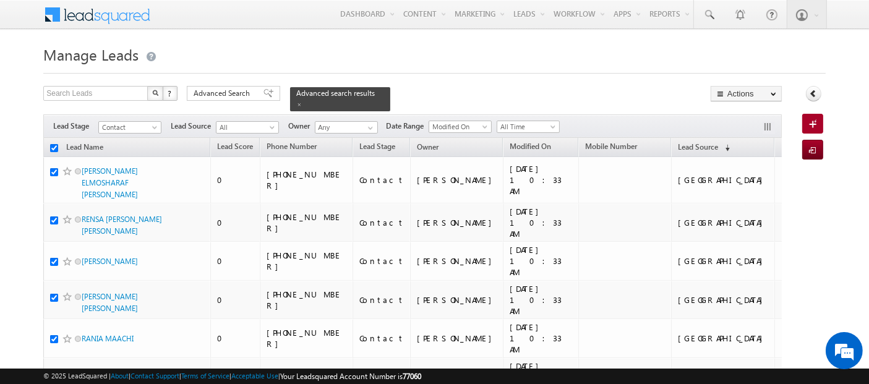
checkbox input "true"
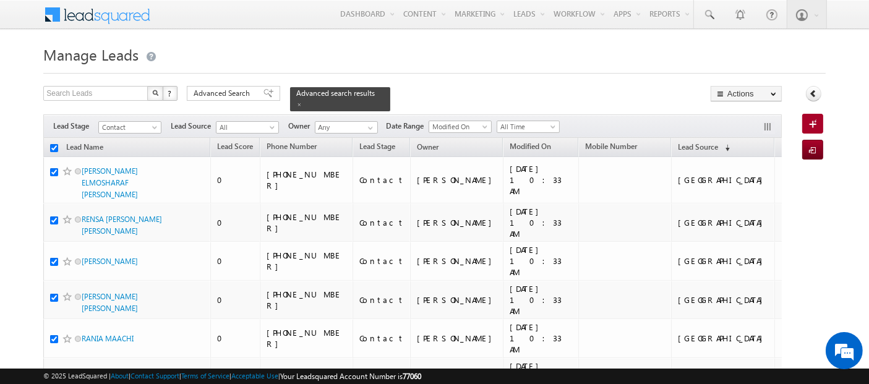
checkbox input "true"
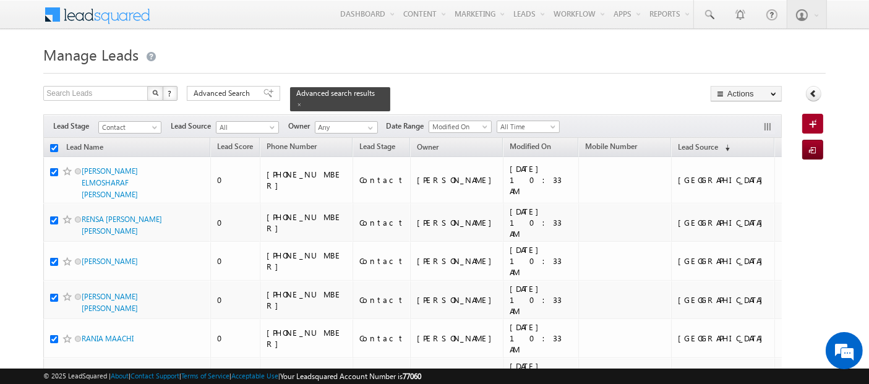
checkbox input "true"
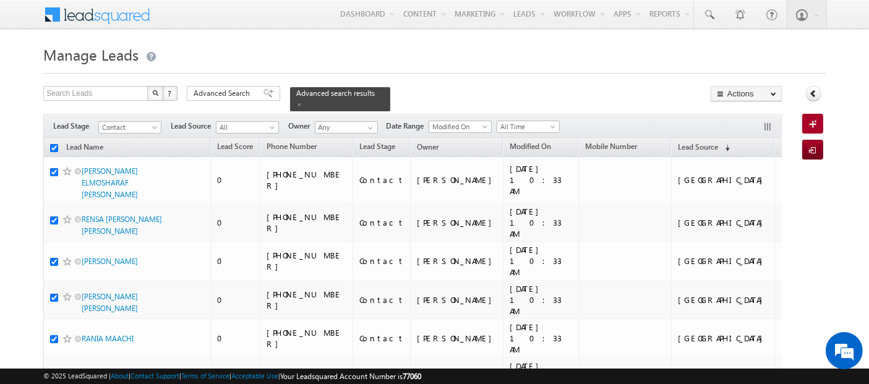
checkbox input "true"
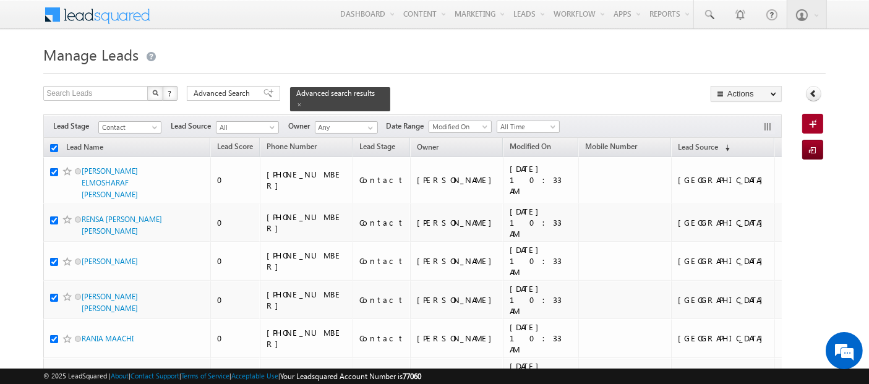
checkbox input "true"
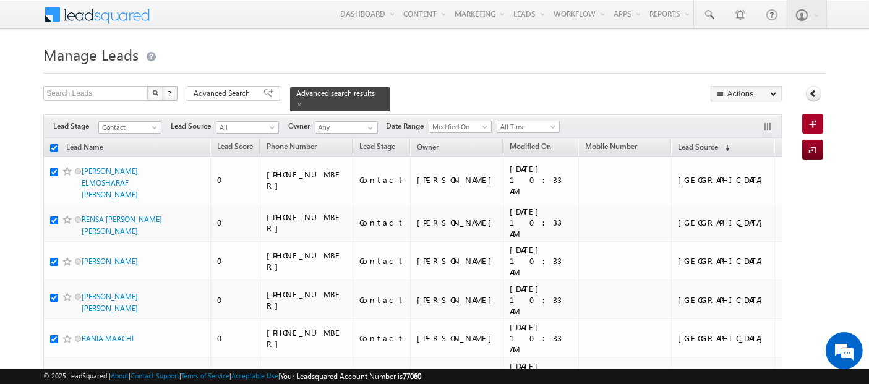
checkbox input "true"
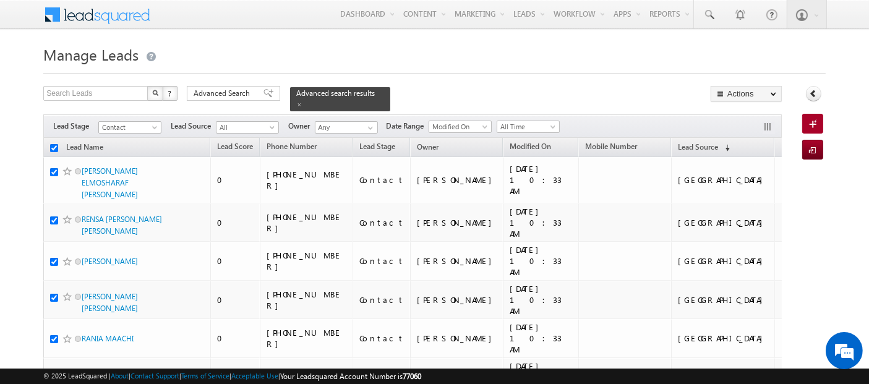
checkbox input "true"
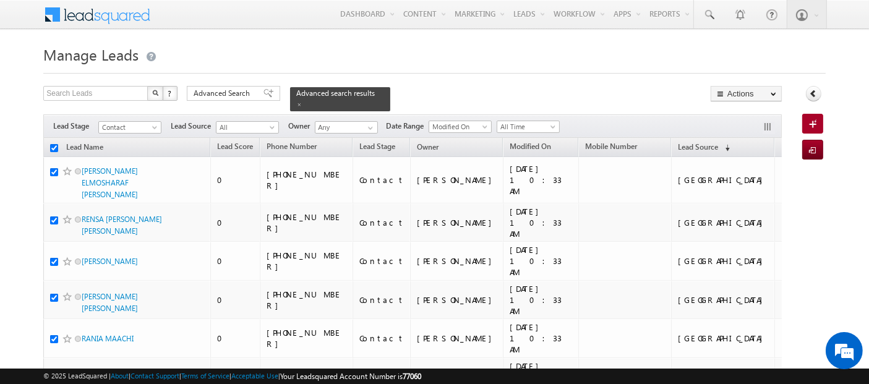
checkbox input "true"
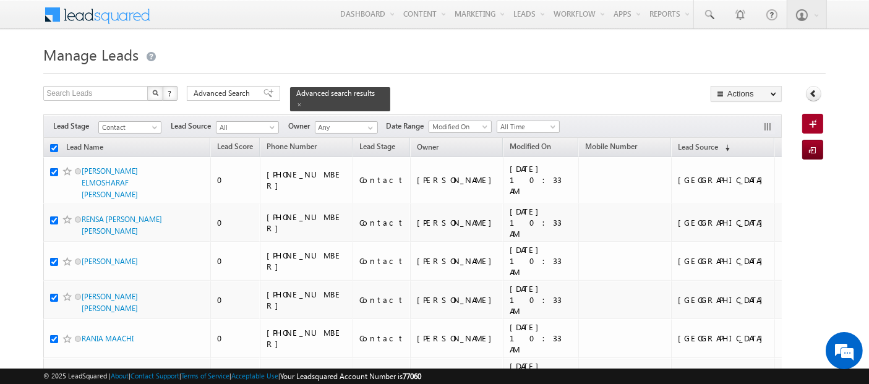
checkbox input "true"
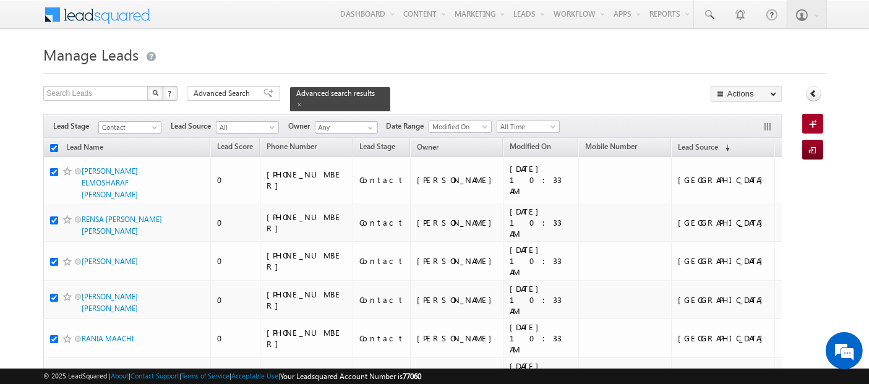
checkbox input "true"
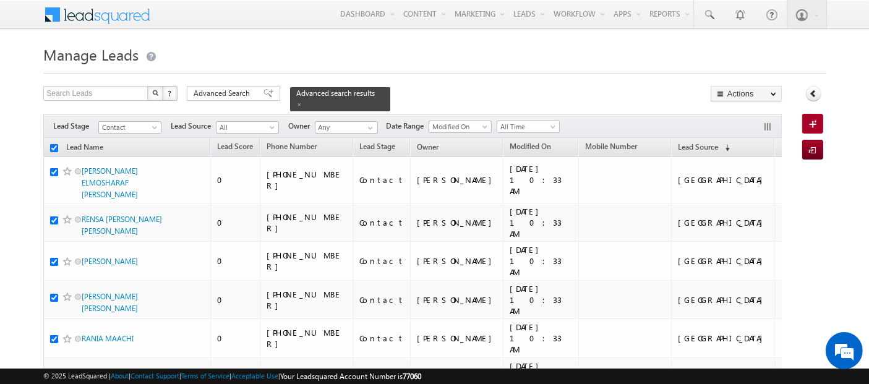
checkbox input "true"
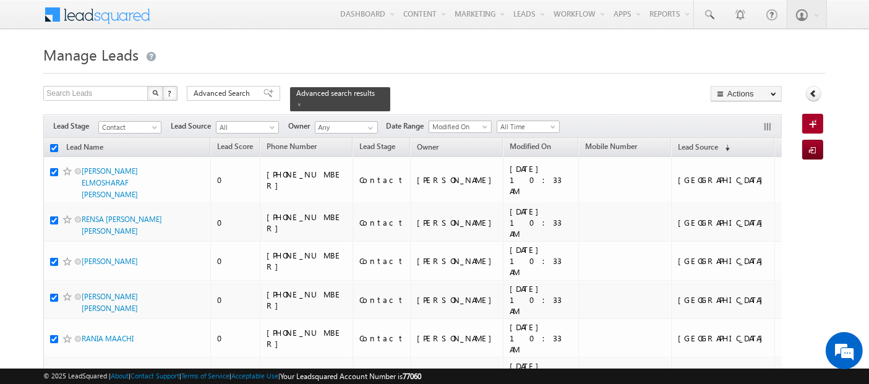
checkbox input "true"
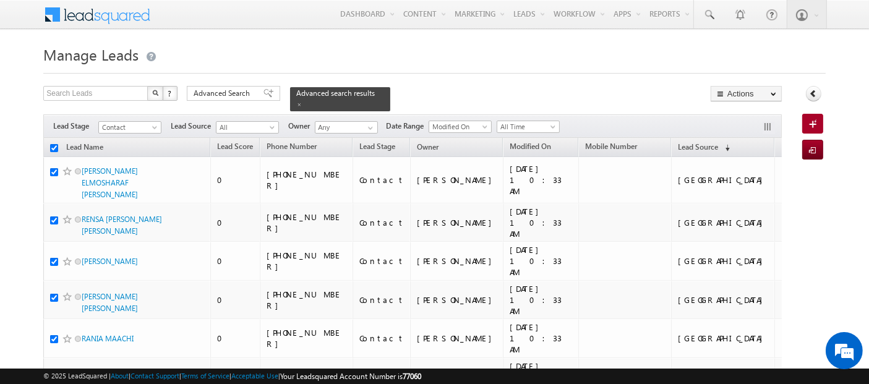
checkbox input "true"
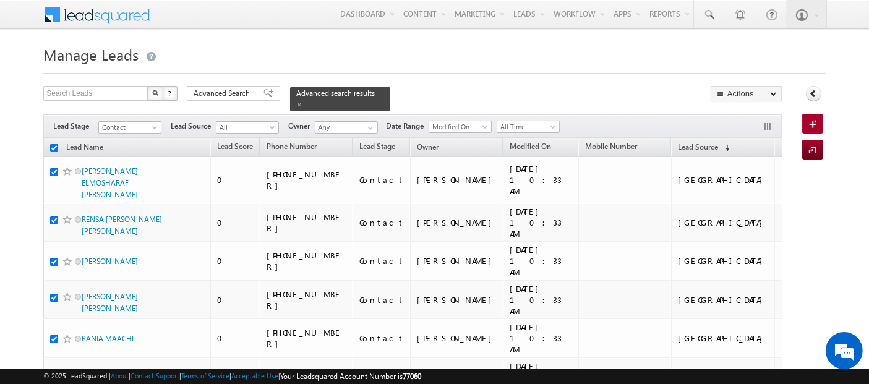
checkbox input "true"
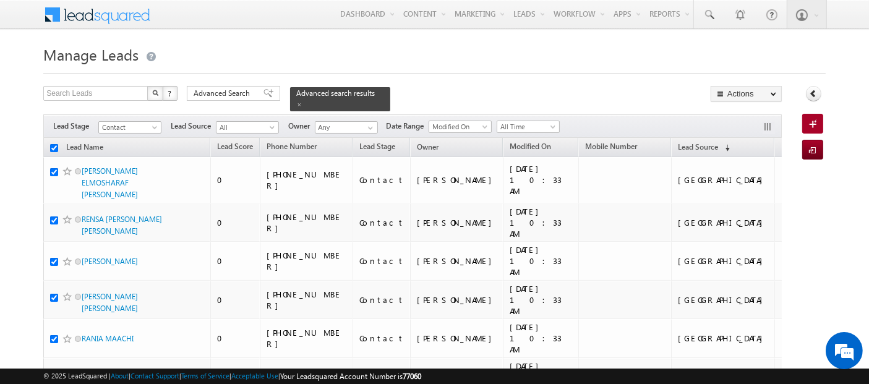
checkbox input "true"
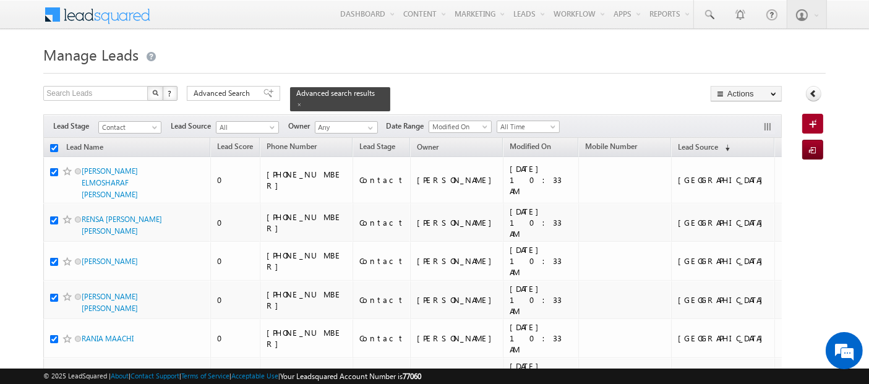
checkbox input "true"
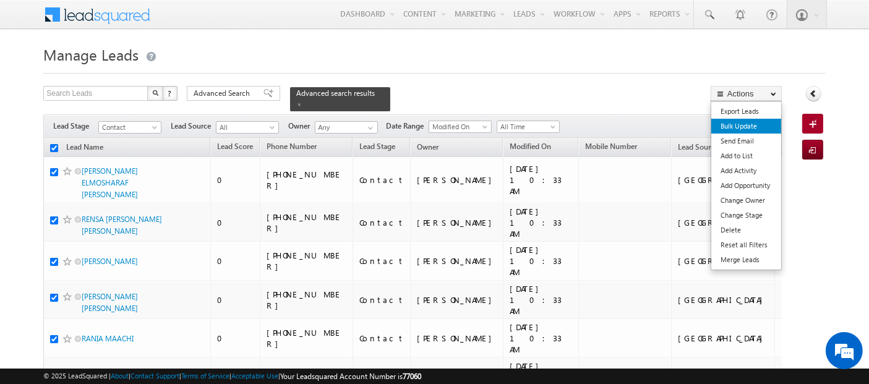
click at [746, 131] on link "Bulk Update" at bounding box center [747, 126] width 70 height 15
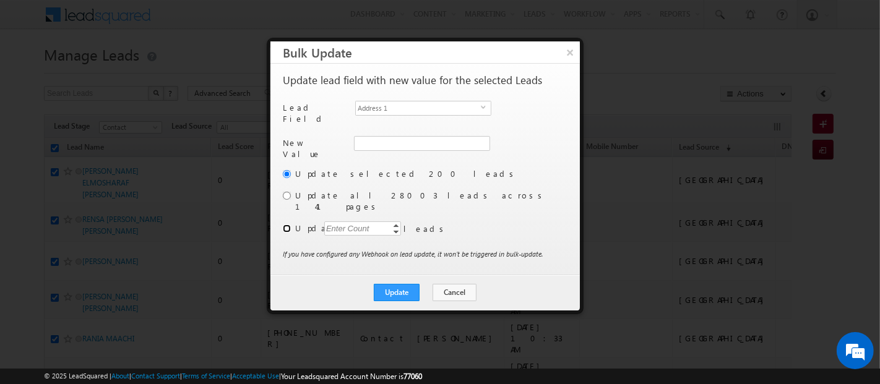
click at [287, 225] on input "radio" at bounding box center [287, 229] width 8 height 8
click at [356, 222] on div "Enter Count" at bounding box center [347, 229] width 47 height 14
click at [392, 116] on div "Address 1 select mx_Street1" at bounding box center [423, 109] width 136 height 17
click at [387, 104] on span "Address 1" at bounding box center [418, 108] width 125 height 14
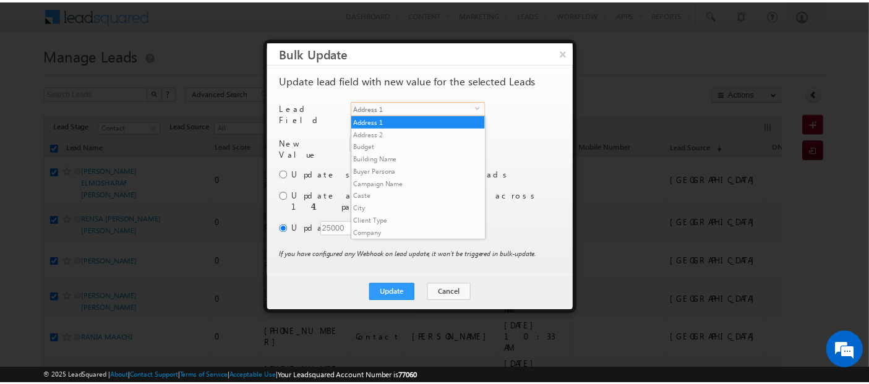
scroll to position [470, 0]
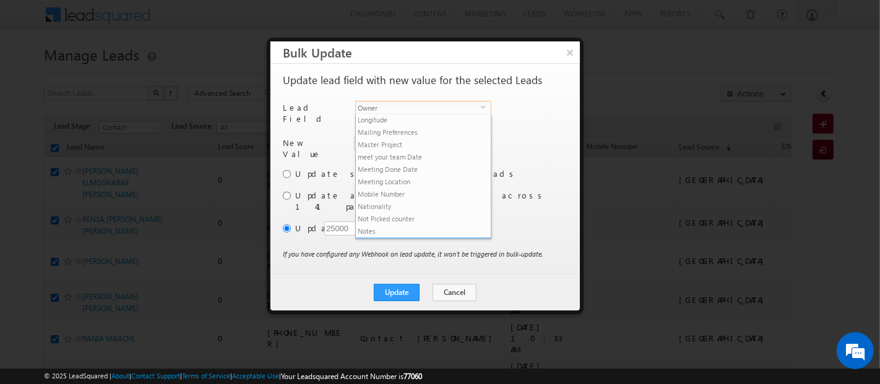
click at [412, 238] on li "Owner" at bounding box center [423, 244] width 135 height 12
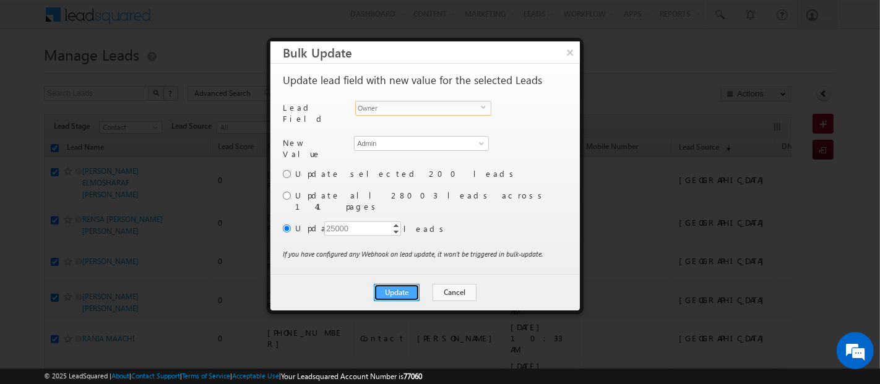
click at [394, 284] on button "Update" at bounding box center [397, 292] width 46 height 17
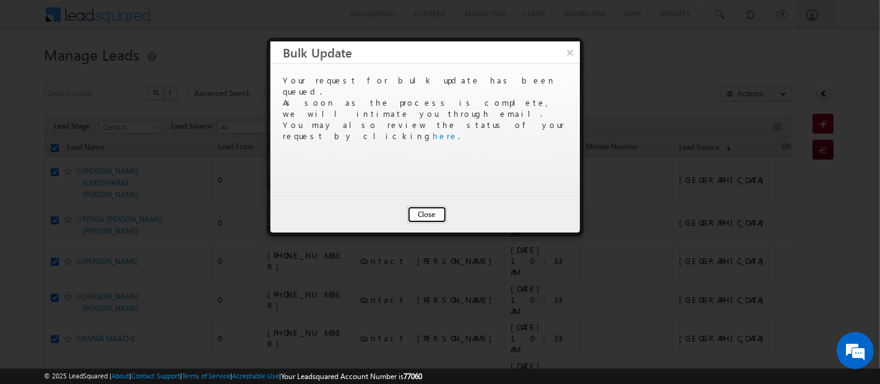
click at [424, 212] on button "Close" at bounding box center [427, 214] width 40 height 17
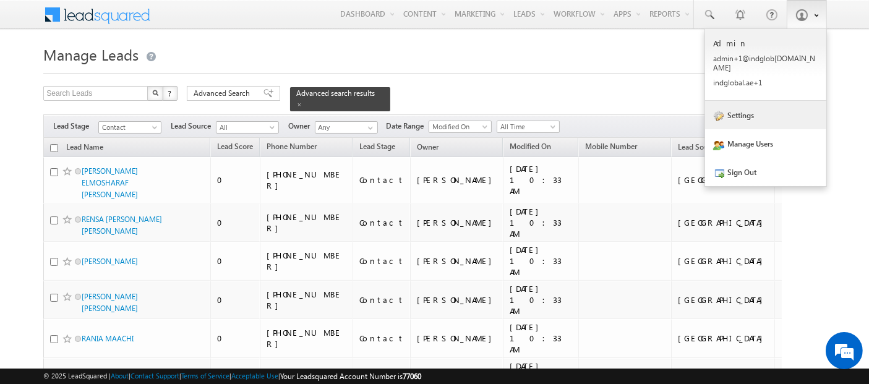
click at [753, 111] on link "Settings" at bounding box center [765, 115] width 121 height 28
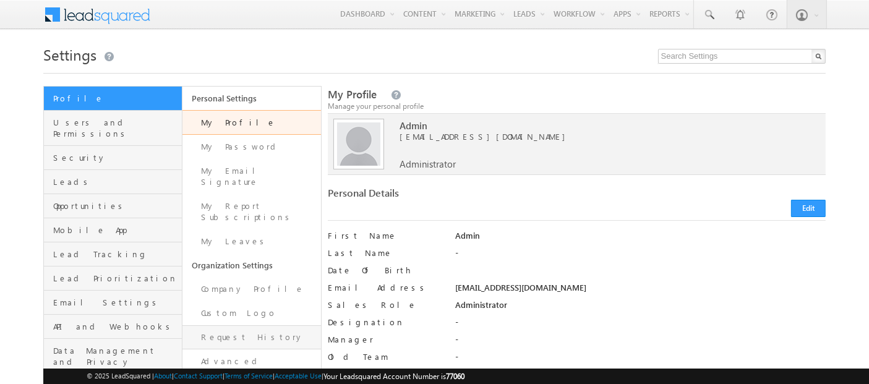
click at [233, 326] on link "Request History" at bounding box center [252, 338] width 139 height 24
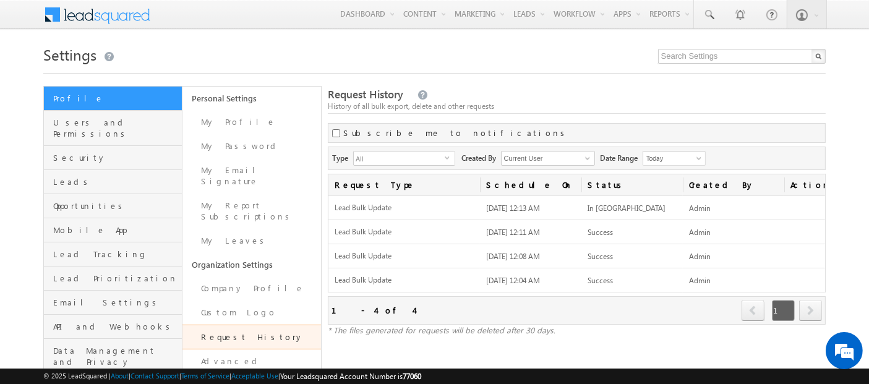
click at [253, 325] on link "Request History" at bounding box center [252, 337] width 139 height 25
click at [258, 325] on link "Request History" at bounding box center [252, 337] width 139 height 25
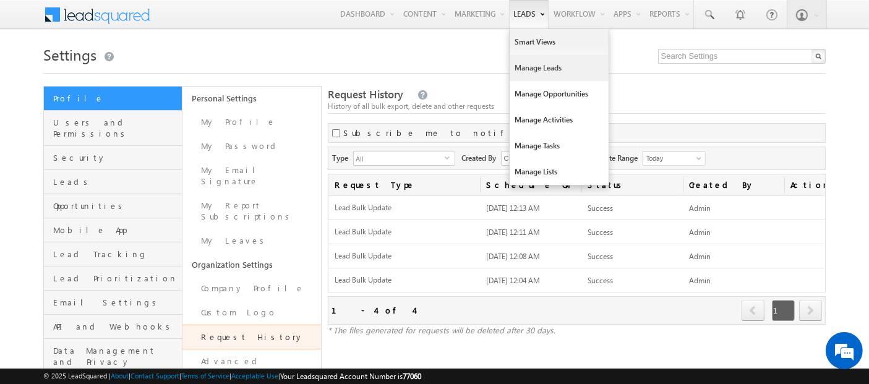
click at [520, 77] on link "Manage Leads" at bounding box center [559, 68] width 99 height 26
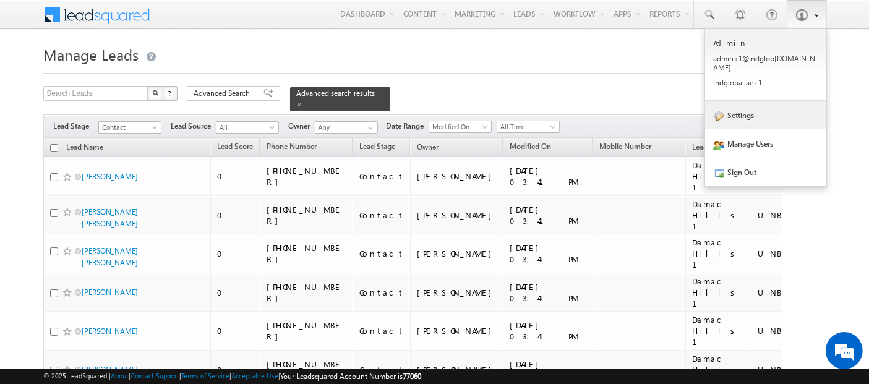
click at [756, 110] on link "Settings" at bounding box center [765, 115] width 121 height 28
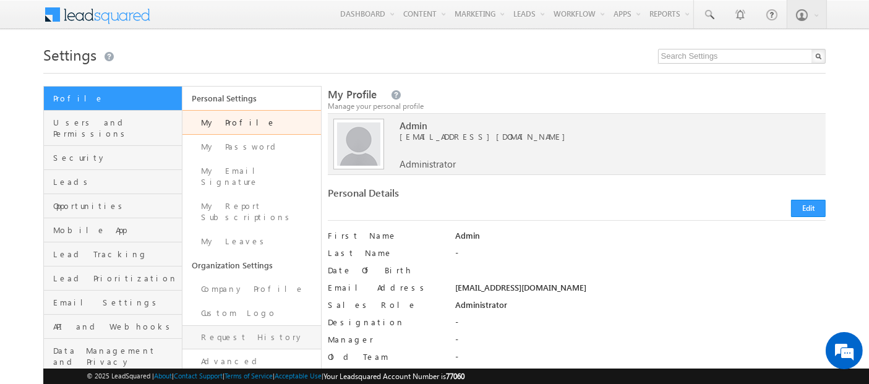
click at [233, 326] on link "Request History" at bounding box center [252, 338] width 139 height 24
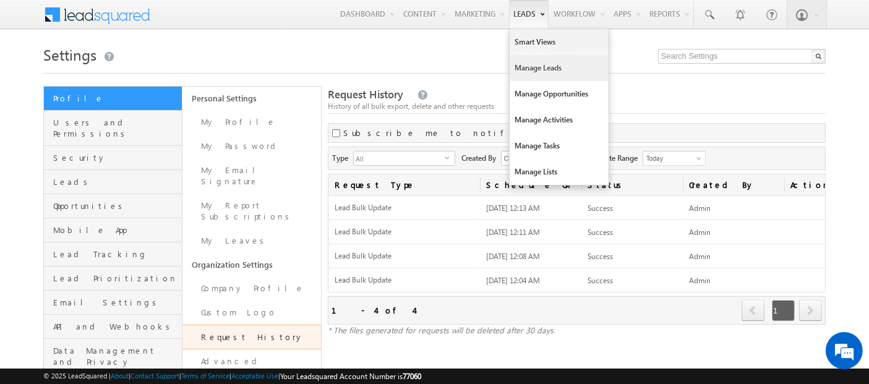
click at [521, 70] on link "Manage Leads" at bounding box center [559, 68] width 99 height 26
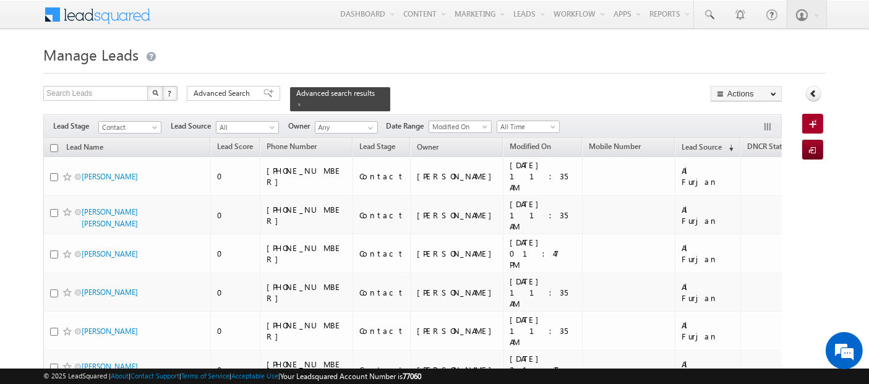
click at [56, 144] on input "checkbox" at bounding box center [54, 148] width 8 height 8
checkbox input "true"
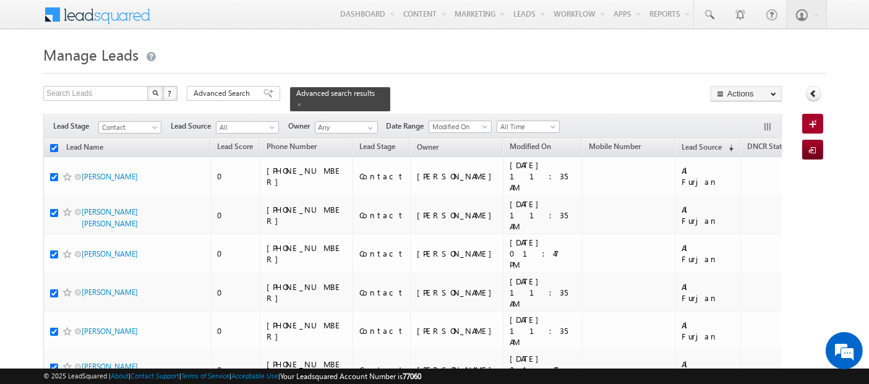
checkbox input "true"
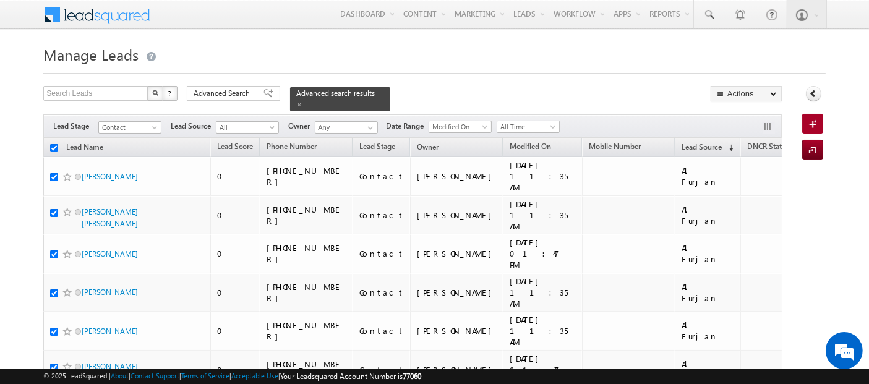
checkbox input "true"
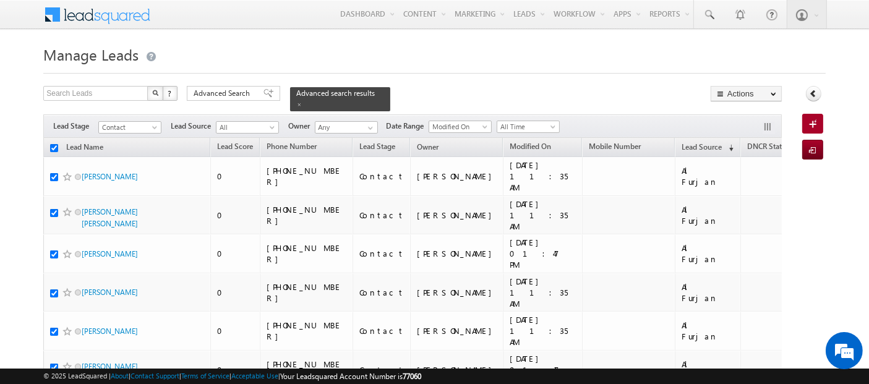
checkbox input "true"
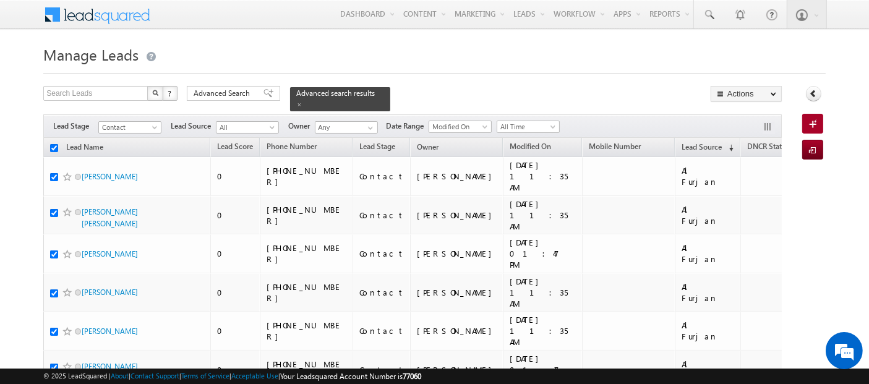
checkbox input "true"
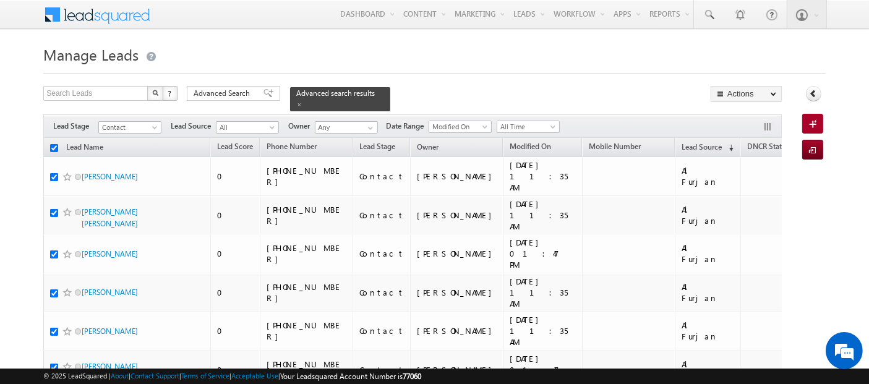
checkbox input "true"
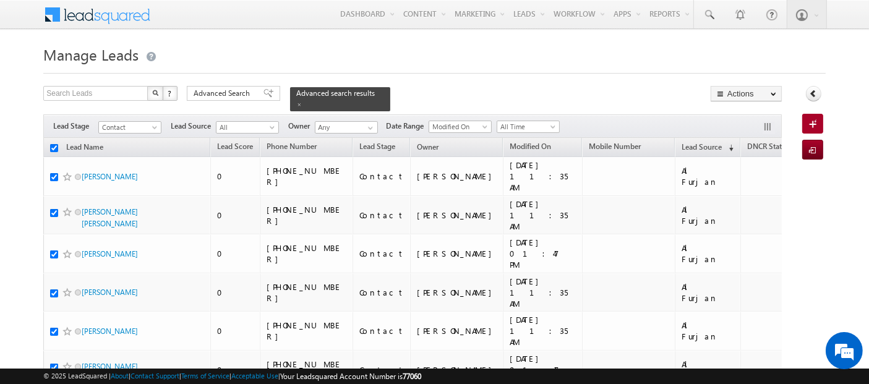
checkbox input "true"
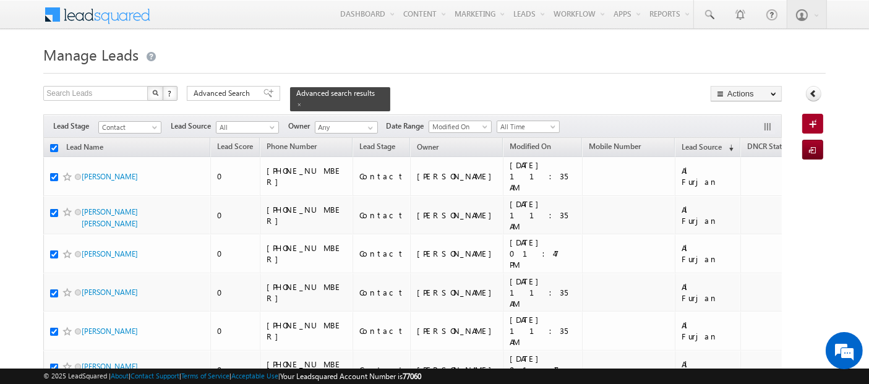
checkbox input "true"
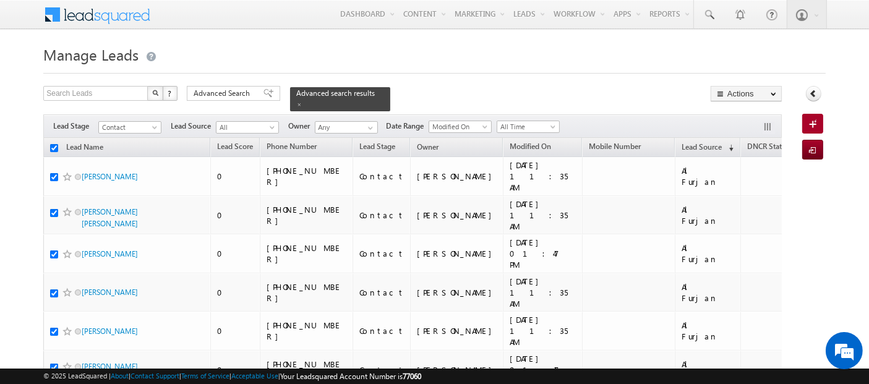
checkbox input "true"
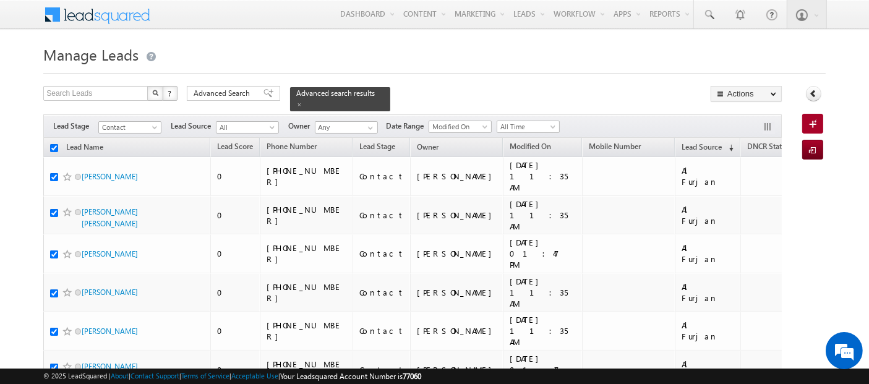
checkbox input "true"
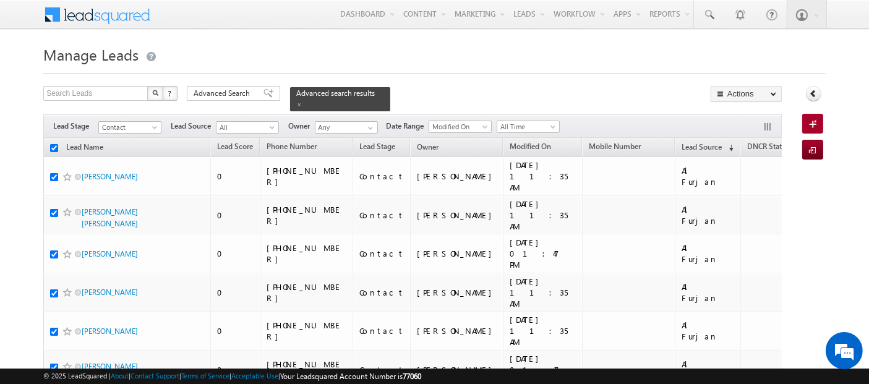
checkbox input "true"
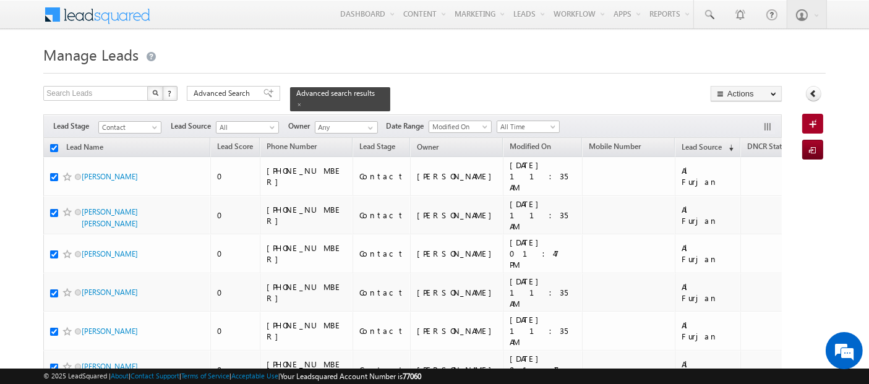
checkbox input "true"
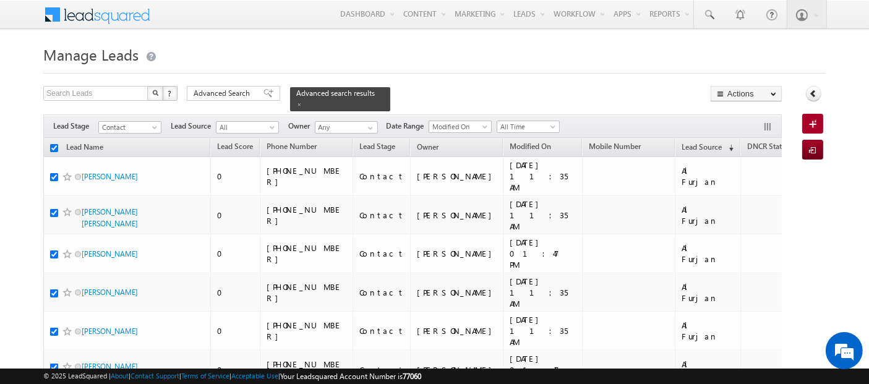
checkbox input "true"
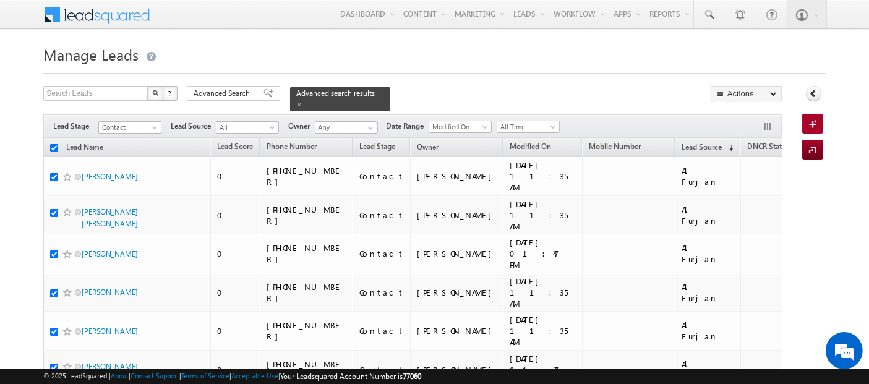
checkbox input "true"
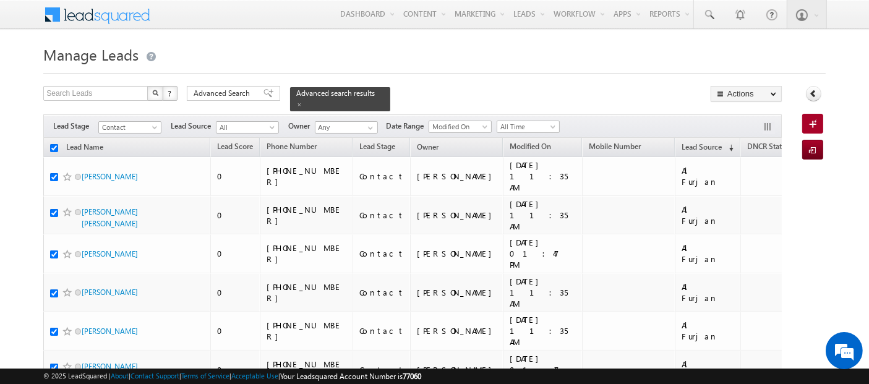
checkbox input "true"
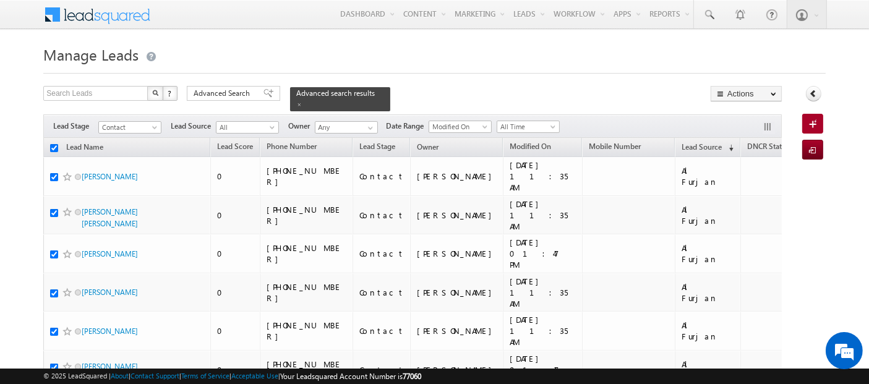
checkbox input "true"
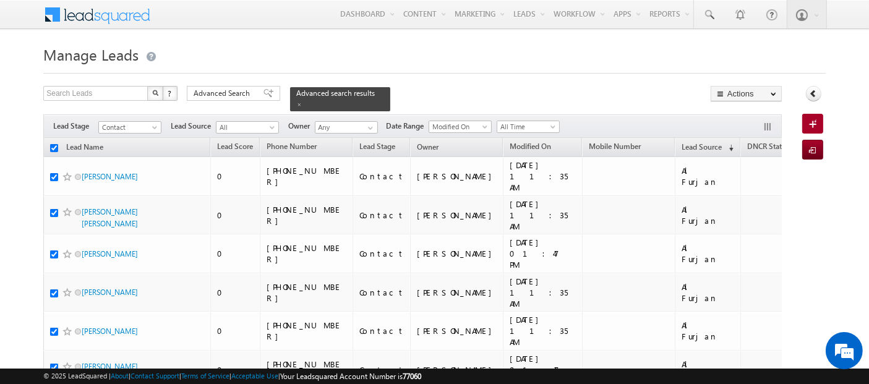
checkbox input "true"
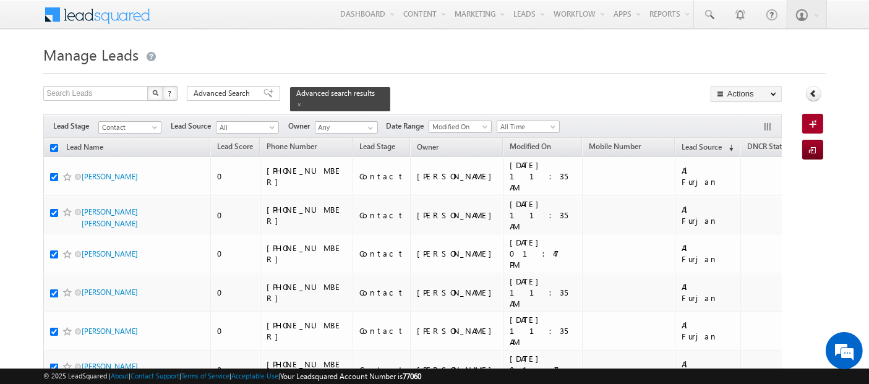
checkbox input "true"
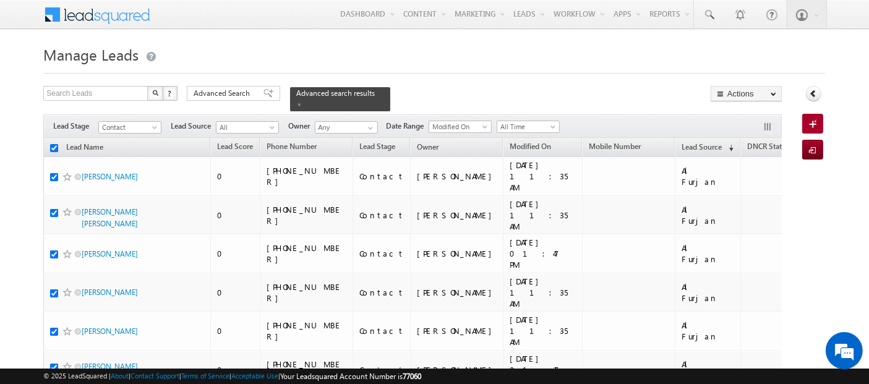
checkbox input "true"
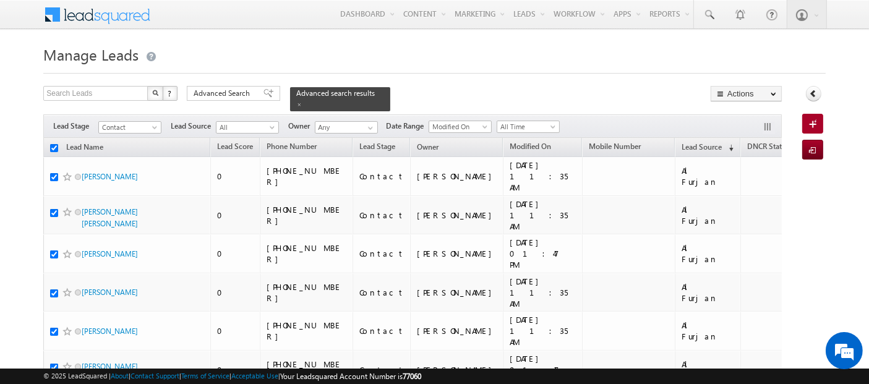
checkbox input "true"
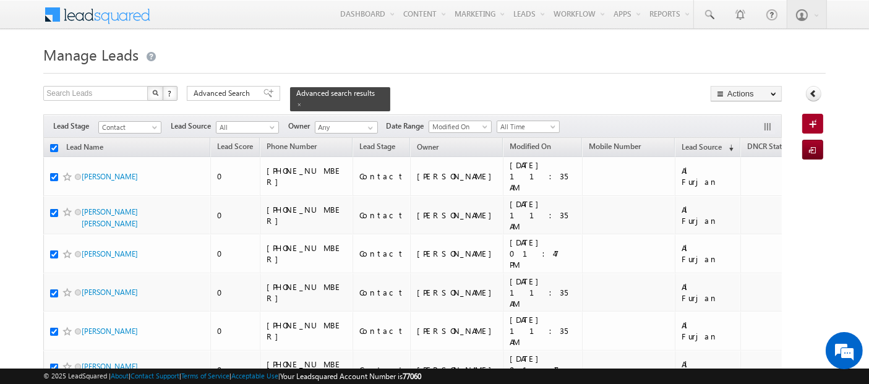
checkbox input "true"
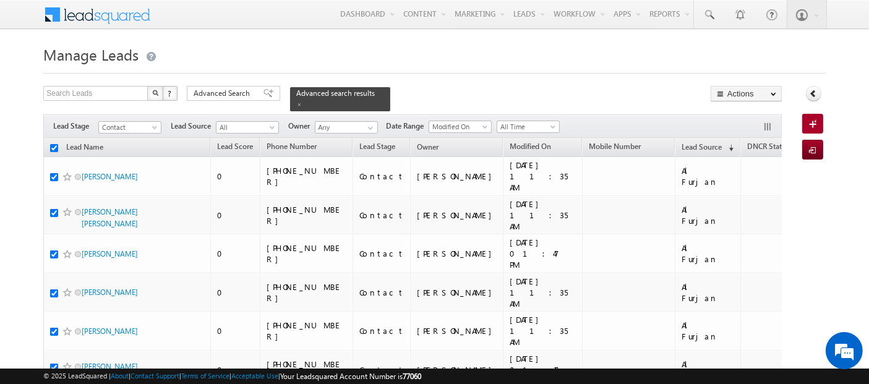
checkbox input "true"
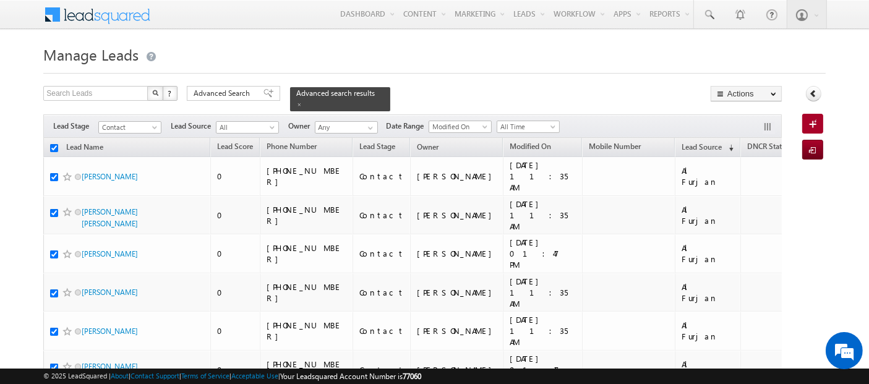
checkbox input "true"
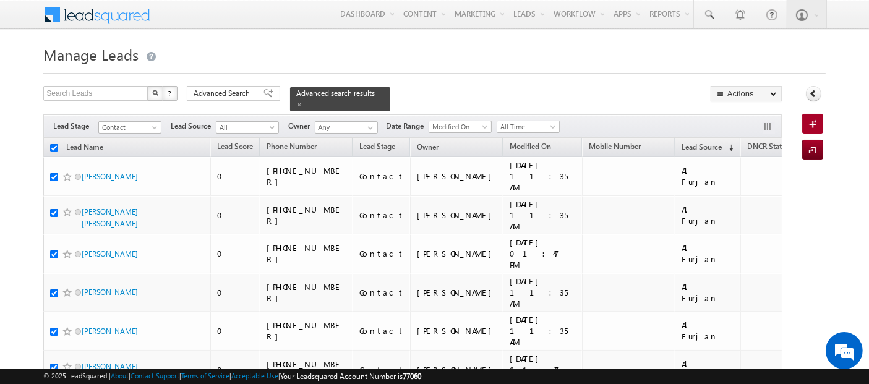
checkbox input "true"
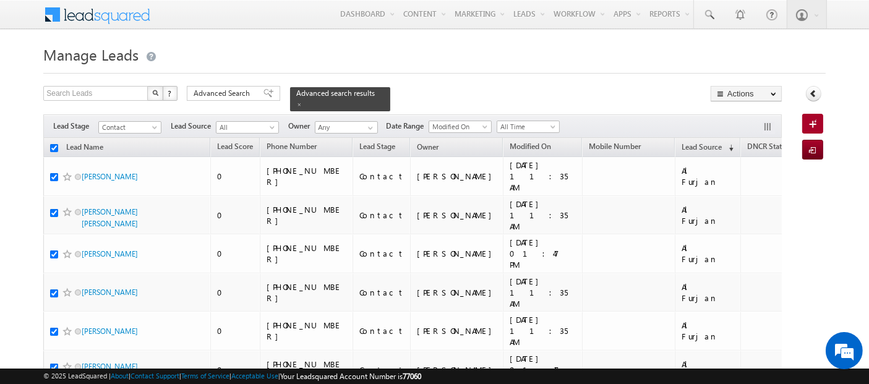
checkbox input "true"
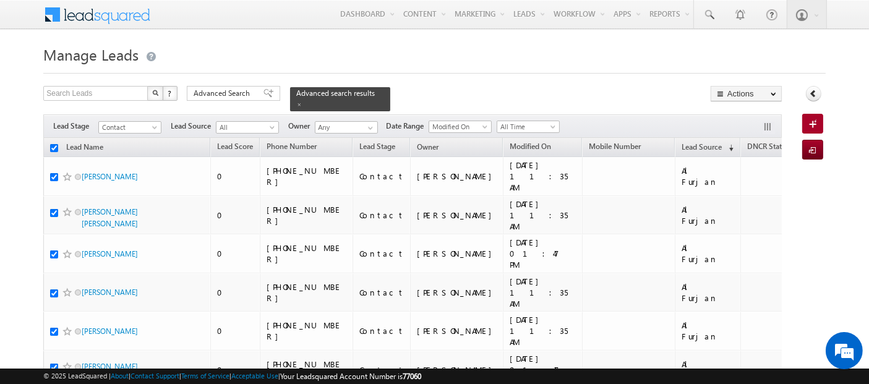
checkbox input "true"
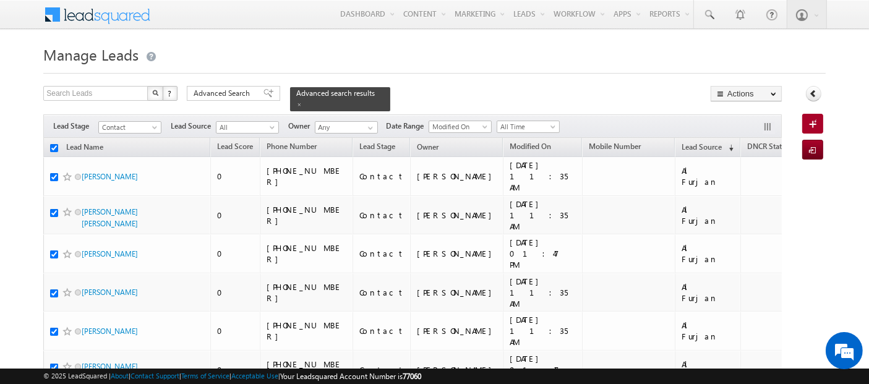
checkbox input "true"
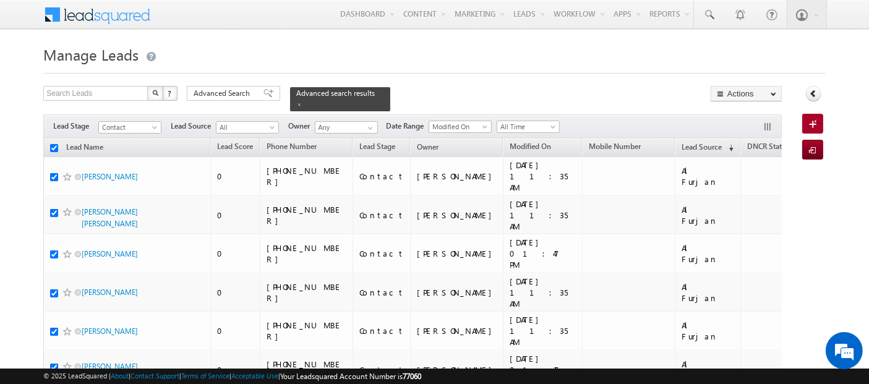
checkbox input "true"
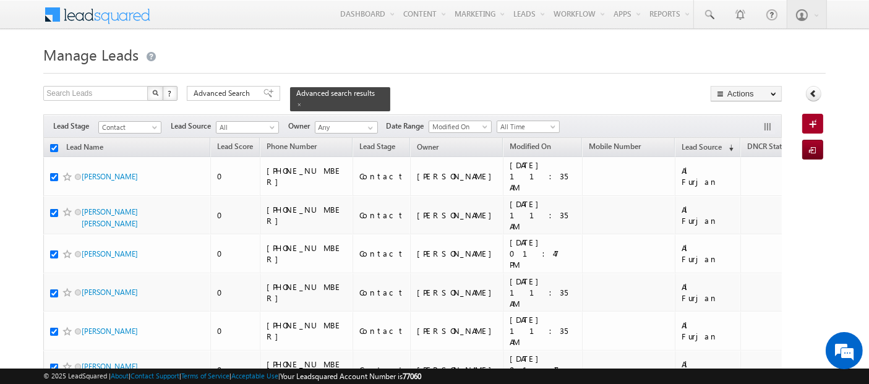
checkbox input "true"
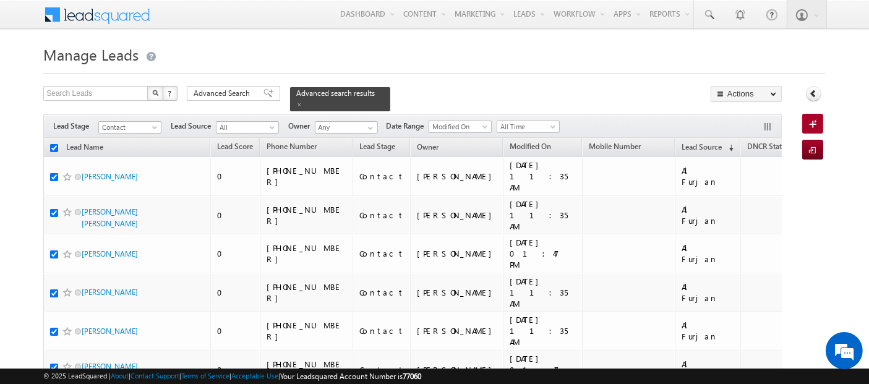
checkbox input "true"
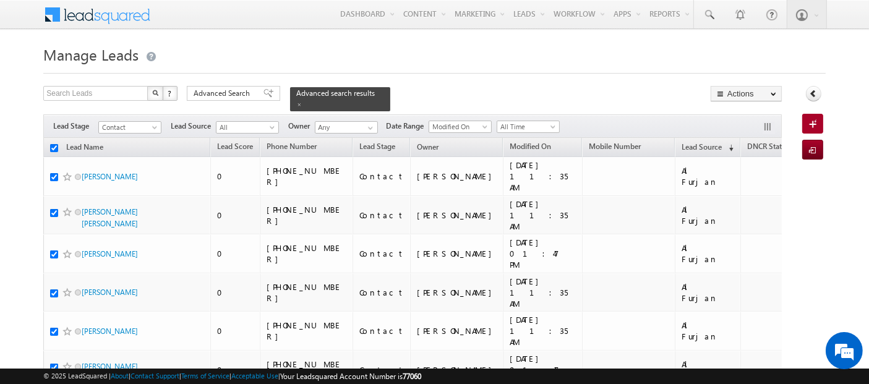
checkbox input "true"
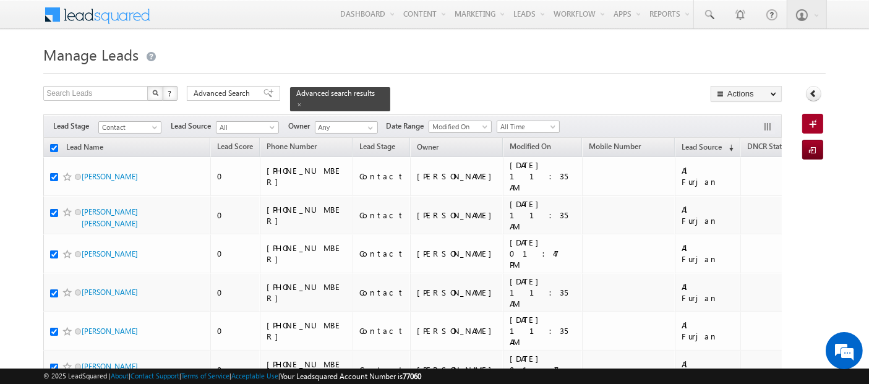
checkbox input "true"
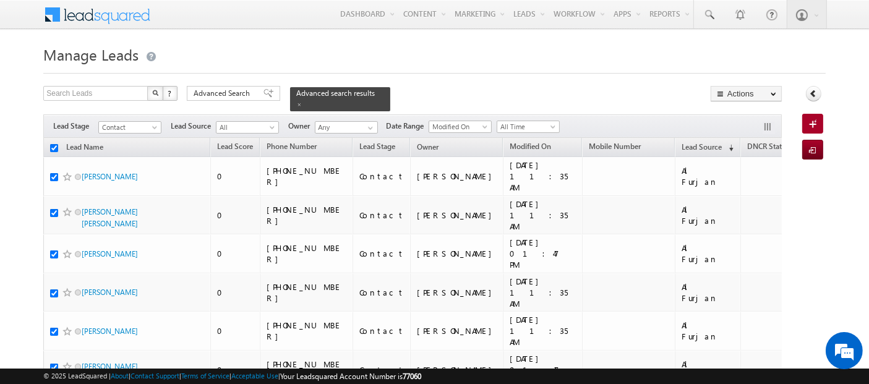
checkbox input "true"
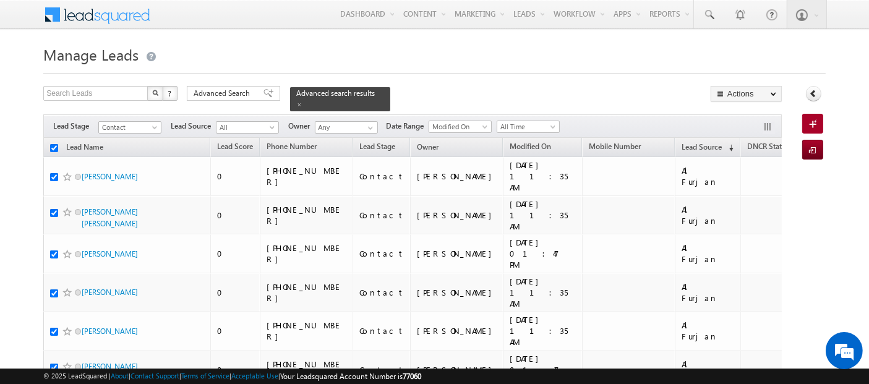
checkbox input "true"
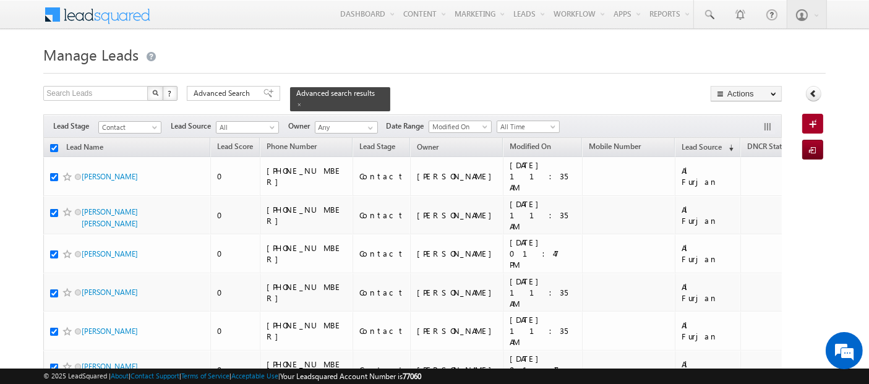
checkbox input "true"
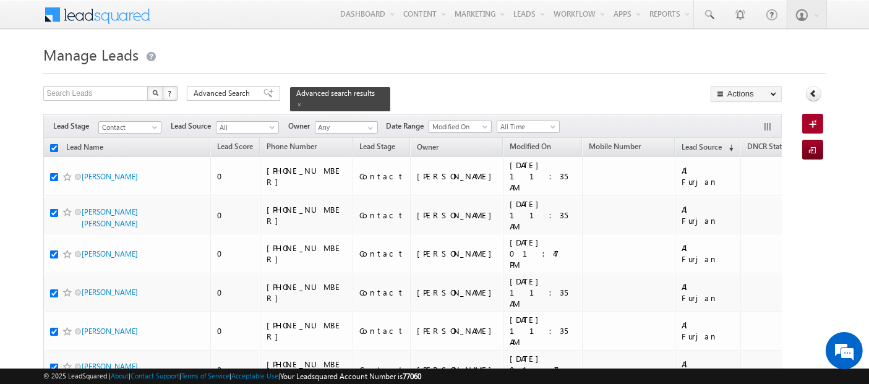
checkbox input "true"
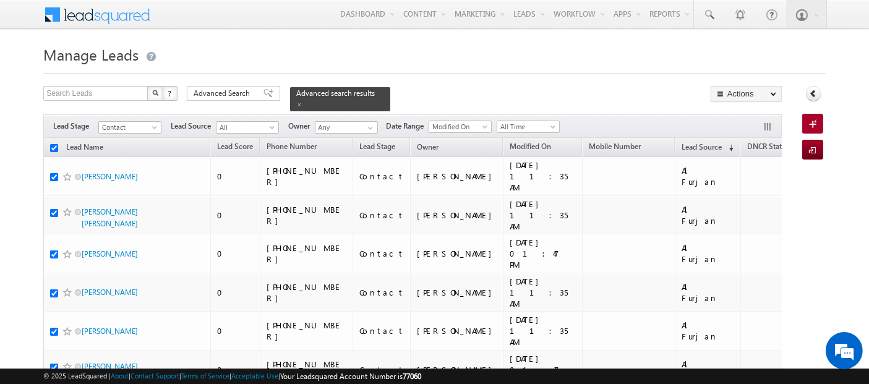
checkbox input "true"
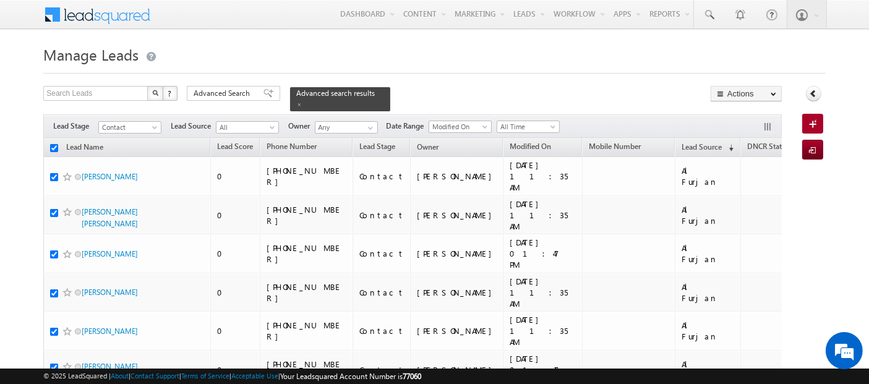
checkbox input "true"
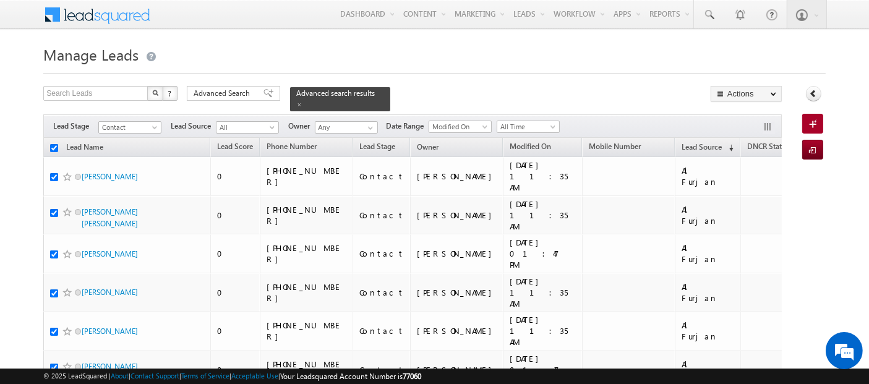
checkbox input "true"
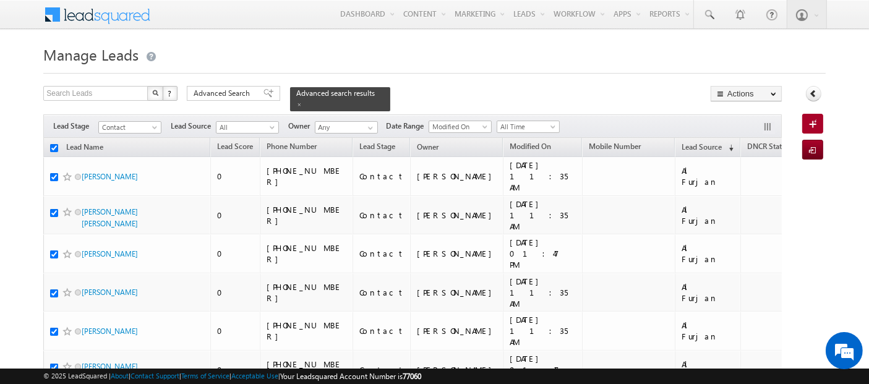
checkbox input "true"
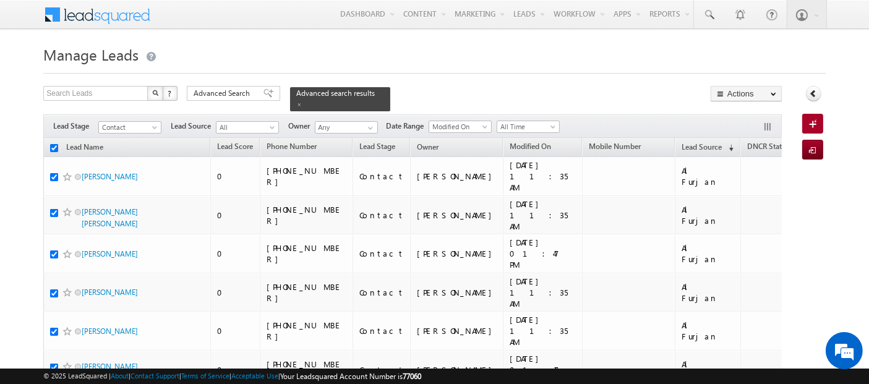
checkbox input "true"
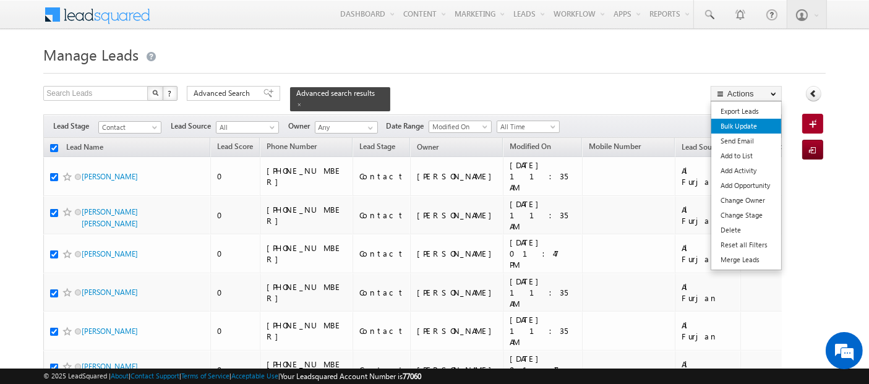
click at [743, 123] on link "Bulk Update" at bounding box center [747, 126] width 70 height 15
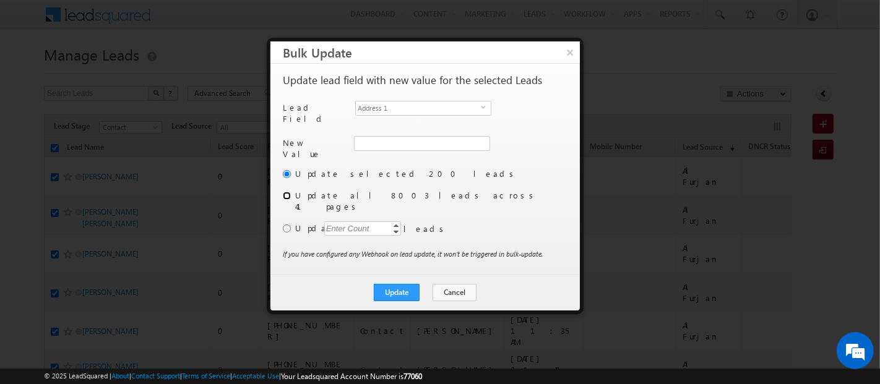
click at [285, 192] on input "radio" at bounding box center [287, 196] width 8 height 8
click at [415, 108] on span "Address 1" at bounding box center [418, 108] width 125 height 14
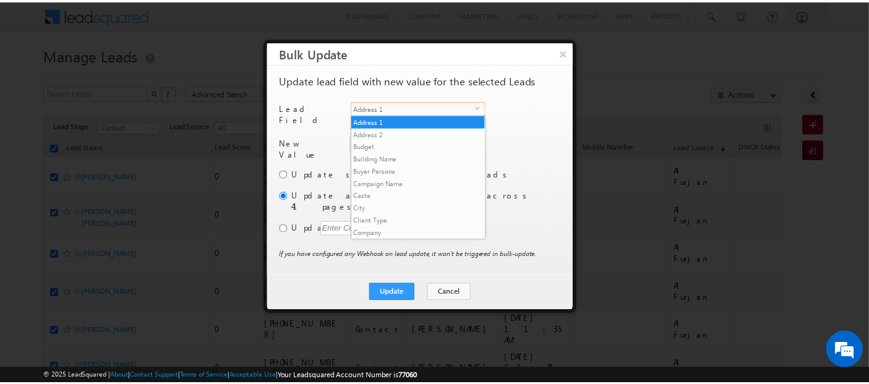
scroll to position [470, 0]
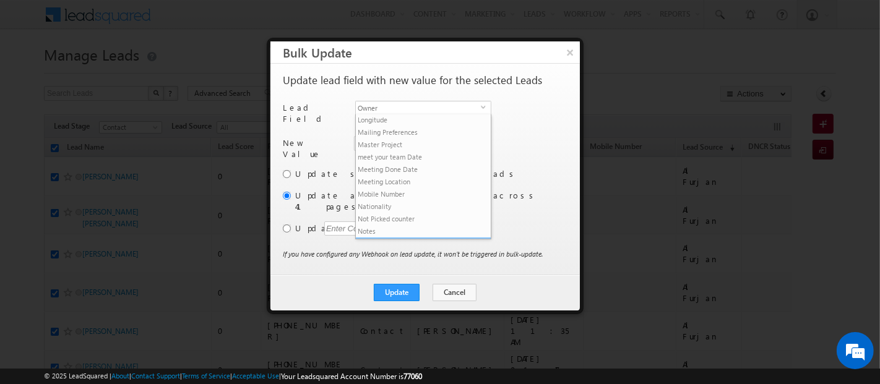
click at [413, 238] on li "Owner" at bounding box center [423, 244] width 135 height 12
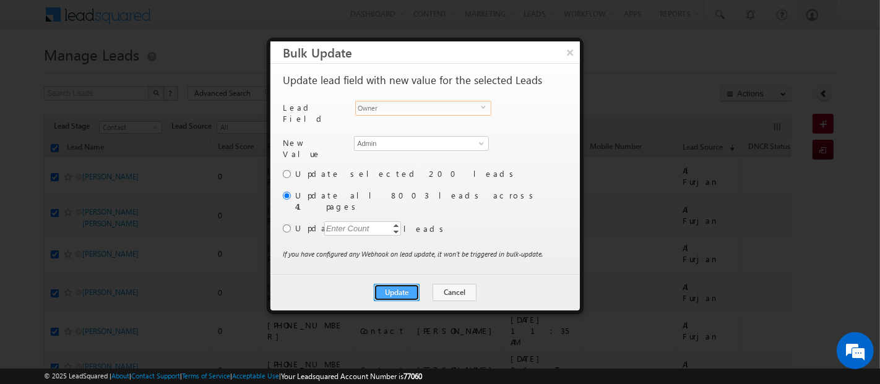
click at [399, 284] on button "Update" at bounding box center [397, 292] width 46 height 17
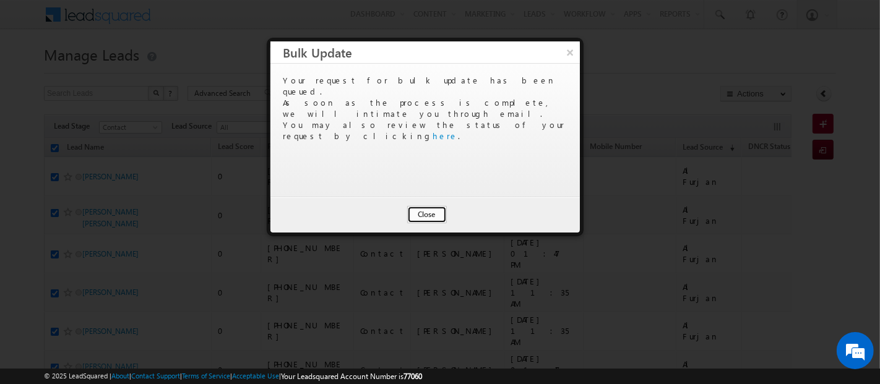
click at [421, 213] on button "Close" at bounding box center [427, 214] width 40 height 17
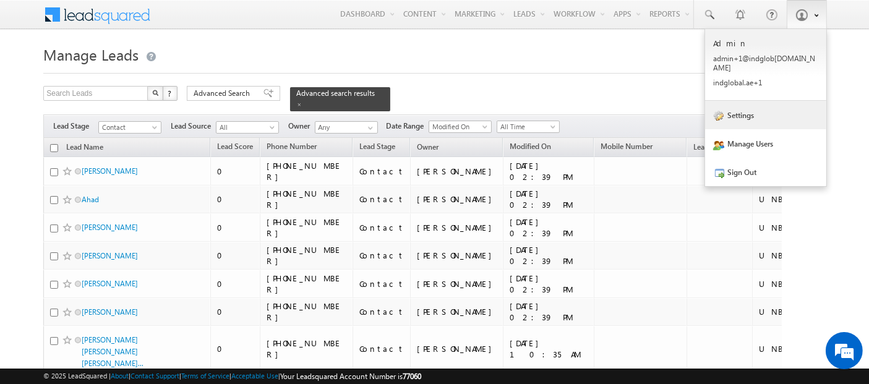
click at [768, 103] on link "Settings" at bounding box center [765, 115] width 121 height 28
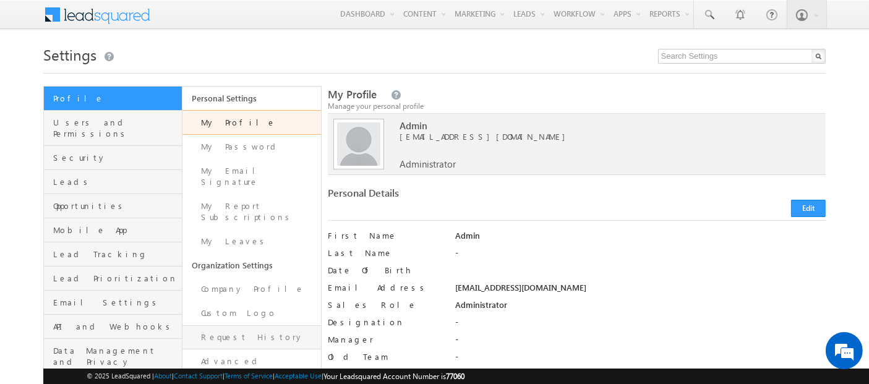
click at [240, 326] on link "Request History" at bounding box center [252, 338] width 139 height 24
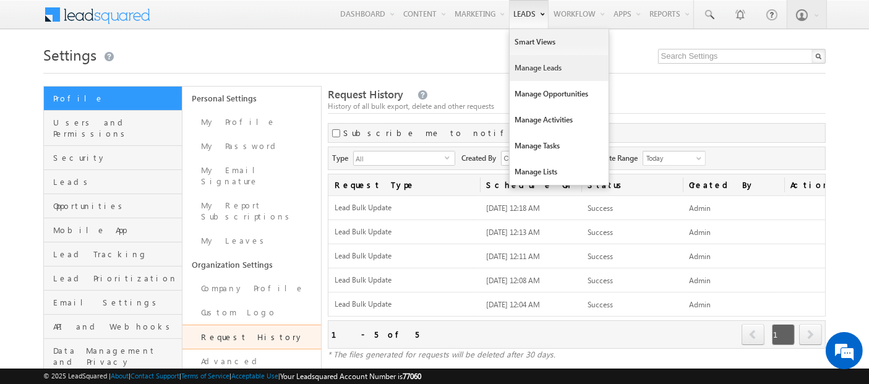
click at [535, 71] on link "Manage Leads" at bounding box center [559, 68] width 99 height 26
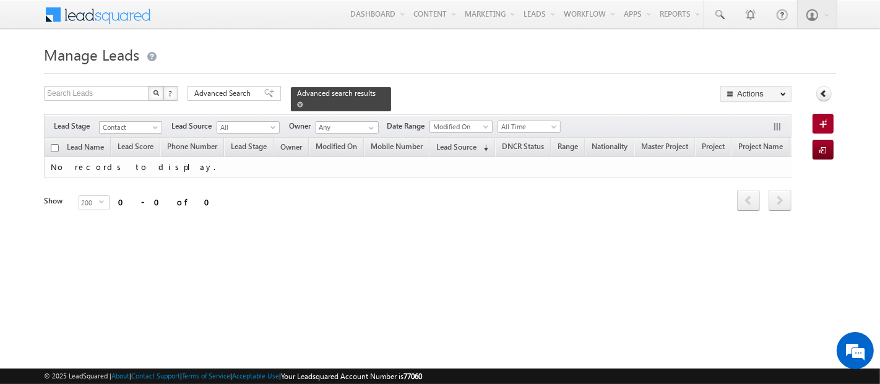
click at [303, 101] on span at bounding box center [300, 104] width 6 height 6
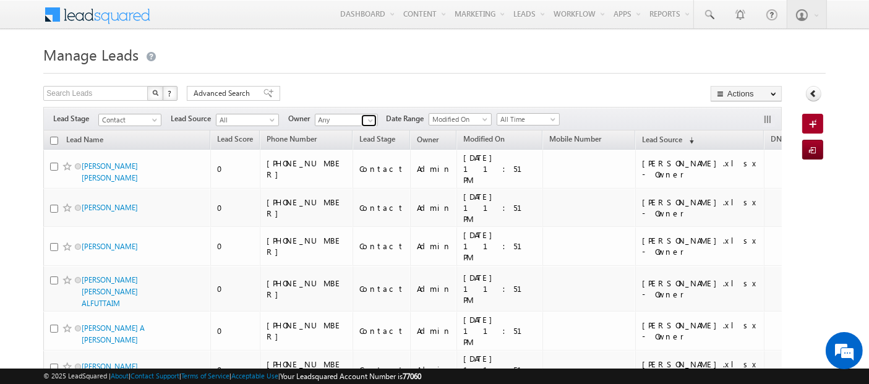
click at [369, 119] on span at bounding box center [371, 121] width 10 height 10
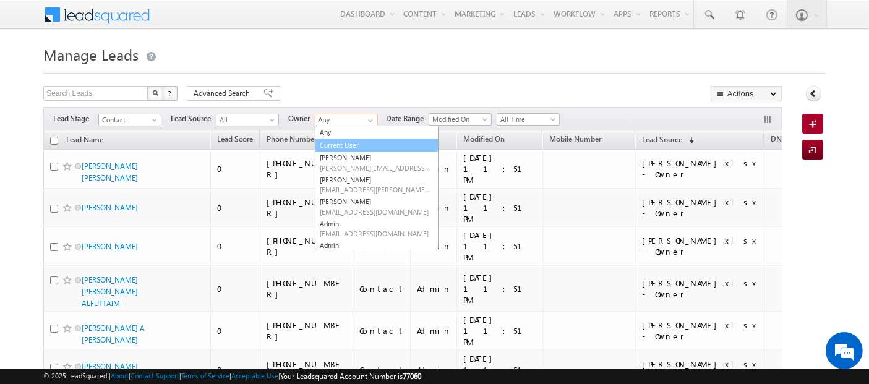
click at [349, 146] on link "Current User" at bounding box center [377, 146] width 124 height 14
type input "Current User"
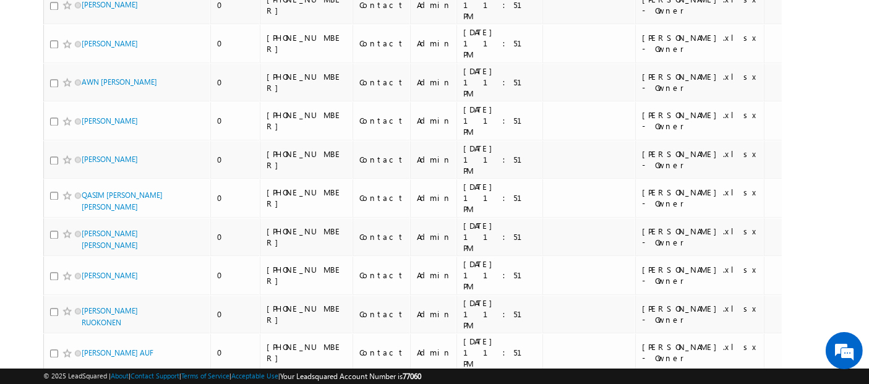
scroll to position [7653, 0]
